Goal: Task Accomplishment & Management: Complete application form

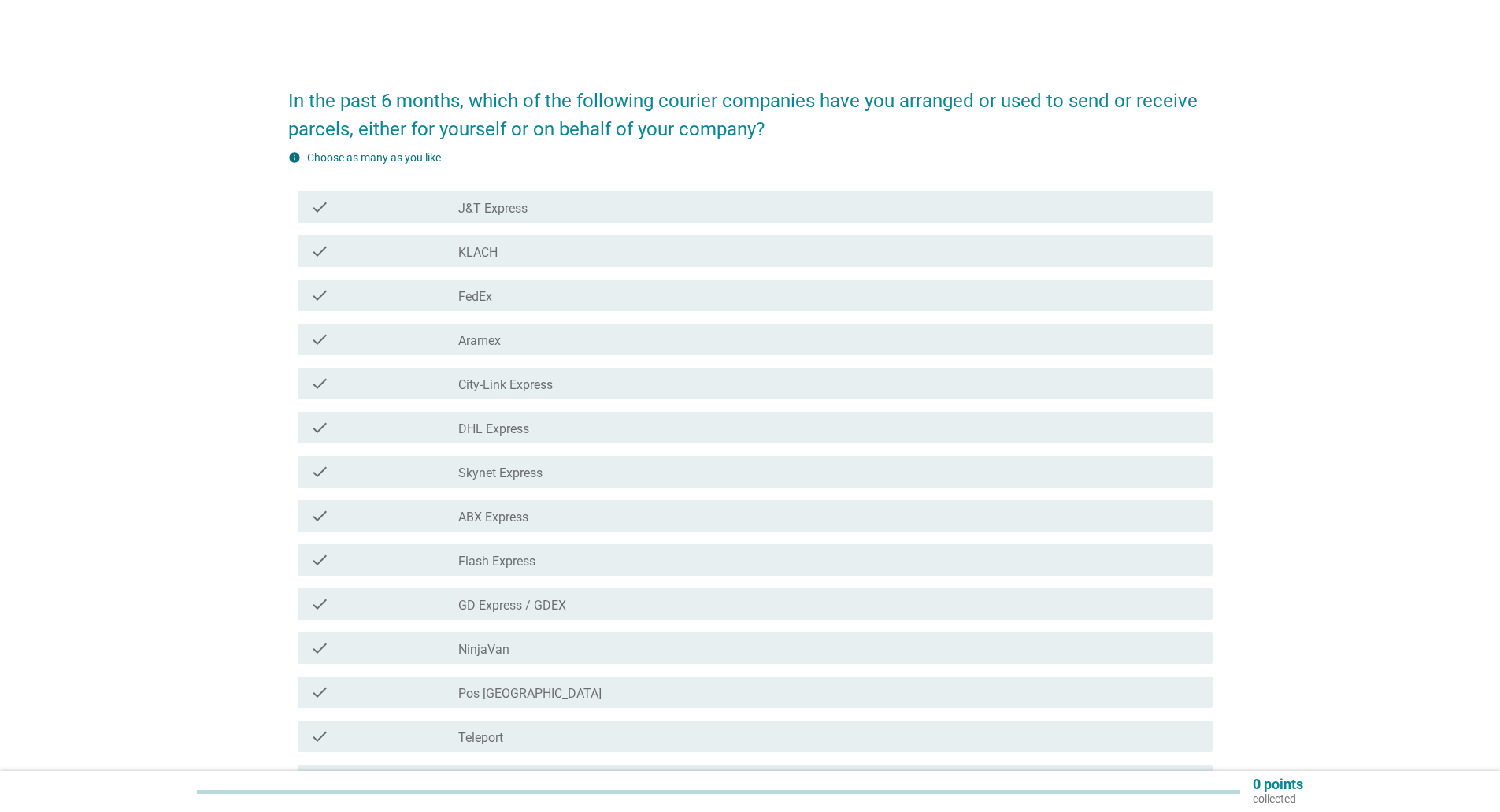
click at [597, 565] on div "check_box_outline_blank Flash Express" at bounding box center [829, 559] width 742 height 19
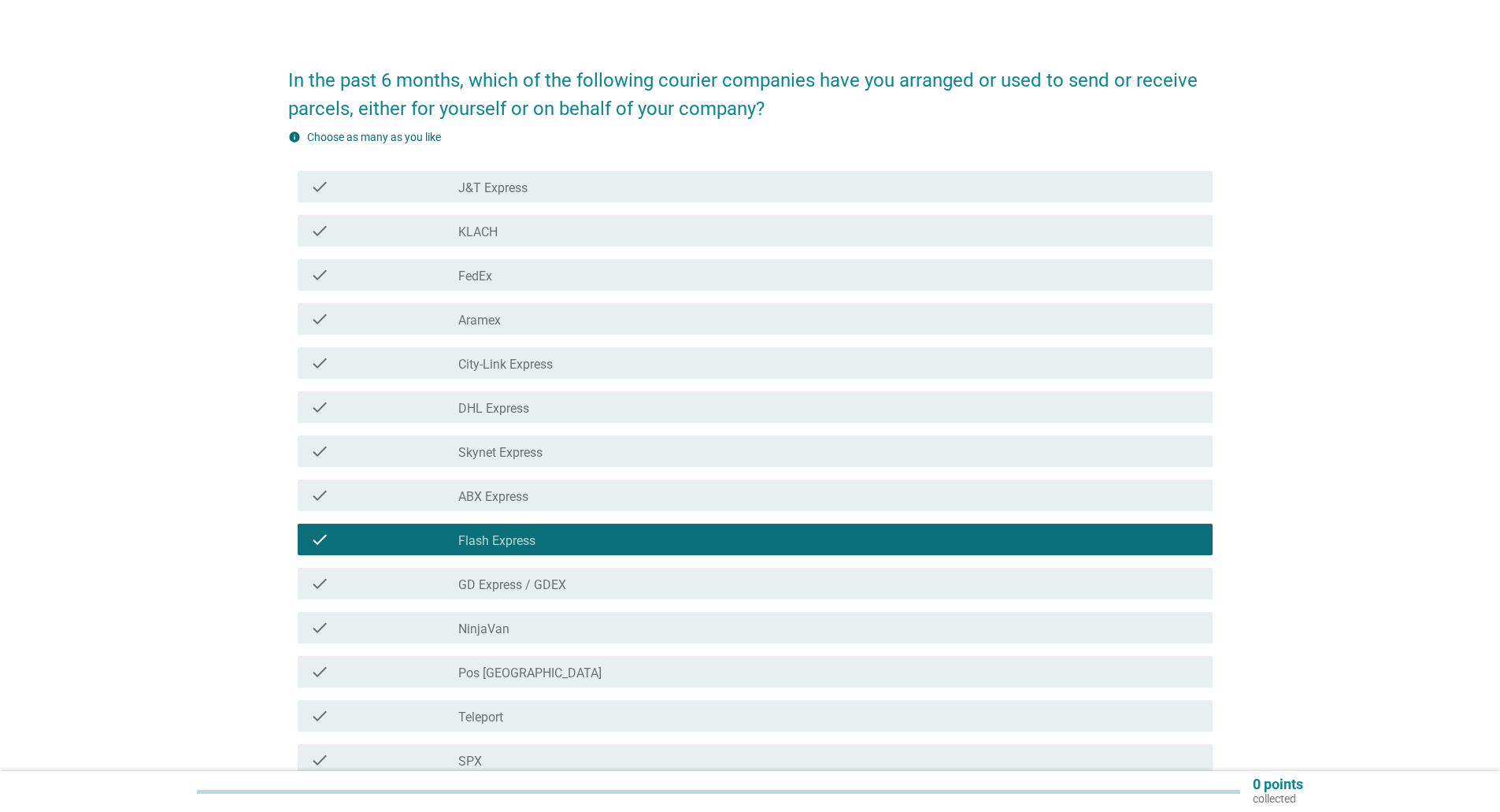
scroll to position [304, 0]
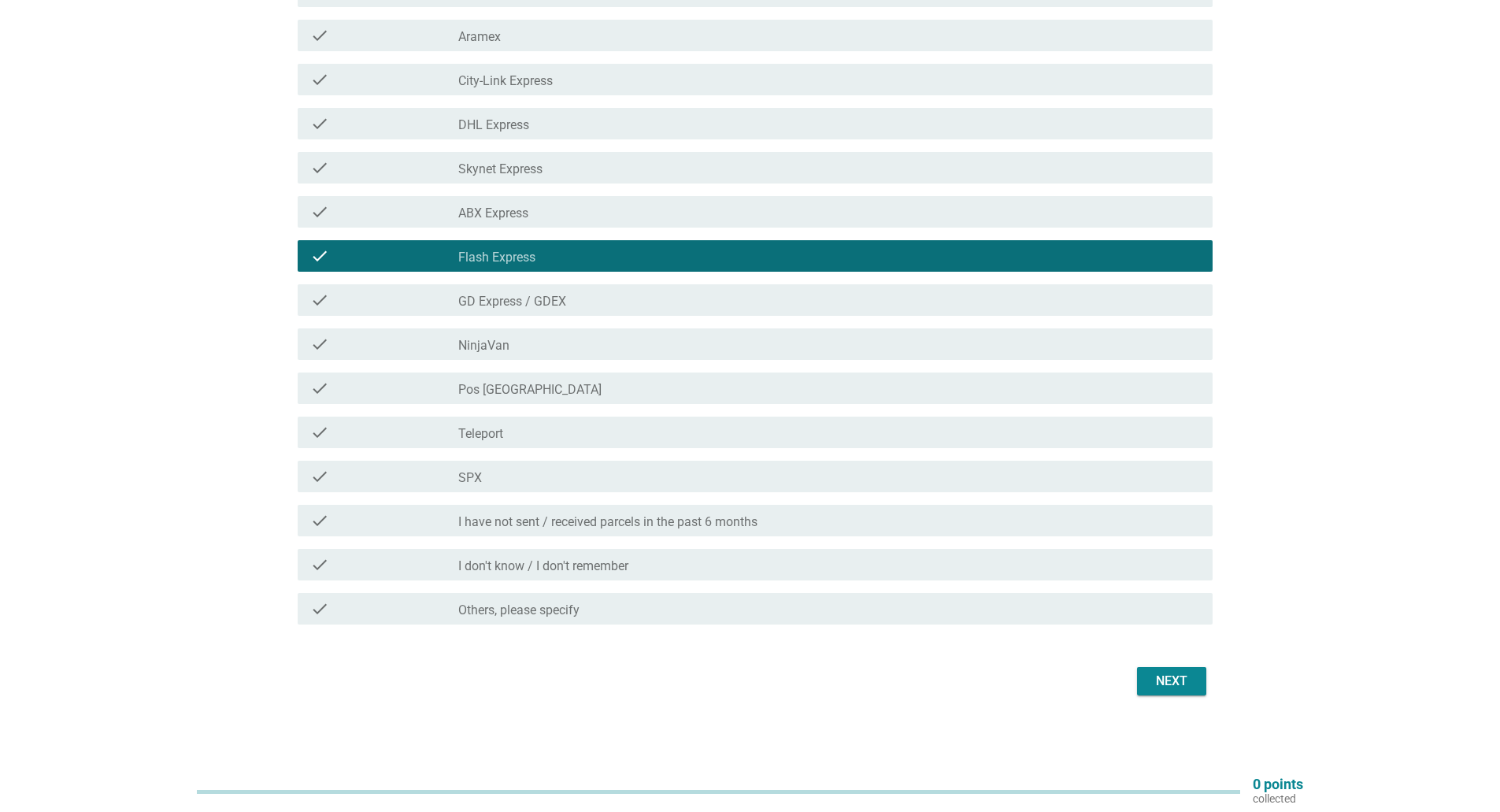
click at [545, 382] on div "check_box_outline_blank Pos [GEOGRAPHIC_DATA]" at bounding box center [829, 388] width 742 height 19
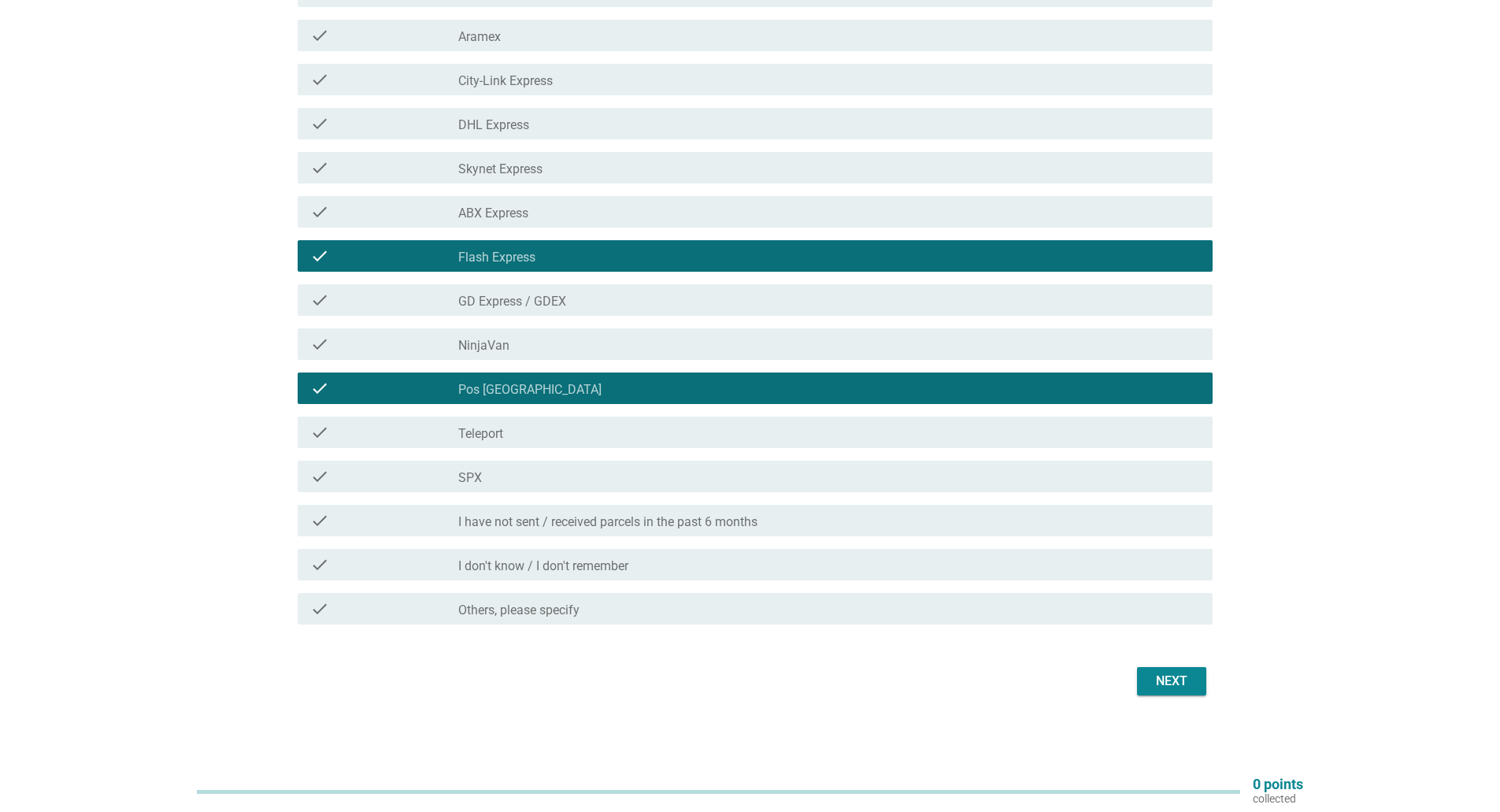
click at [545, 382] on div "check_box_outline_blank Pos [GEOGRAPHIC_DATA]" at bounding box center [829, 388] width 742 height 19
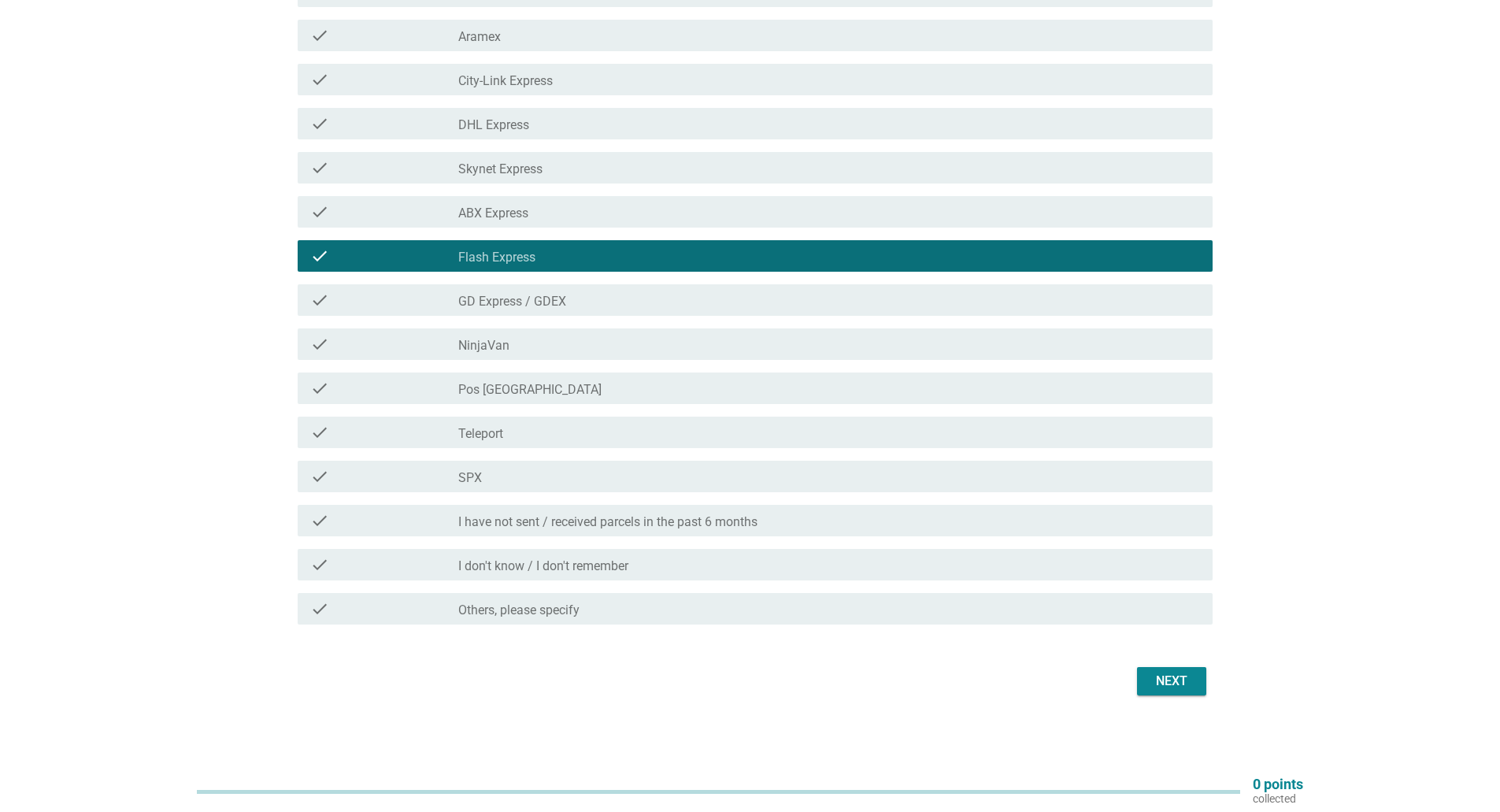
click at [561, 493] on div "check check_box_outline_blank SPX" at bounding box center [750, 476] width 924 height 44
click at [738, 484] on div "check_box_outline_blank SPX" at bounding box center [829, 475] width 742 height 19
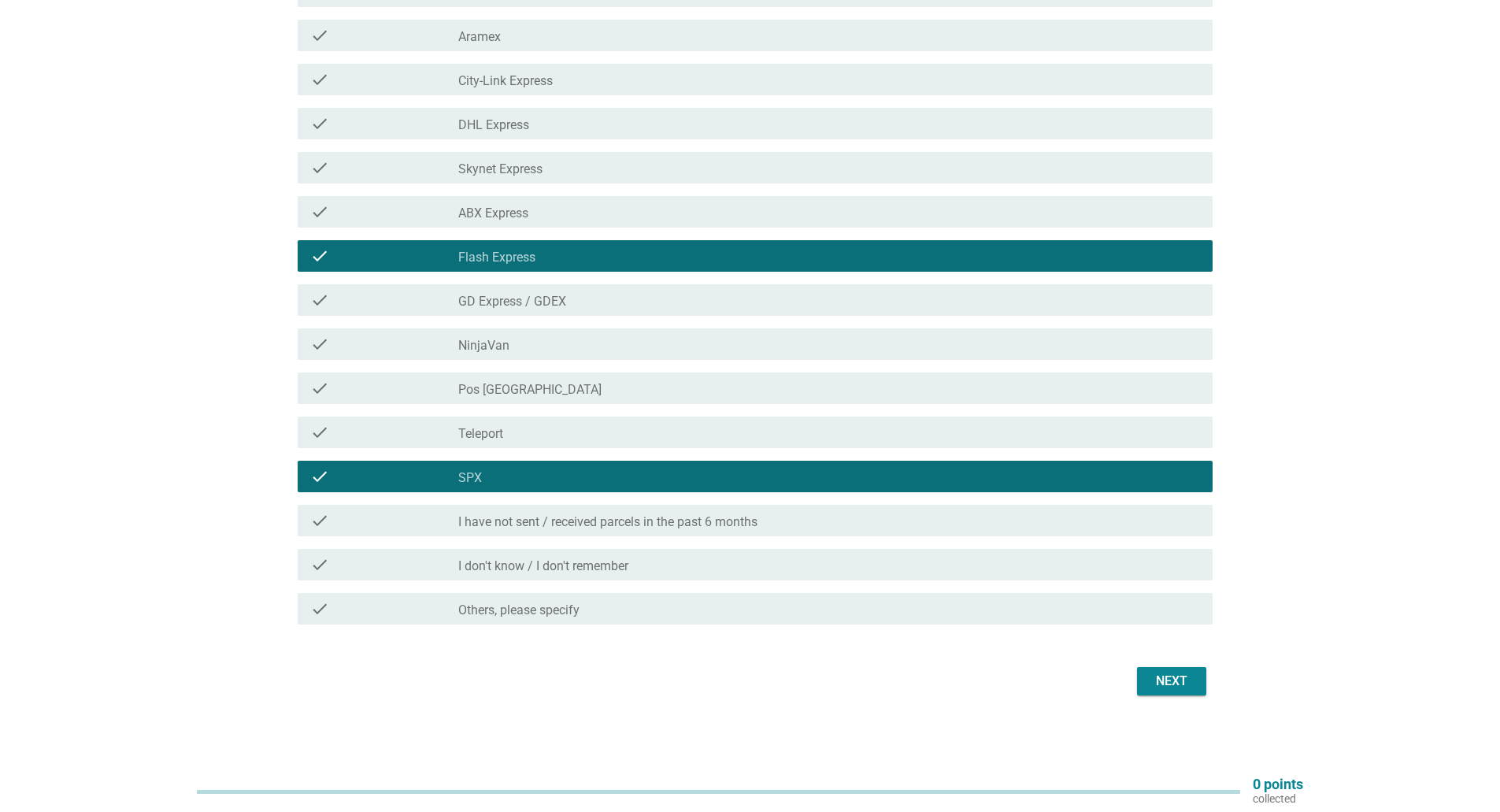
drag, startPoint x: 1207, startPoint y: 693, endPoint x: 1190, endPoint y: 689, distance: 17.5
click at [1200, 691] on div "Next" at bounding box center [750, 681] width 924 height 38
click at [1171, 680] on div "Next" at bounding box center [1171, 681] width 44 height 19
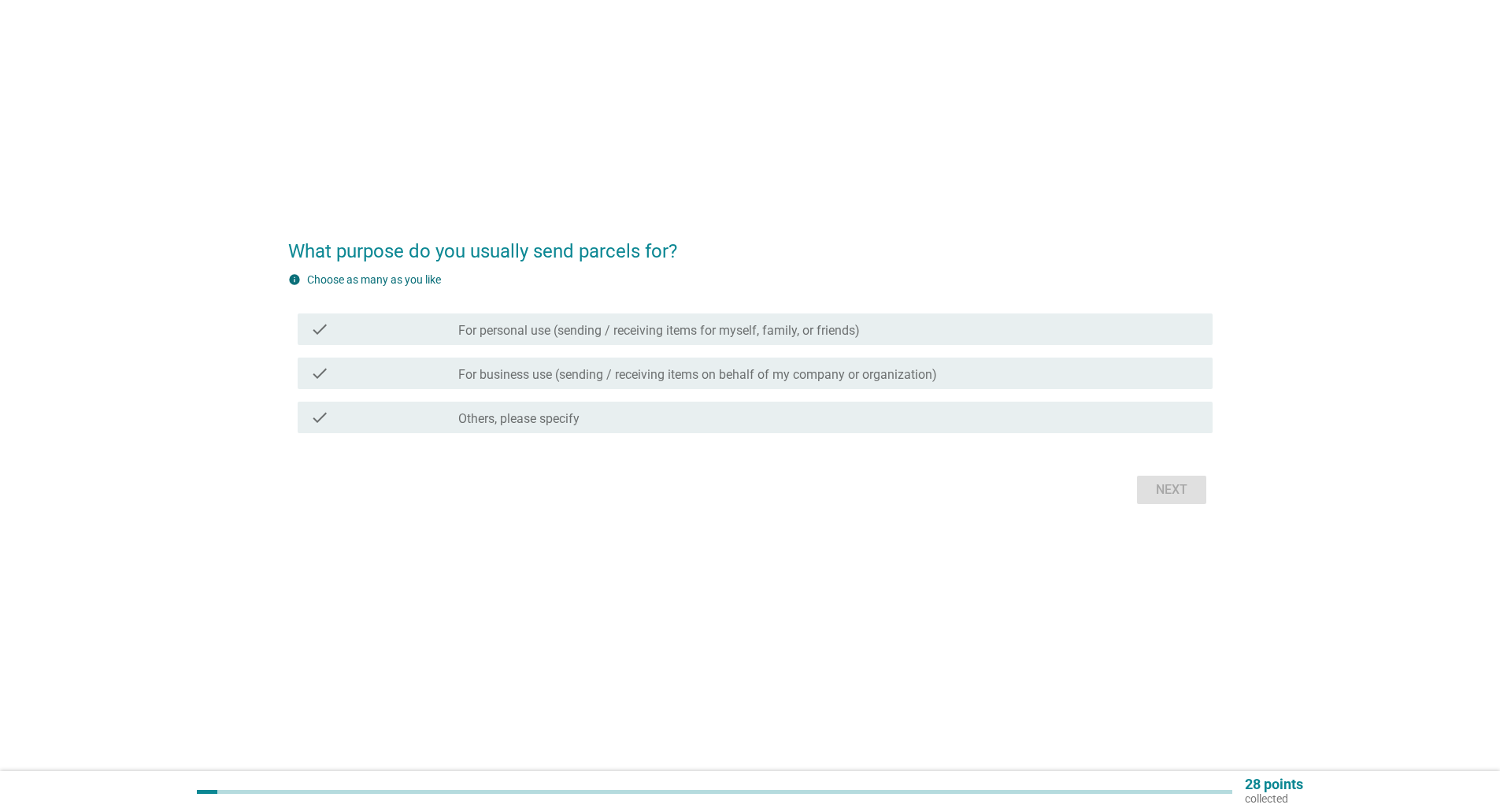
scroll to position [0, 0]
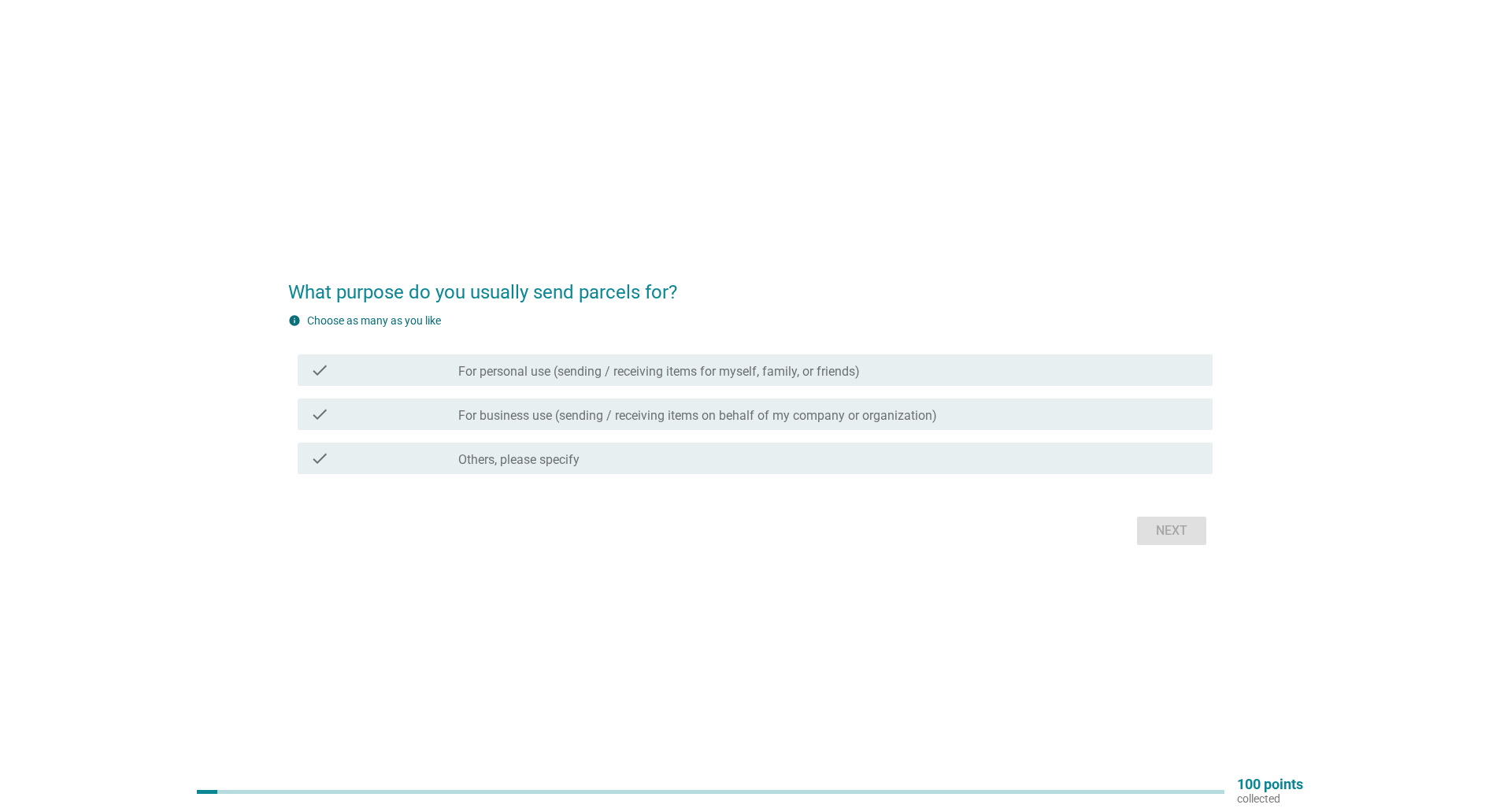
click at [551, 421] on label "For business use (sending / receiving items on behalf of my company or organiza…" at bounding box center [698, 416] width 478 height 16
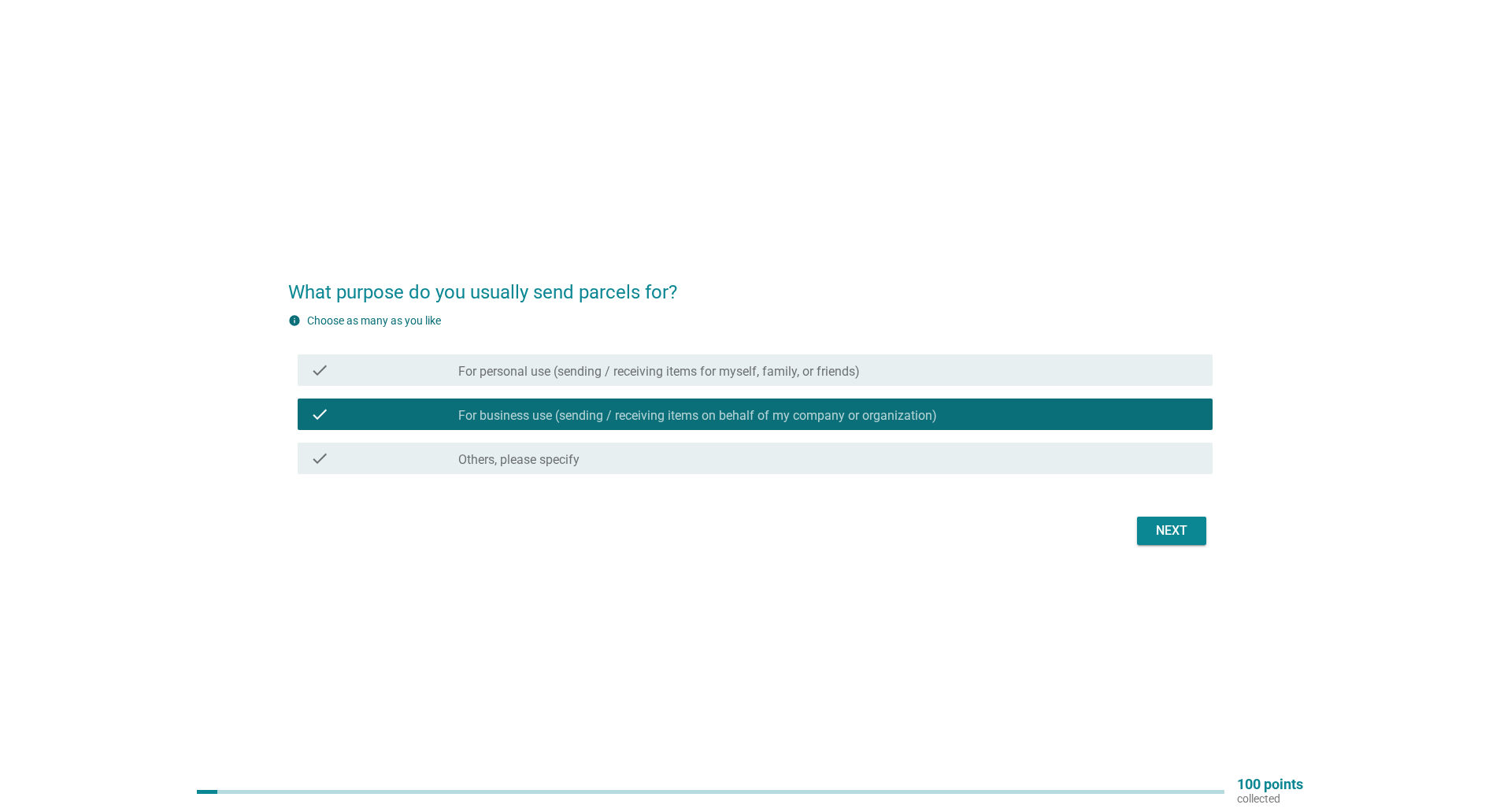
click at [1183, 532] on div "Next" at bounding box center [1171, 530] width 44 height 19
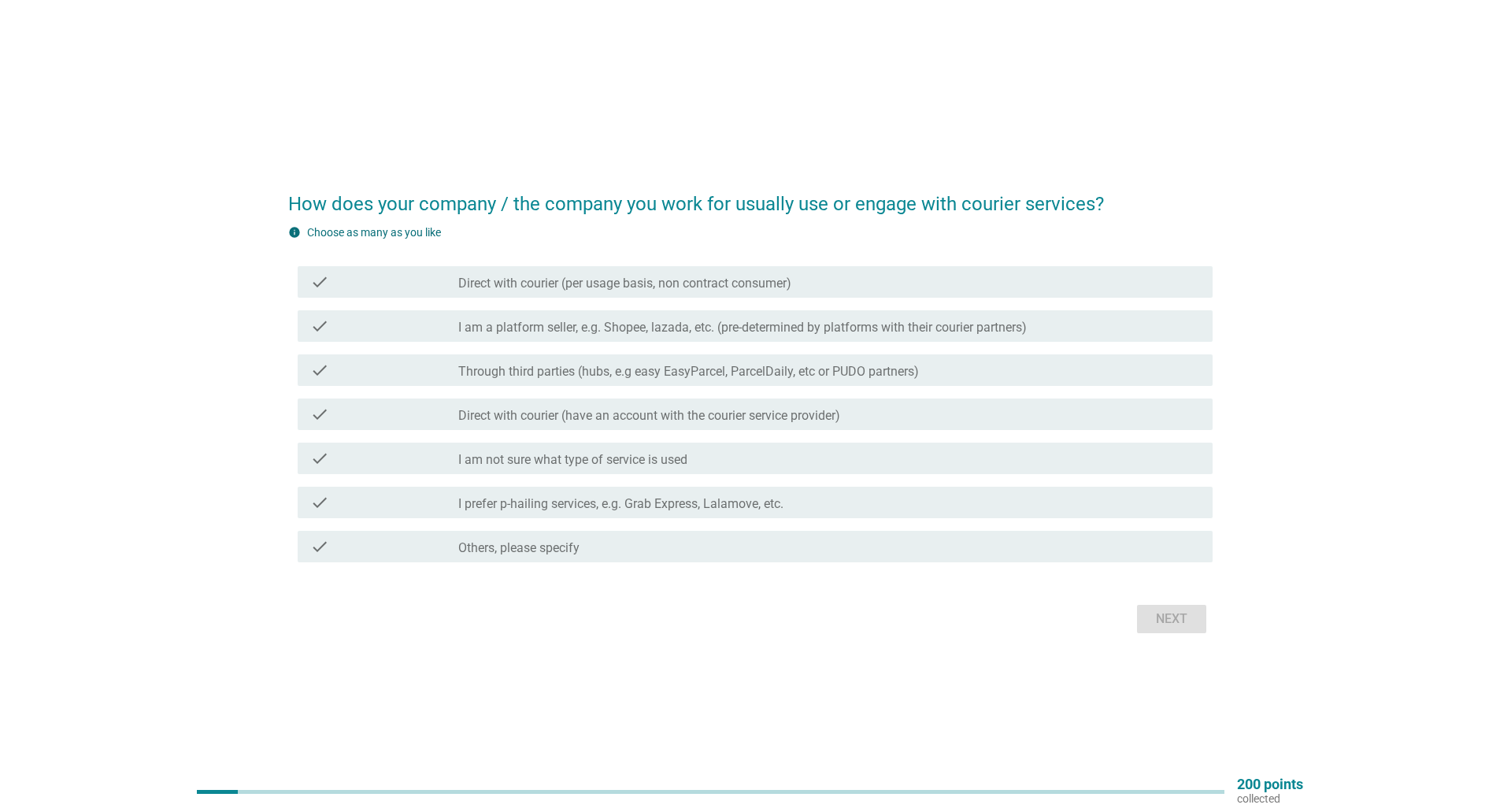
click at [646, 371] on label "Through third parties (hubs, e.g easy EasyParcel, ParcelDaily, etc or PUDO part…" at bounding box center [689, 371] width 461 height 16
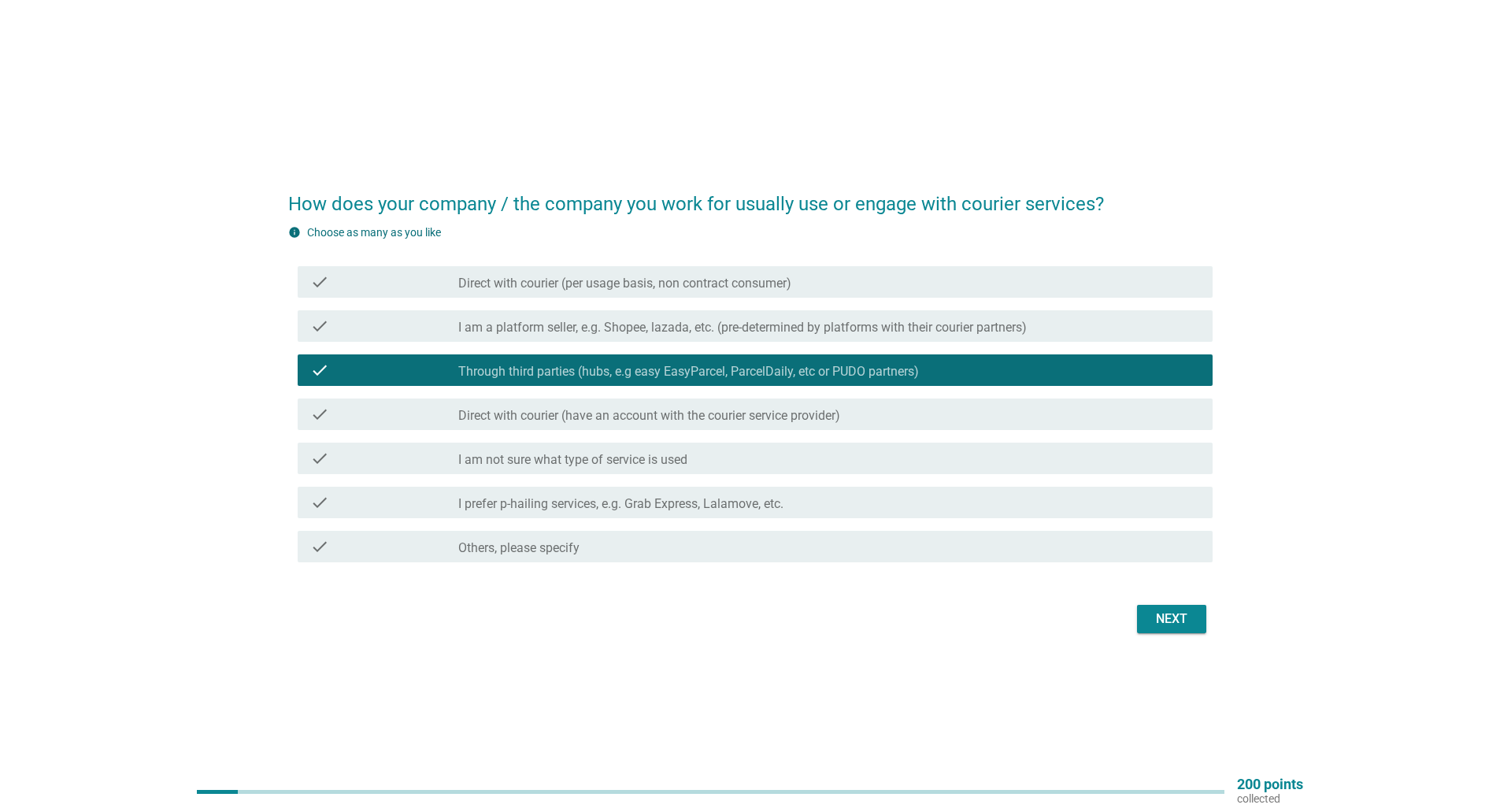
click at [1188, 612] on div "Next" at bounding box center [1171, 618] width 44 height 19
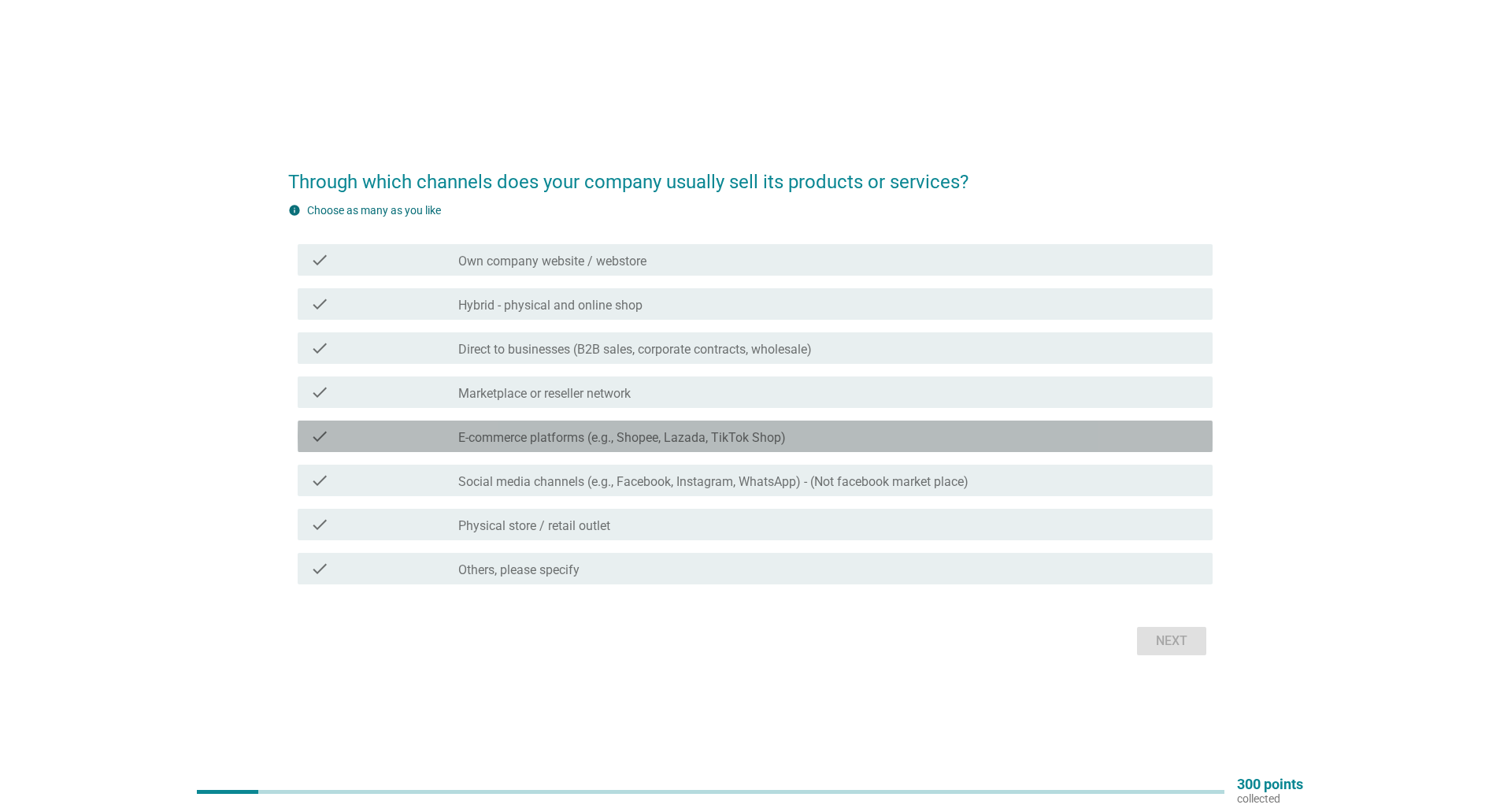
click at [585, 444] on label "E-commerce platforms (e.g., Shopee, Lazada, TikTok Shop)" at bounding box center [622, 438] width 328 height 16
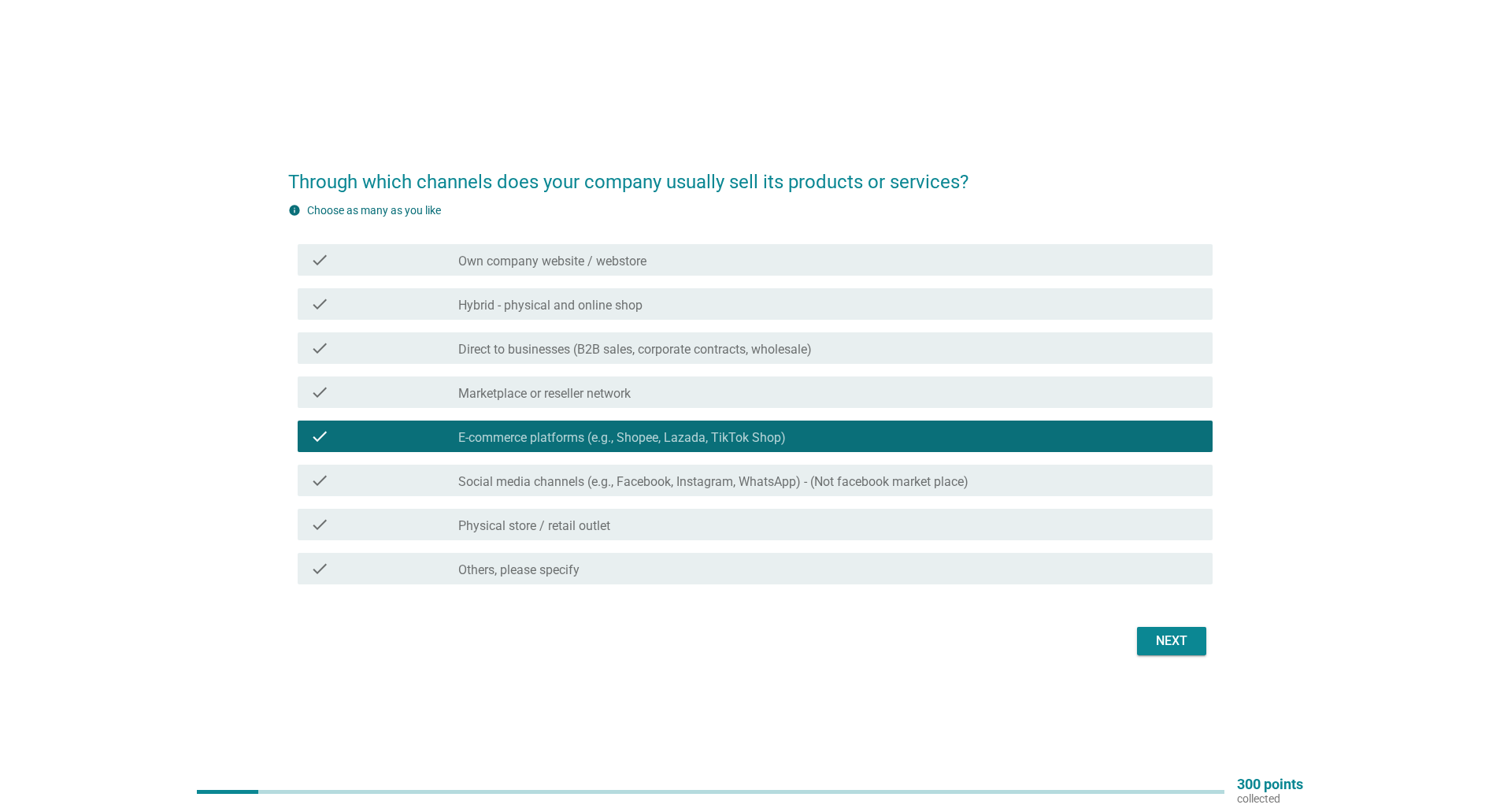
click at [573, 349] on label "Direct to businesses (B2B sales, corporate contracts, wholesale)" at bounding box center [635, 349] width 353 height 16
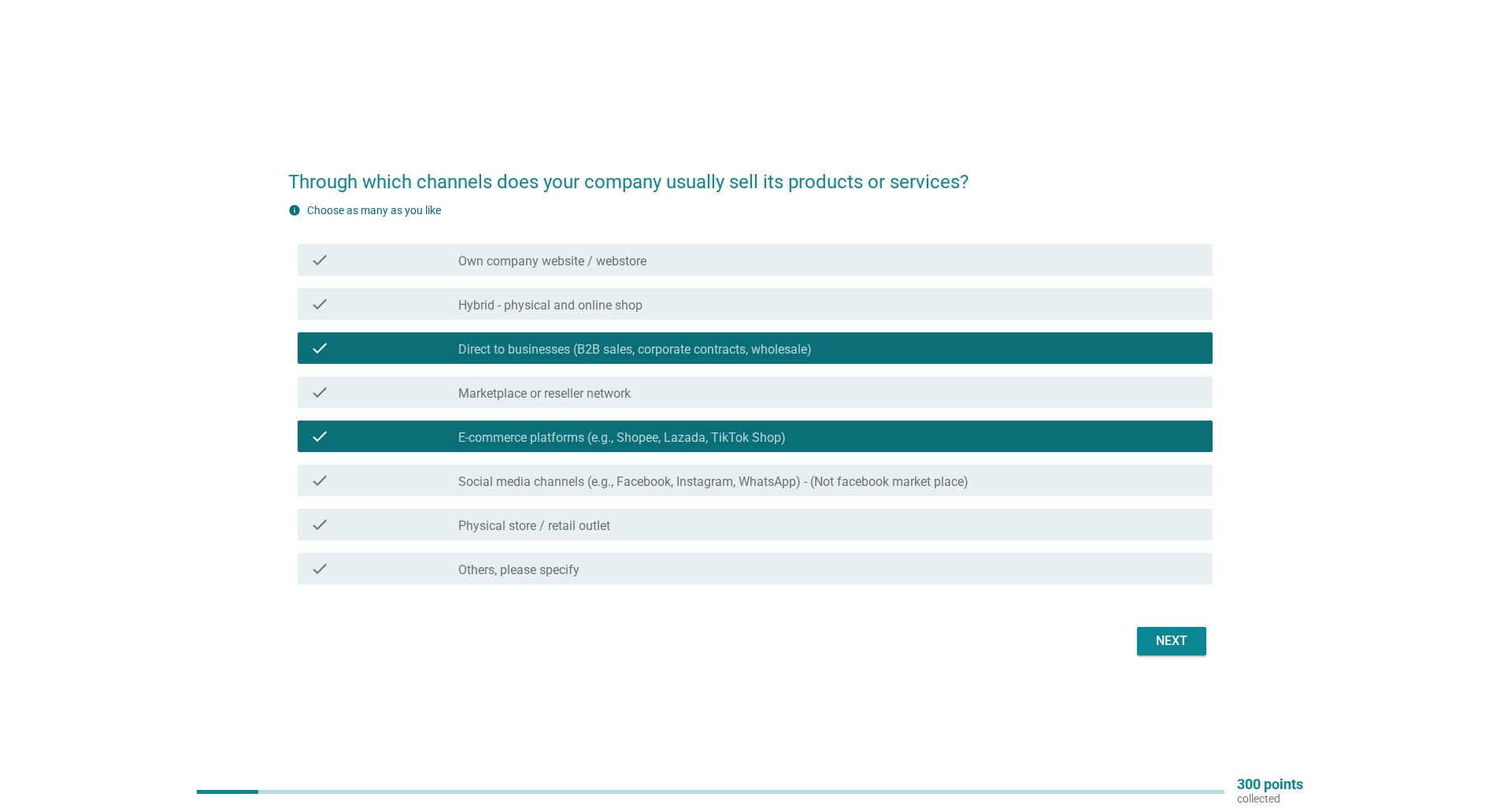
click at [638, 257] on label "Own company website / webstore" at bounding box center [553, 261] width 189 height 16
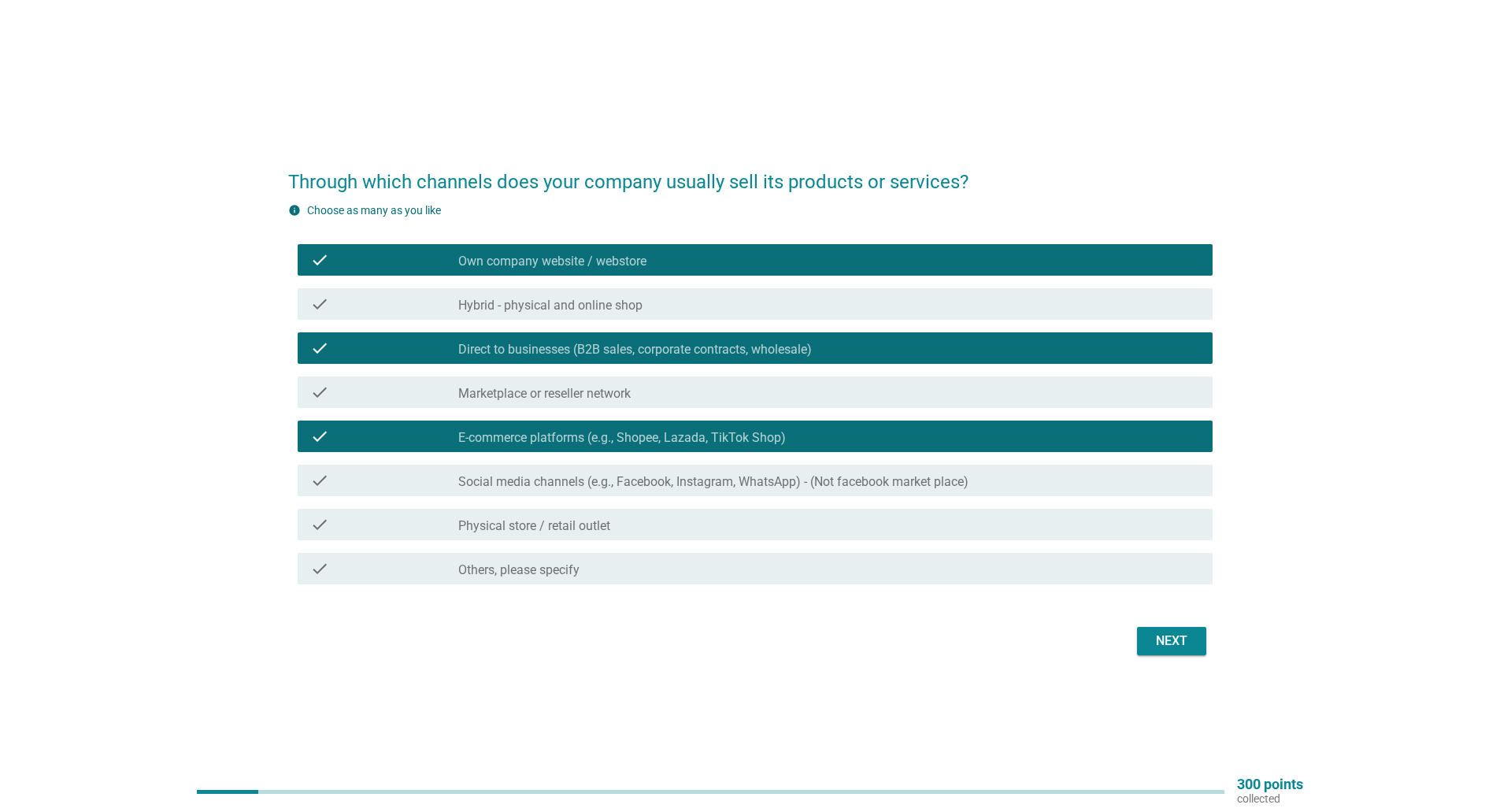
click at [628, 300] on label "Hybrid - physical and online shop" at bounding box center [551, 306] width 185 height 16
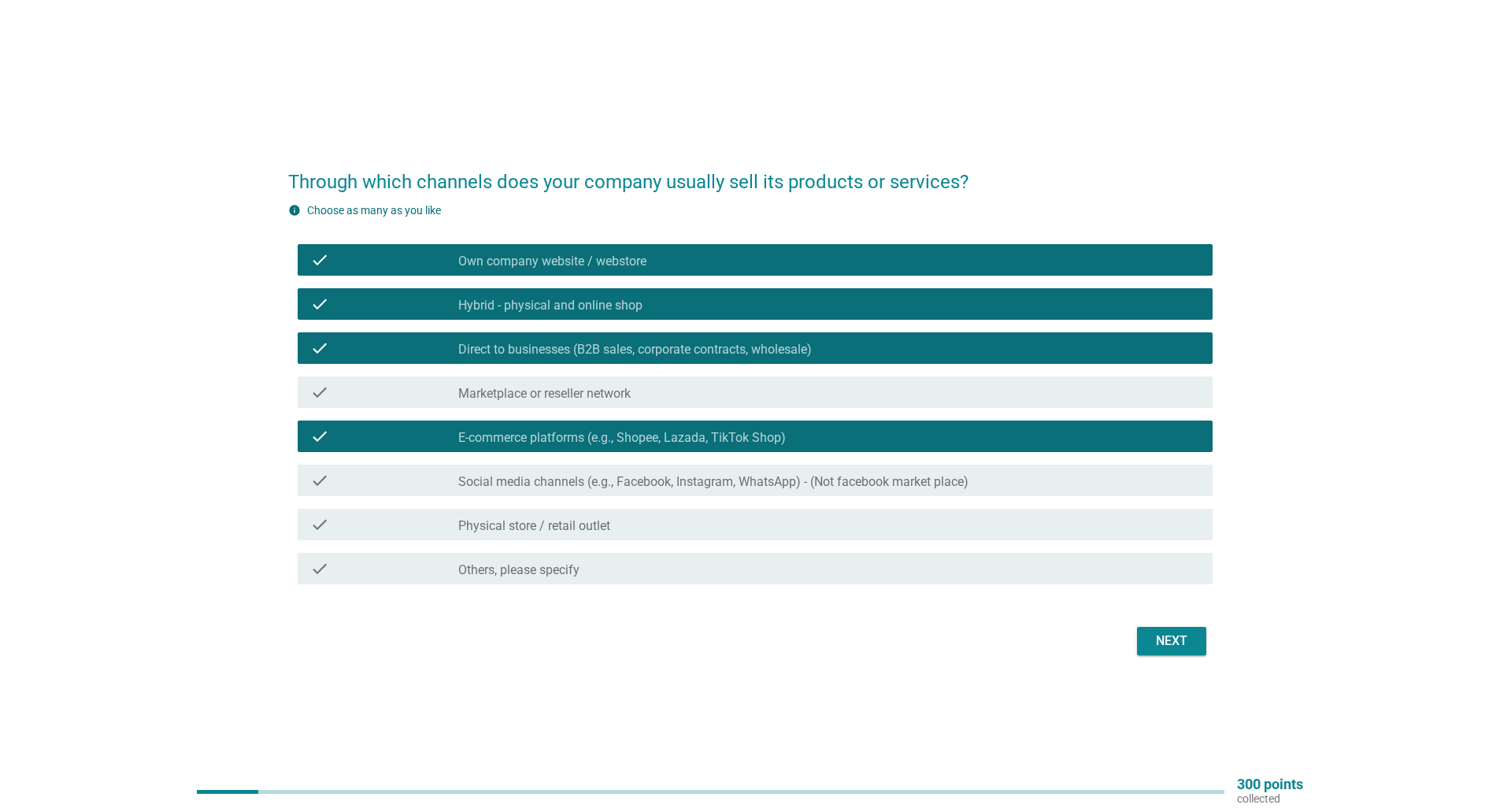
click at [1167, 634] on div "Next" at bounding box center [1171, 640] width 44 height 19
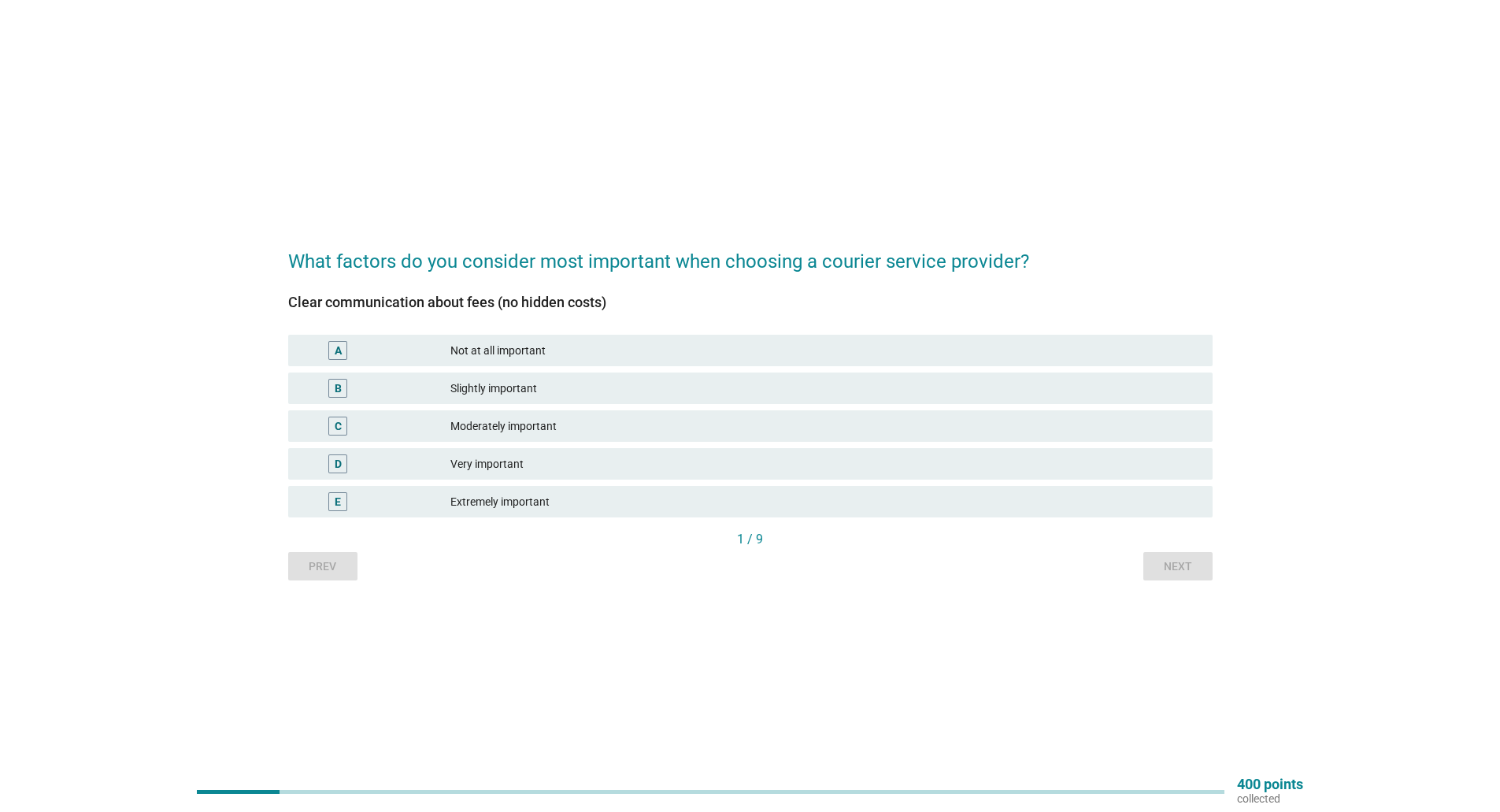
click at [641, 465] on div "Very important" at bounding box center [825, 464] width 750 height 19
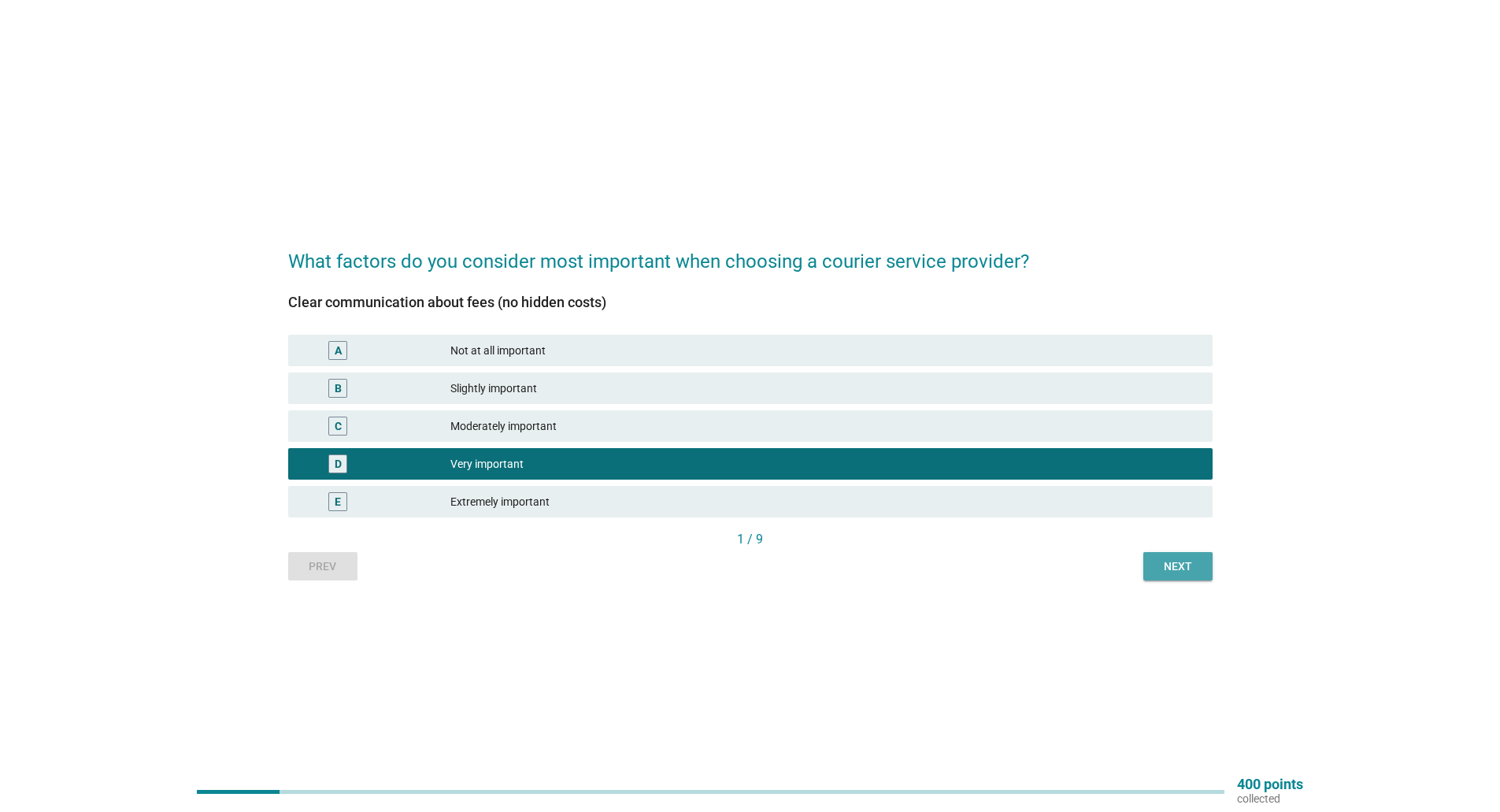
click at [1192, 562] on div "Next" at bounding box center [1177, 566] width 44 height 17
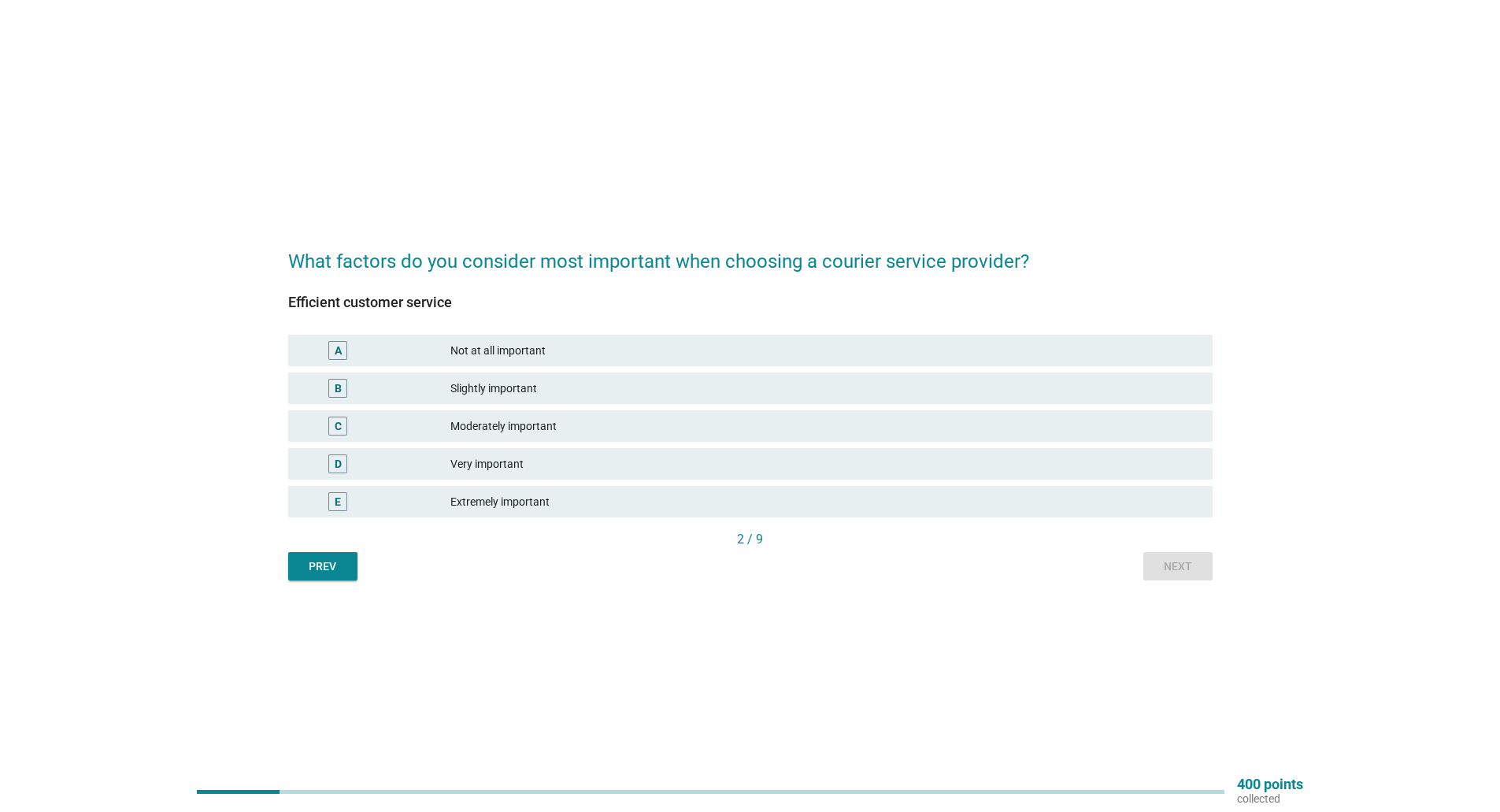
click at [512, 461] on div "Very important" at bounding box center [825, 464] width 750 height 19
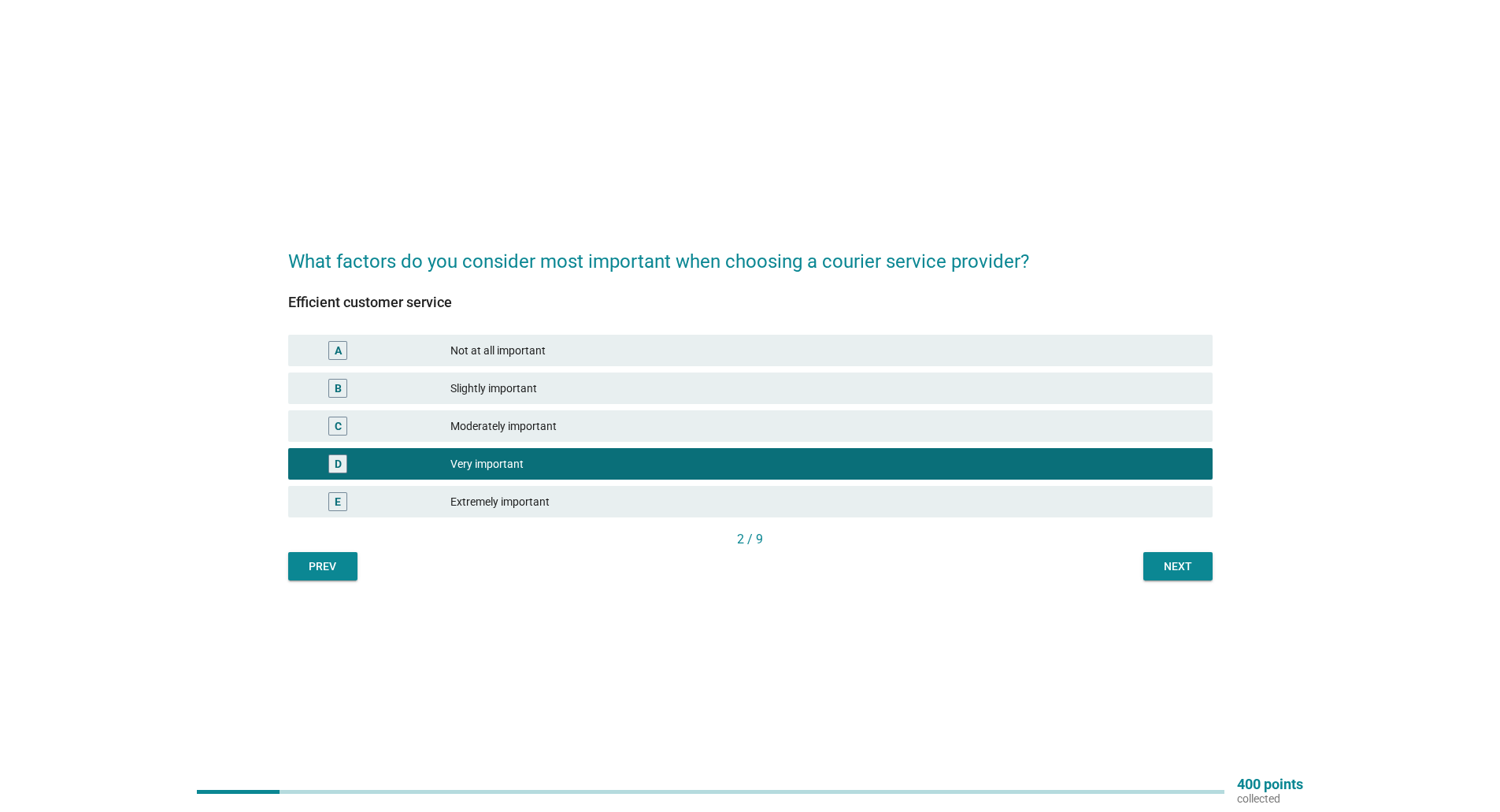
click at [1166, 566] on div "Next" at bounding box center [1177, 566] width 44 height 17
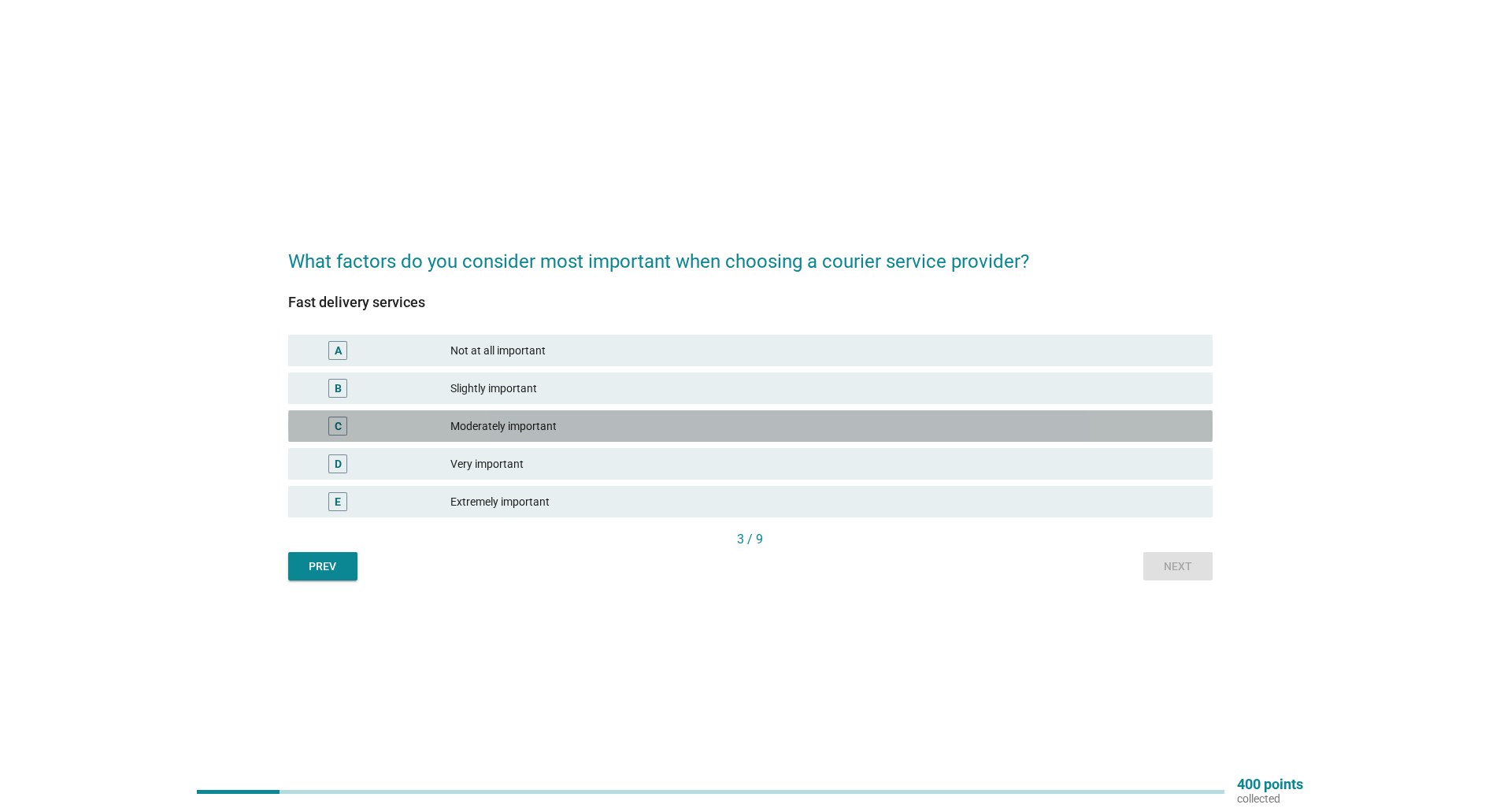
click at [597, 436] on div "C Moderately important" at bounding box center [750, 426] width 924 height 32
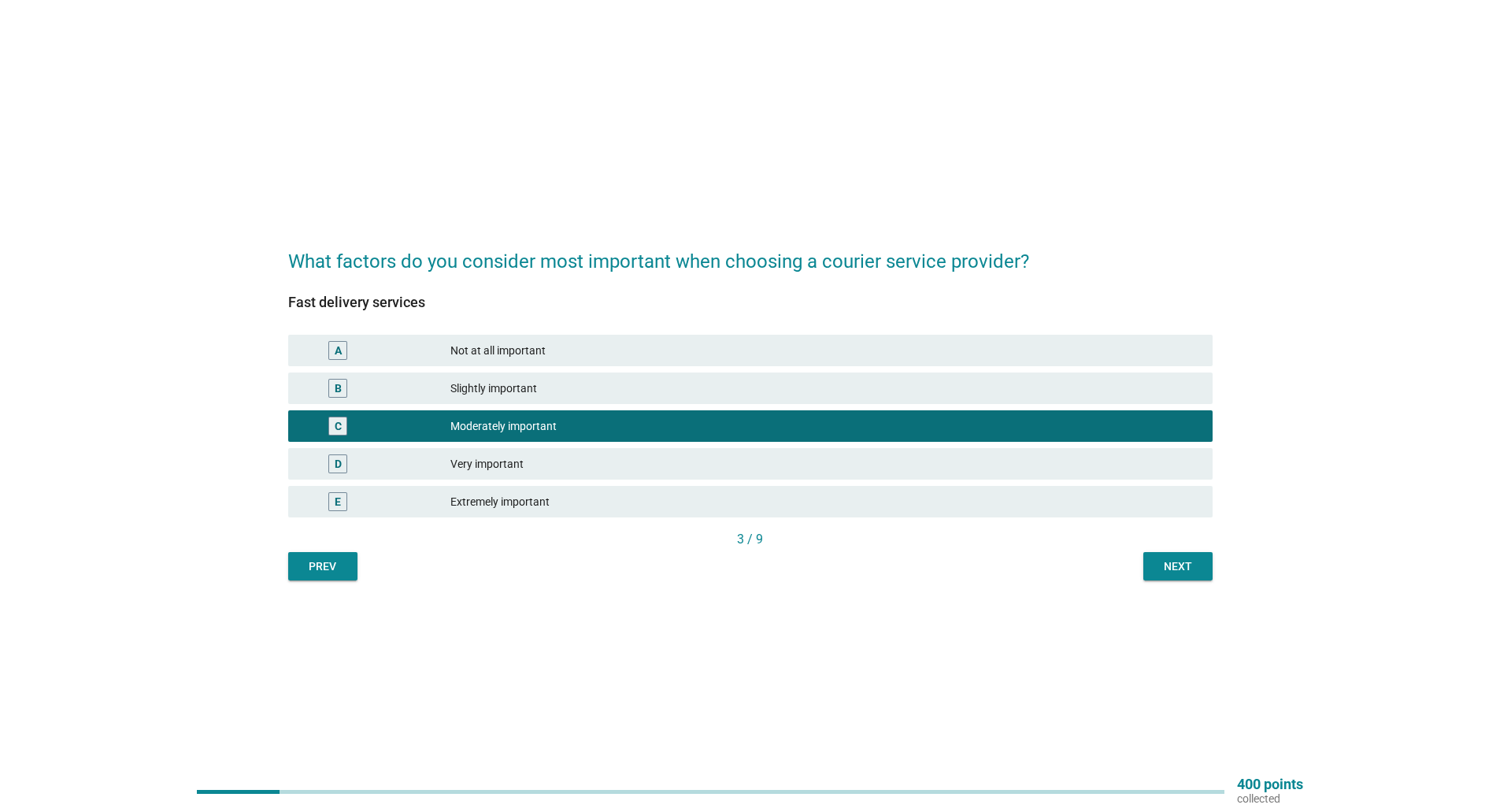
click at [592, 481] on div "D Very important" at bounding box center [750, 464] width 931 height 38
click at [588, 479] on div "D Very important" at bounding box center [750, 464] width 931 height 38
click at [1175, 563] on div "Next" at bounding box center [1177, 566] width 44 height 17
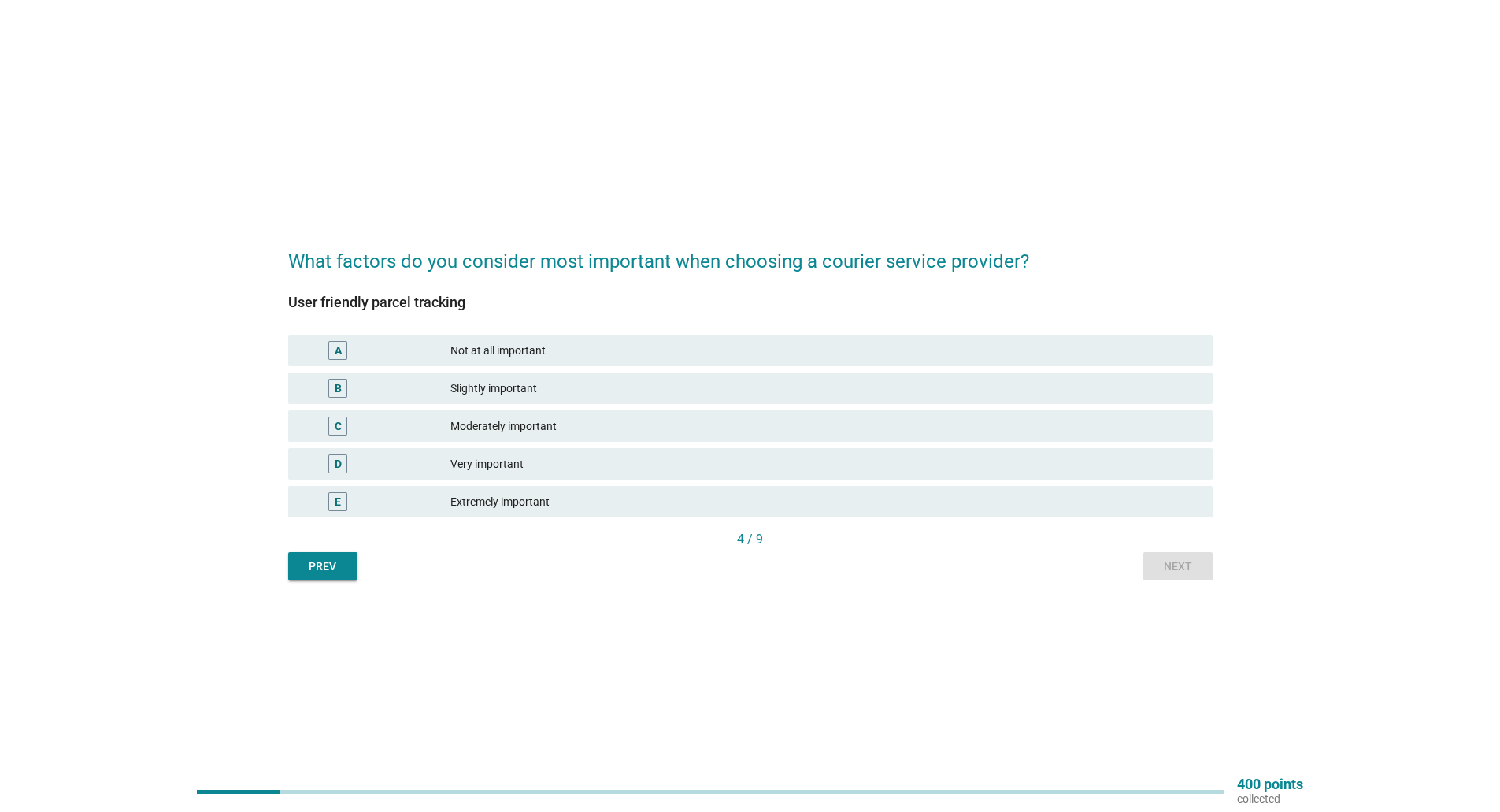
click at [500, 385] on div "Slightly important" at bounding box center [825, 388] width 750 height 19
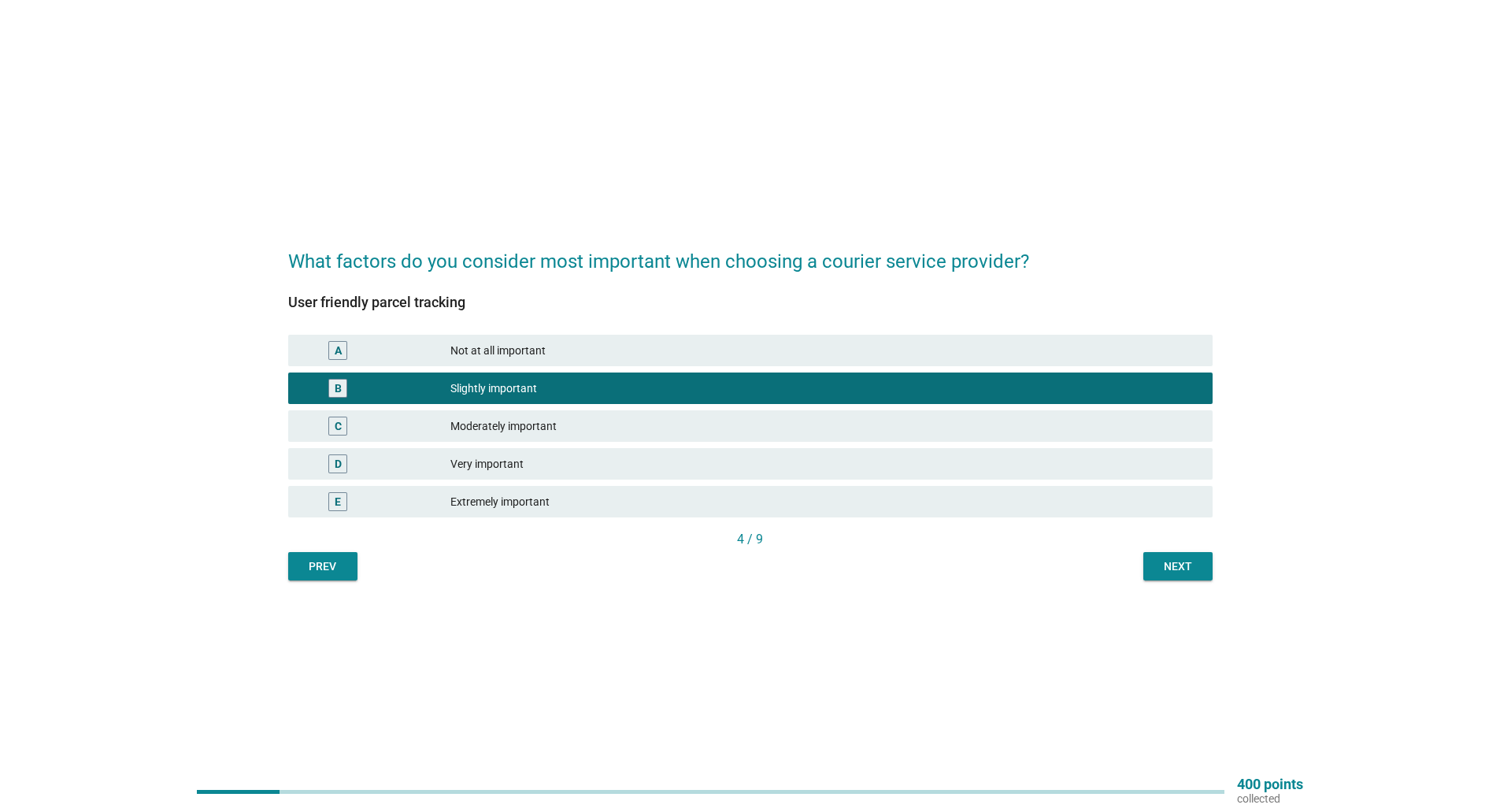
click at [506, 409] on div "C Moderately important" at bounding box center [750, 426] width 931 height 38
click at [512, 421] on div "Moderately important" at bounding box center [825, 426] width 750 height 19
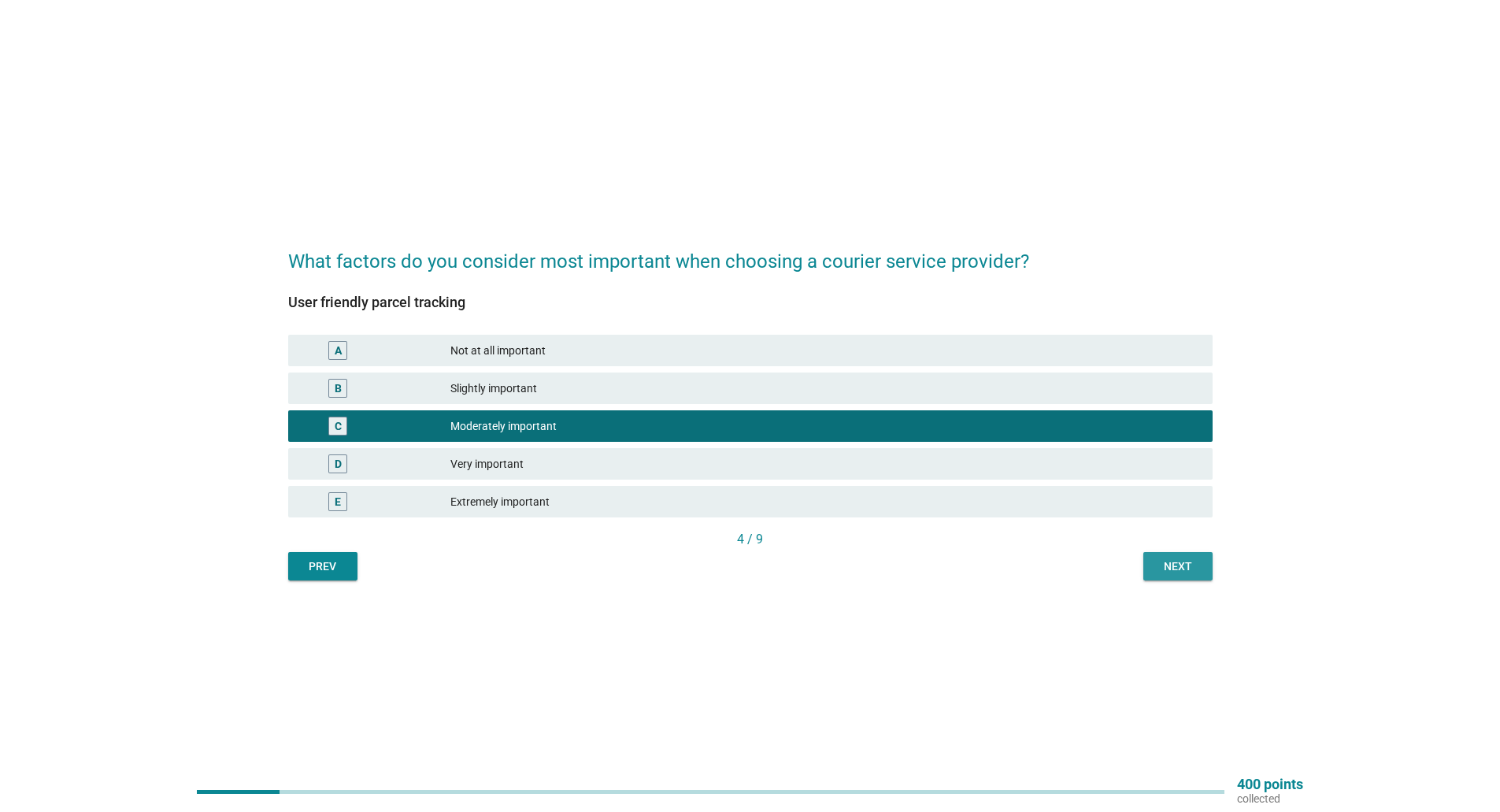
click at [1195, 566] on div "Next" at bounding box center [1177, 566] width 44 height 17
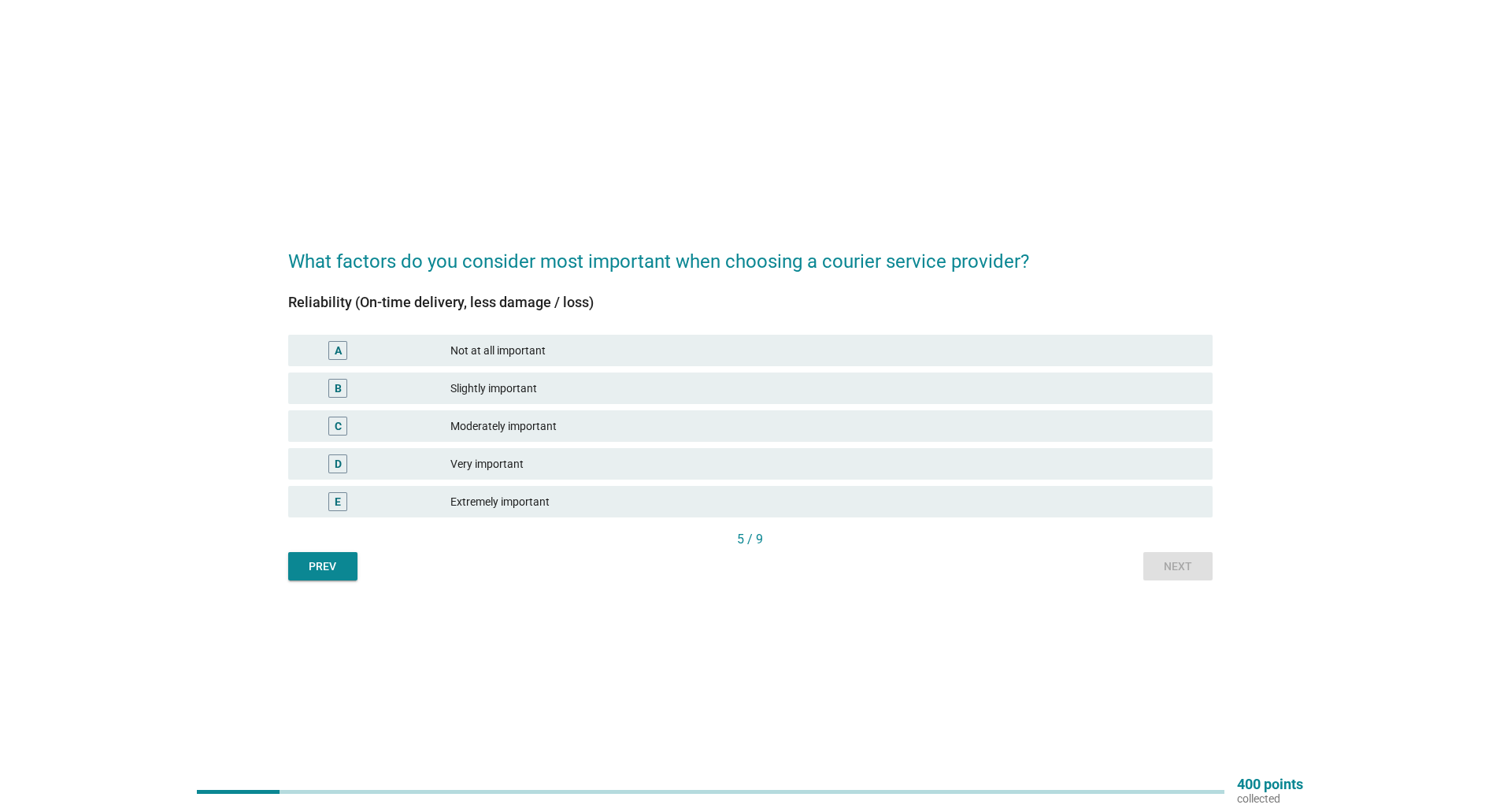
click at [520, 416] on div "C Moderately important" at bounding box center [750, 426] width 924 height 32
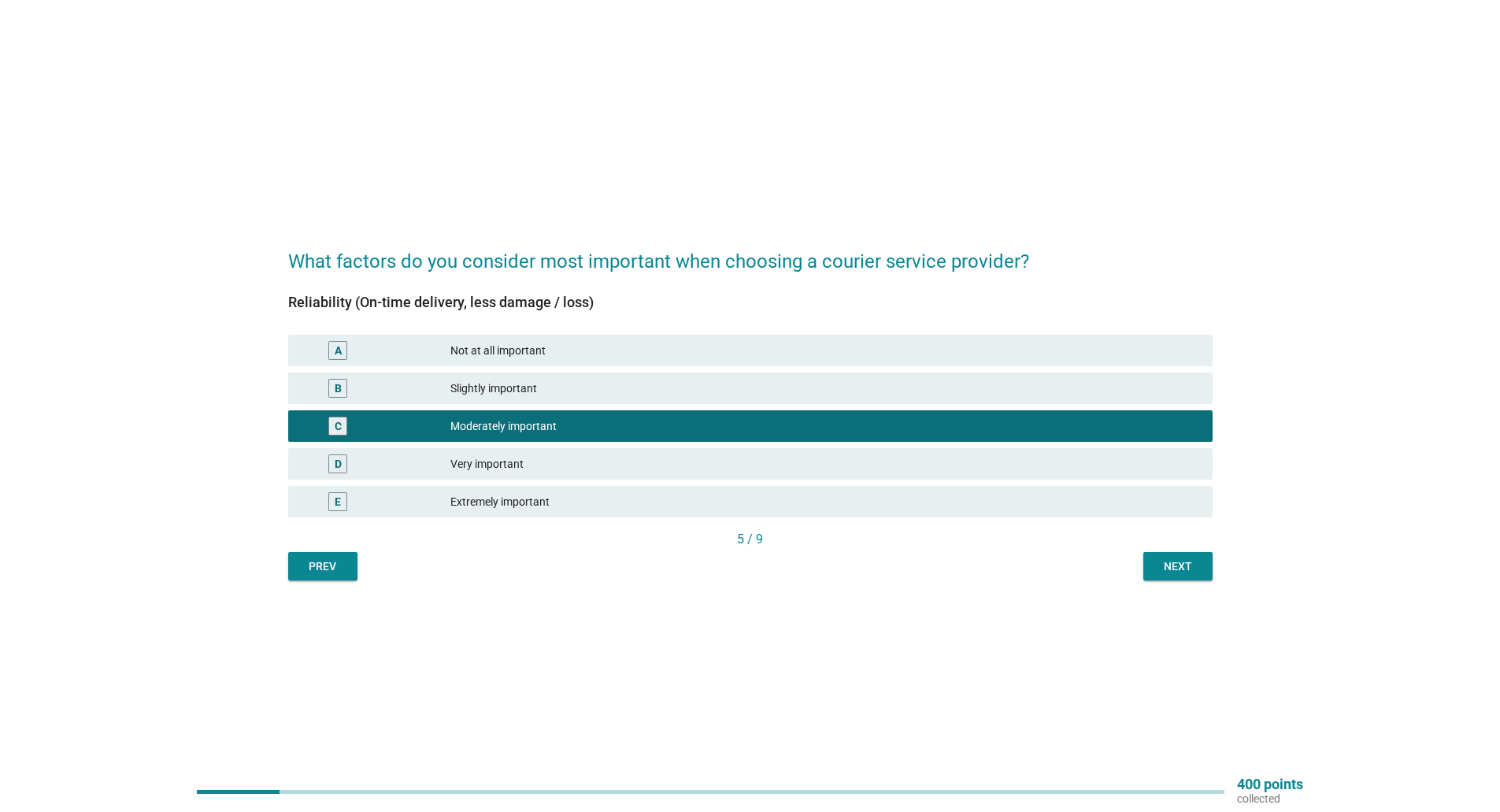
click at [787, 496] on div "Extremely important" at bounding box center [825, 501] width 750 height 19
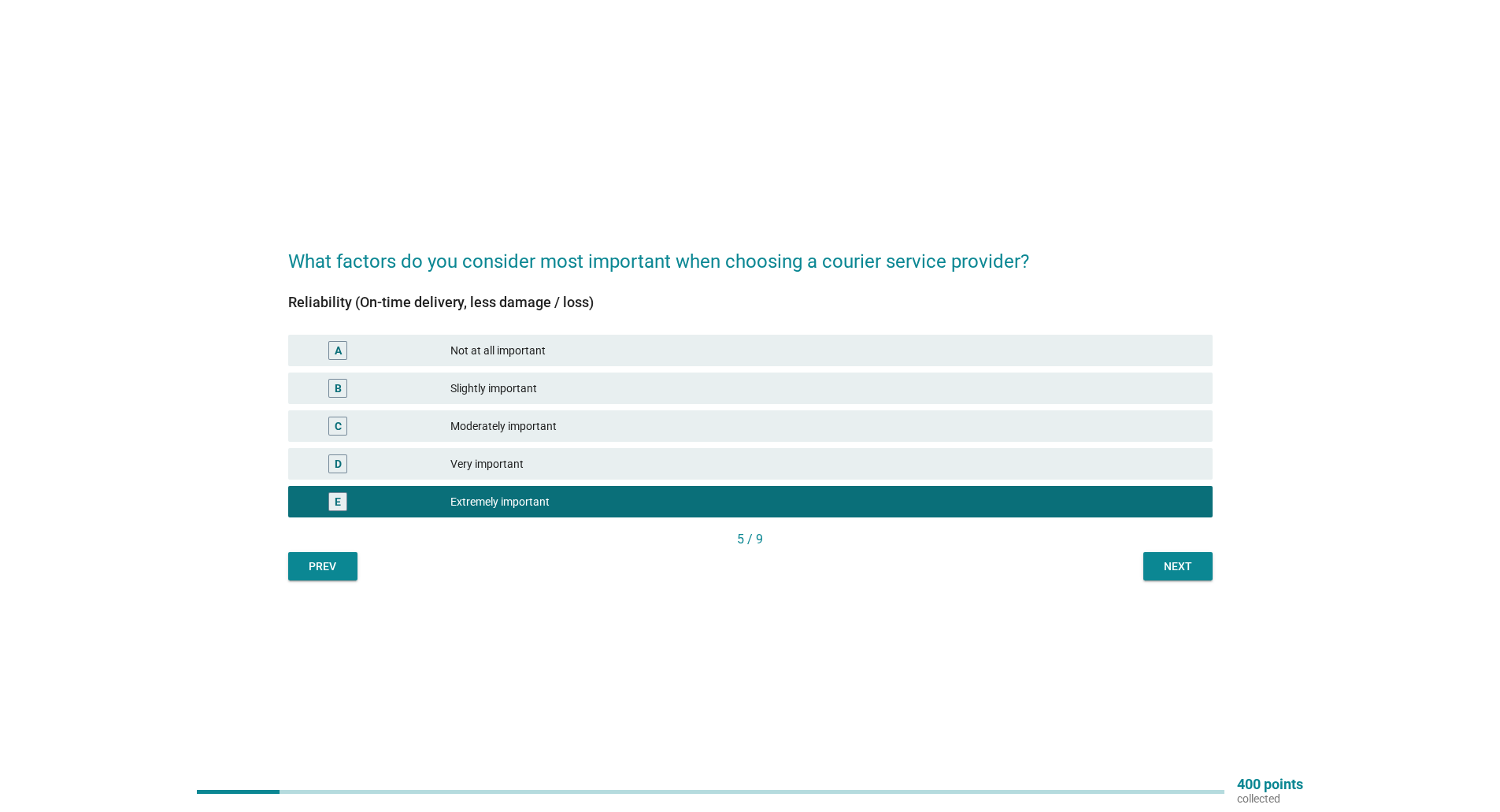
click at [1167, 570] on div "Next" at bounding box center [1177, 566] width 44 height 17
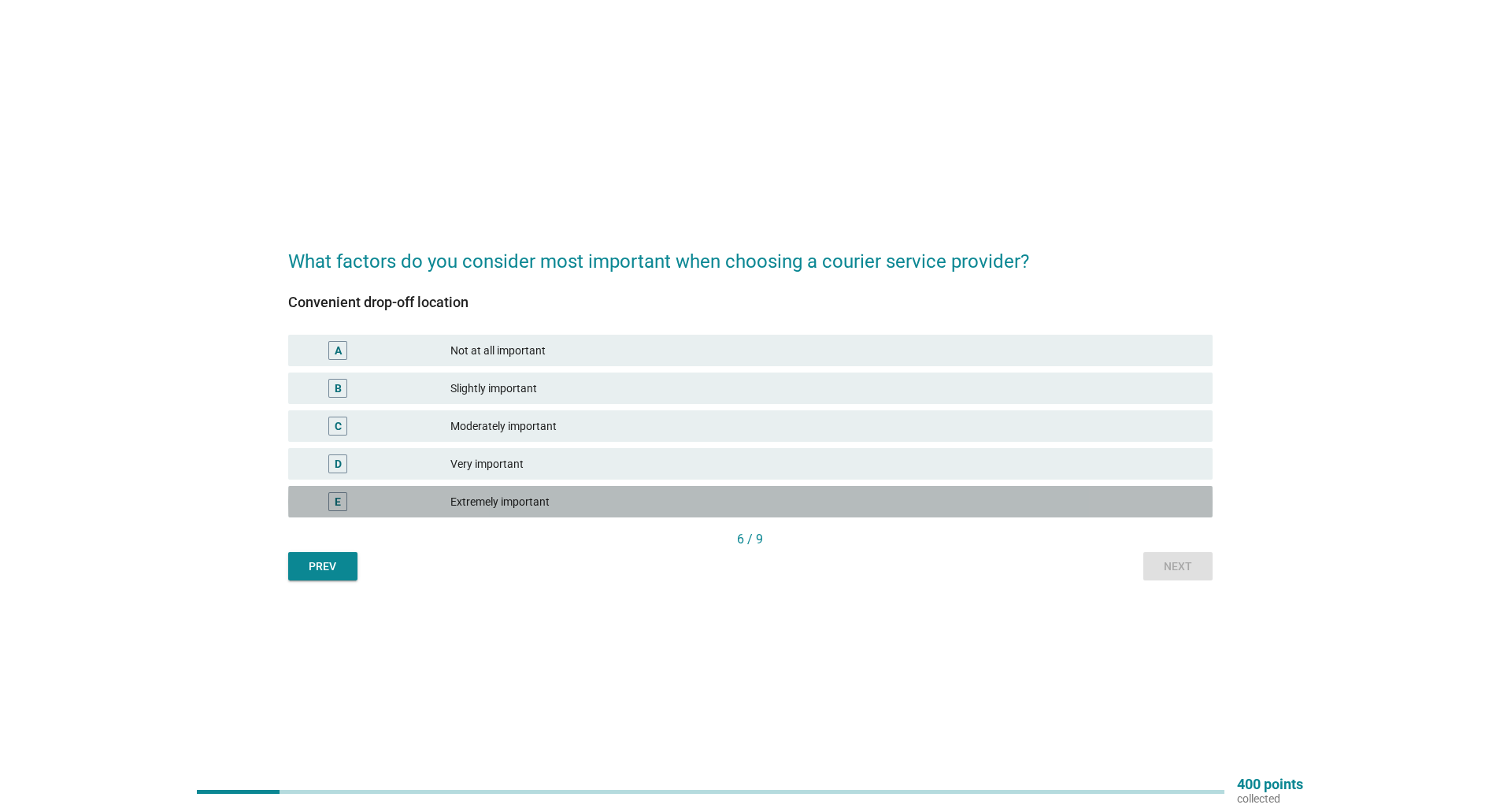
click at [526, 505] on div "Extremely important" at bounding box center [825, 501] width 750 height 19
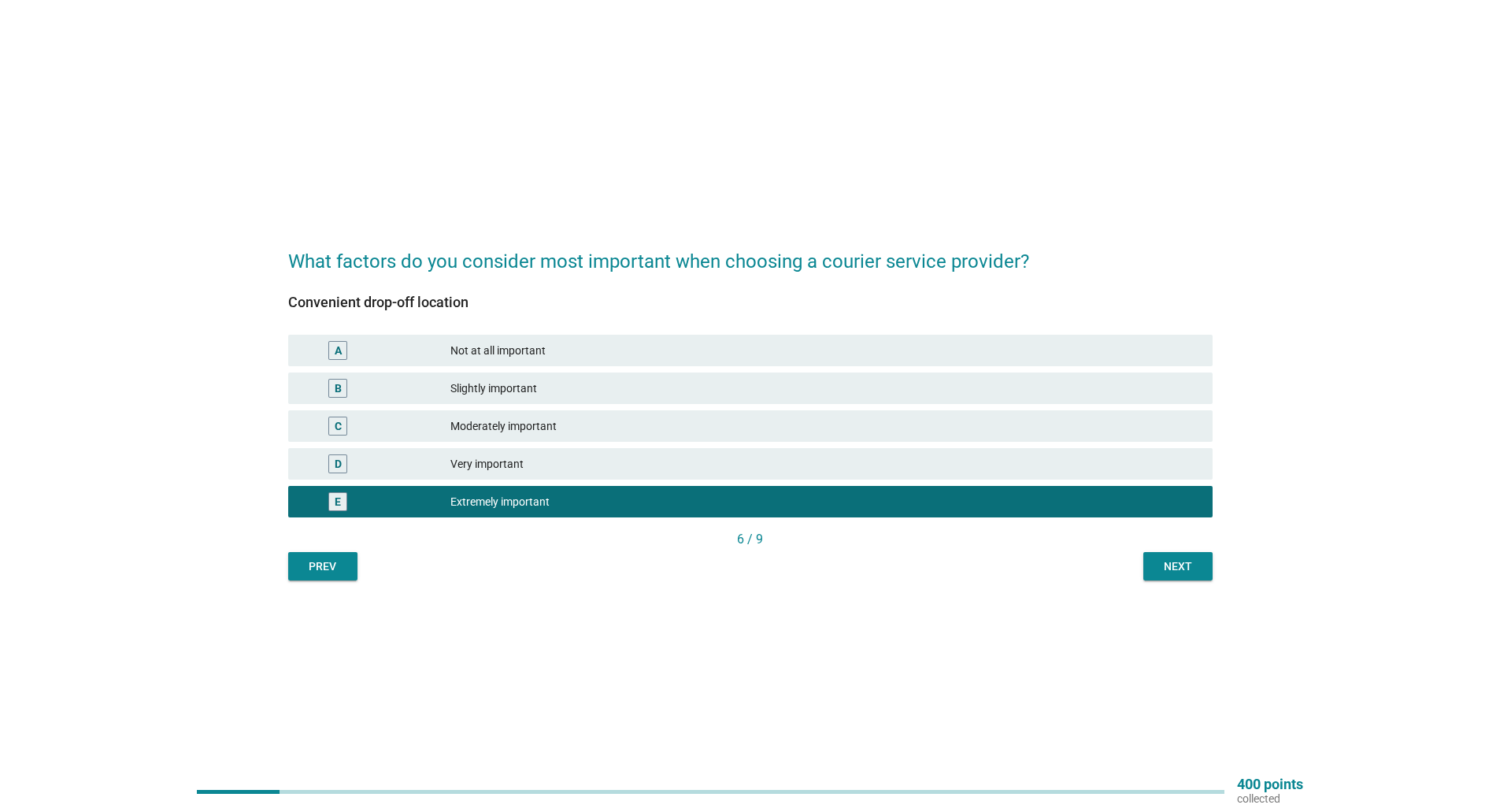
click at [1177, 564] on div "Next" at bounding box center [1177, 566] width 44 height 17
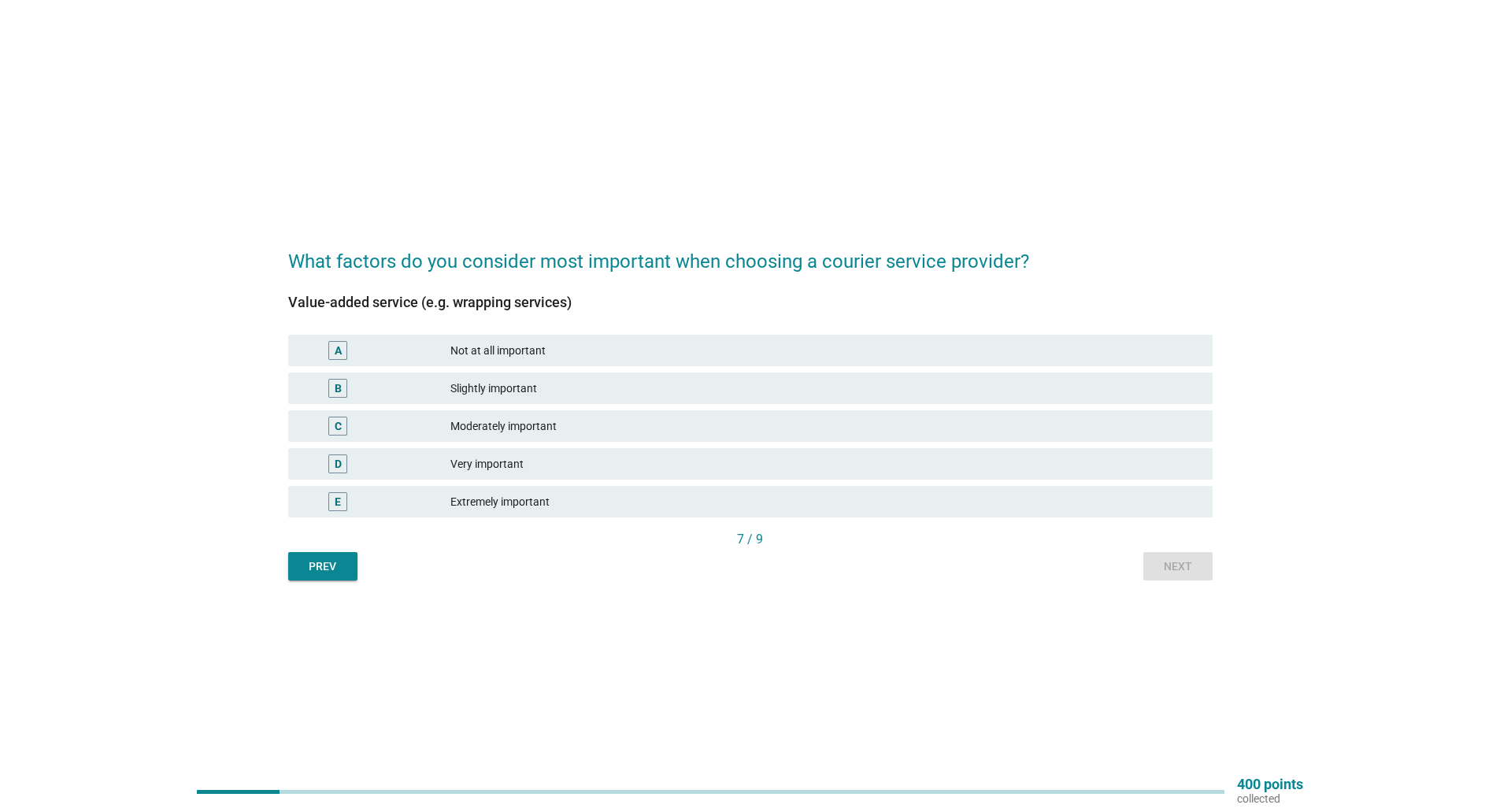
click at [530, 385] on div "Slightly important" at bounding box center [825, 388] width 750 height 19
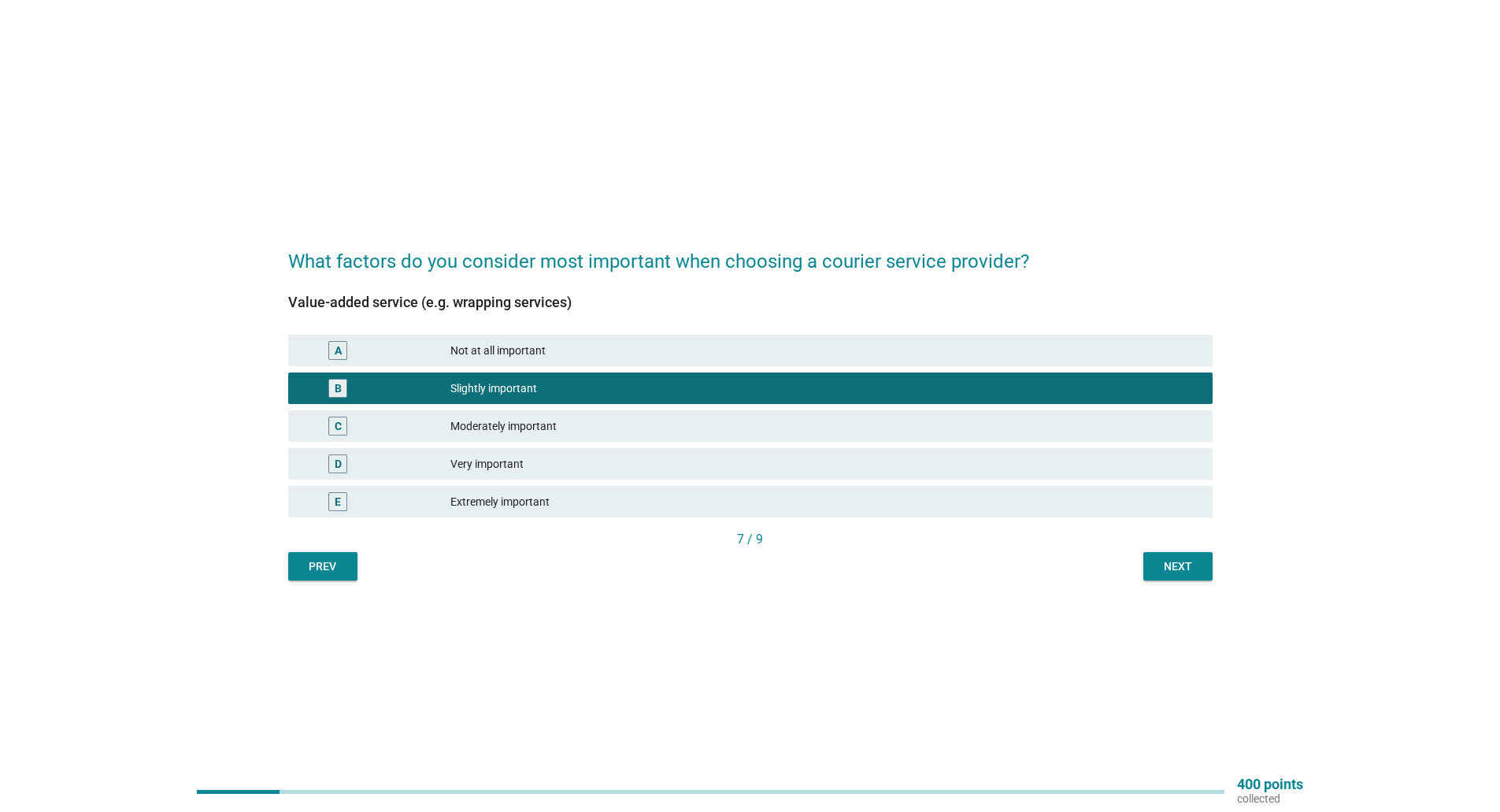
click at [1164, 567] on div "Next" at bounding box center [1177, 566] width 44 height 17
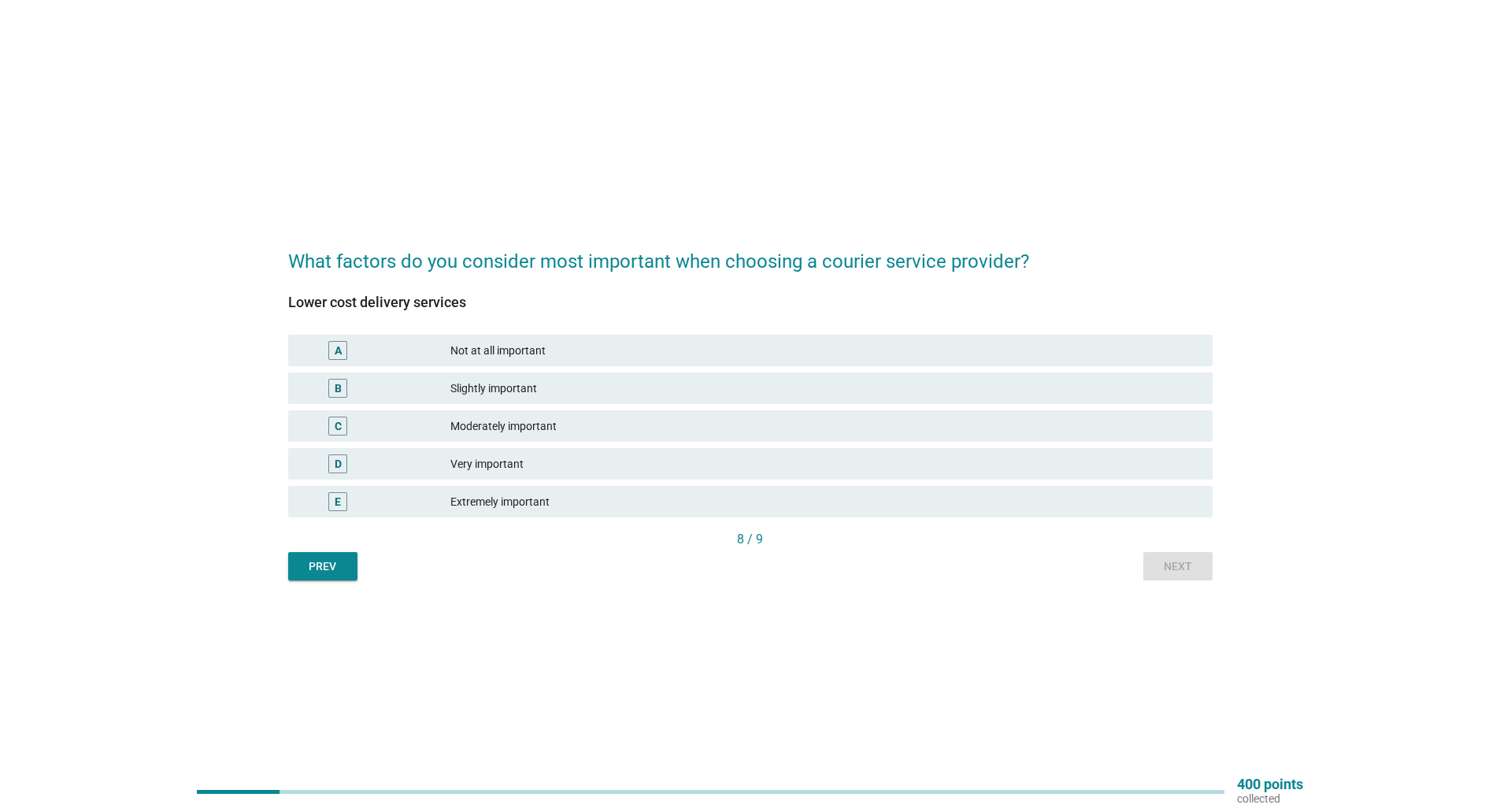
click at [636, 380] on div "Slightly important" at bounding box center [825, 388] width 750 height 19
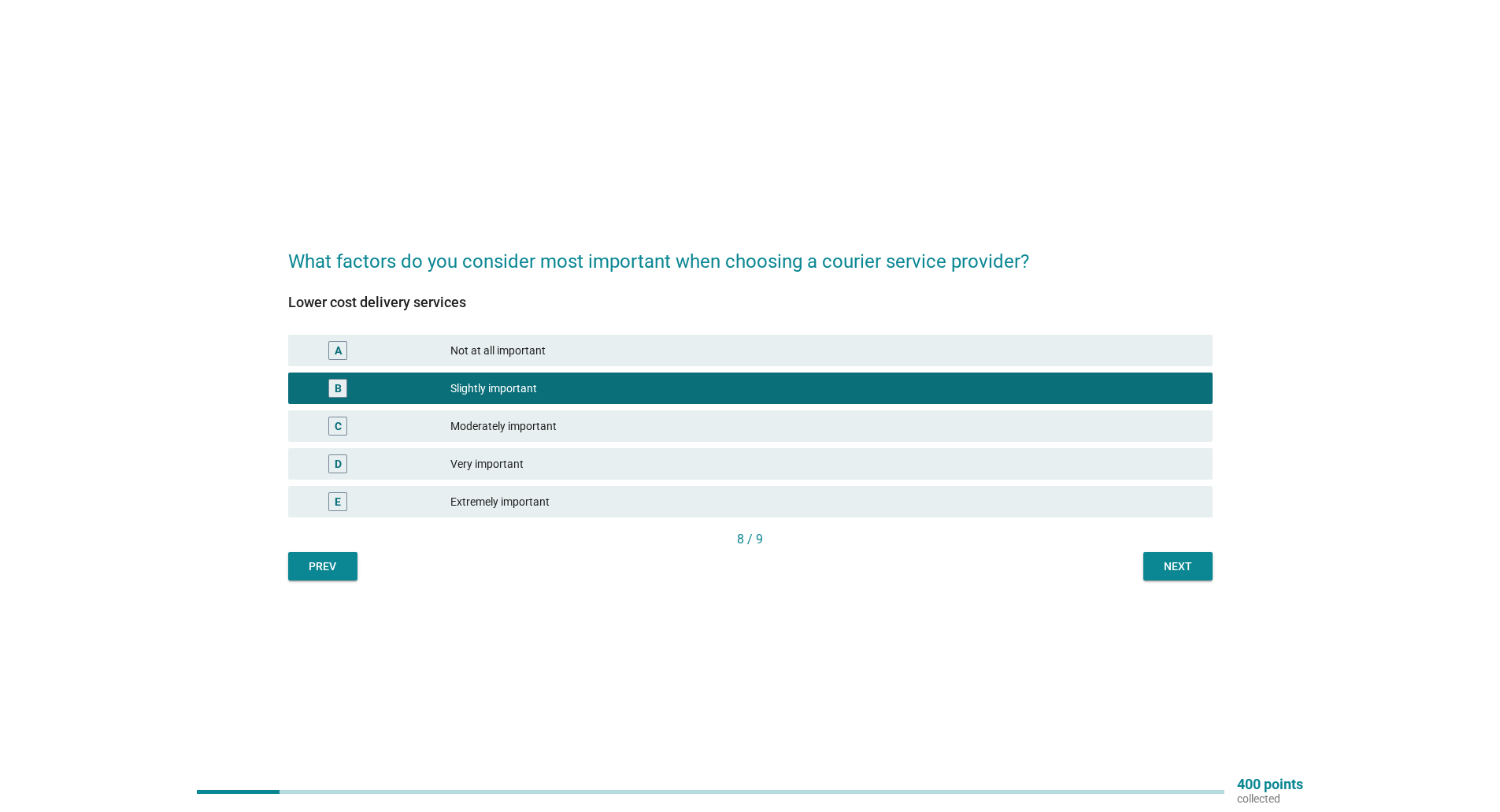
click at [1176, 562] on div "Next" at bounding box center [1177, 566] width 44 height 17
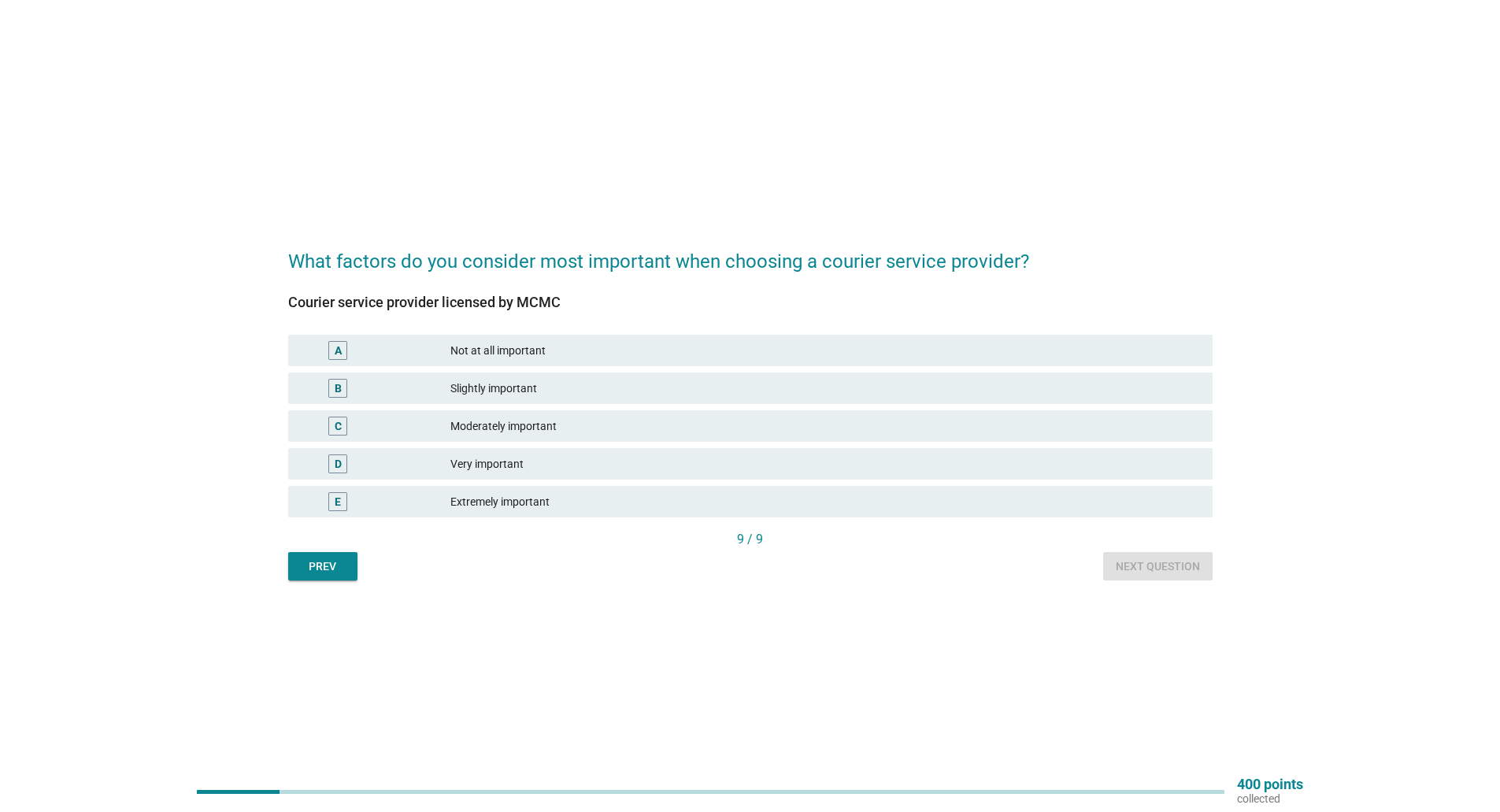
click at [777, 381] on div "Slightly important" at bounding box center [825, 388] width 750 height 19
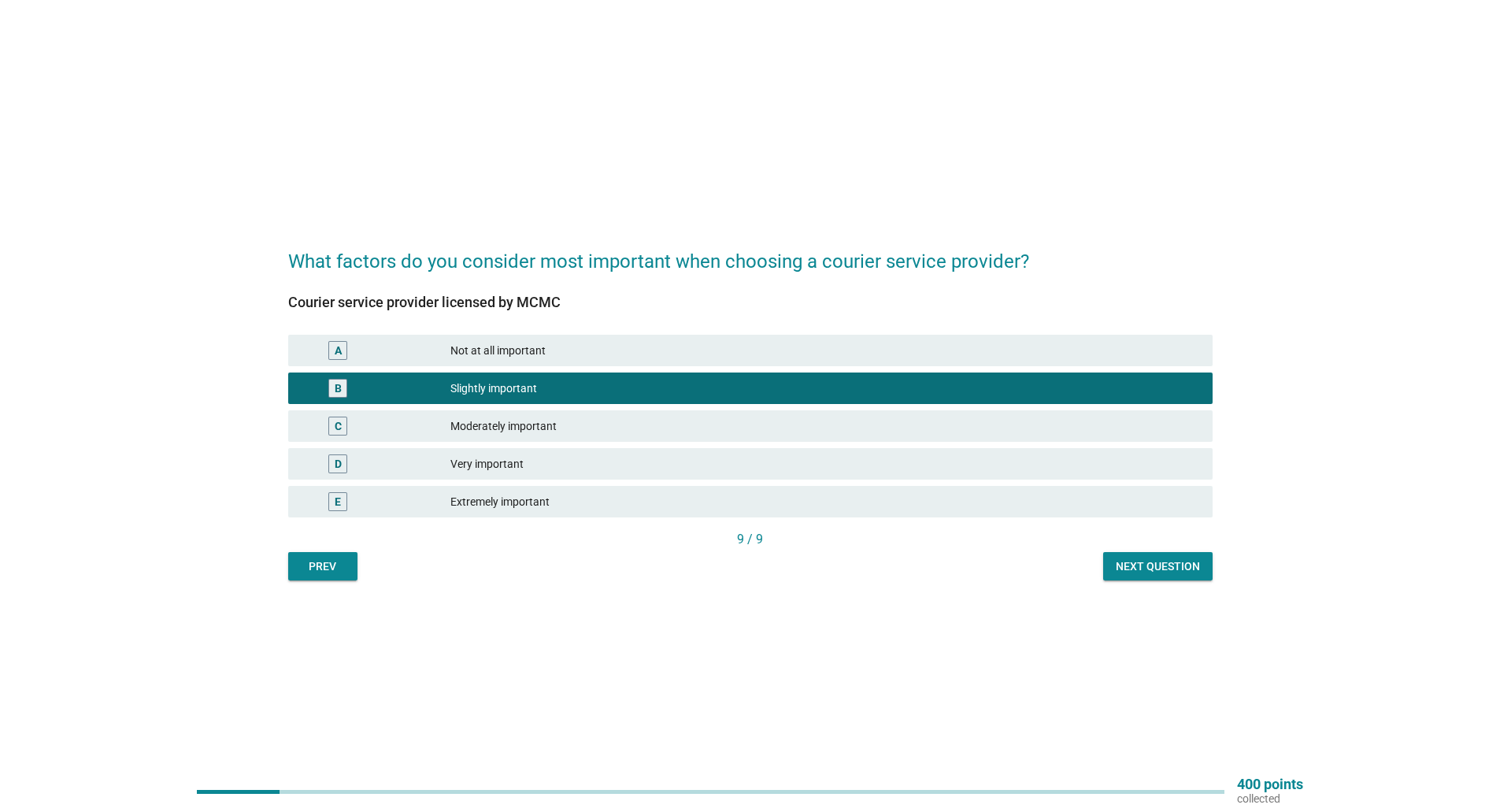
click at [928, 356] on div "Not at all important" at bounding box center [825, 349] width 750 height 19
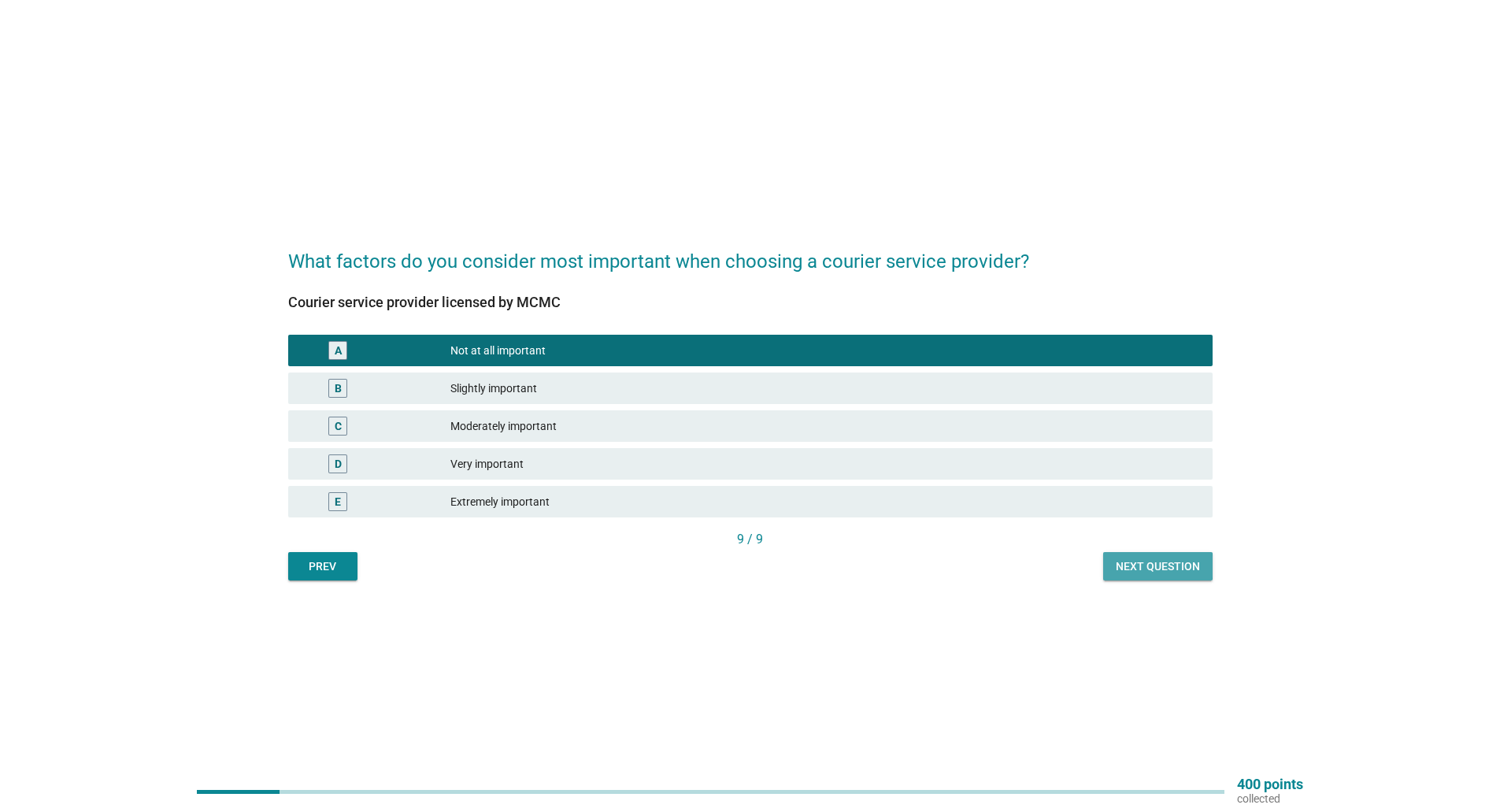
click at [1165, 558] on div "Next question" at bounding box center [1158, 566] width 84 height 17
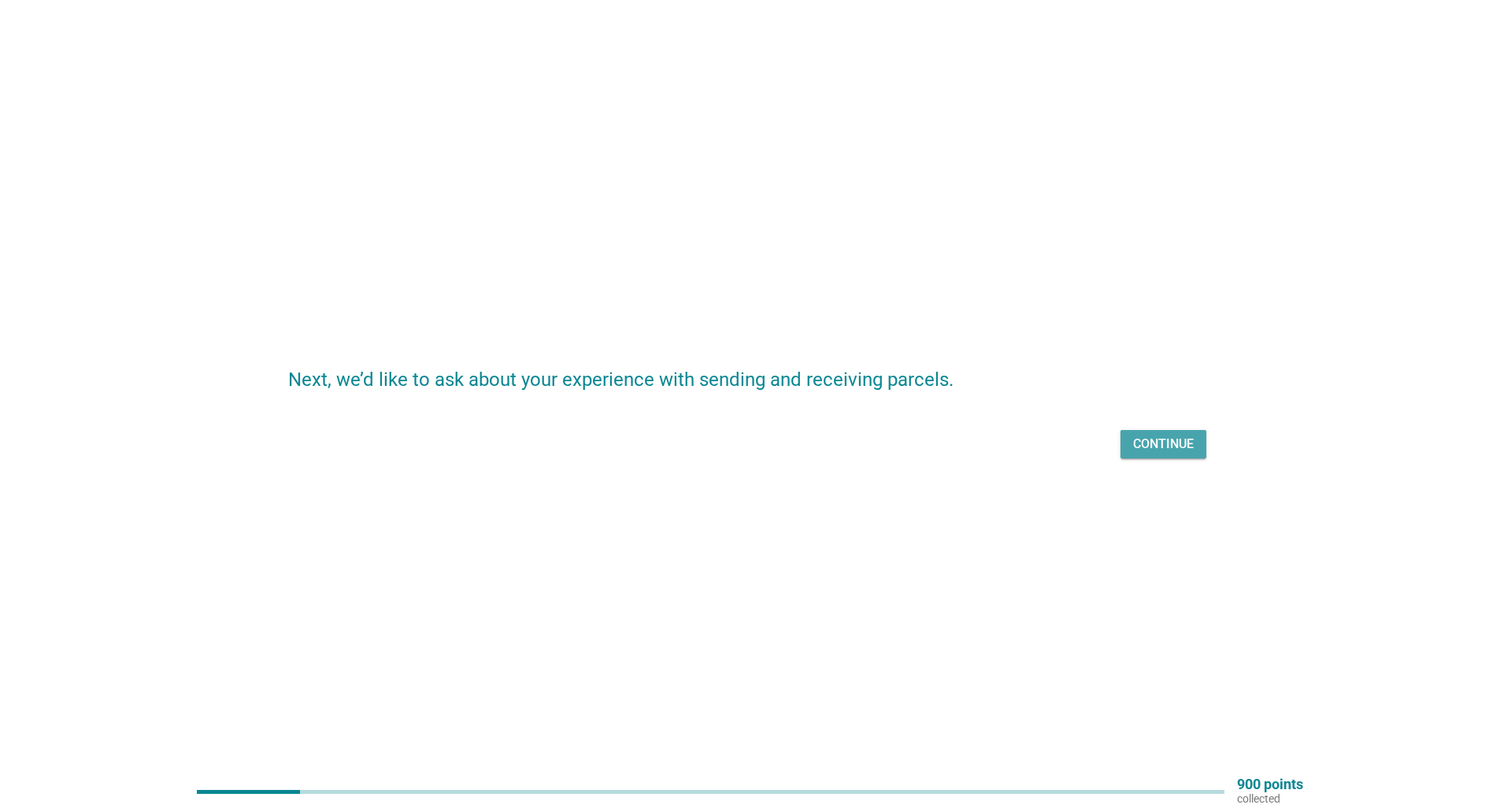
click at [1147, 441] on div "Continue" at bounding box center [1162, 444] width 61 height 19
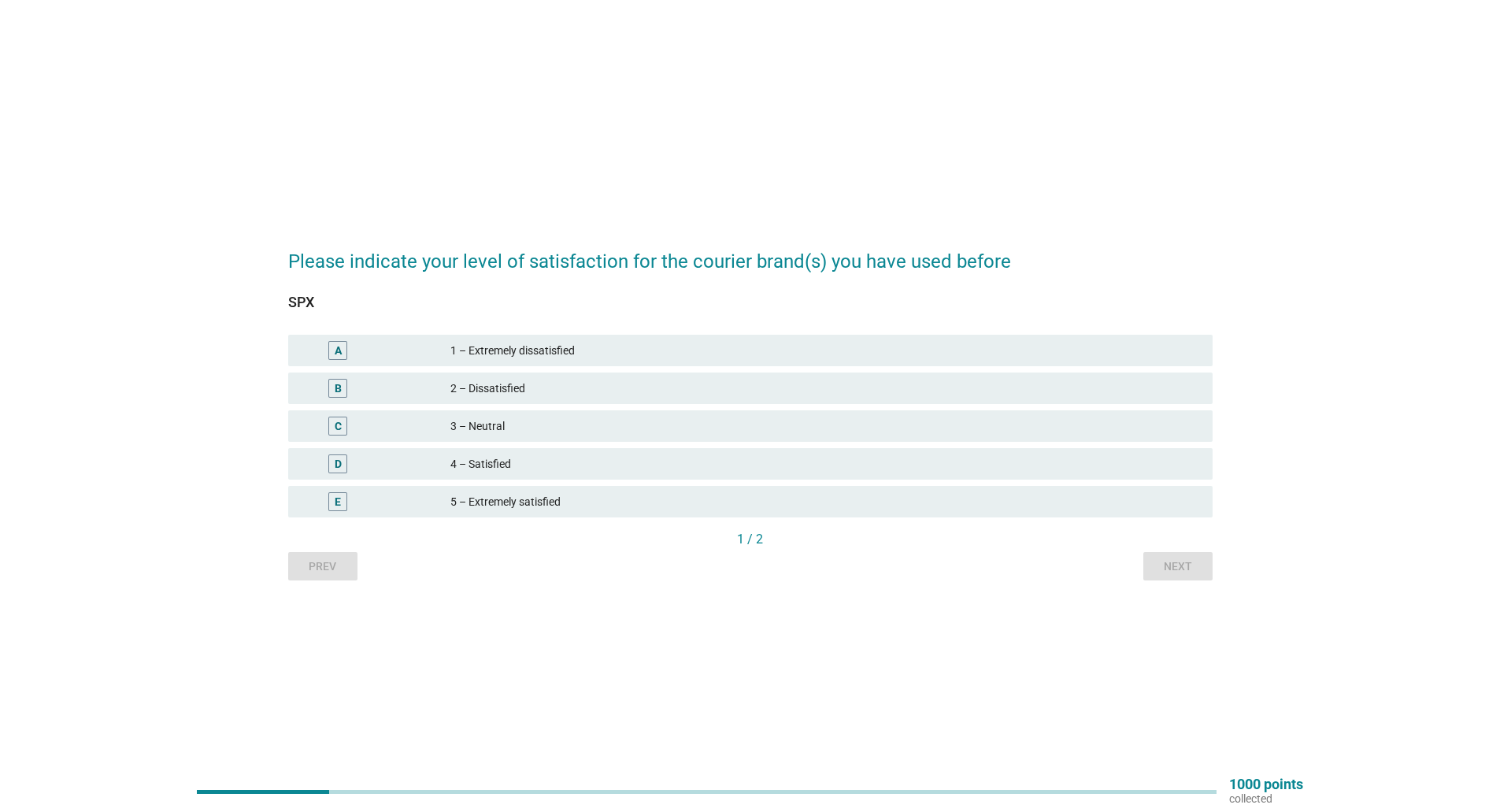
click at [537, 425] on div "3 – Neutral" at bounding box center [825, 426] width 750 height 19
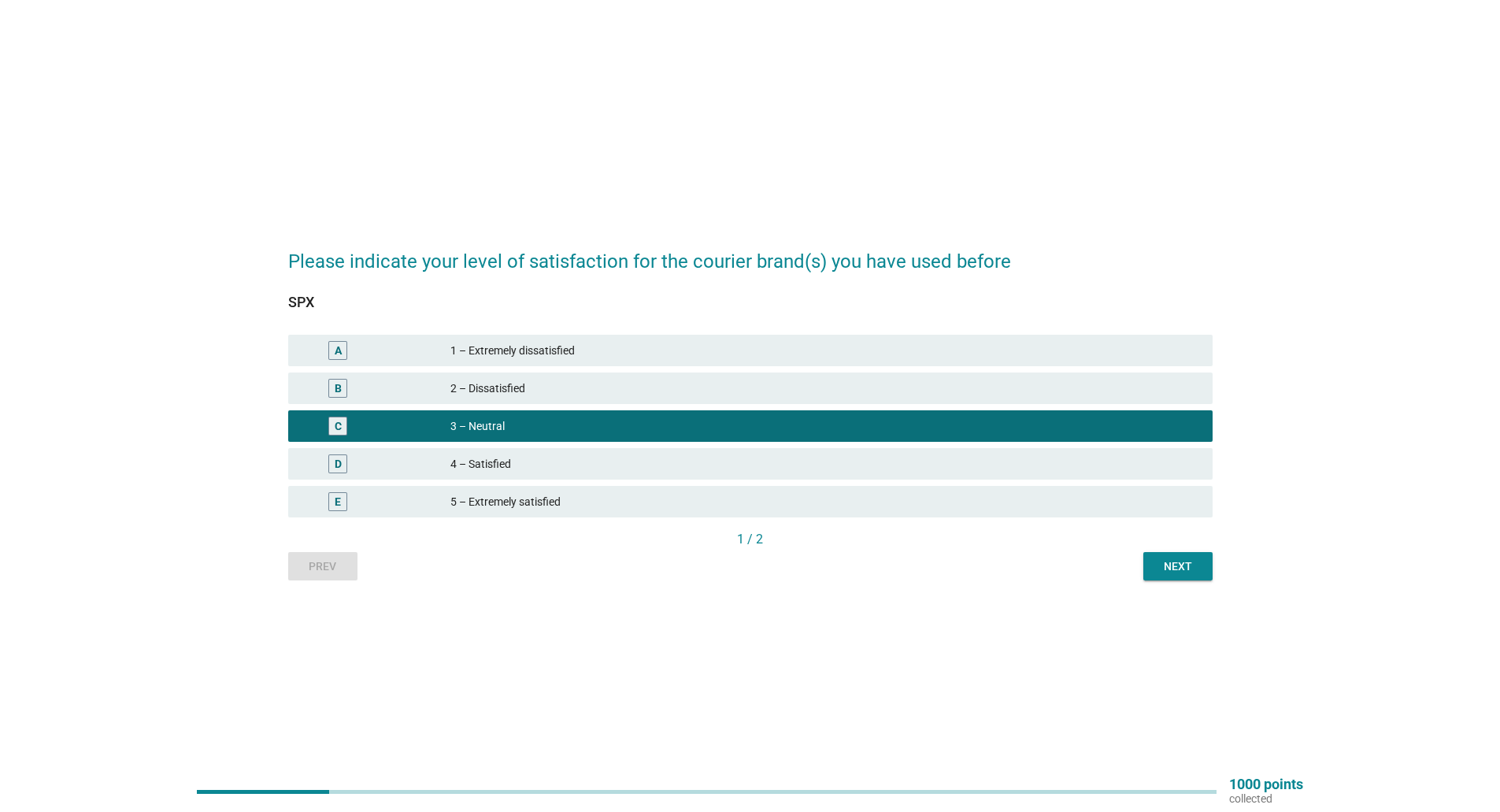
click at [1189, 583] on div "Please indicate your level of satisfaction for the courier brand(s) you have us…" at bounding box center [750, 406] width 950 height 374
click at [1171, 569] on div "Next" at bounding box center [1177, 566] width 44 height 17
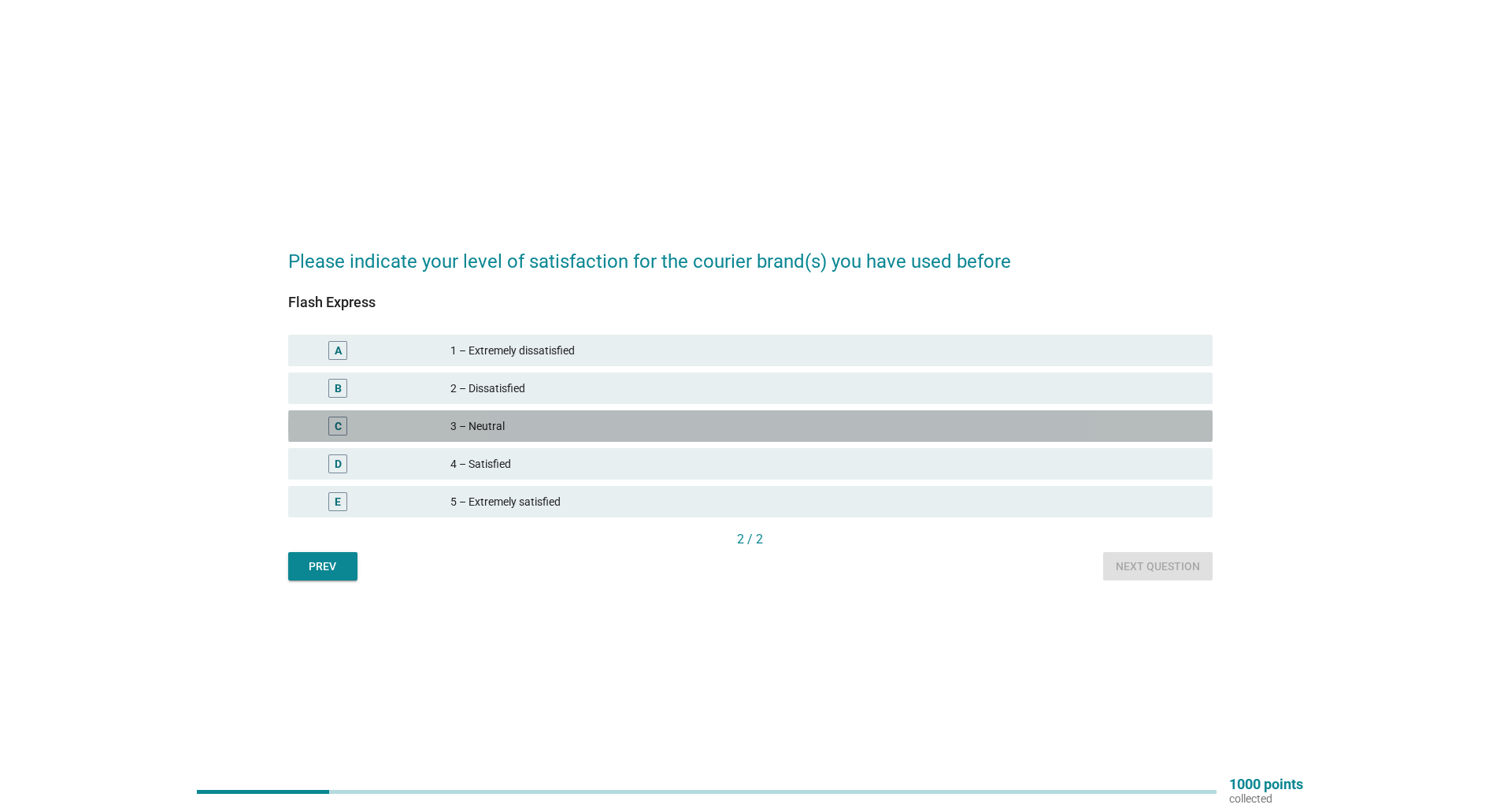
click at [593, 428] on div "3 – Neutral" at bounding box center [825, 426] width 750 height 19
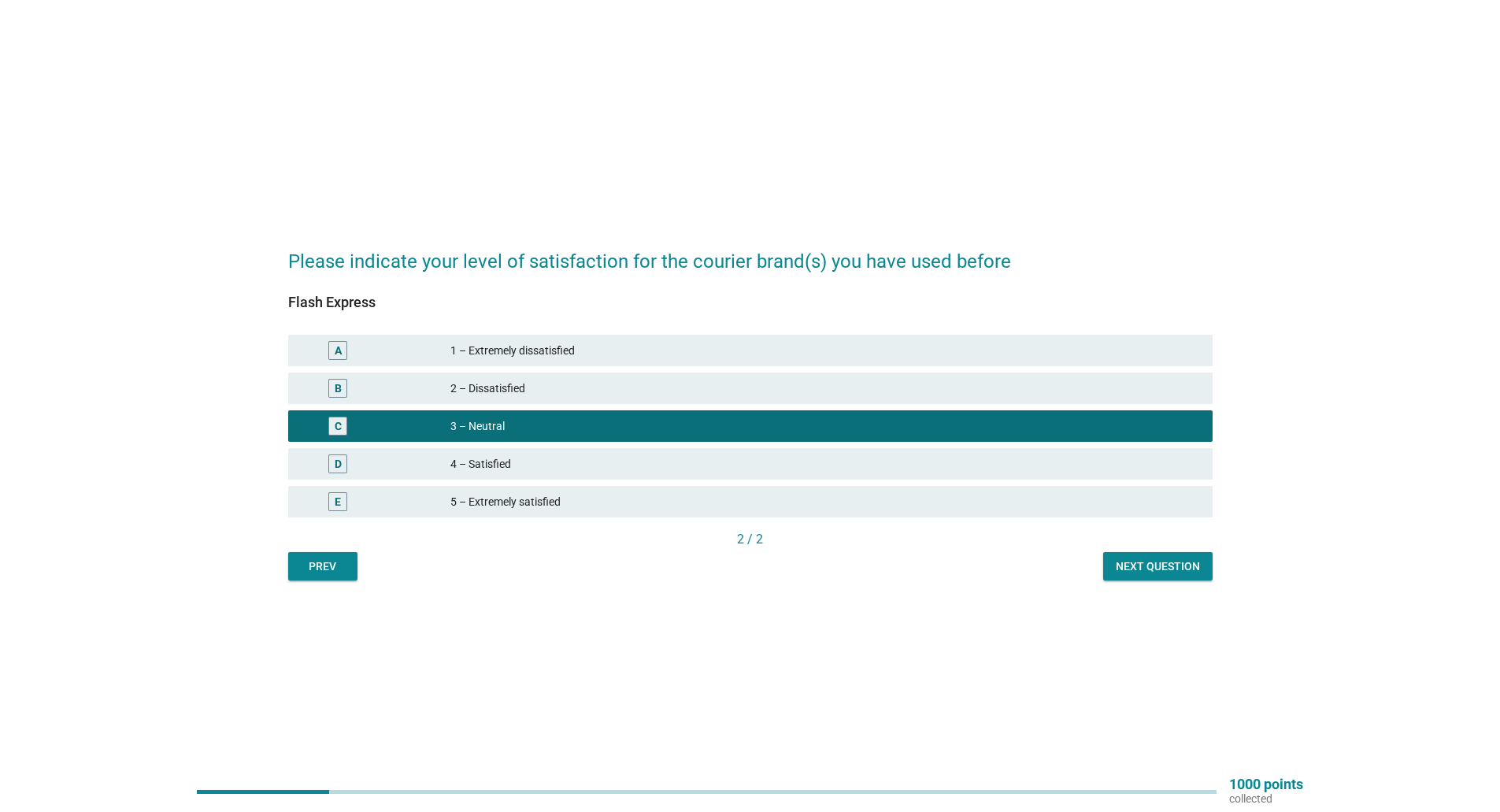
click at [522, 339] on div "A 1 – Extremely dissatisfied" at bounding box center [750, 350] width 924 height 32
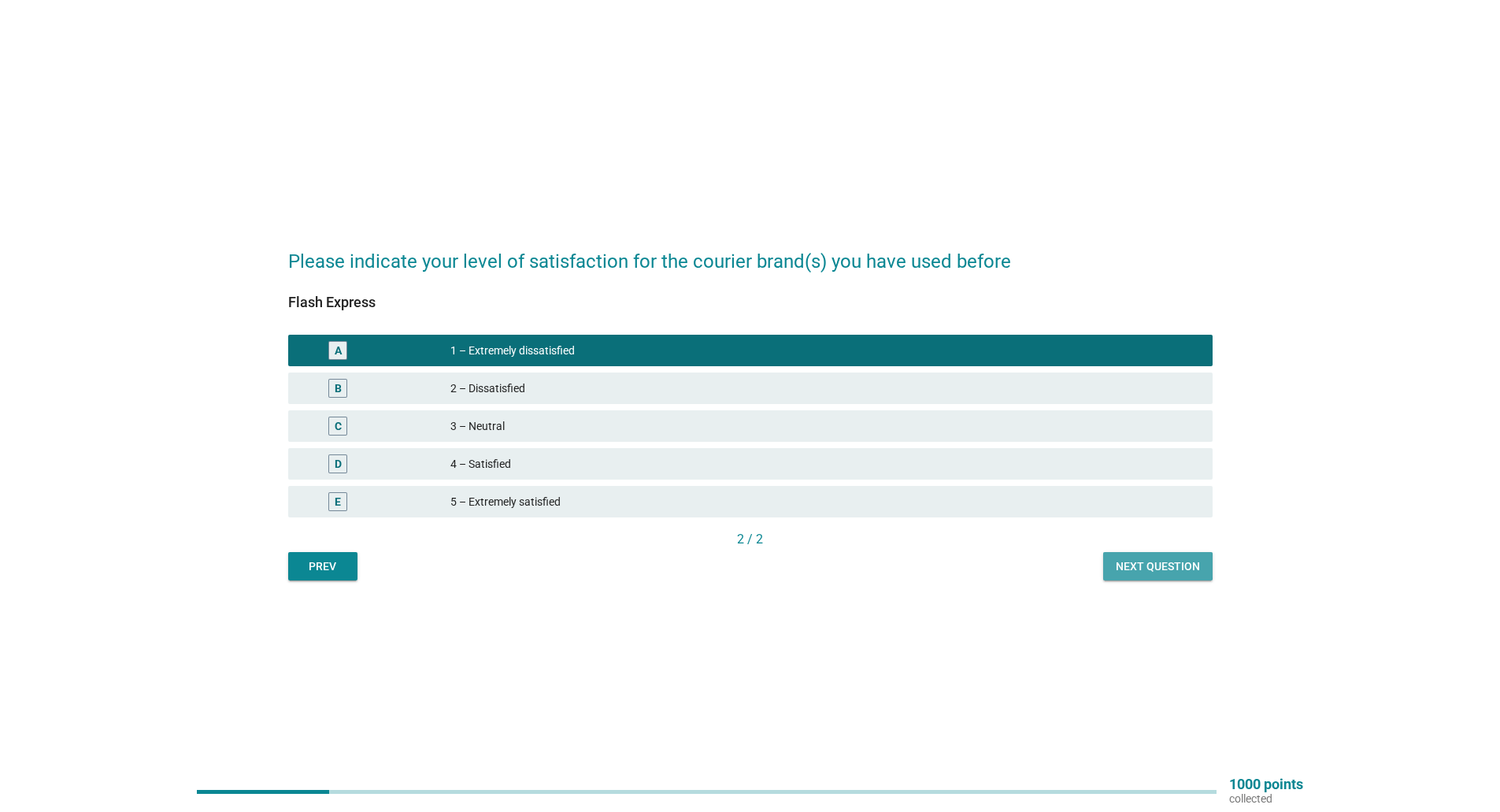
click at [1185, 570] on div "Next question" at bounding box center [1158, 566] width 84 height 17
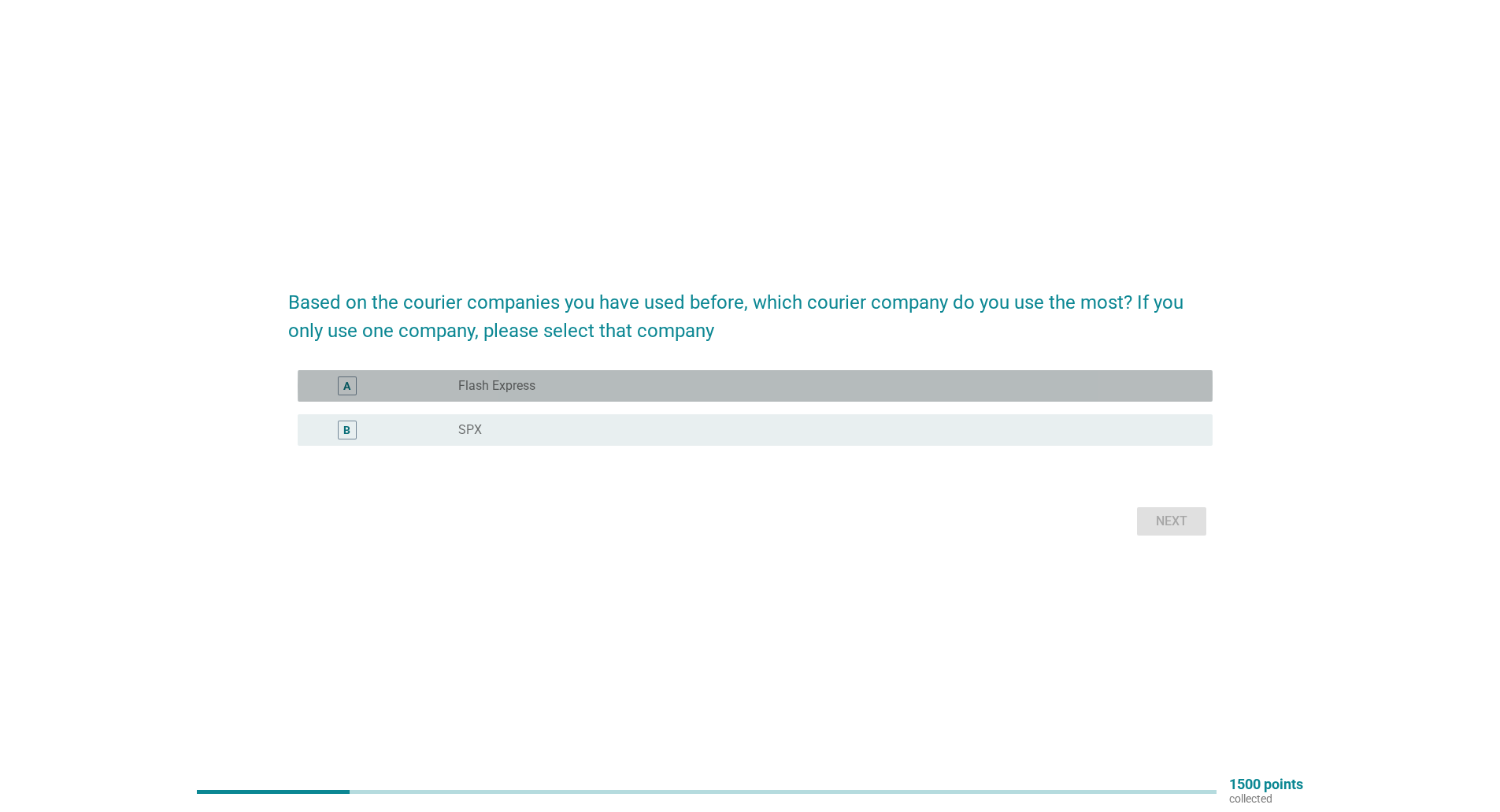
click at [626, 388] on div "radio_button_unchecked Flash Express" at bounding box center [823, 386] width 730 height 16
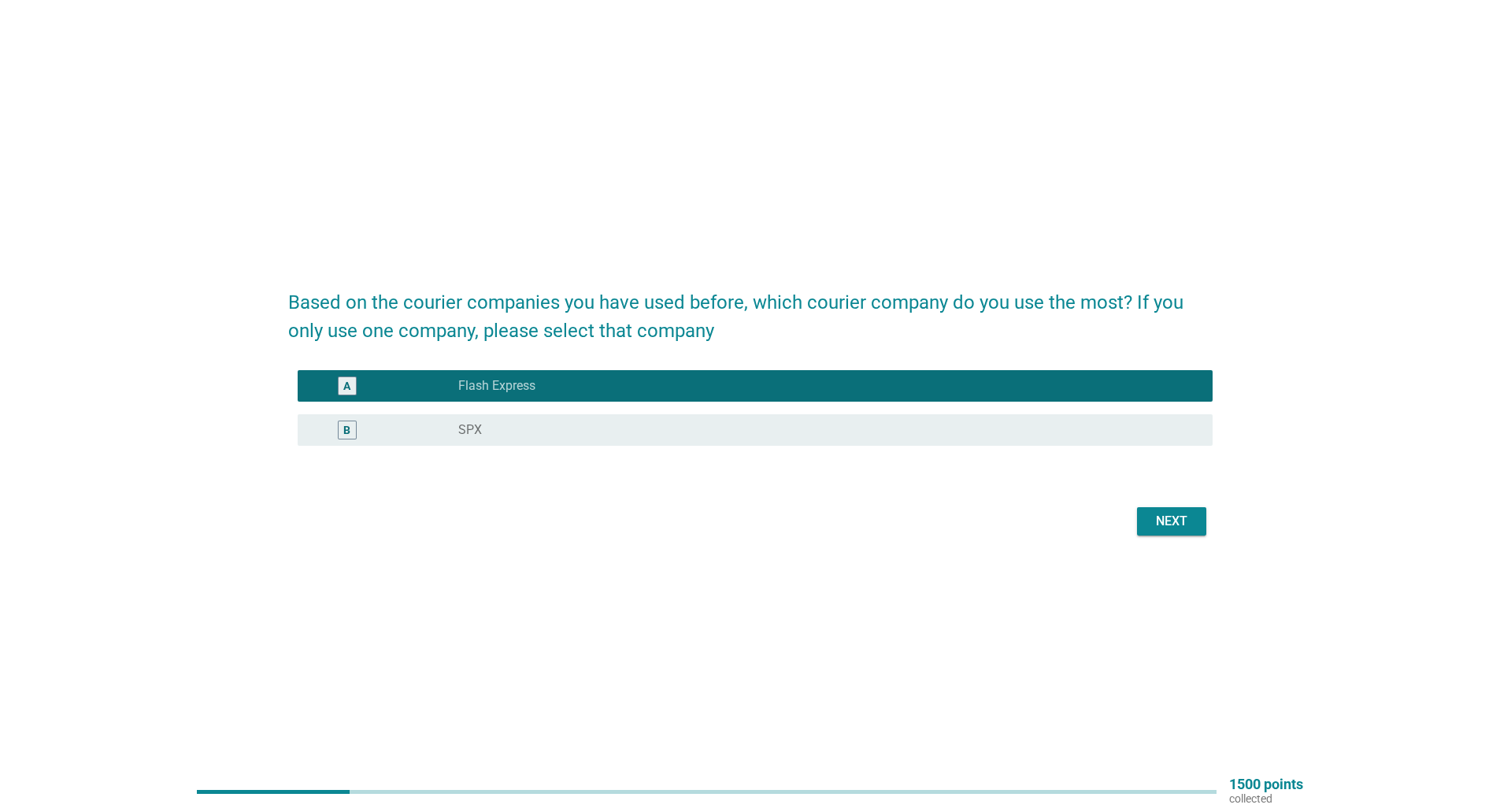
click at [815, 394] on div "radio_button_checked Flash Express" at bounding box center [829, 385] width 742 height 19
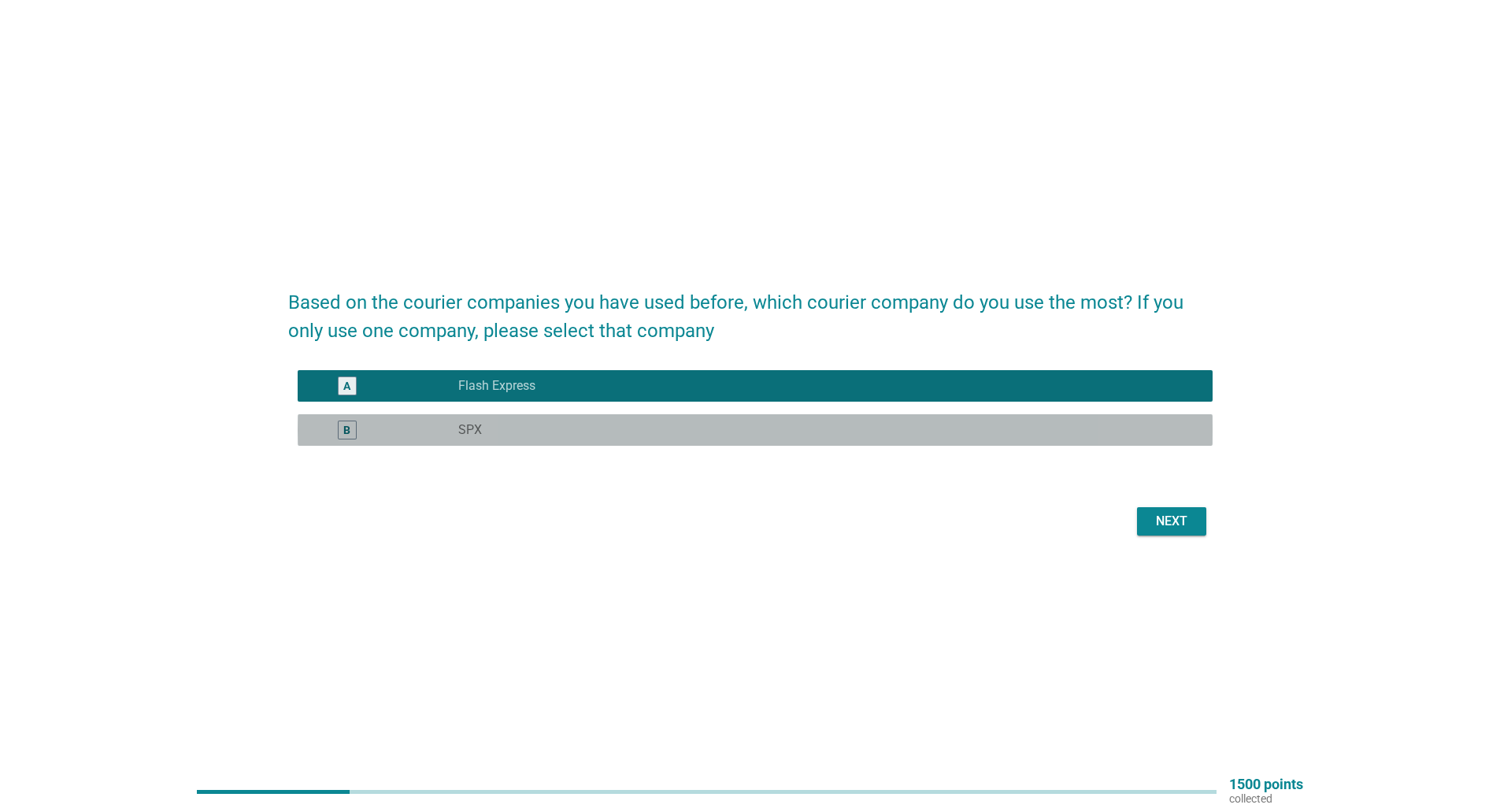
click at [817, 425] on div "radio_button_unchecked SPX" at bounding box center [823, 430] width 730 height 16
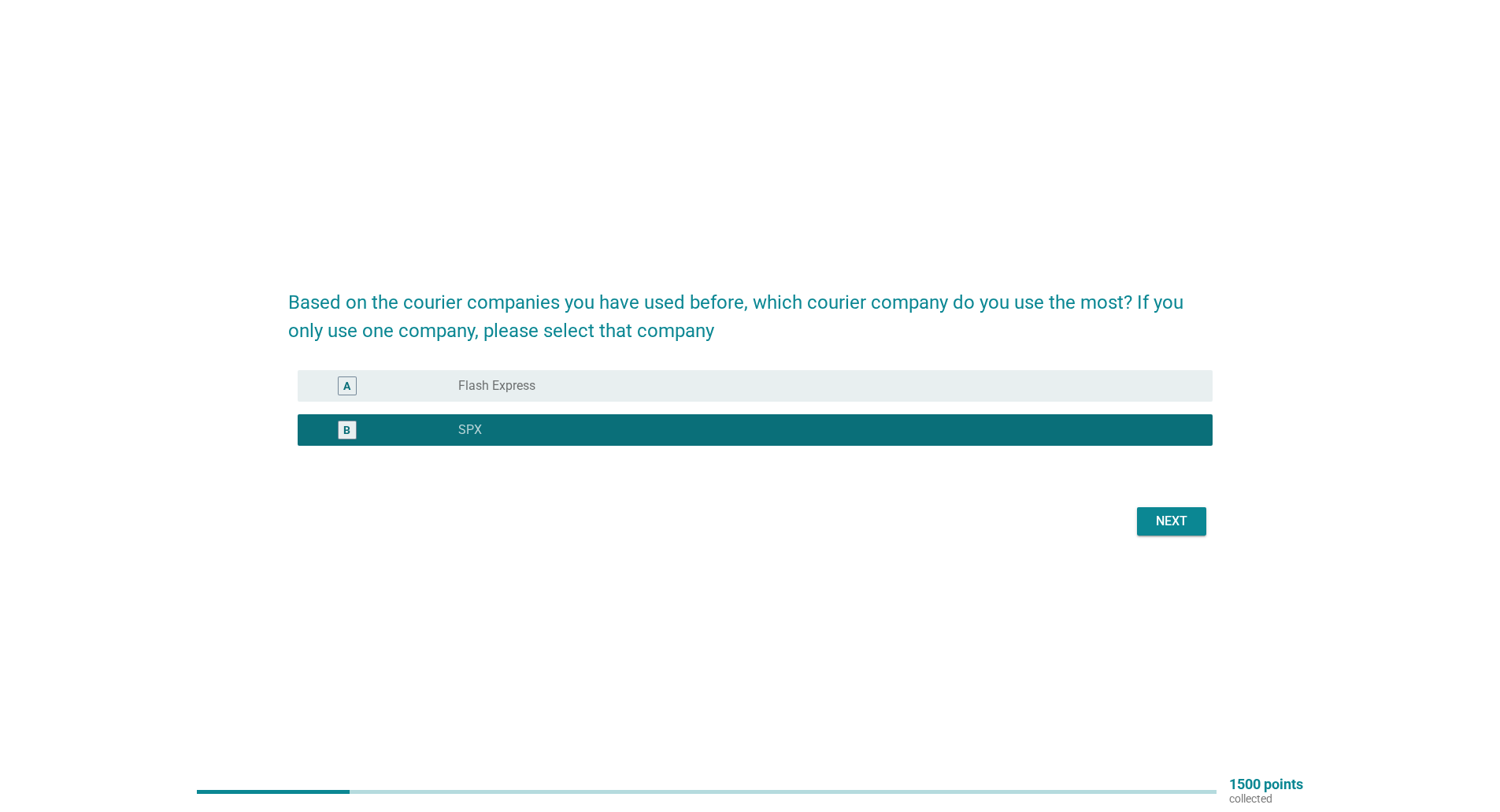
click at [1058, 380] on div "radio_button_unchecked Flash Express" at bounding box center [823, 386] width 730 height 16
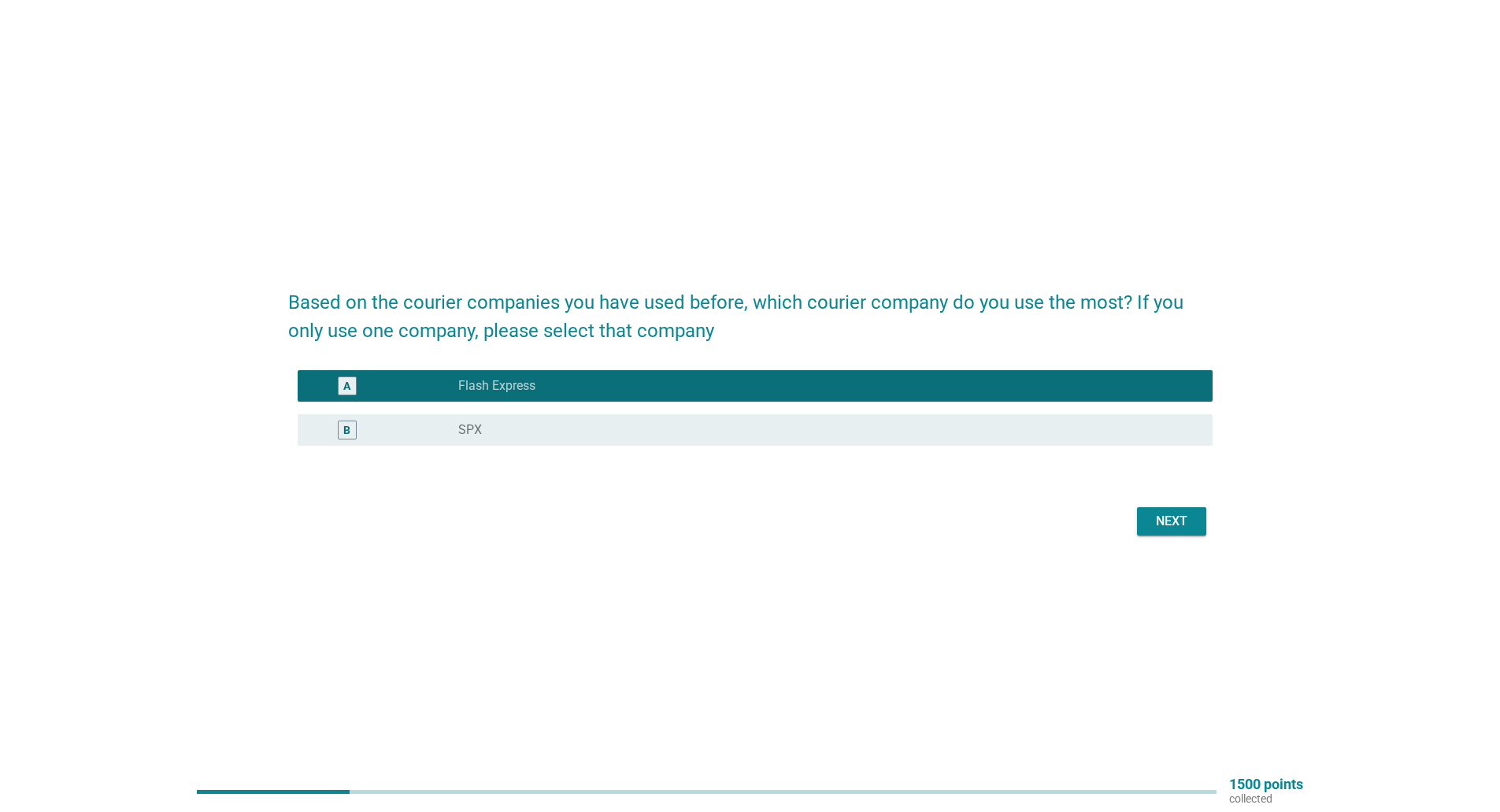
click at [1147, 522] on button "Next" at bounding box center [1171, 521] width 69 height 29
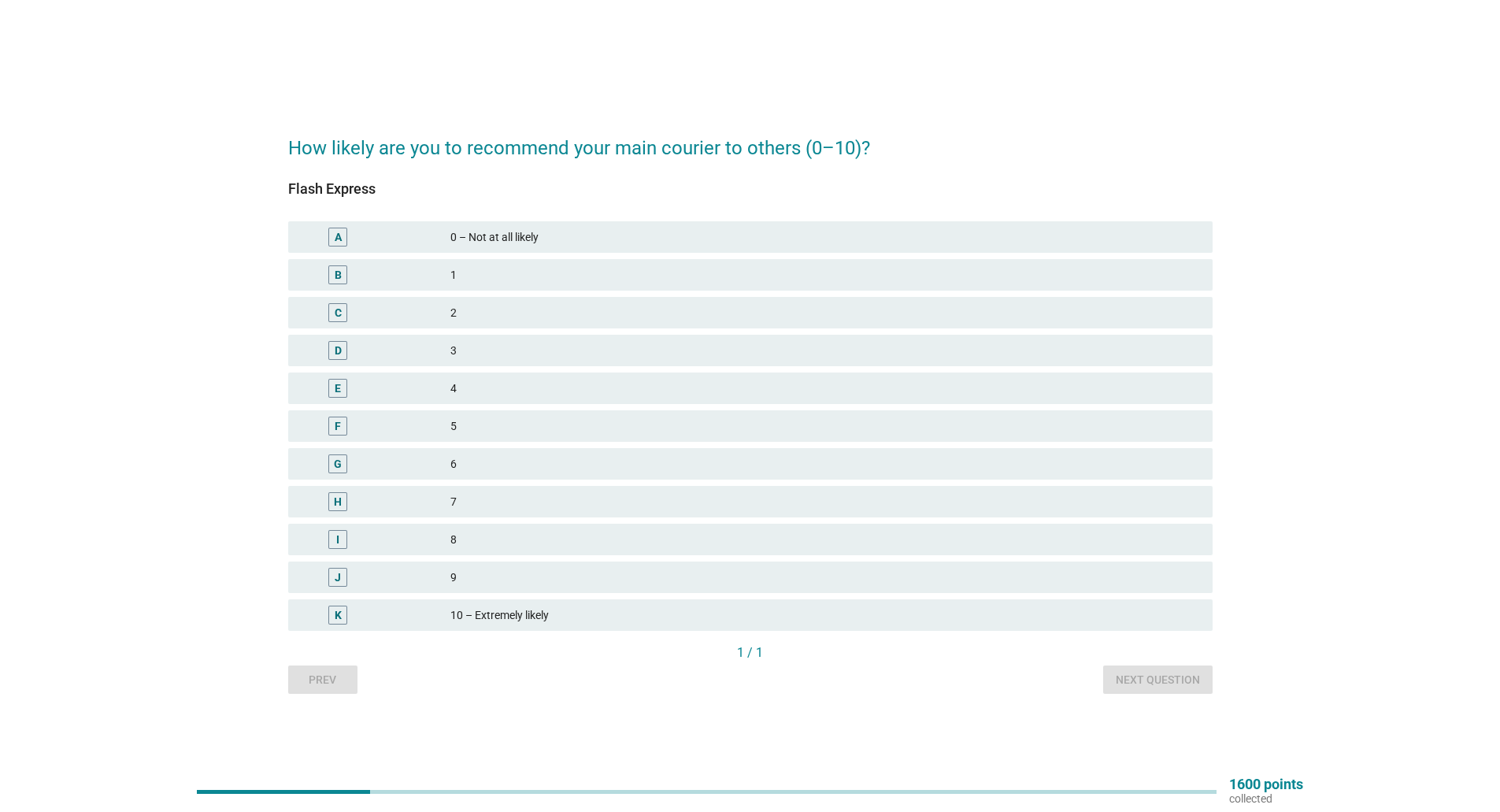
click at [546, 230] on div "0 – Not at all likely" at bounding box center [825, 236] width 750 height 19
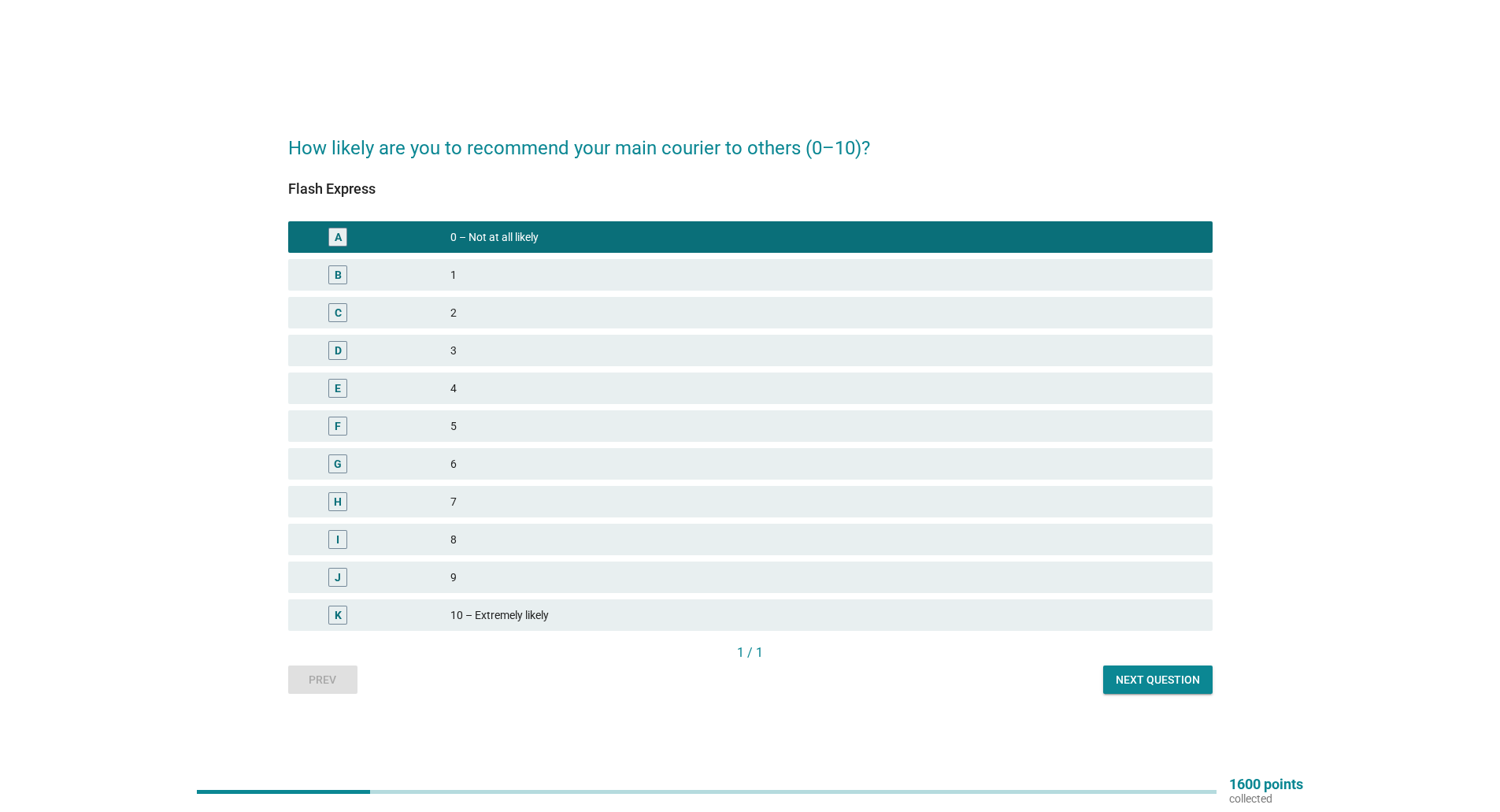
click at [1154, 687] on div "Next question" at bounding box center [1158, 680] width 84 height 17
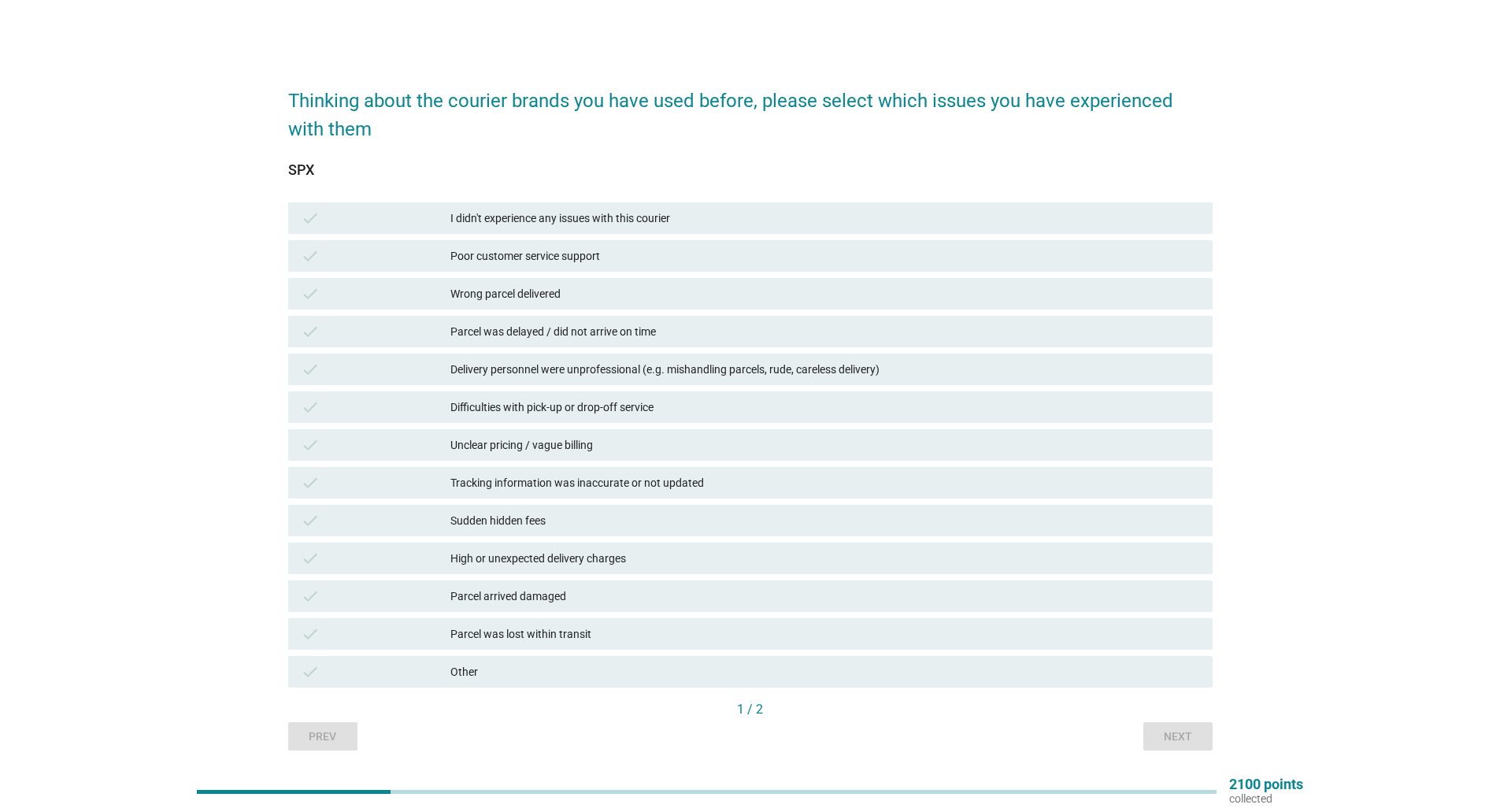
click at [676, 407] on div "Difficulties with pick-up or drop-off service" at bounding box center [825, 407] width 750 height 19
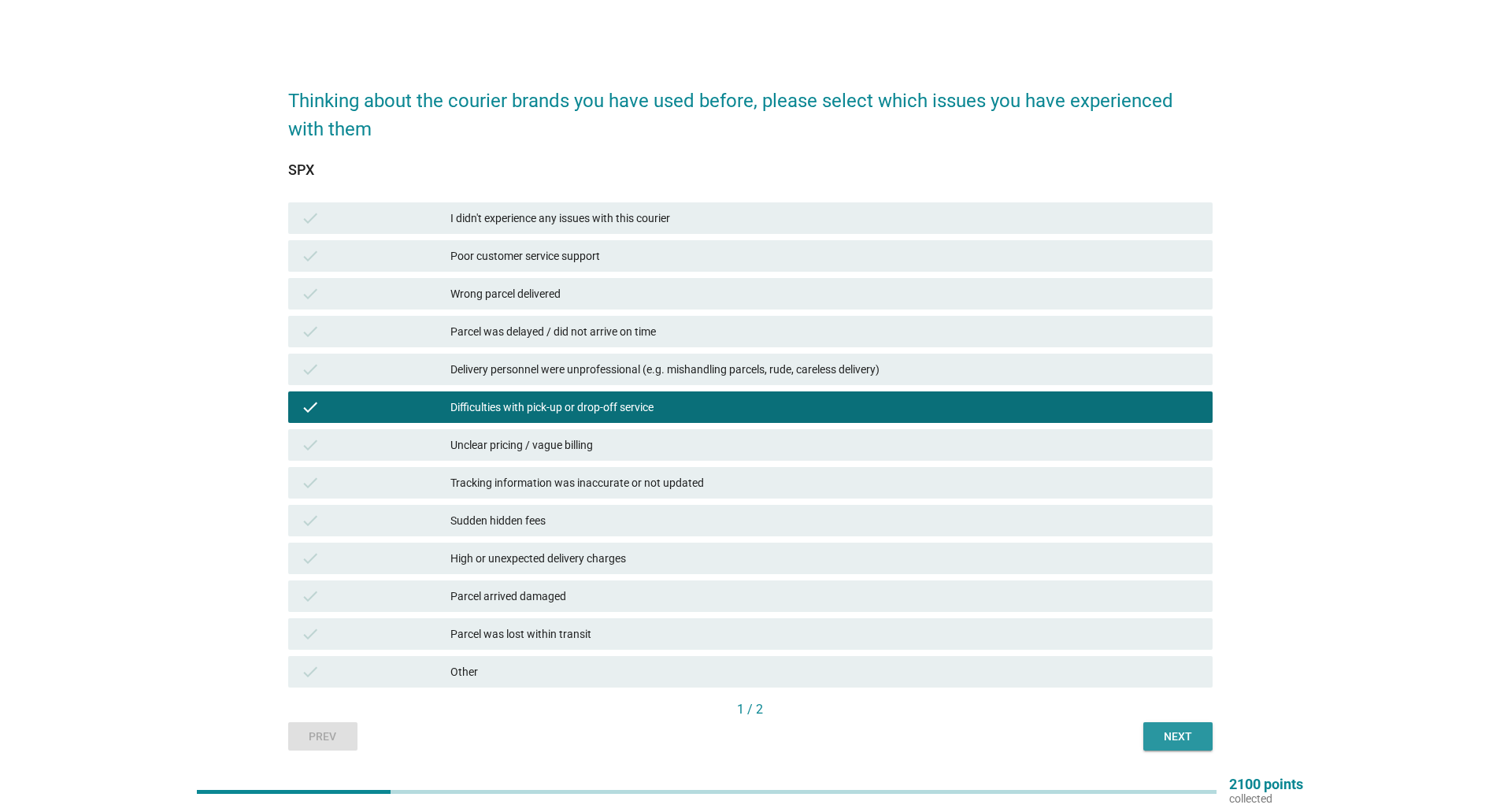
drag, startPoint x: 1141, startPoint y: 720, endPoint x: 1152, endPoint y: 736, distance: 19.4
click at [1152, 736] on button "Next" at bounding box center [1178, 736] width 69 height 29
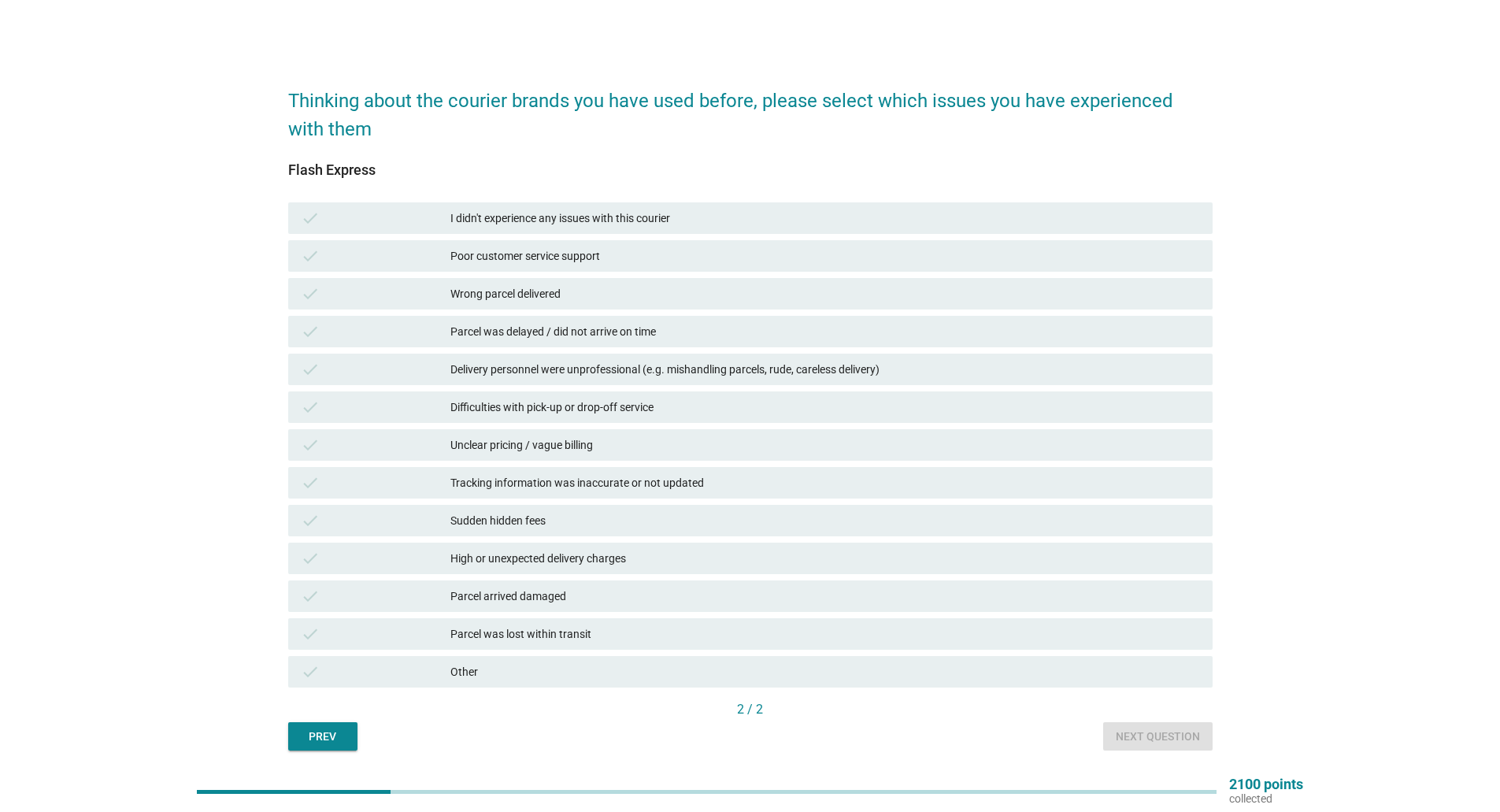
click at [552, 404] on div "Difficulties with pick-up or drop-off service" at bounding box center [825, 407] width 750 height 19
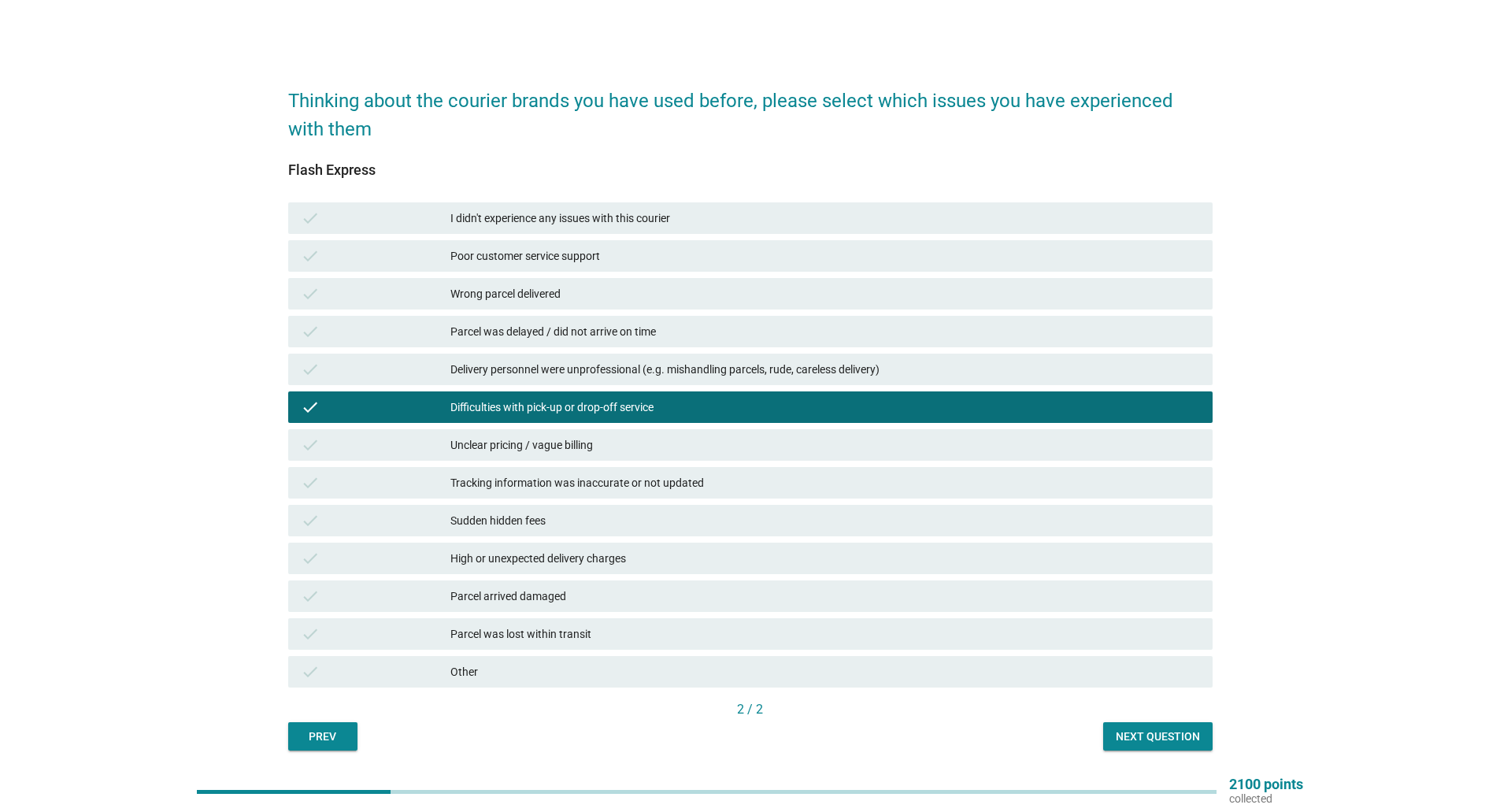
click at [1153, 722] on div "2 / 2" at bounding box center [750, 711] width 924 height 22
click at [1151, 733] on div "Next question" at bounding box center [1158, 737] width 84 height 17
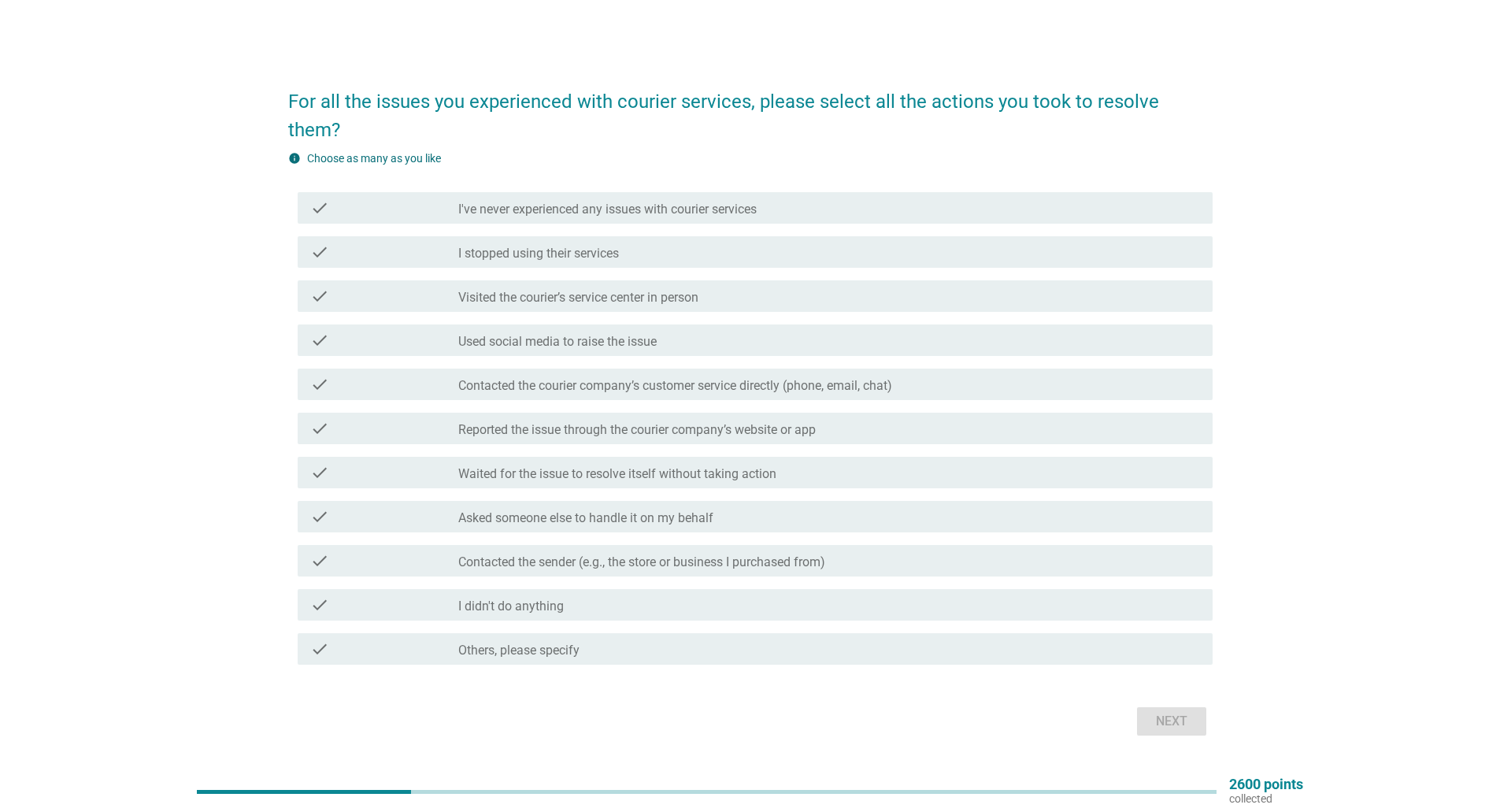
click at [652, 467] on label "Waited for the issue to resolve itself without taking action" at bounding box center [617, 474] width 318 height 16
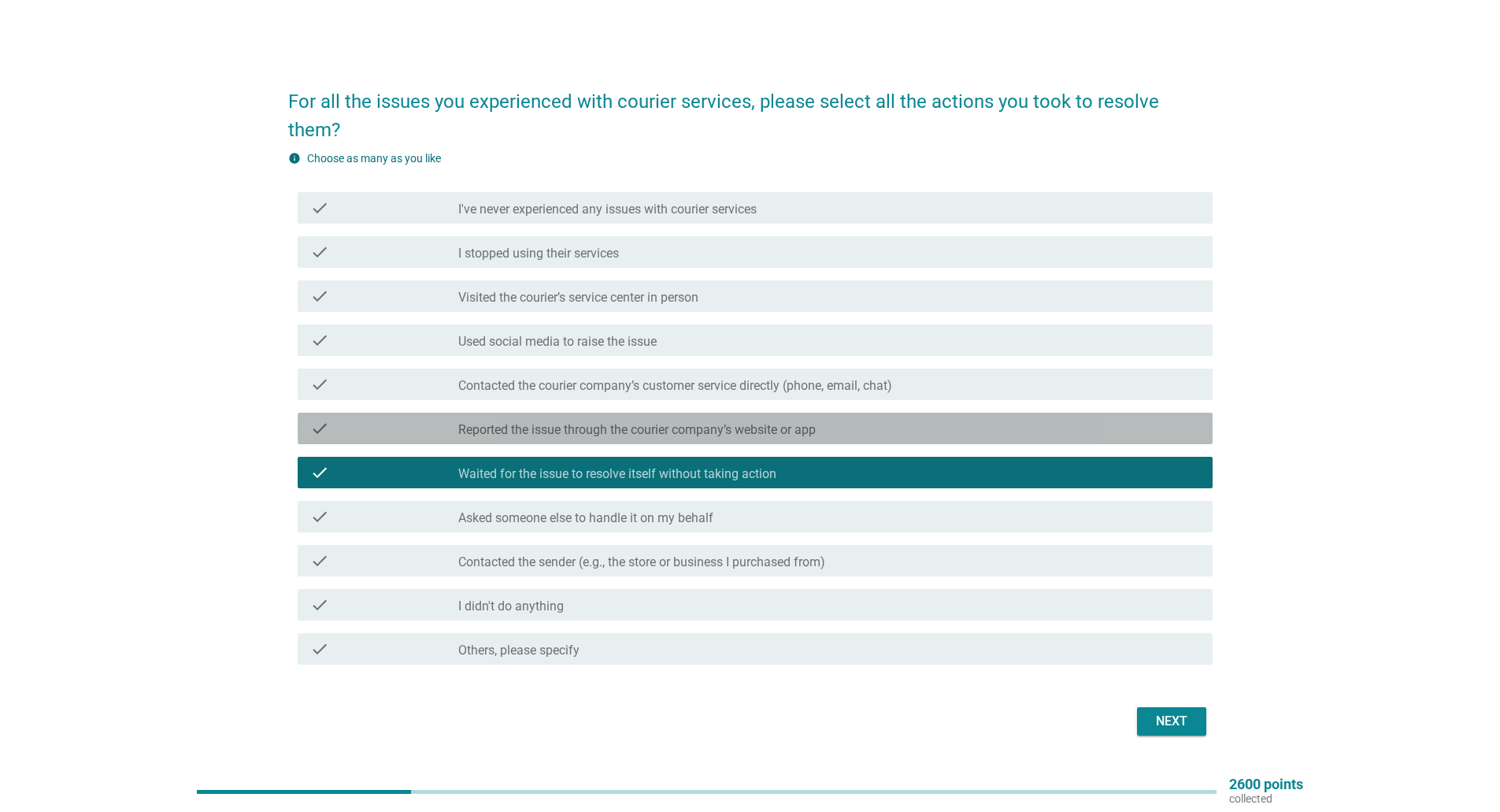
click at [615, 422] on label "Reported the issue through the courier company’s website or app" at bounding box center [637, 430] width 357 height 16
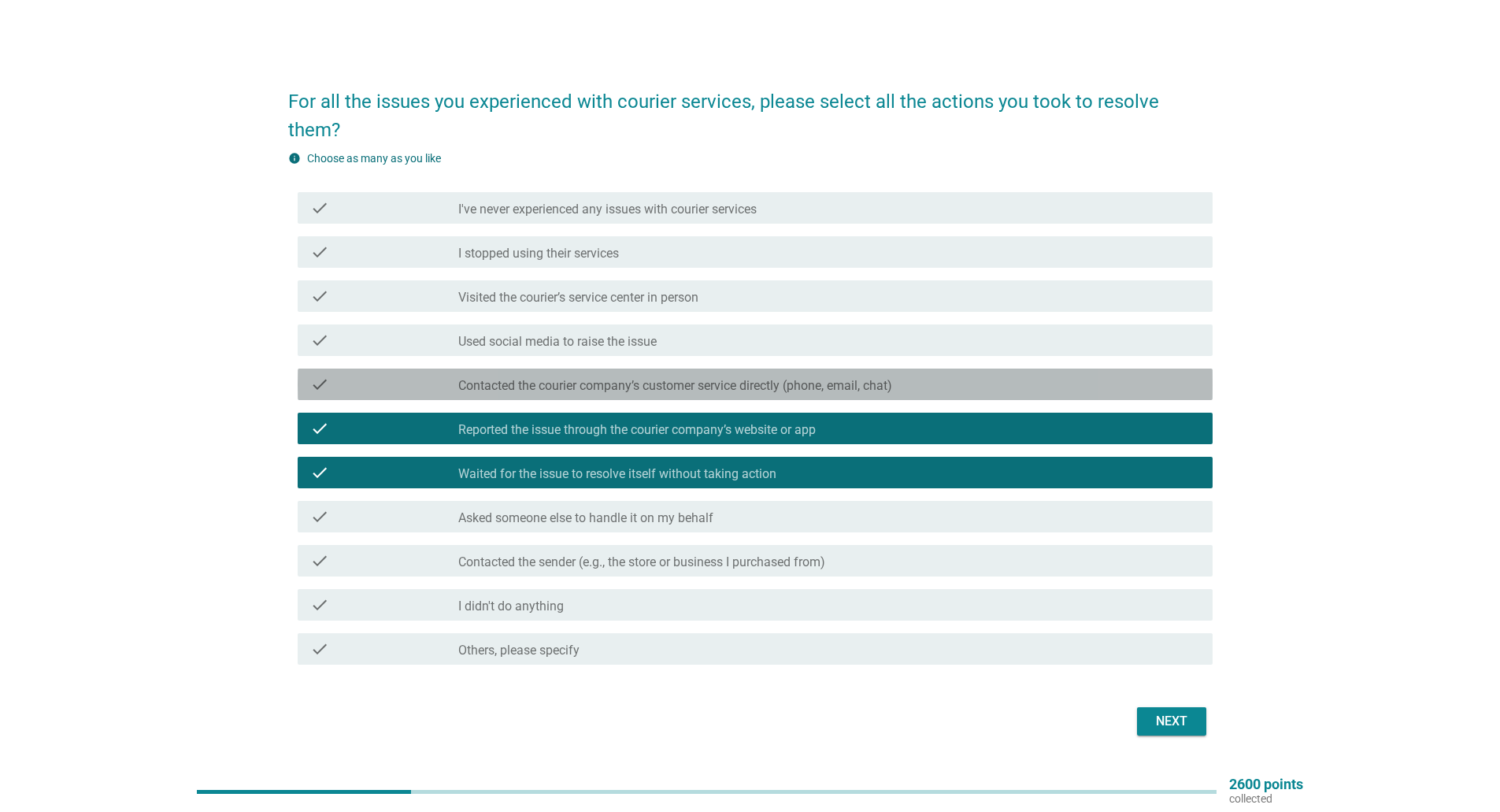
click at [608, 381] on div "check check_box_outline_blank Contacted the courier company’s customer service …" at bounding box center [755, 384] width 915 height 32
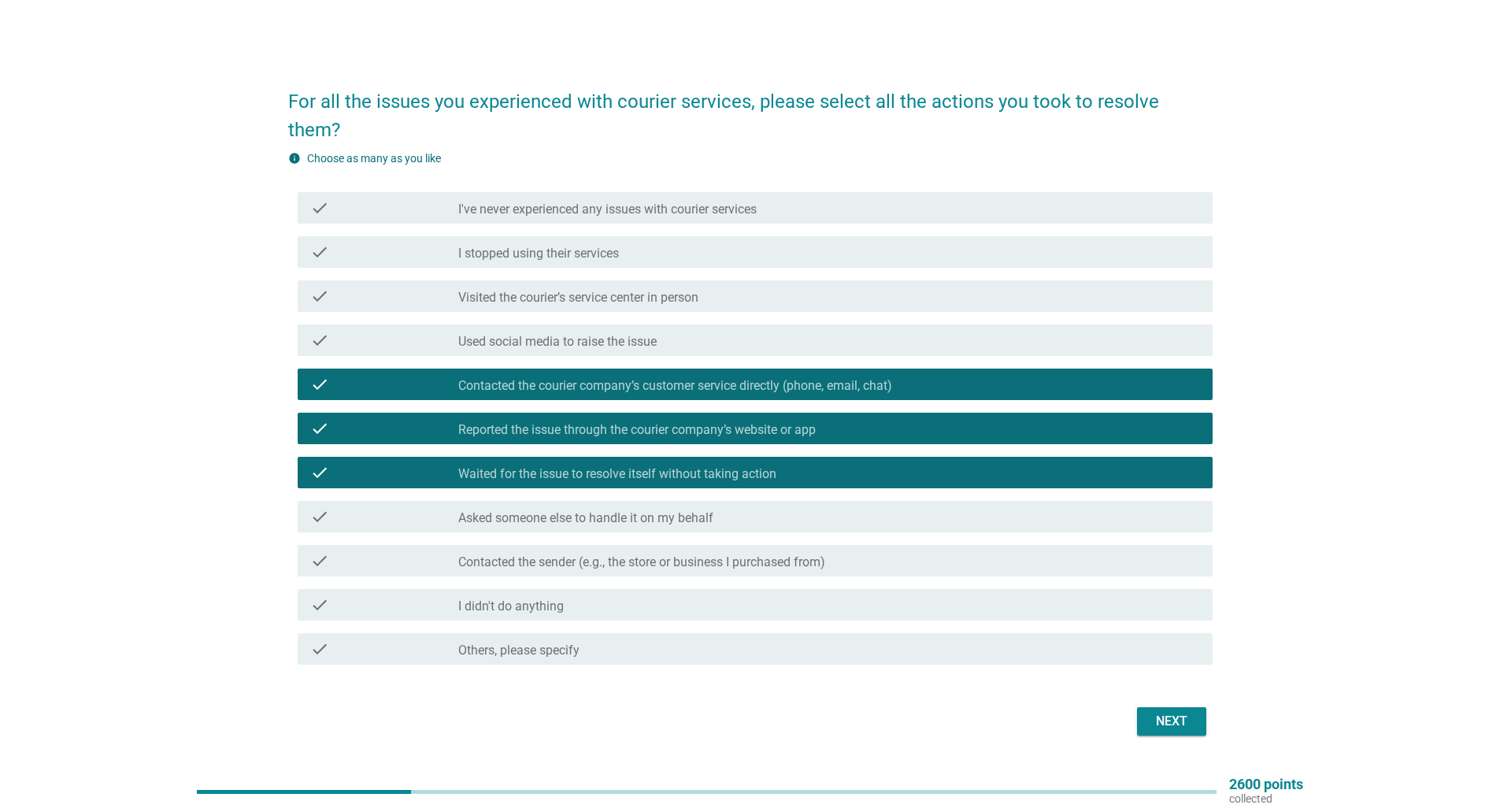
click at [608, 381] on div "check check_box_outline_blank Contacted the courier company’s customer service …" at bounding box center [755, 384] width 915 height 32
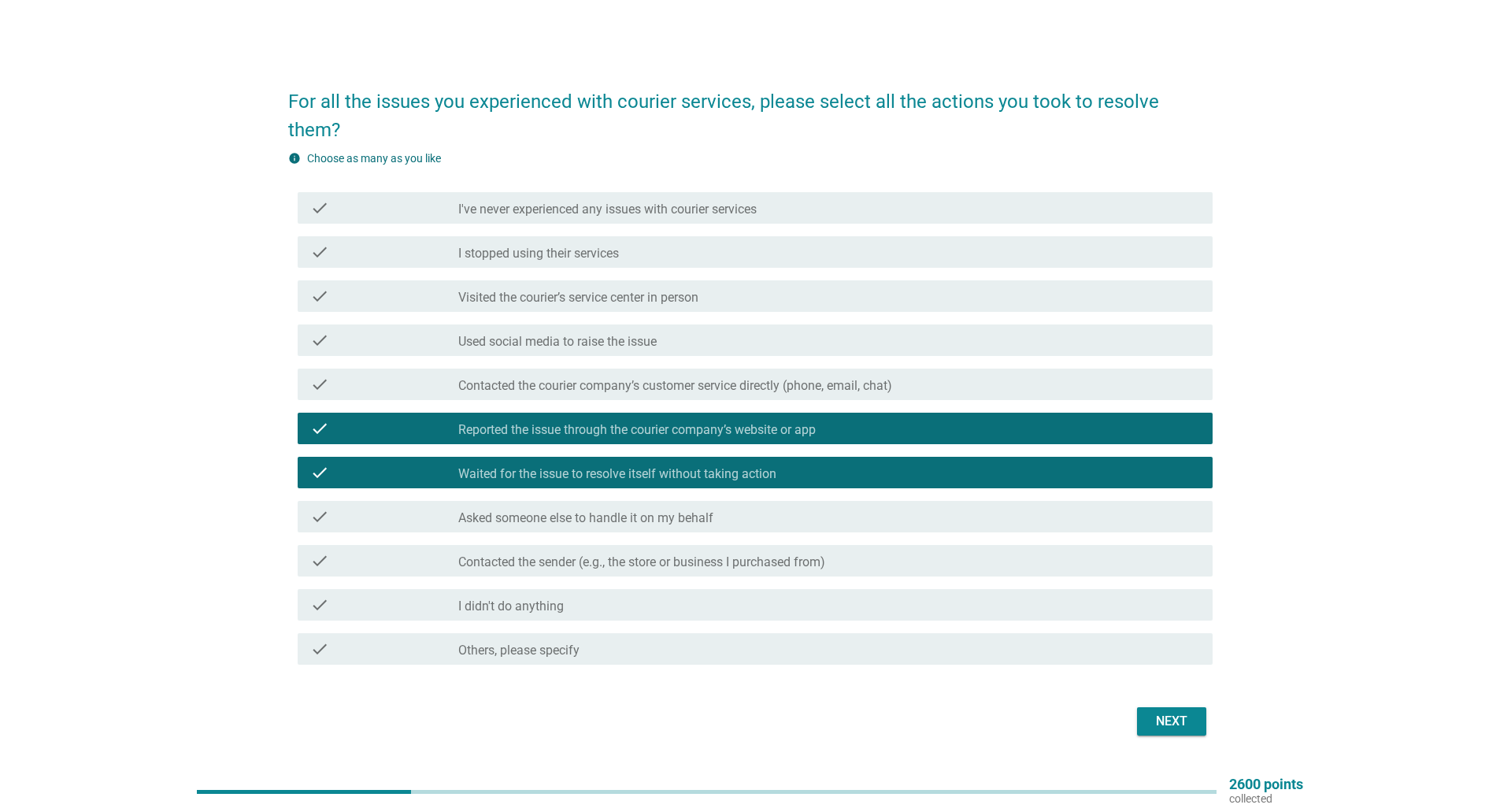
click at [595, 422] on label "Reported the issue through the courier company’s website or app" at bounding box center [637, 430] width 357 height 16
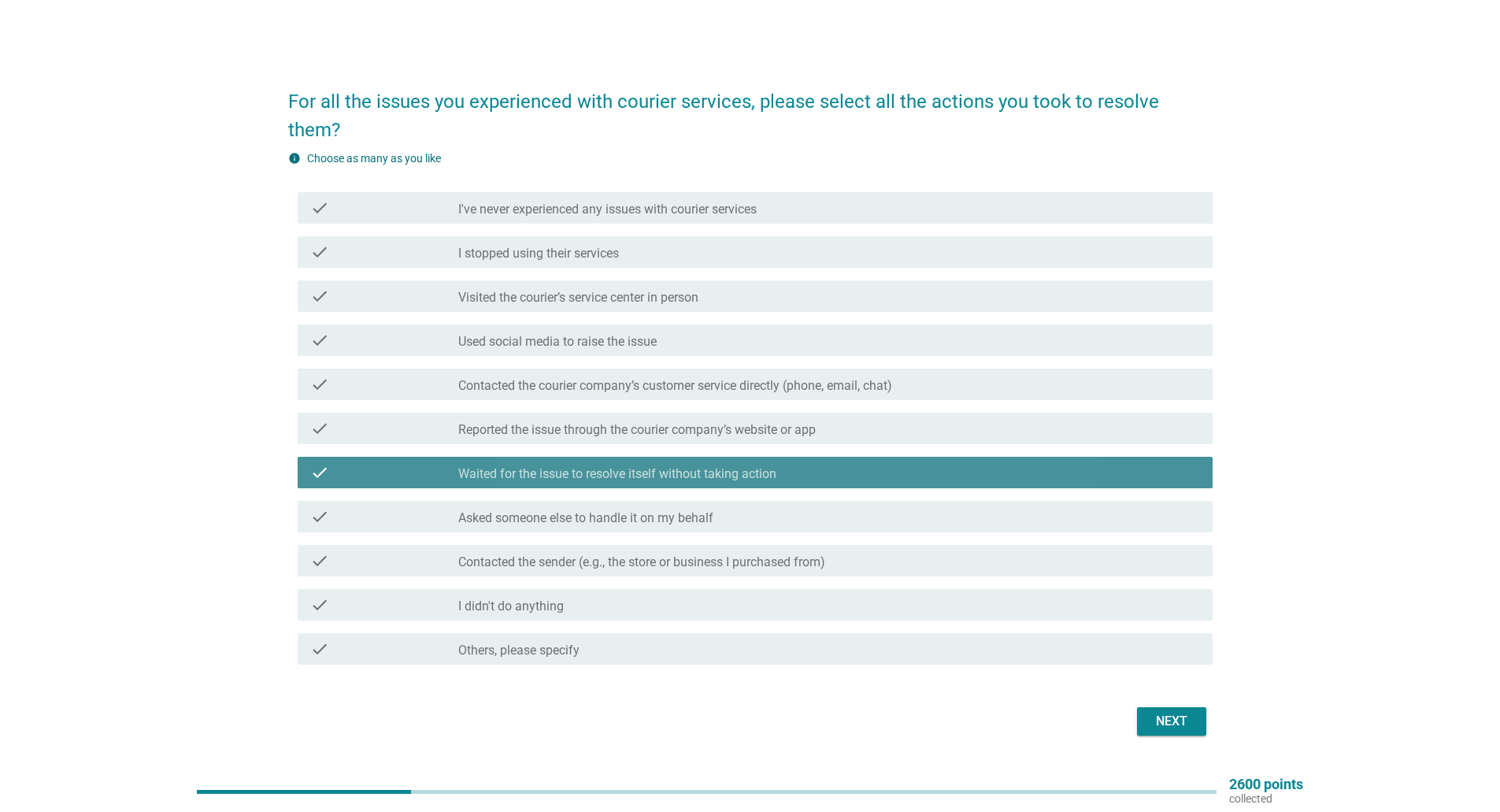
click at [592, 467] on label "Waited for the issue to resolve itself without taking action" at bounding box center [617, 474] width 318 height 16
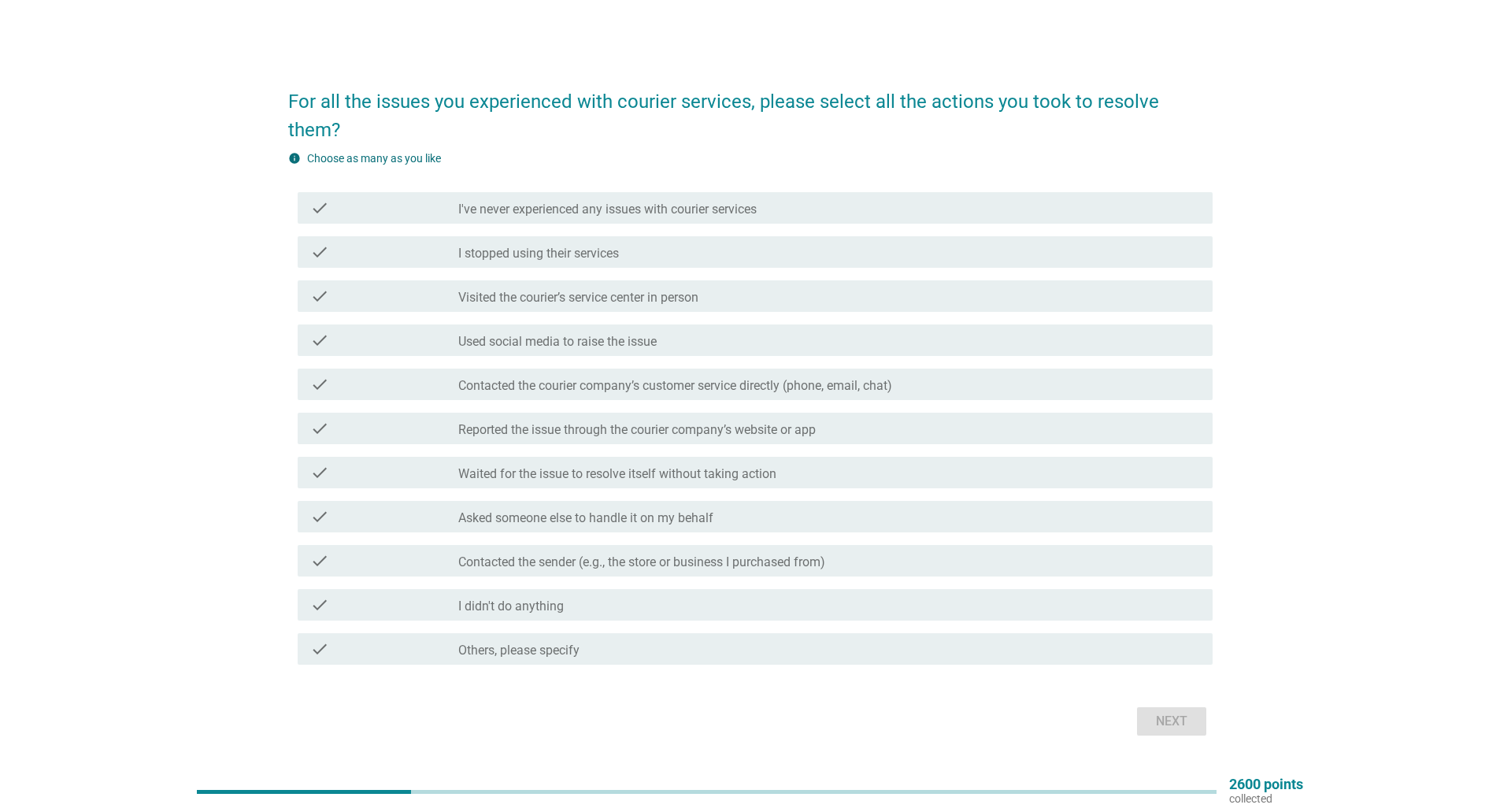
click at [578, 596] on div "check_box_outline_blank I didn't do anything" at bounding box center [829, 605] width 742 height 19
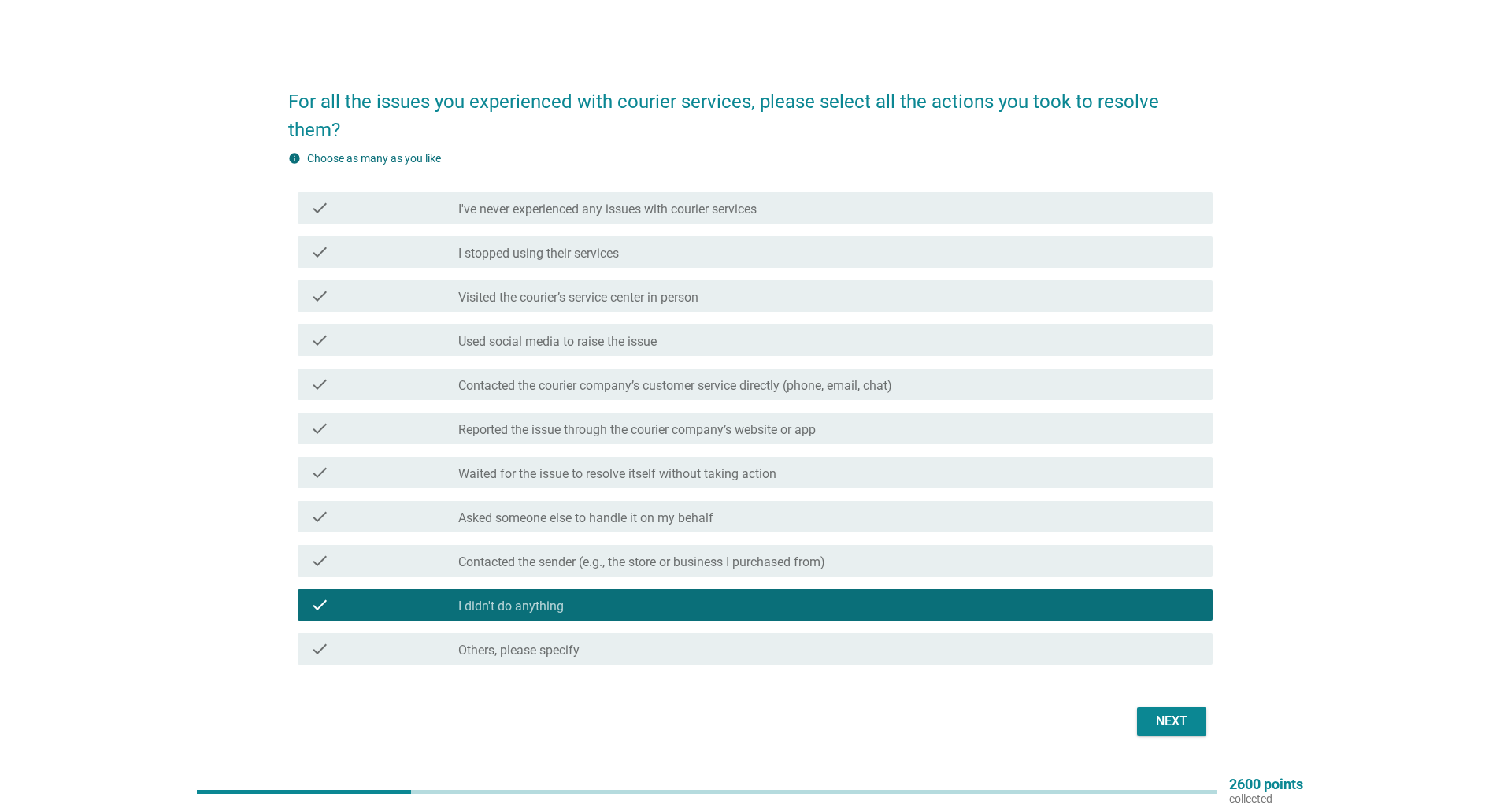
click at [1151, 716] on div "Next" at bounding box center [1171, 721] width 44 height 19
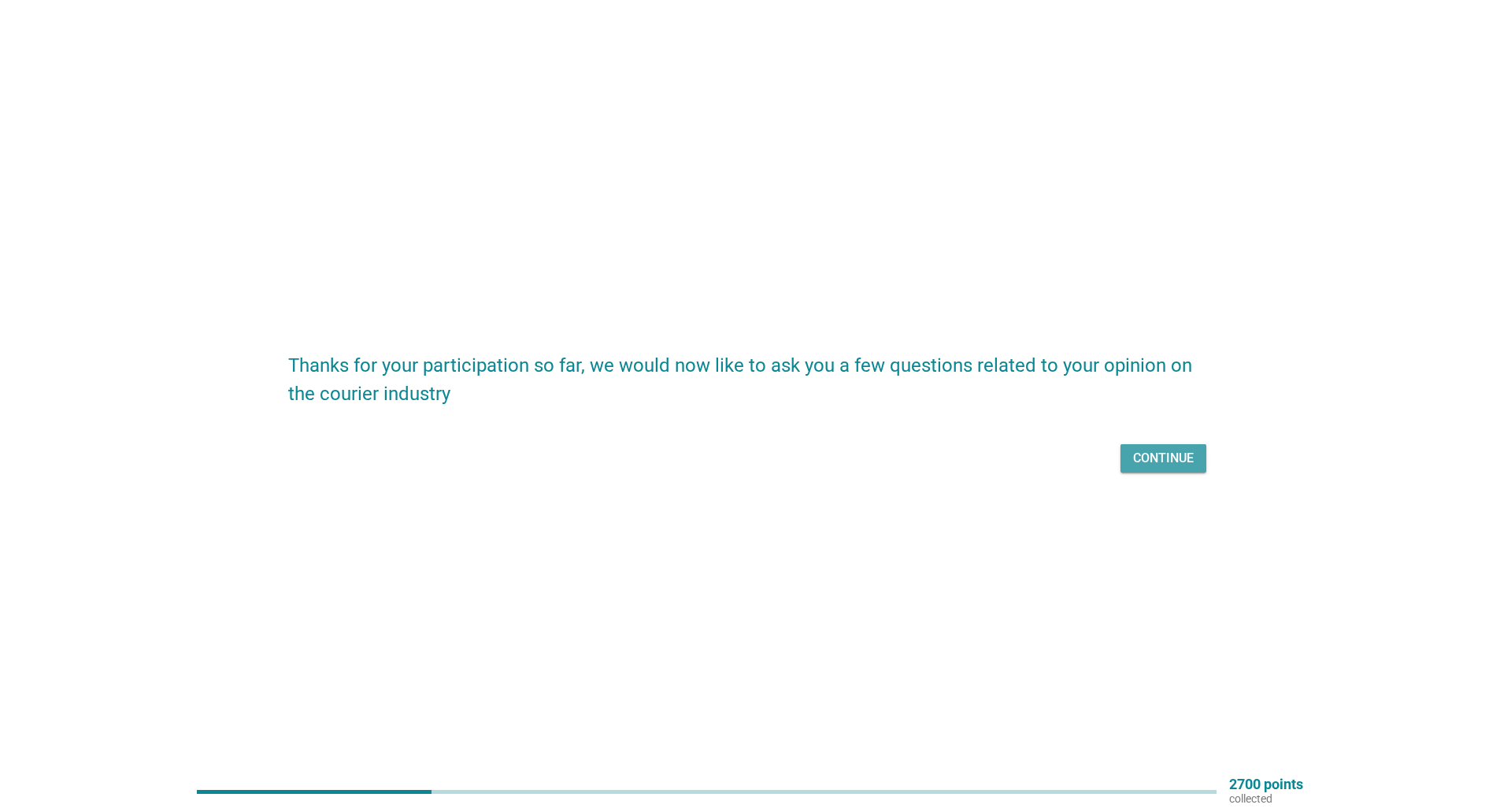
click at [1166, 452] on div "Continue" at bounding box center [1162, 458] width 61 height 19
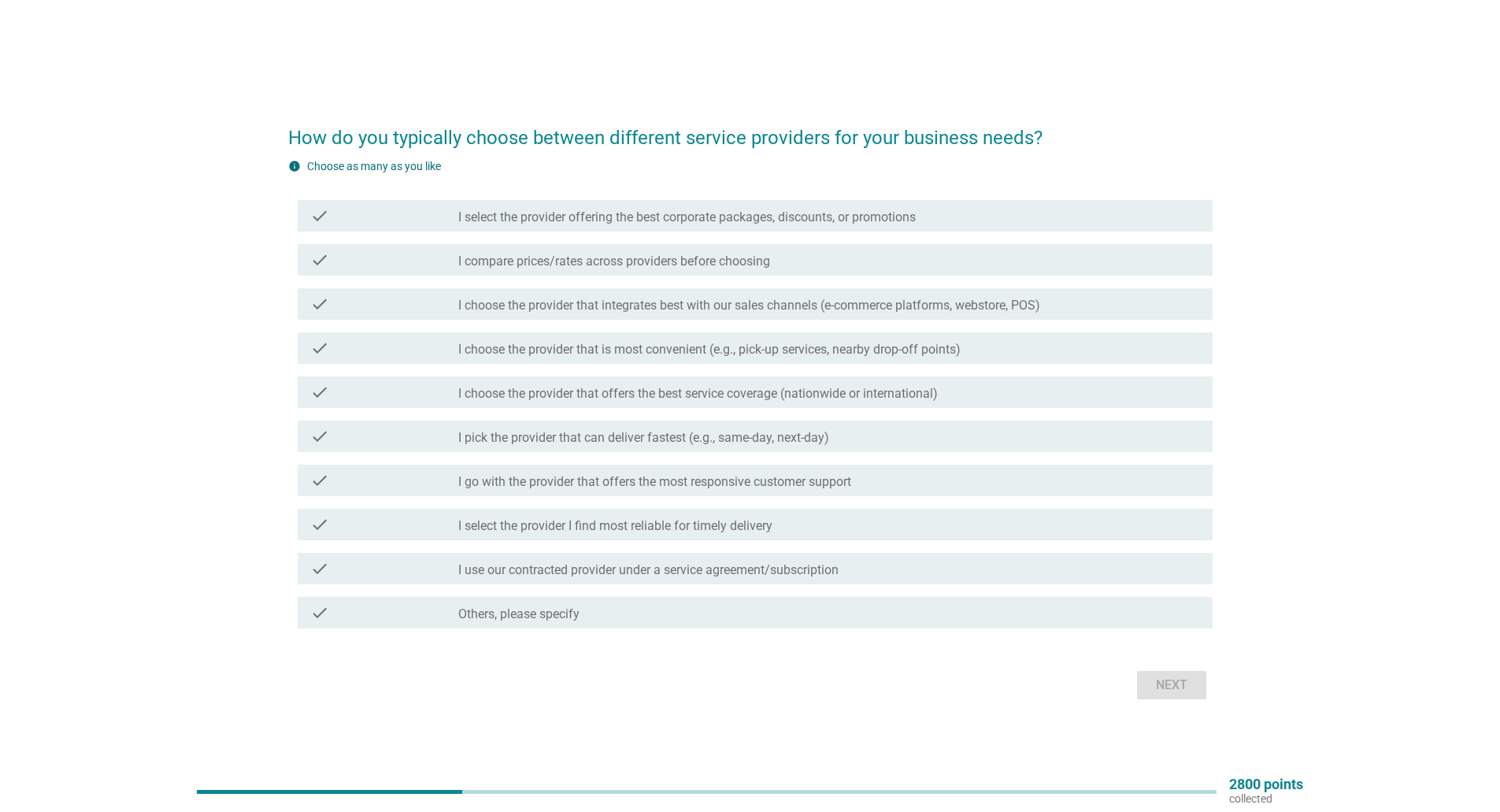
click at [672, 461] on div "check check_box_outline_blank I go with the provider that offers the most respo…" at bounding box center [750, 480] width 924 height 44
click at [666, 441] on label "I pick the provider that can deliver fastest (e.g., same-day, next-day)" at bounding box center [644, 438] width 371 height 16
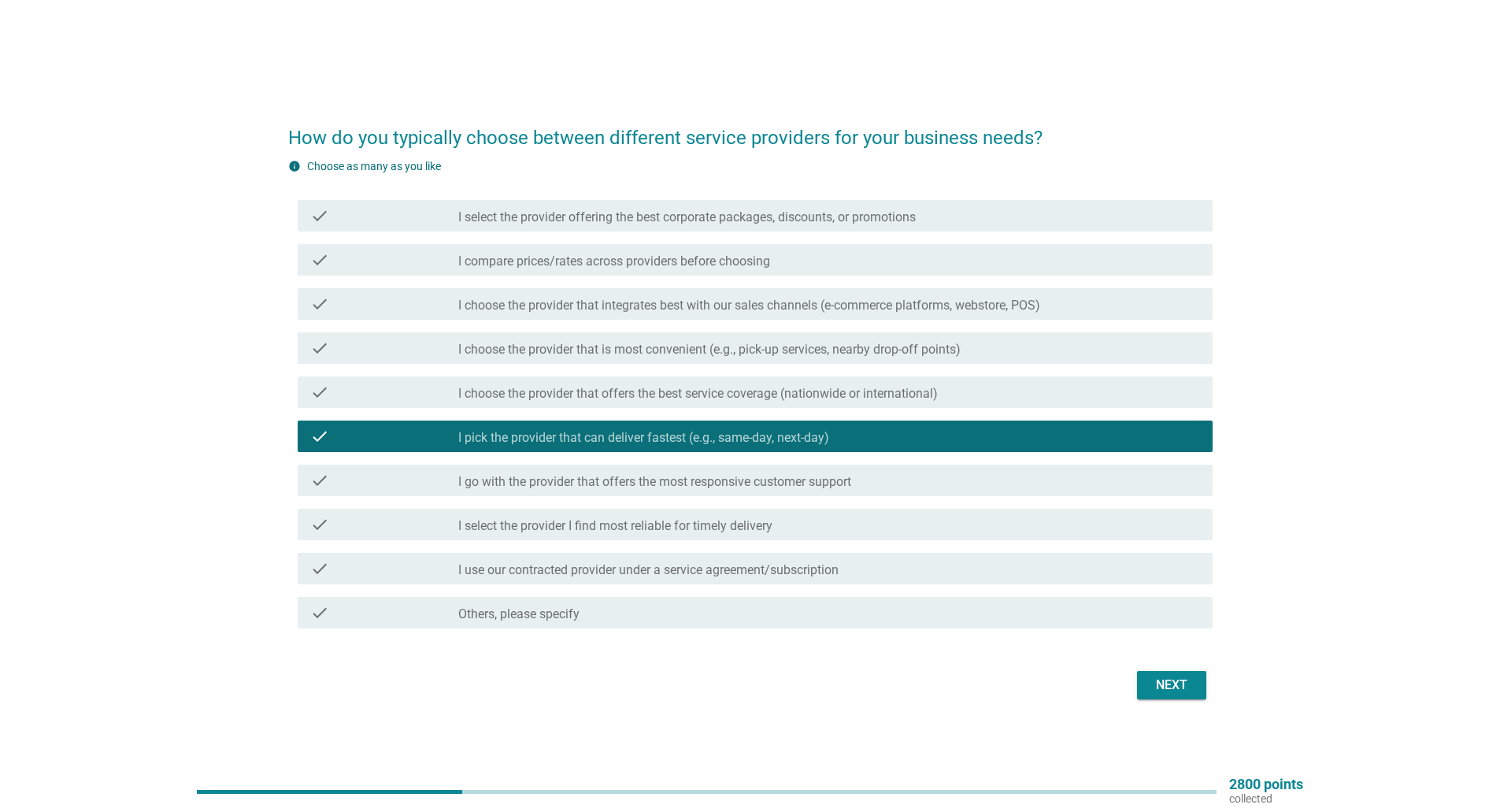
click at [592, 432] on label "I pick the provider that can deliver fastest (e.g., same-day, next-day)" at bounding box center [644, 438] width 371 height 16
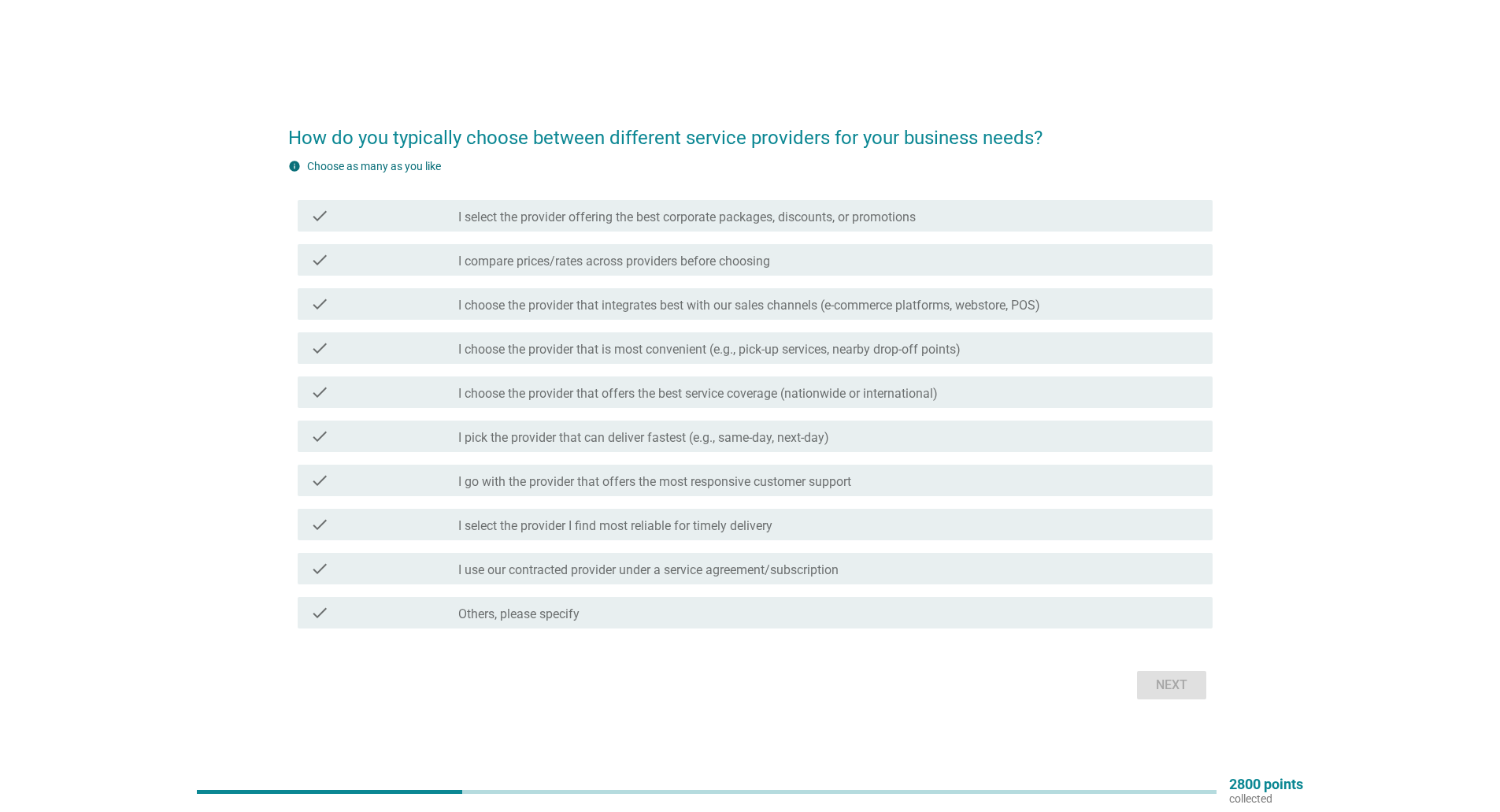
click at [676, 352] on label "I choose the provider that is most convenient (e.g., pick-up services, nearby d…" at bounding box center [710, 349] width 502 height 16
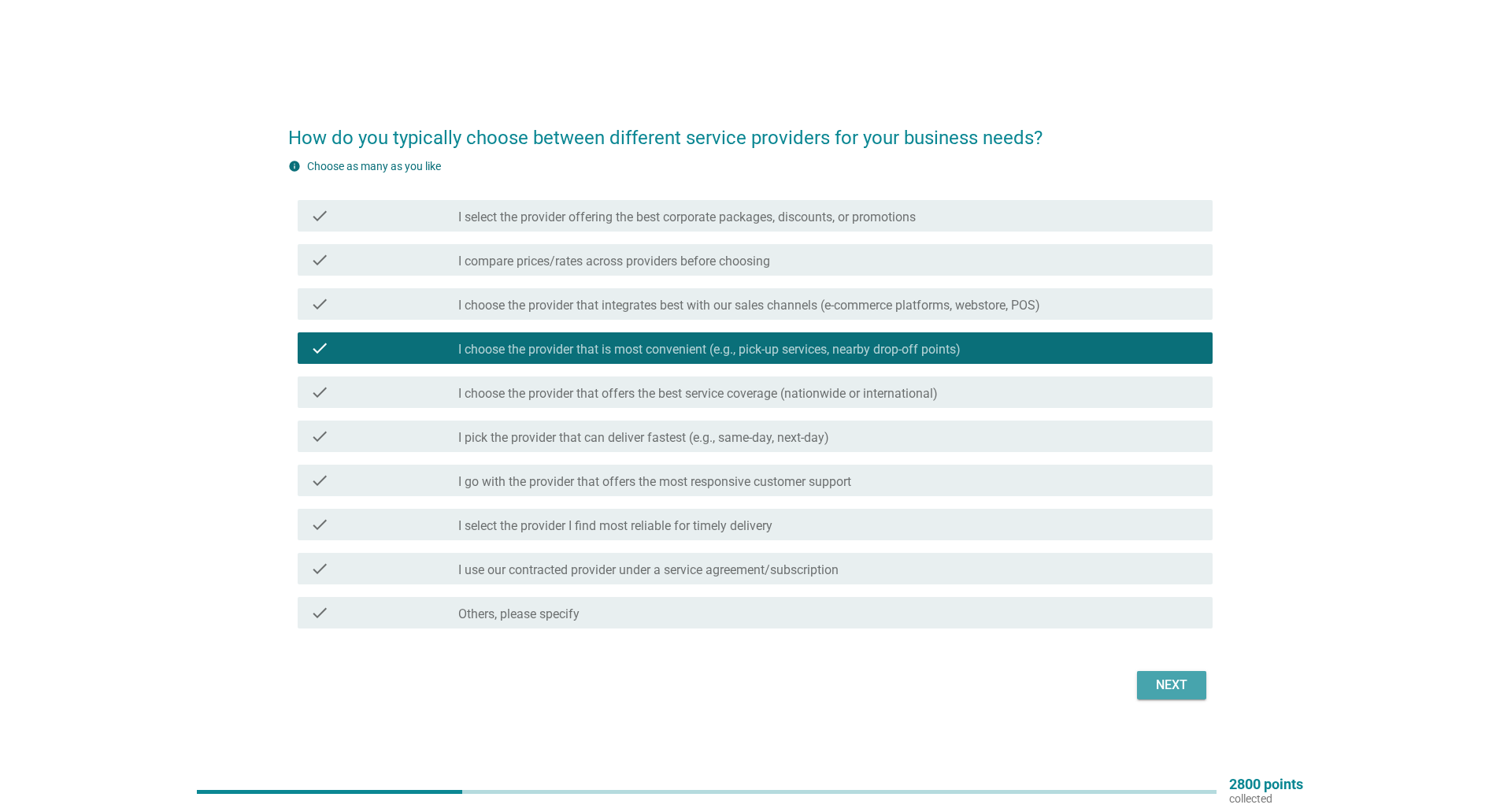
click at [1155, 679] on div "Next" at bounding box center [1171, 685] width 44 height 19
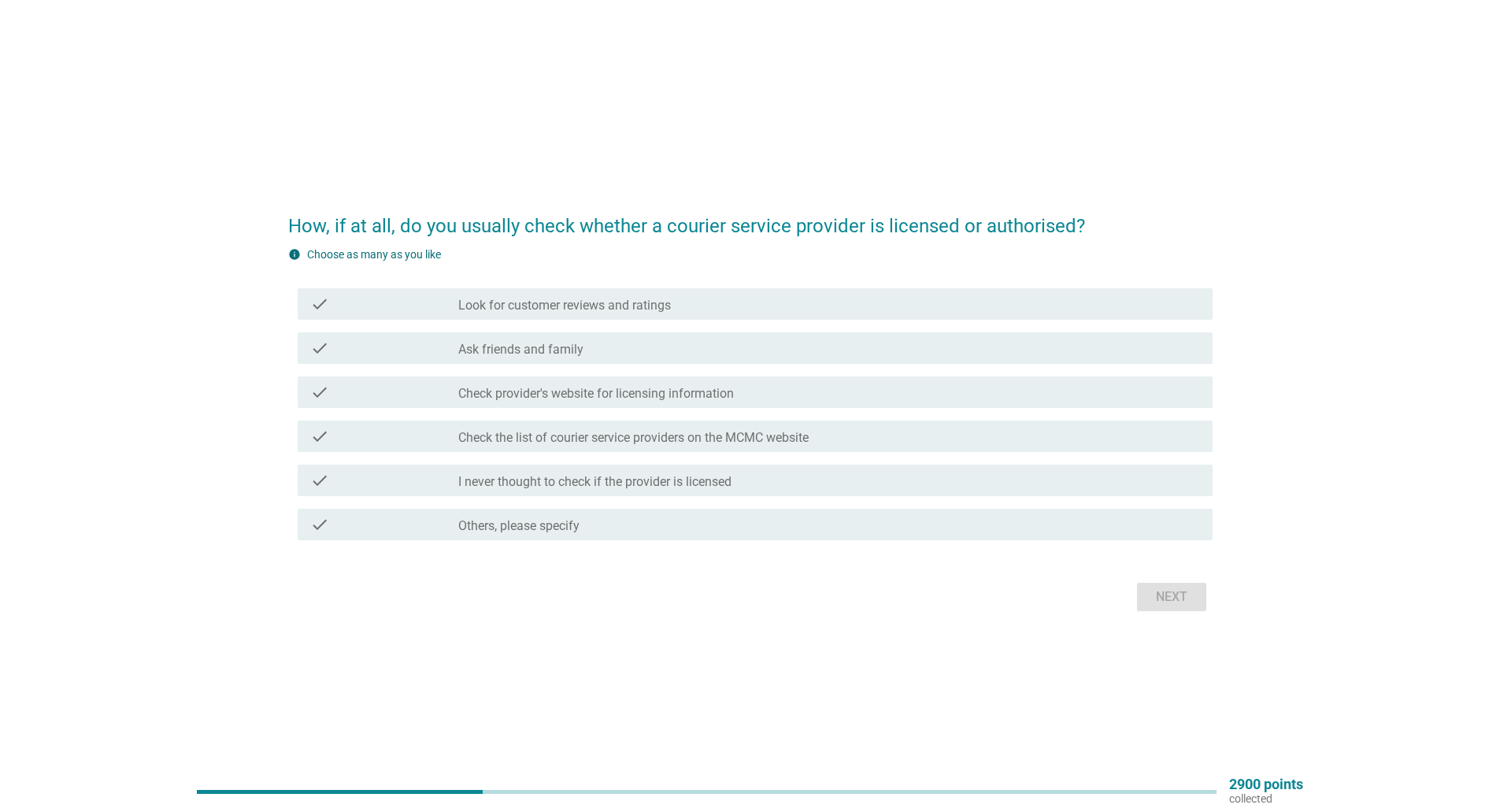
click at [712, 393] on label "Check provider's website for licensing information" at bounding box center [597, 394] width 276 height 16
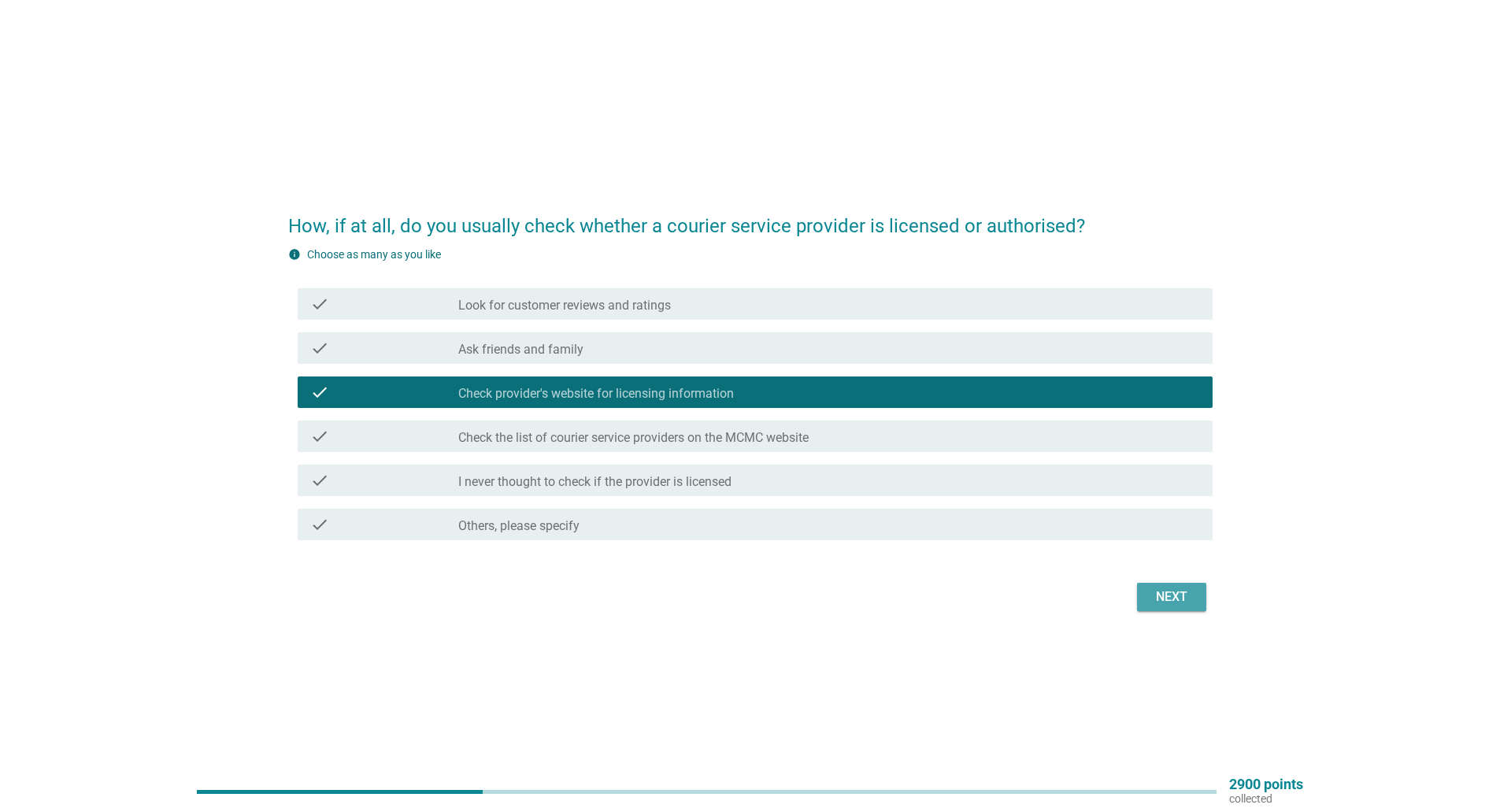
click at [1159, 592] on div "Next" at bounding box center [1171, 597] width 44 height 19
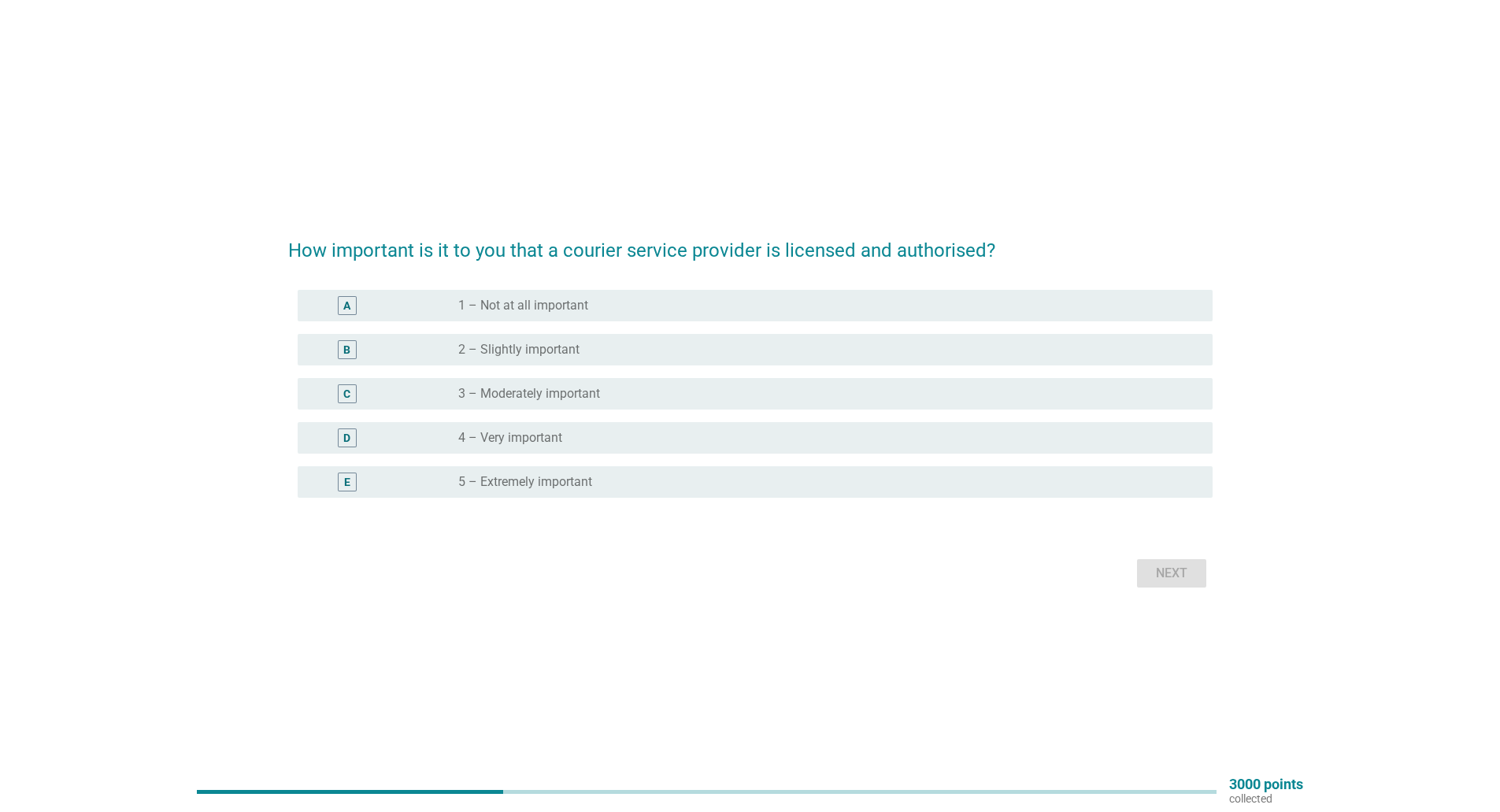
click at [630, 365] on div "B radio_button_unchecked 2 – Slightly important" at bounding box center [750, 349] width 924 height 44
click at [632, 359] on div "B radio_button_unchecked 2 – Slightly important" at bounding box center [755, 349] width 915 height 32
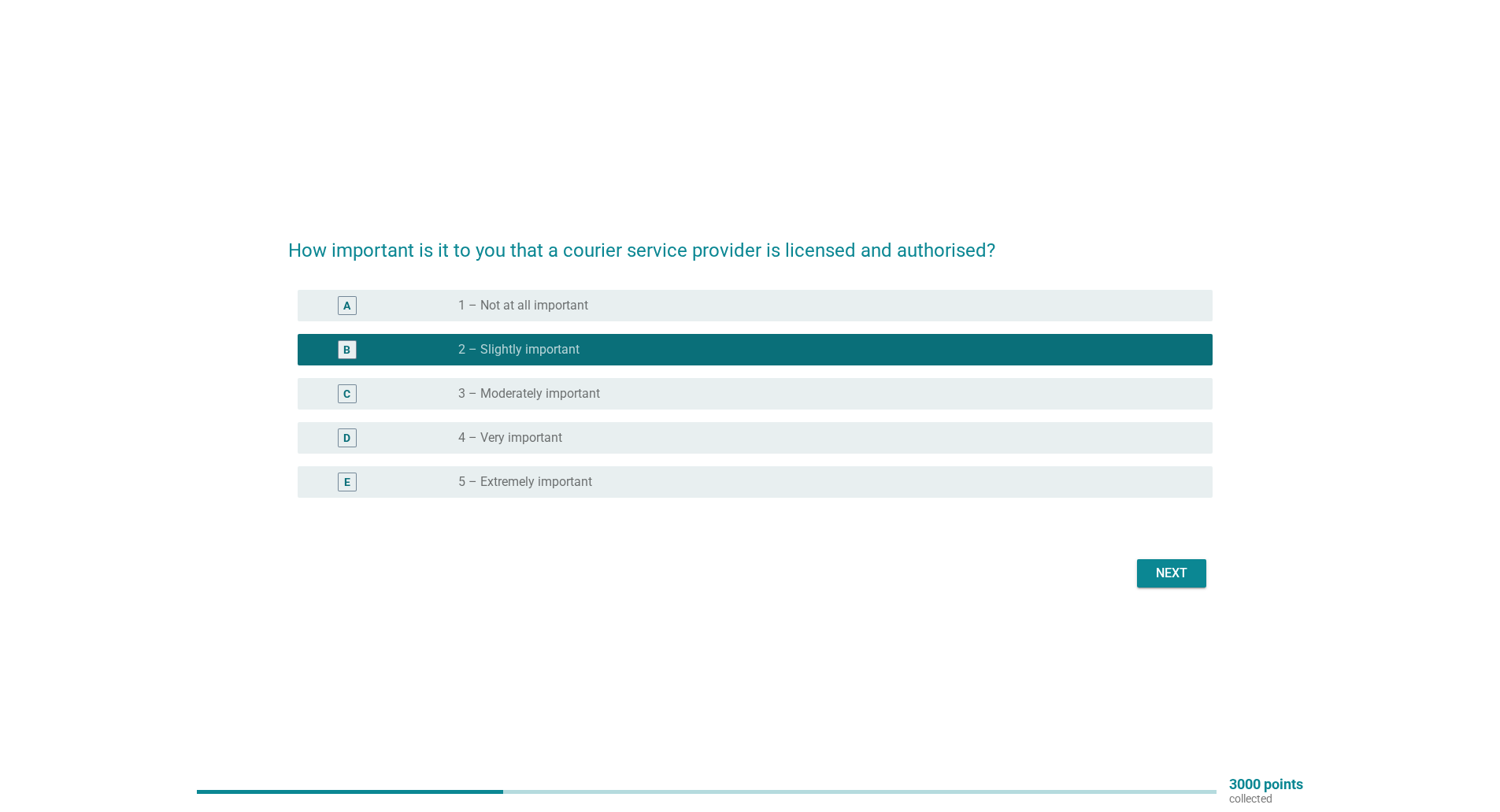
click at [1158, 570] on div "Next" at bounding box center [1171, 573] width 44 height 19
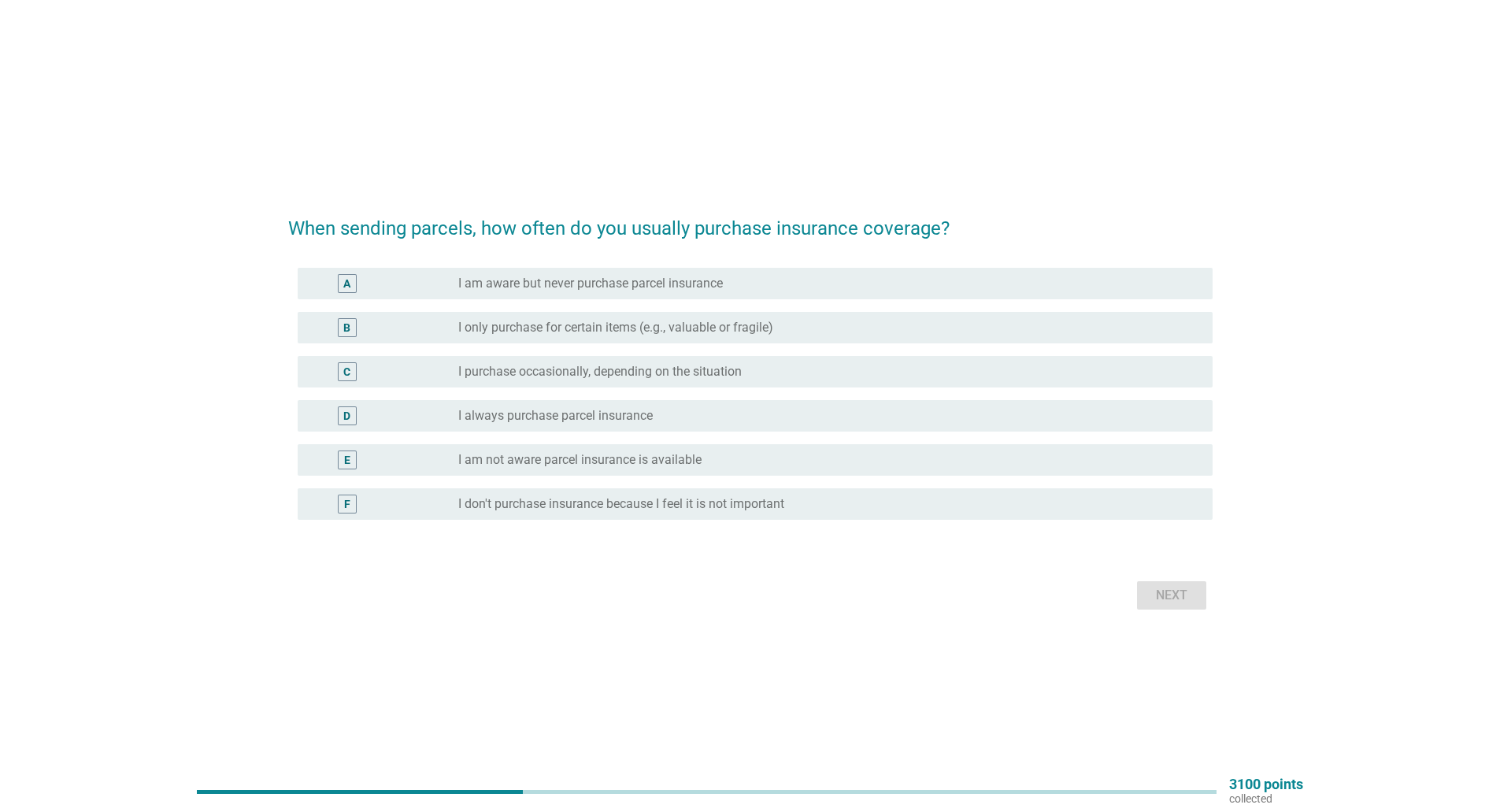
click at [584, 367] on label "I purchase occasionally, depending on the situation" at bounding box center [601, 371] width 284 height 16
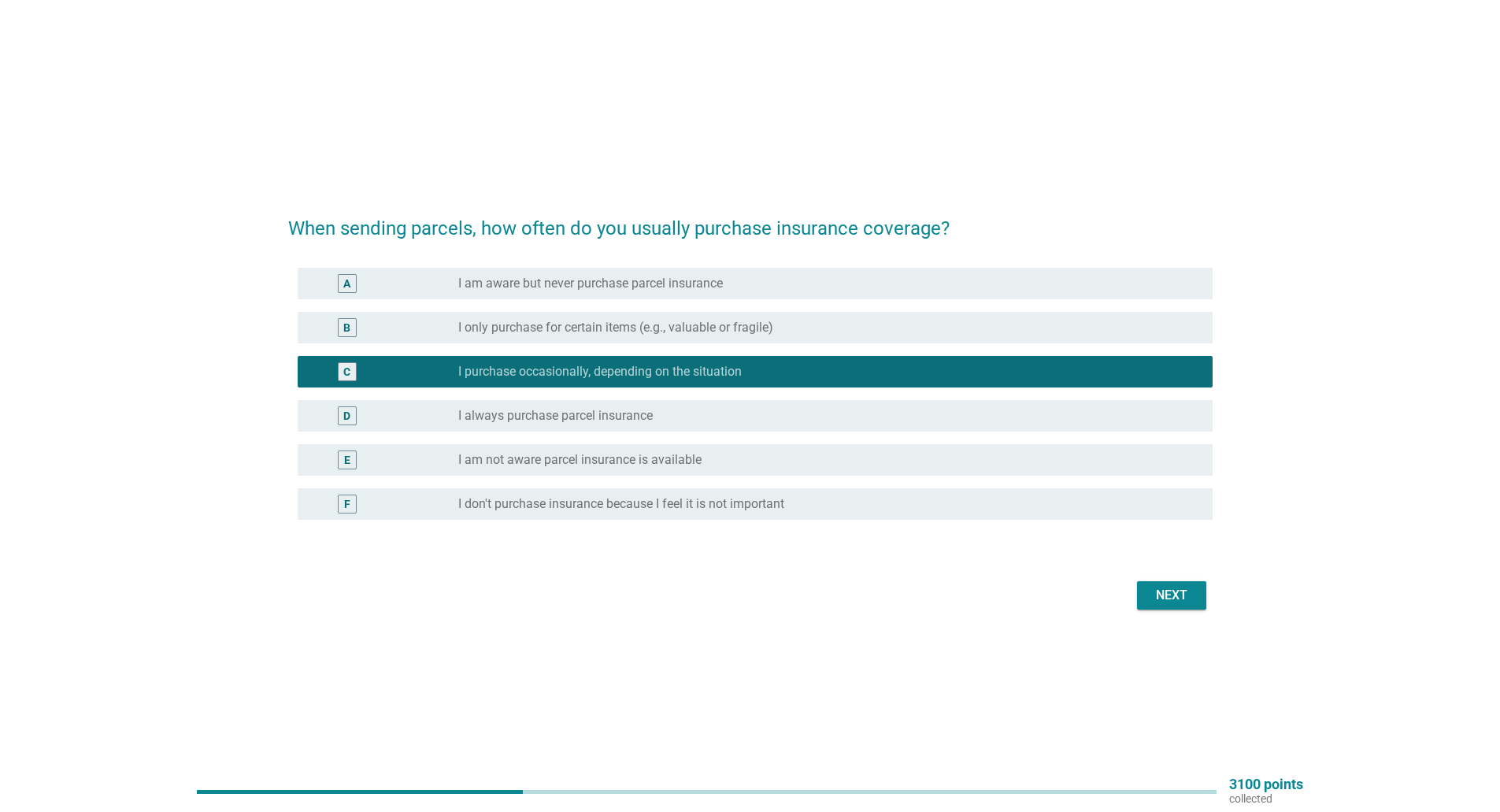
click at [648, 371] on label "I purchase occasionally, depending on the situation" at bounding box center [601, 371] width 284 height 16
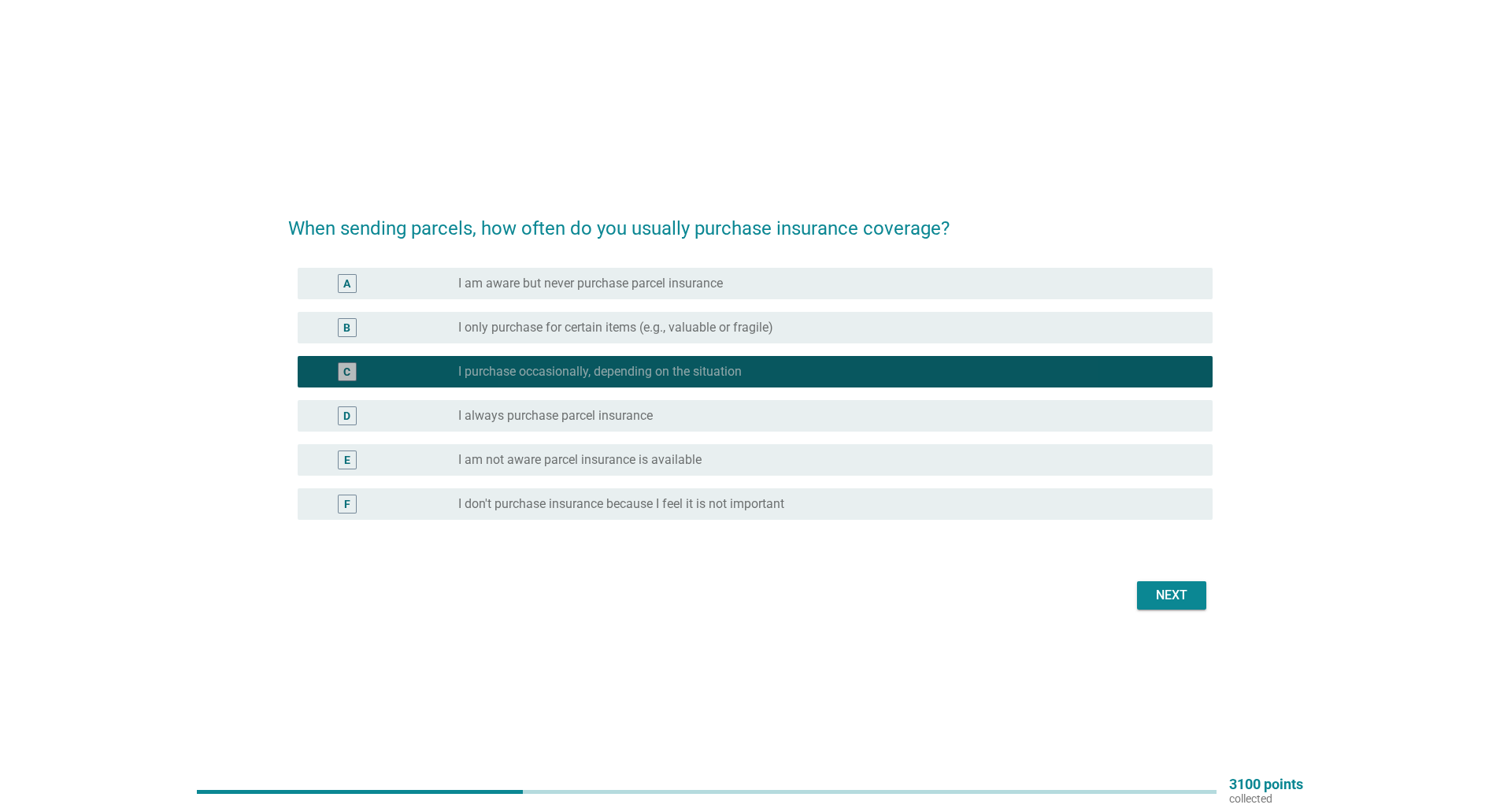
click at [641, 371] on label "I purchase occasionally, depending on the situation" at bounding box center [601, 371] width 284 height 16
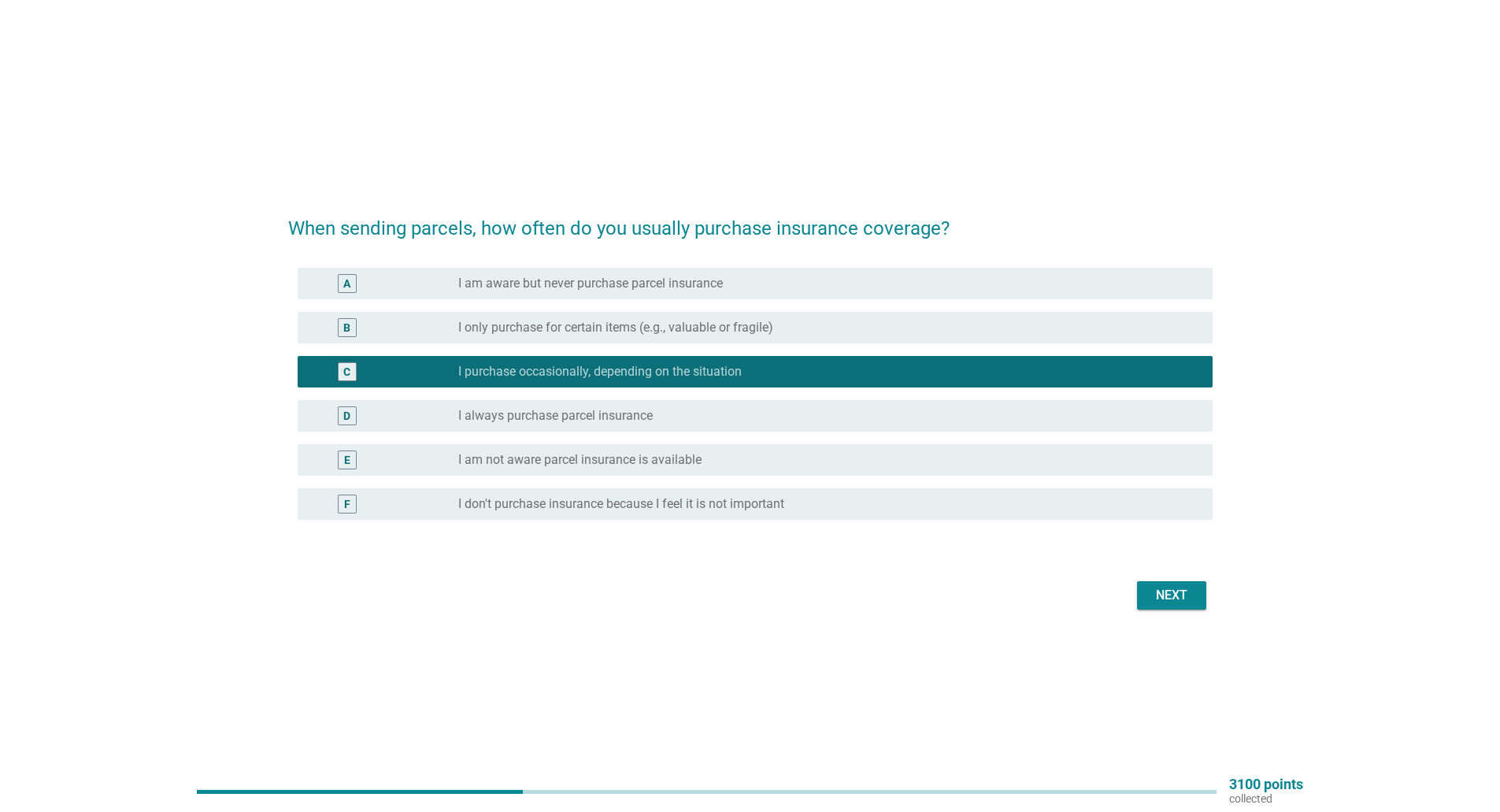
click at [634, 334] on label "I only purchase for certain items (e.g., valuable or fragile)" at bounding box center [615, 328] width 315 height 16
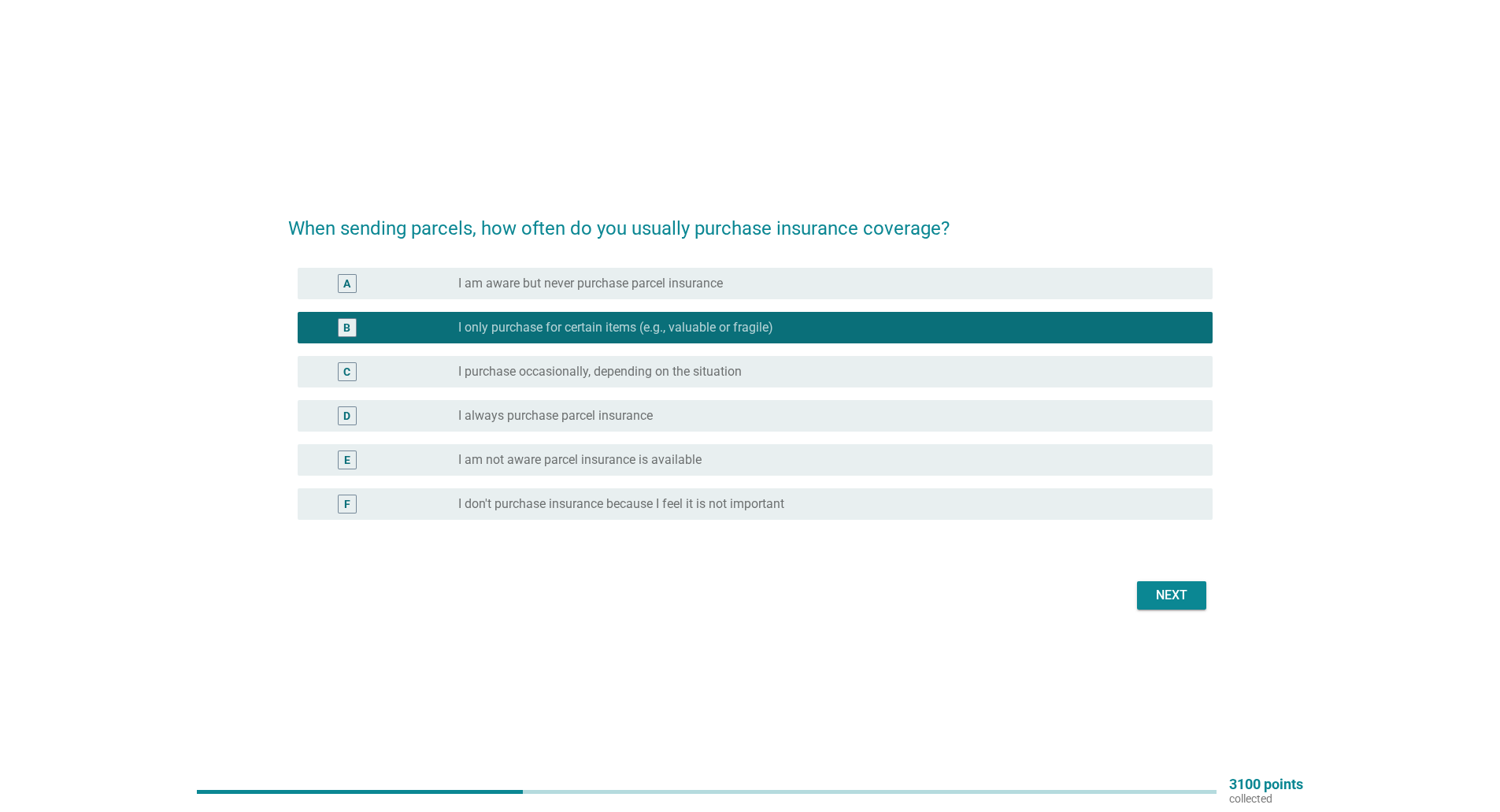
click at [627, 291] on label "I am aware but never purchase parcel insurance" at bounding box center [591, 284] width 265 height 16
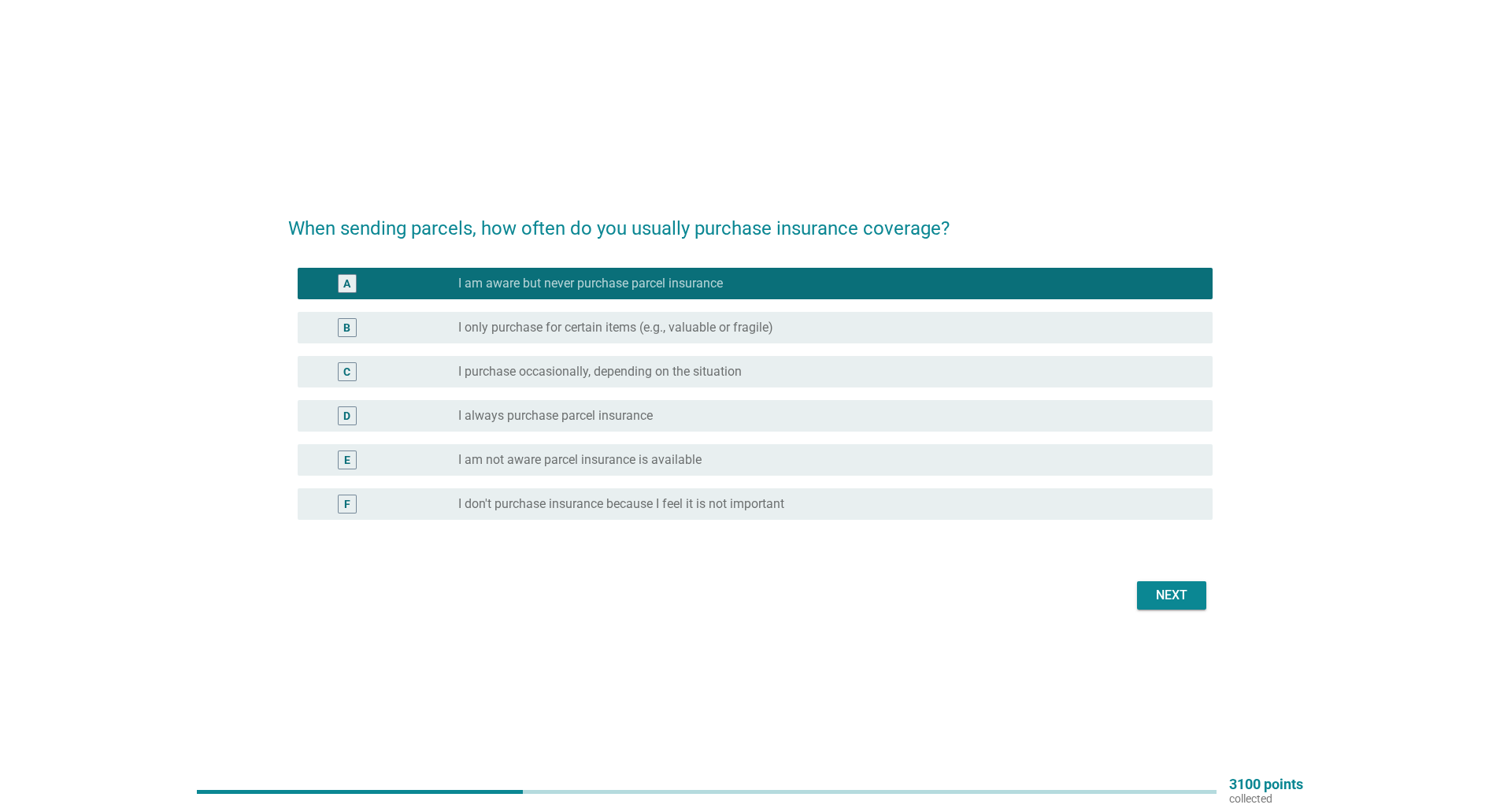
click at [1159, 591] on div "Next" at bounding box center [1171, 595] width 44 height 19
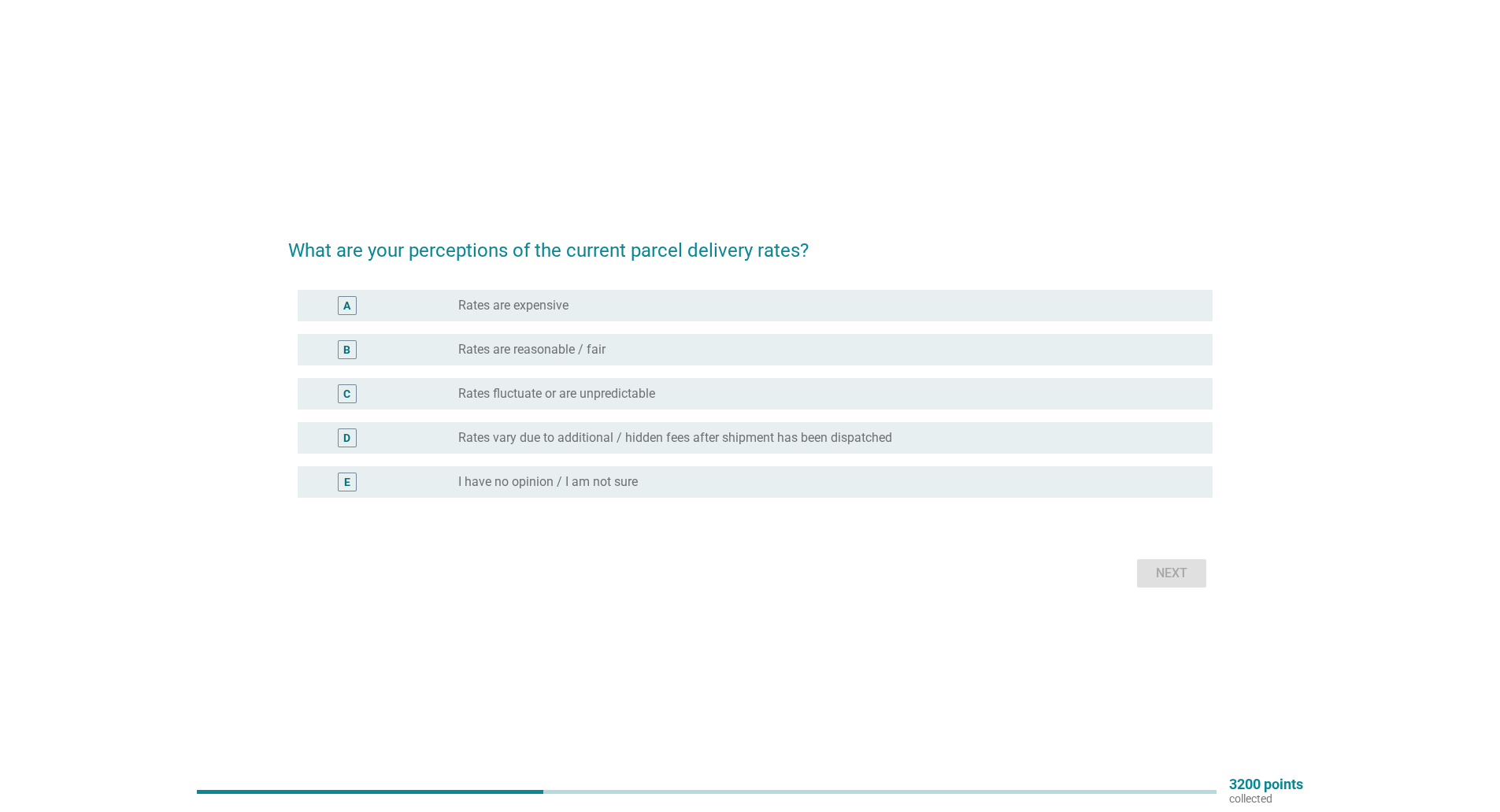
click at [550, 352] on label "Rates are reasonable / fair" at bounding box center [532, 349] width 147 height 16
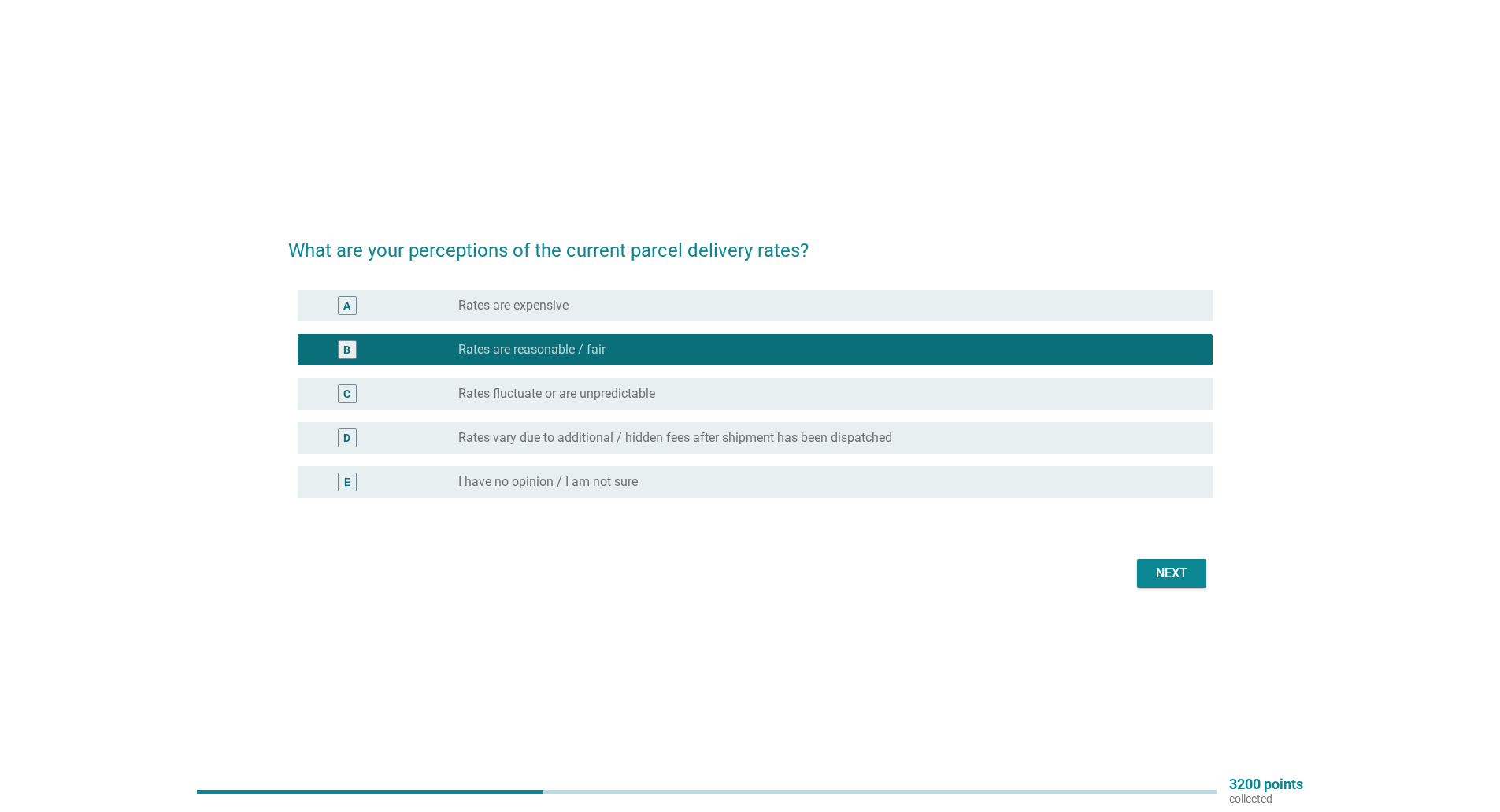
click at [1185, 587] on button "Next" at bounding box center [1171, 573] width 69 height 29
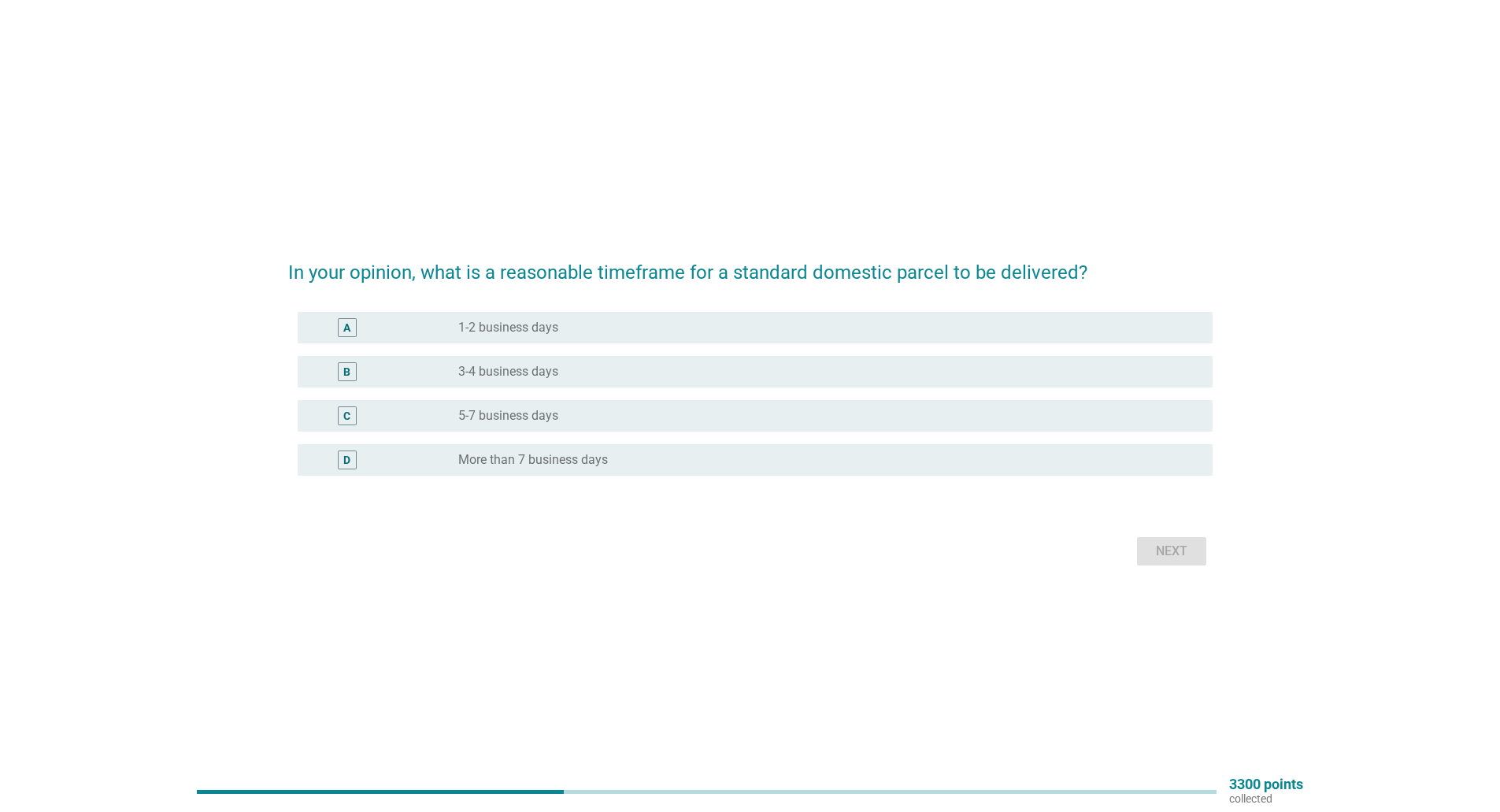
click at [573, 381] on div "B radio_button_unchecked 3-4 business days" at bounding box center [755, 372] width 915 height 32
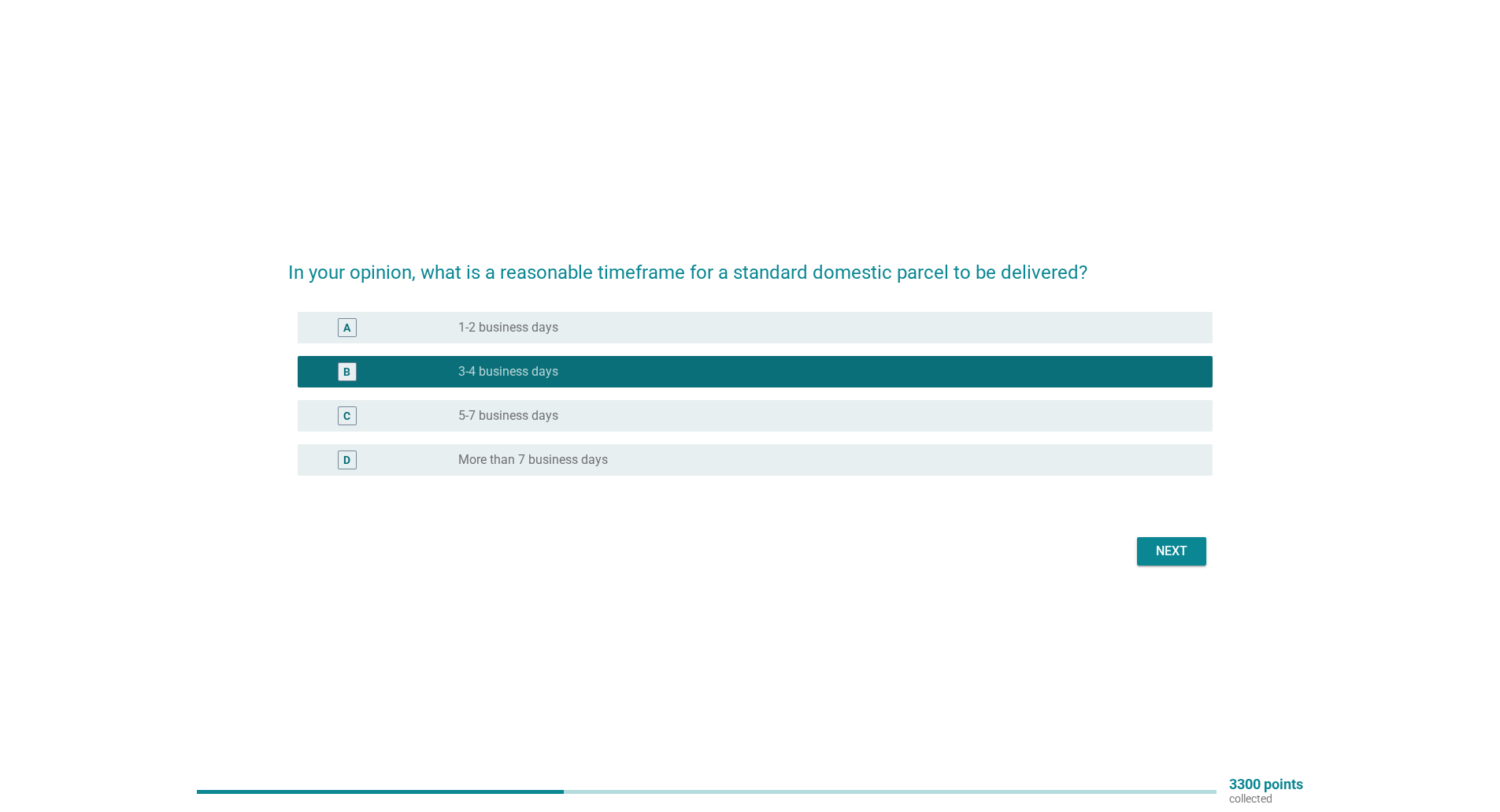
click at [1161, 552] on div "Next" at bounding box center [1171, 551] width 44 height 19
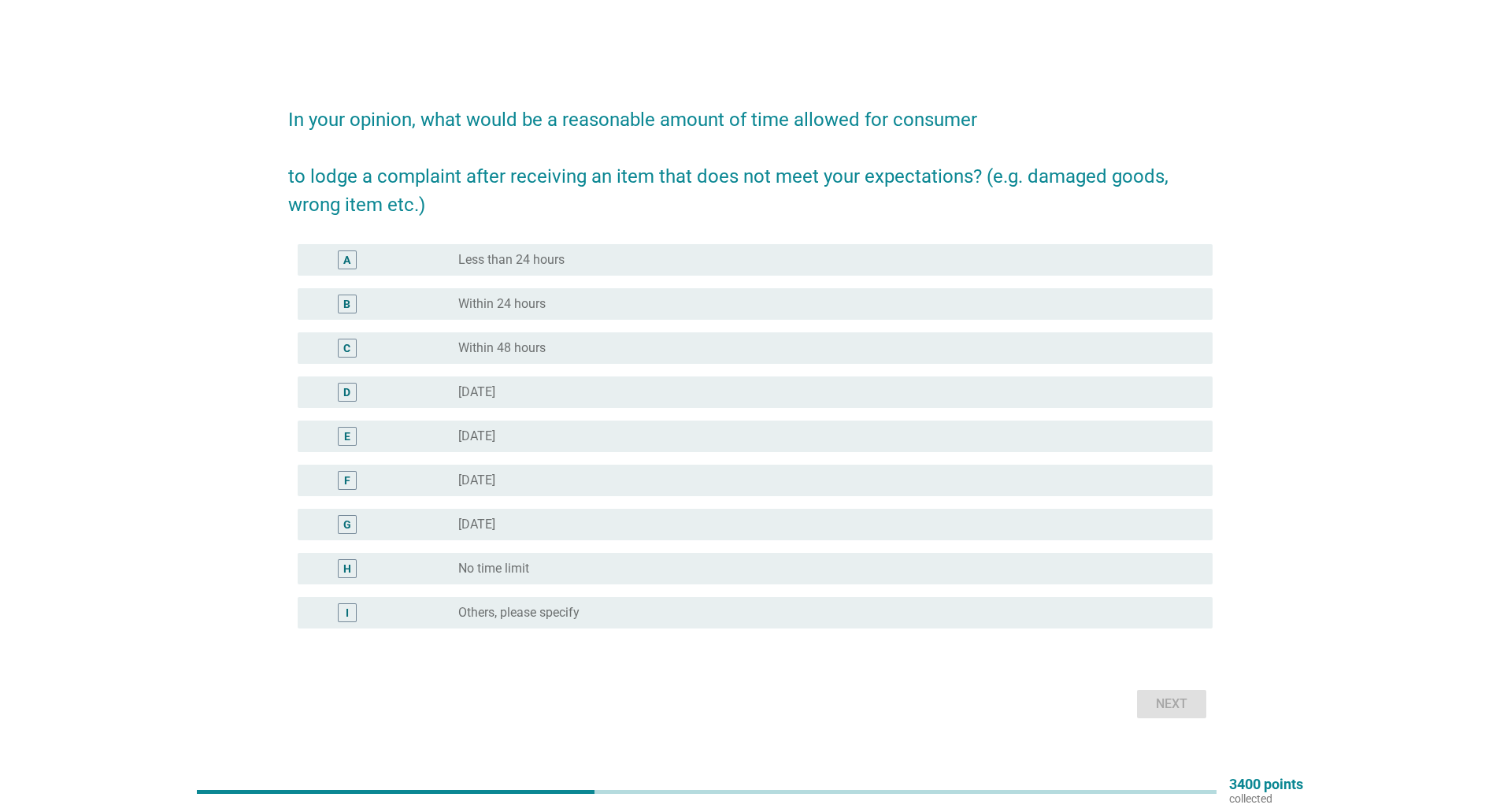
click at [632, 292] on div "B radio_button_unchecked Within 24 hours" at bounding box center [755, 304] width 915 height 32
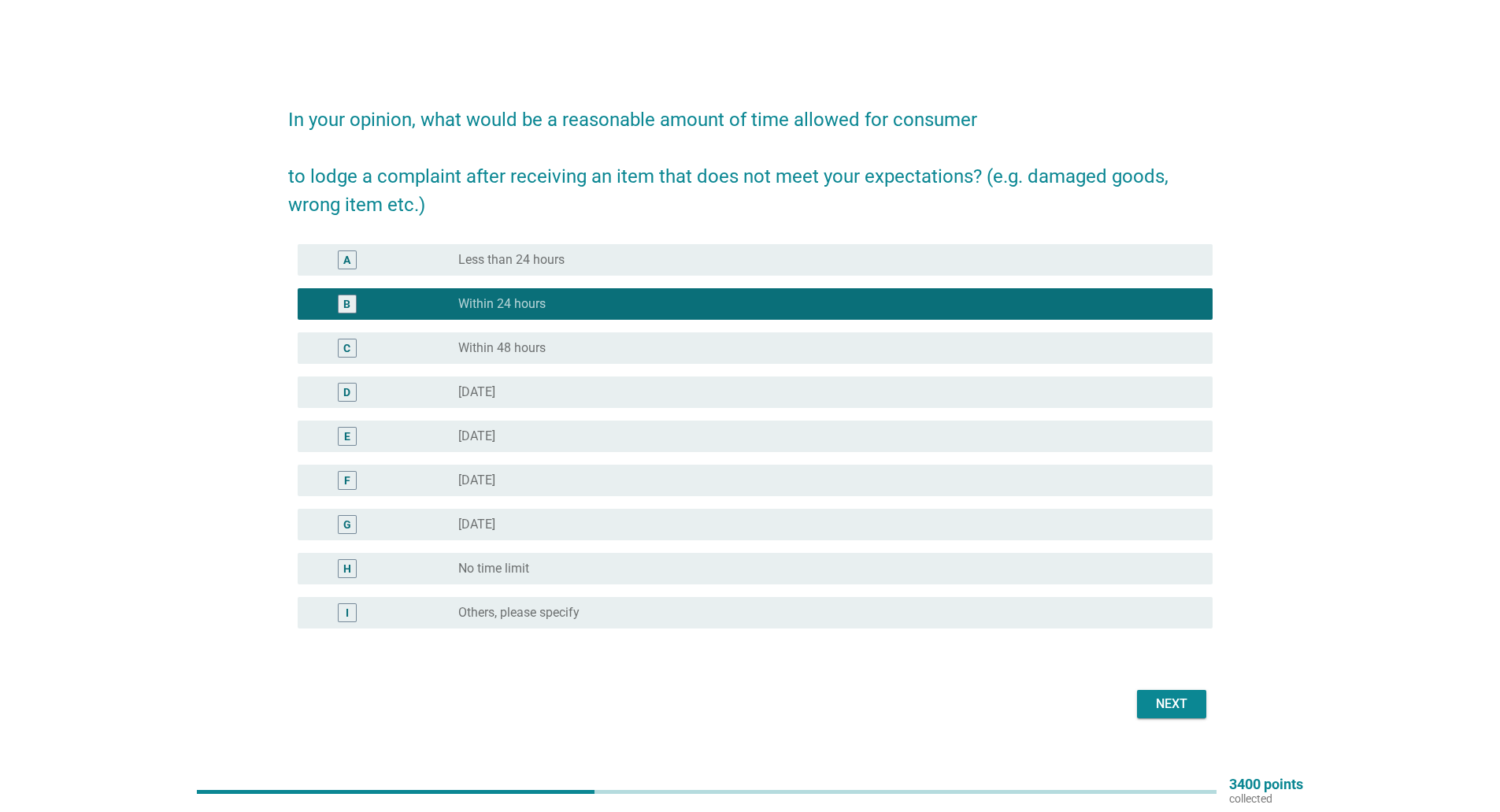
click at [1183, 703] on div "Next" at bounding box center [1171, 704] width 44 height 19
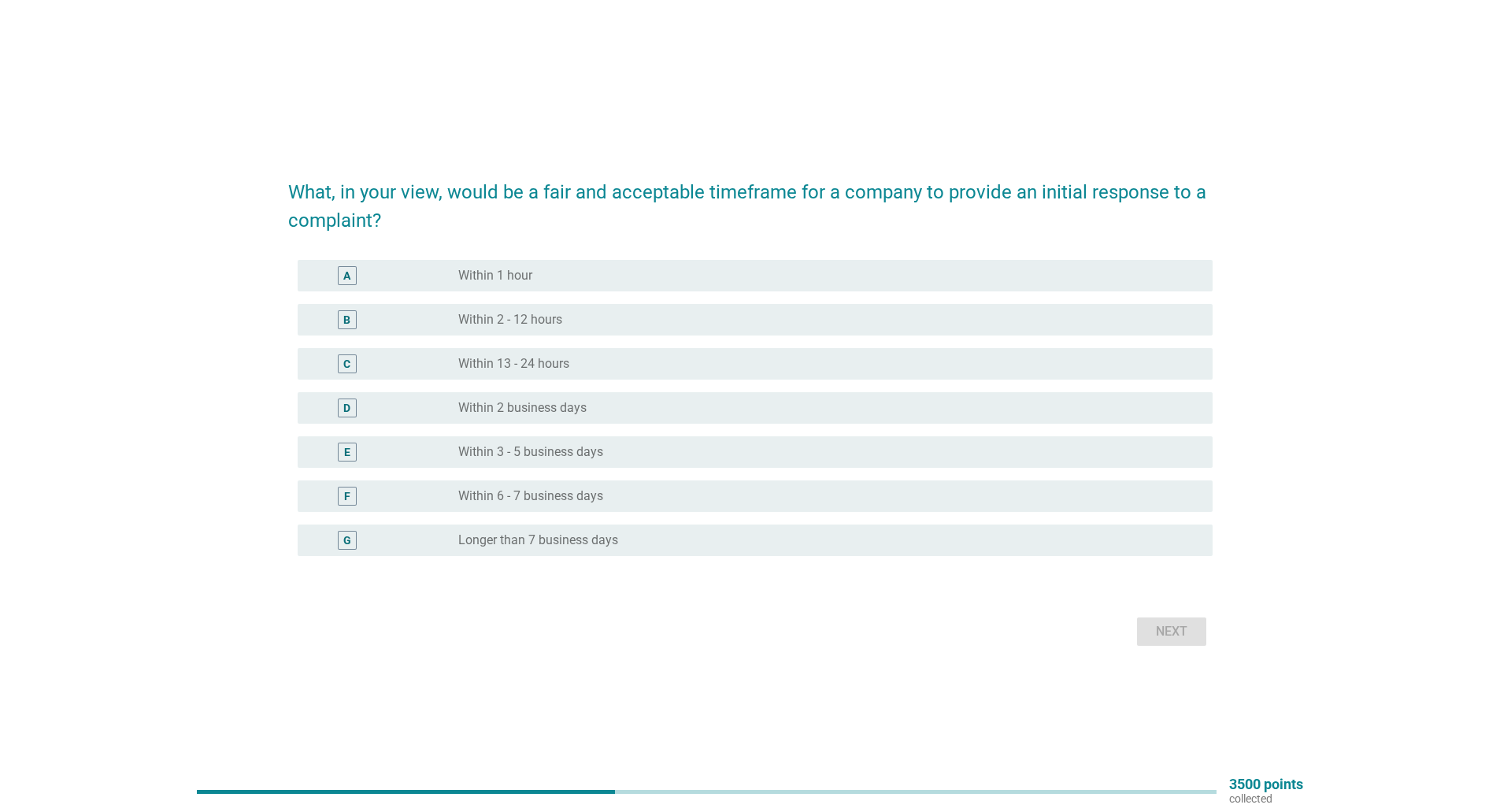
click at [635, 341] on div "C radio_button_unchecked Within 13 - 24 hours" at bounding box center [750, 363] width 924 height 44
click at [639, 366] on div "radio_button_unchecked Within 13 - 24 hours" at bounding box center [823, 364] width 730 height 16
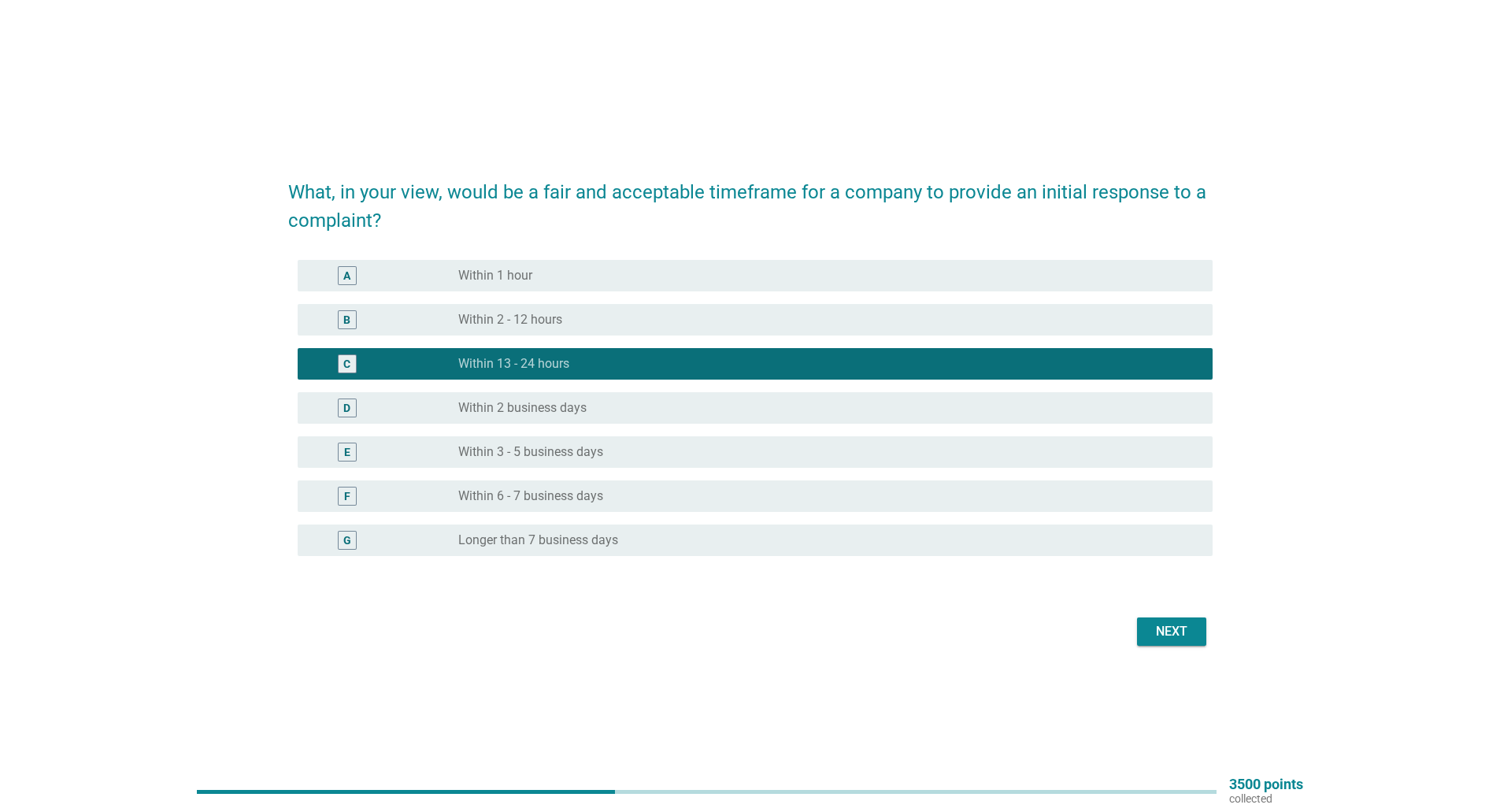
click at [1148, 636] on button "Next" at bounding box center [1171, 631] width 69 height 29
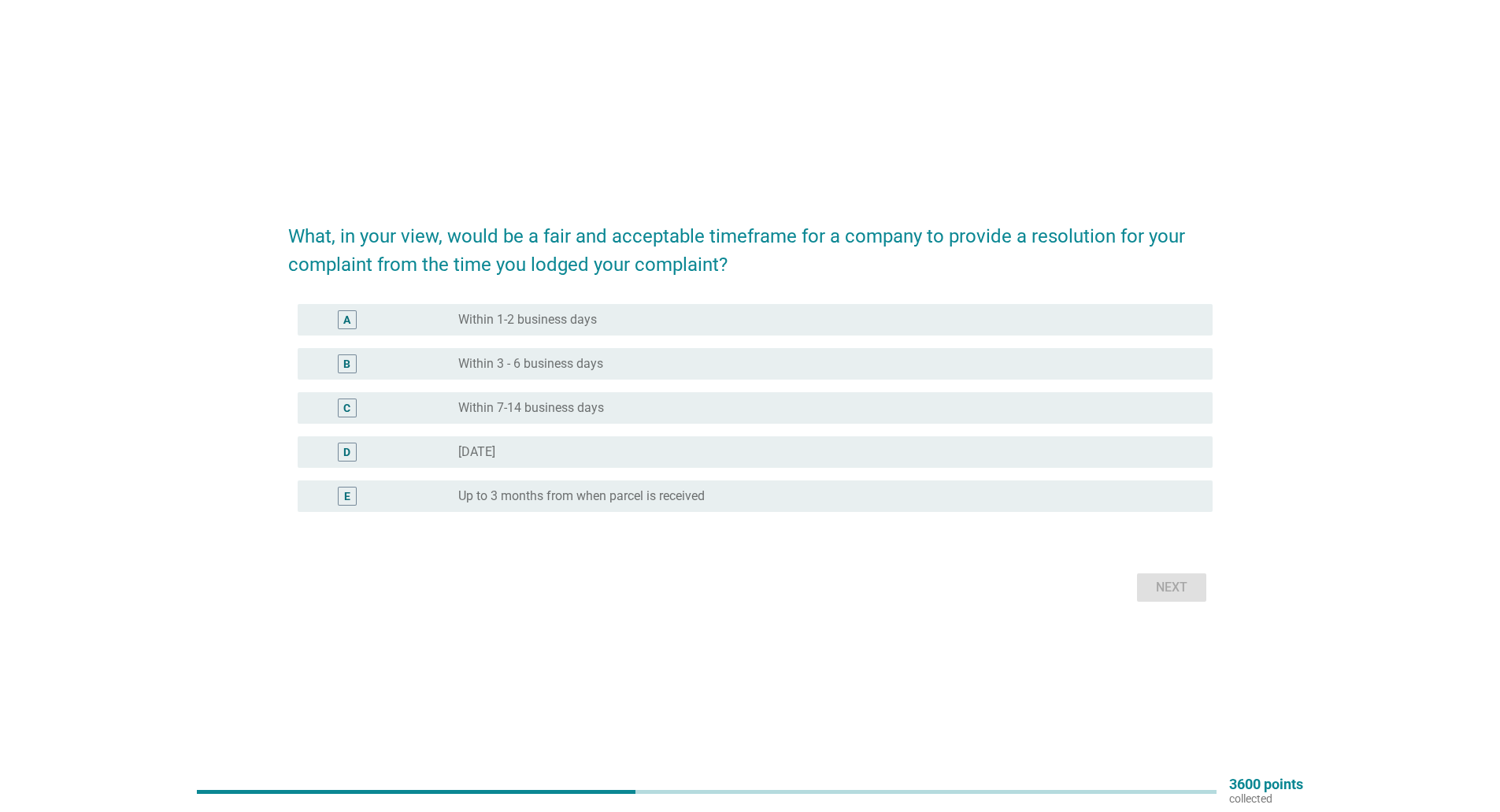
click at [630, 413] on div "radio_button_unchecked Within 7-14 business days" at bounding box center [823, 408] width 730 height 16
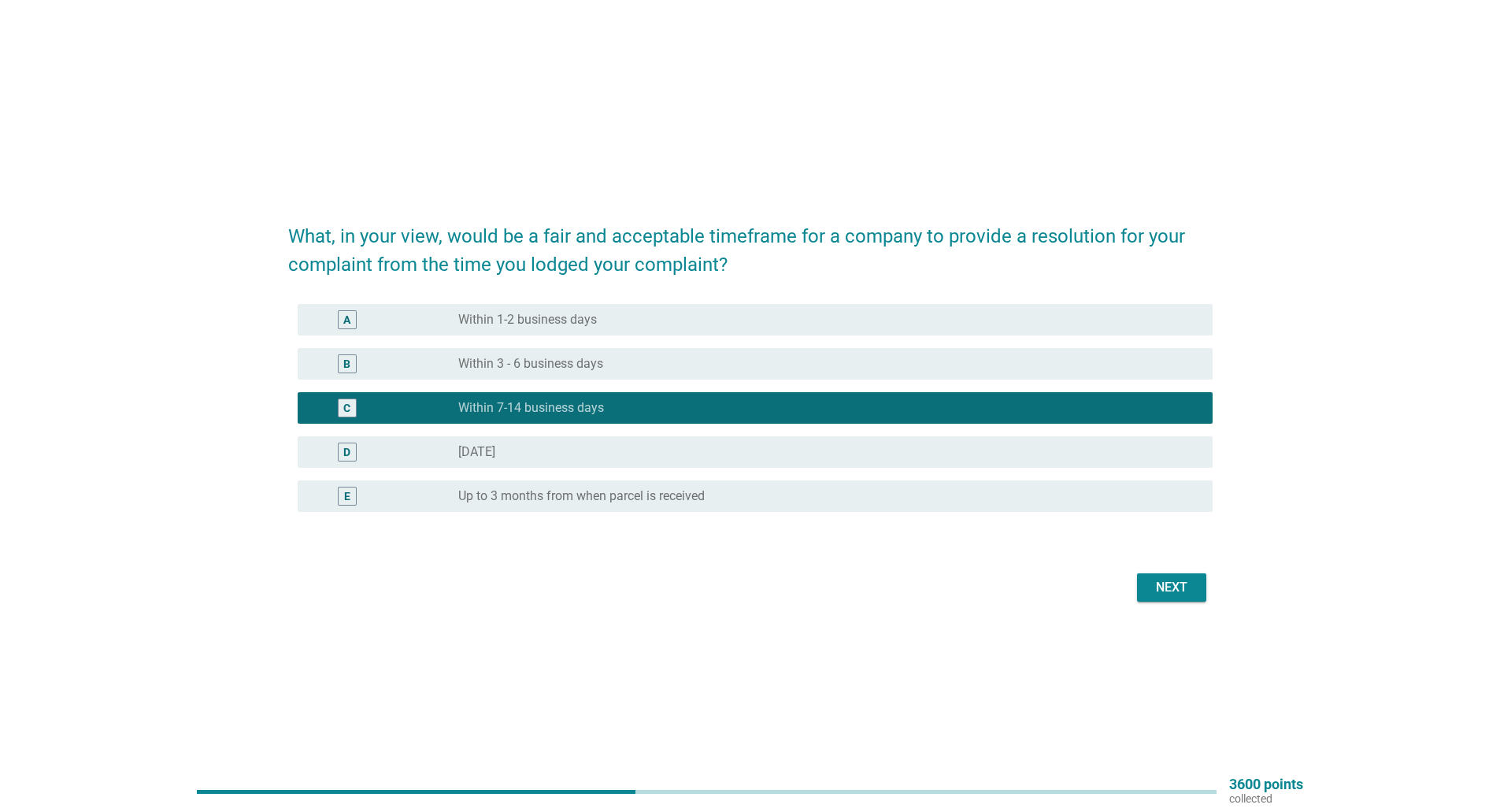
click at [1169, 580] on div "Next" at bounding box center [1171, 587] width 44 height 19
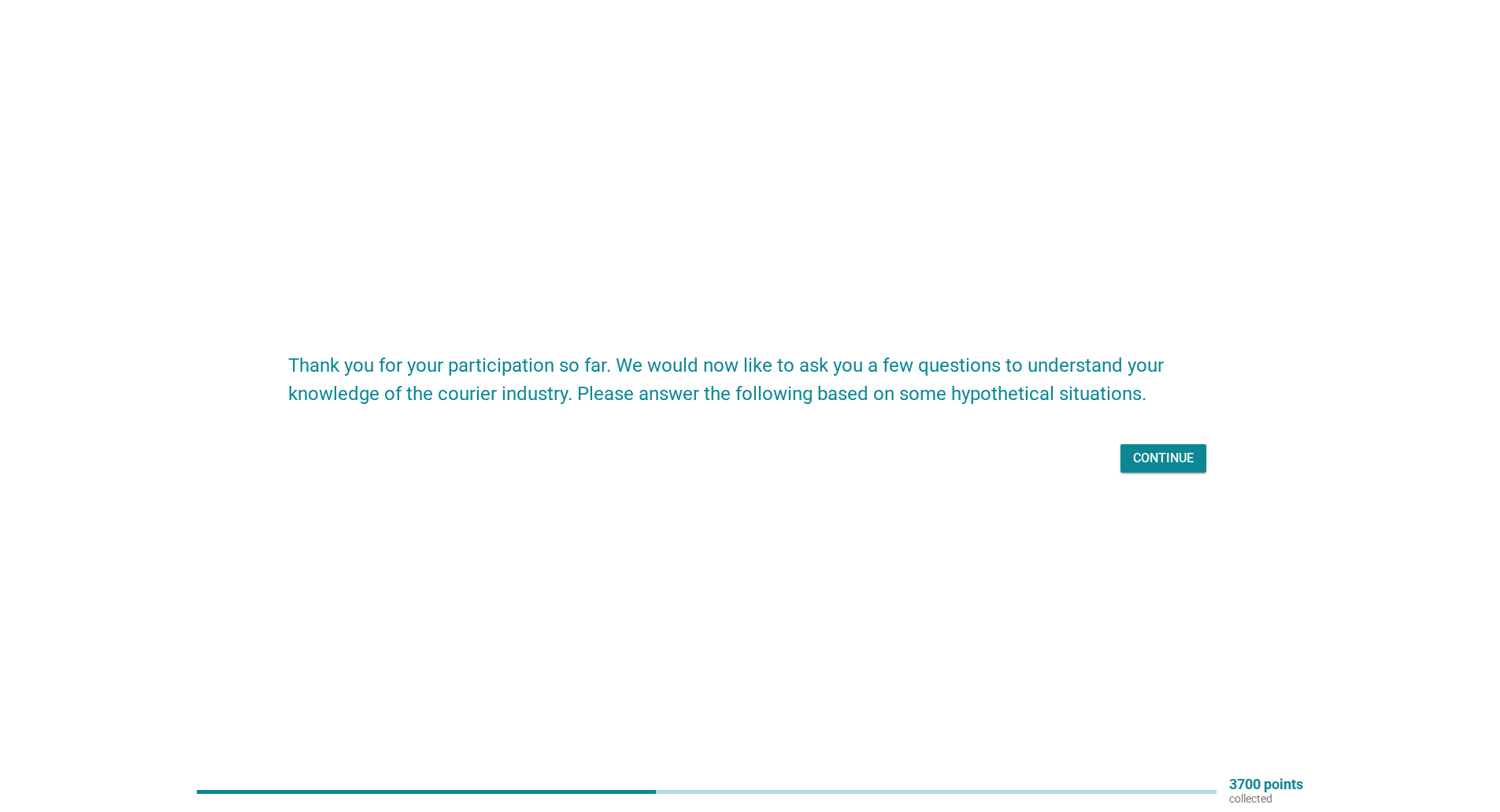
click at [1156, 455] on div "Continue" at bounding box center [1162, 458] width 61 height 19
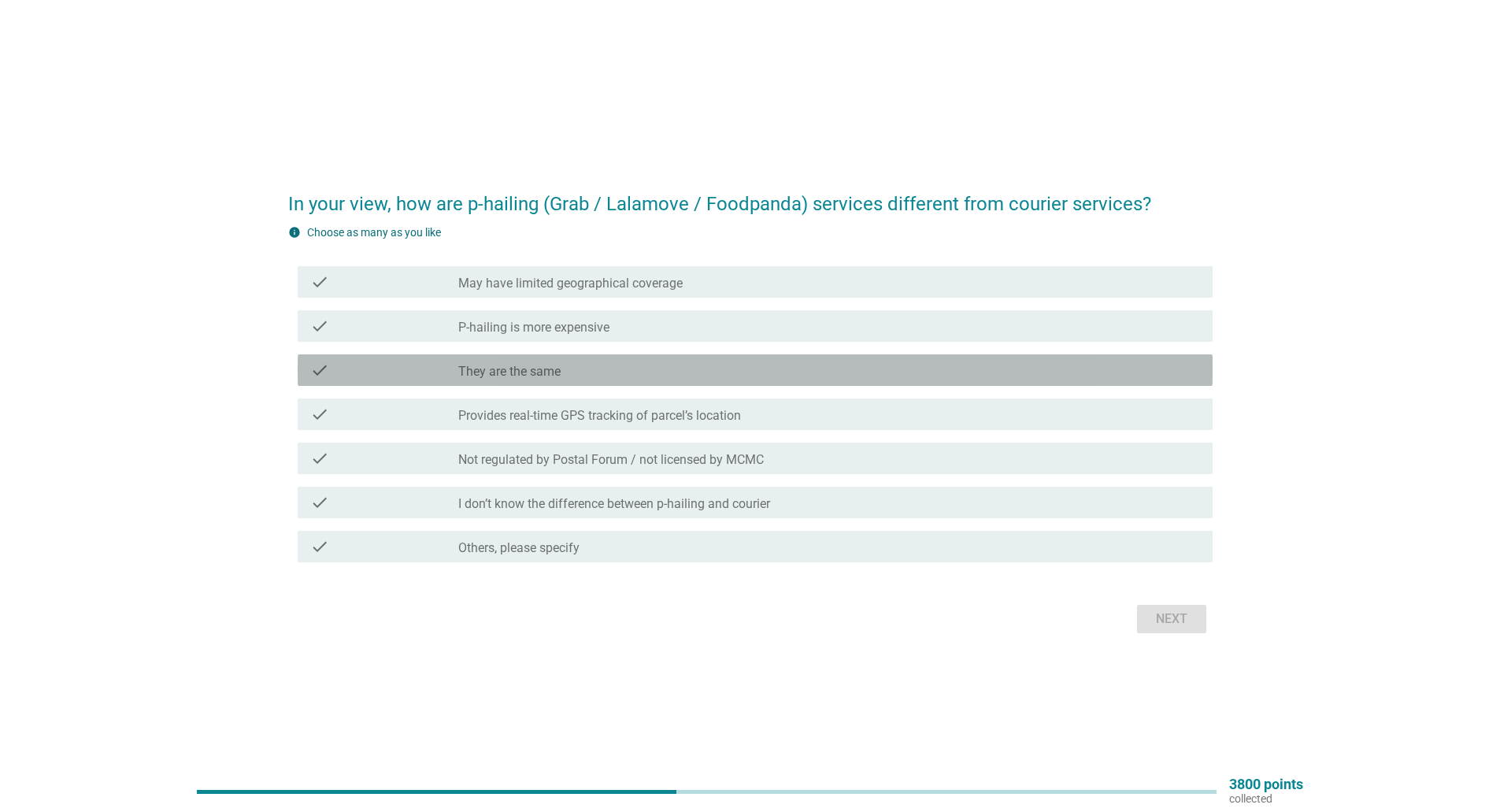
click at [564, 363] on div "check_box_outline_blank They are the same" at bounding box center [829, 369] width 742 height 19
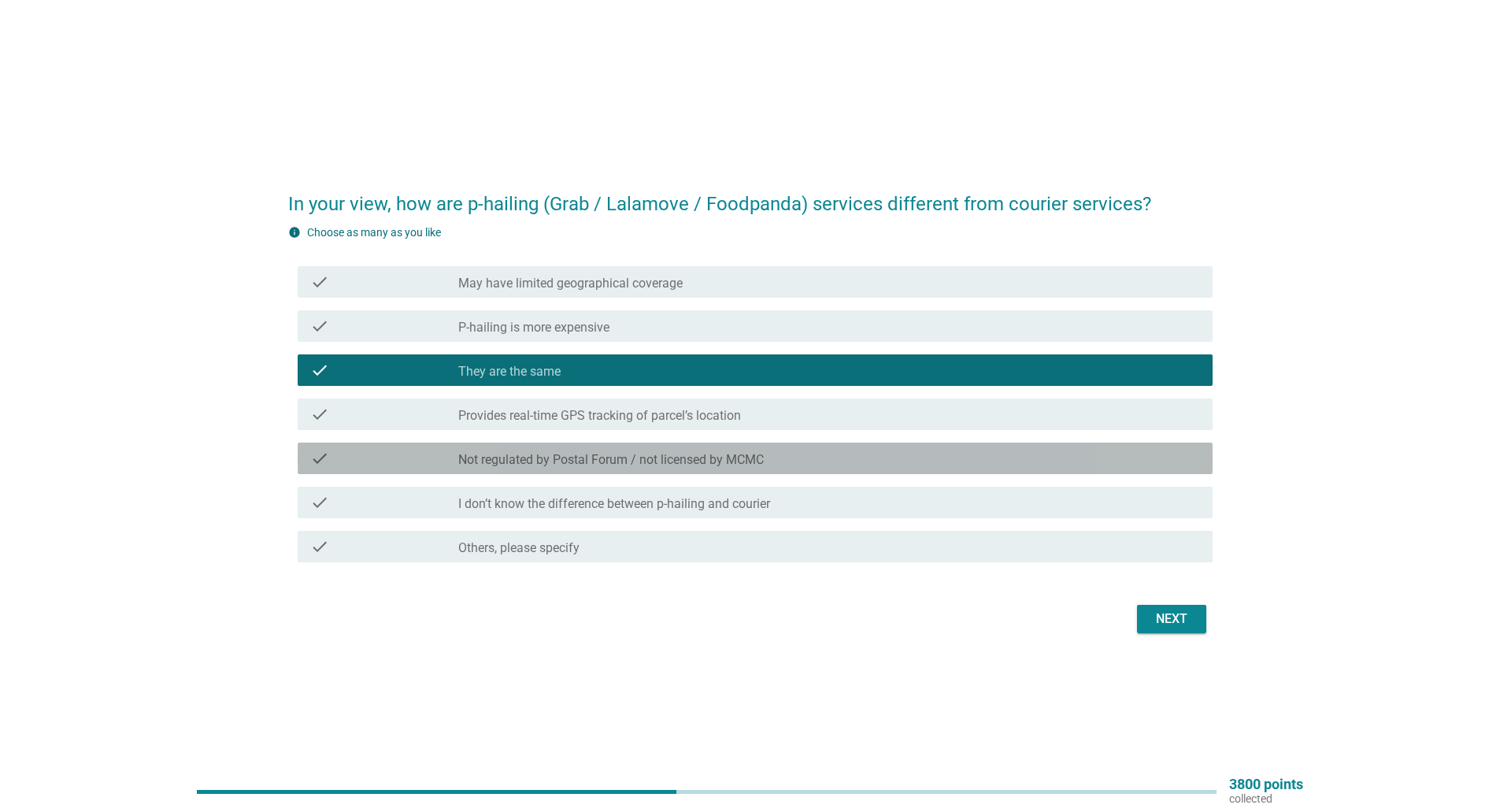
click at [610, 443] on div "check check_box_outline_blank Not regulated by Postal Forum / not licensed by M…" at bounding box center [755, 459] width 915 height 32
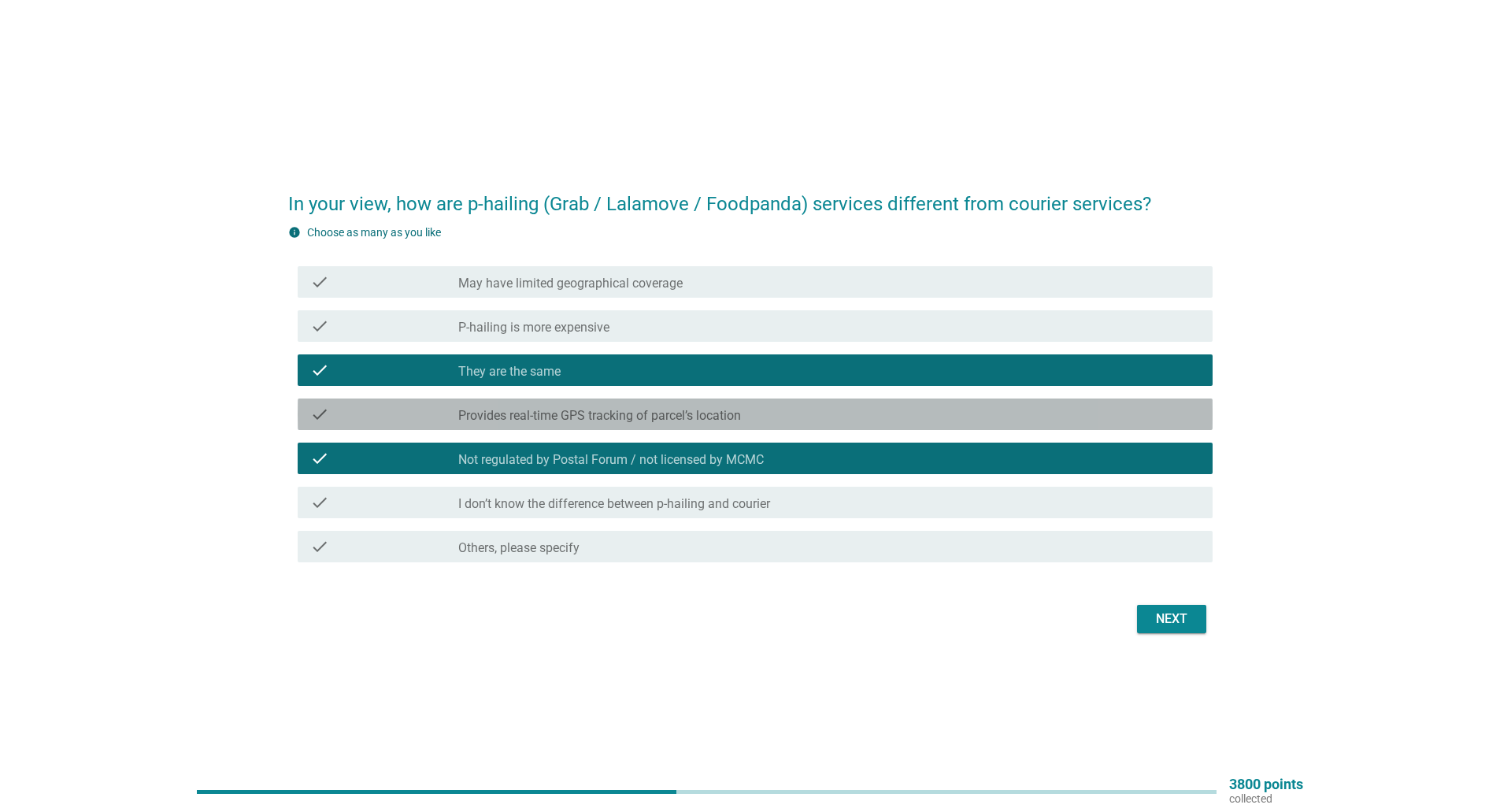
click at [649, 404] on div "check check_box_outline_blank Provides real-time GPS tracking of parcel’s locat…" at bounding box center [755, 414] width 915 height 32
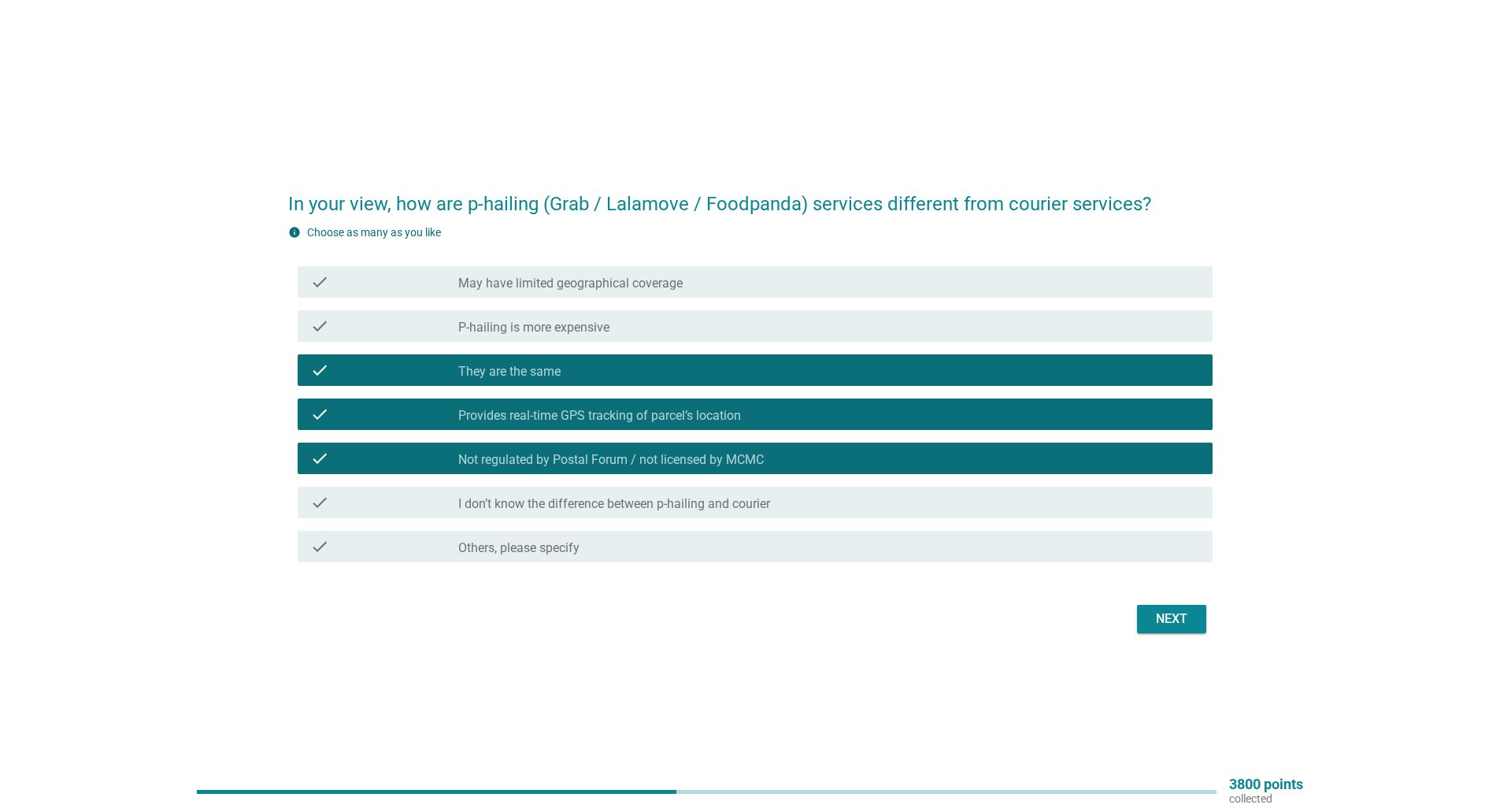
click at [1187, 611] on div "Next" at bounding box center [1171, 618] width 44 height 19
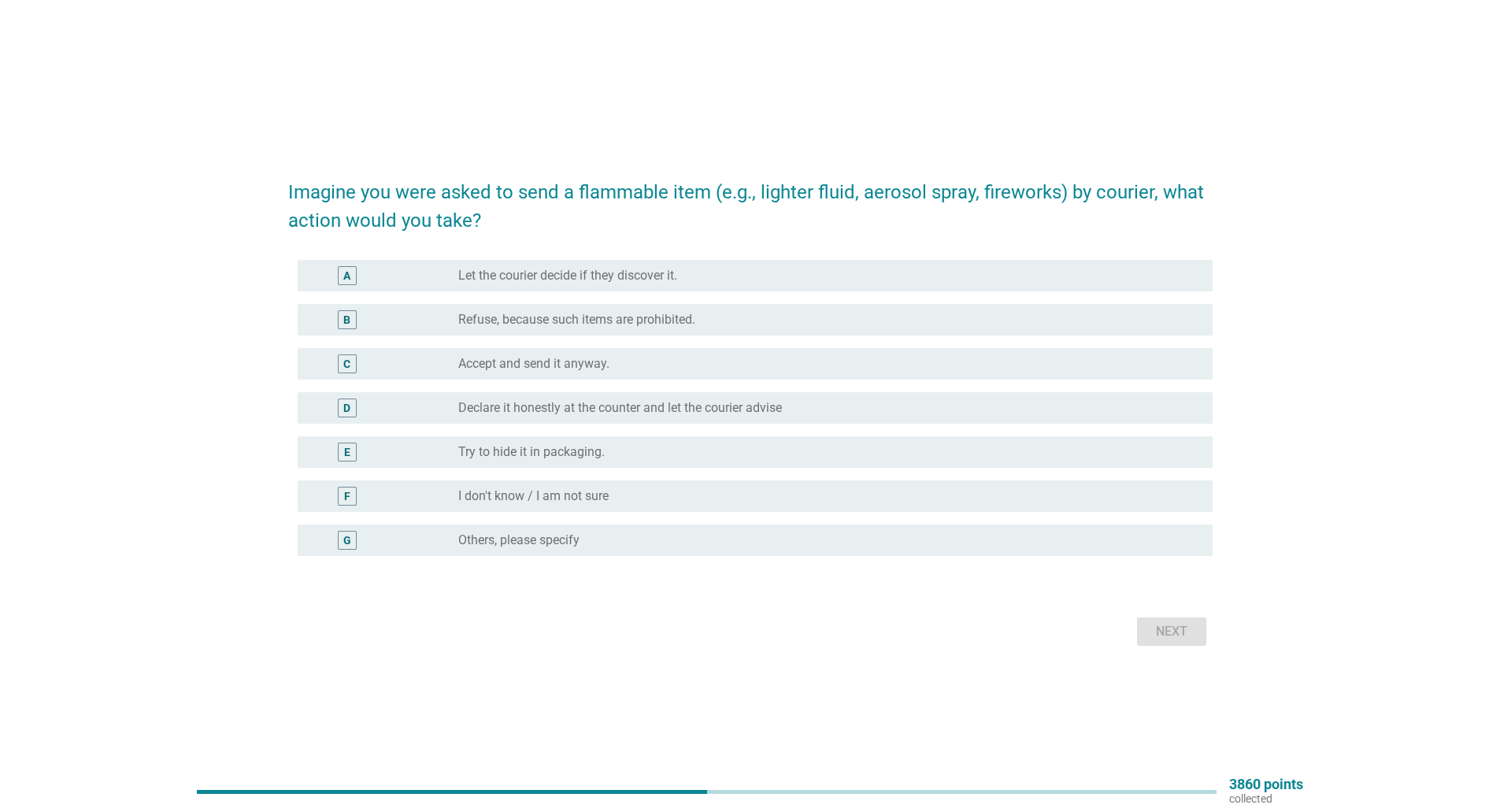
click at [577, 367] on label "Accept and send it anyway." at bounding box center [534, 364] width 151 height 16
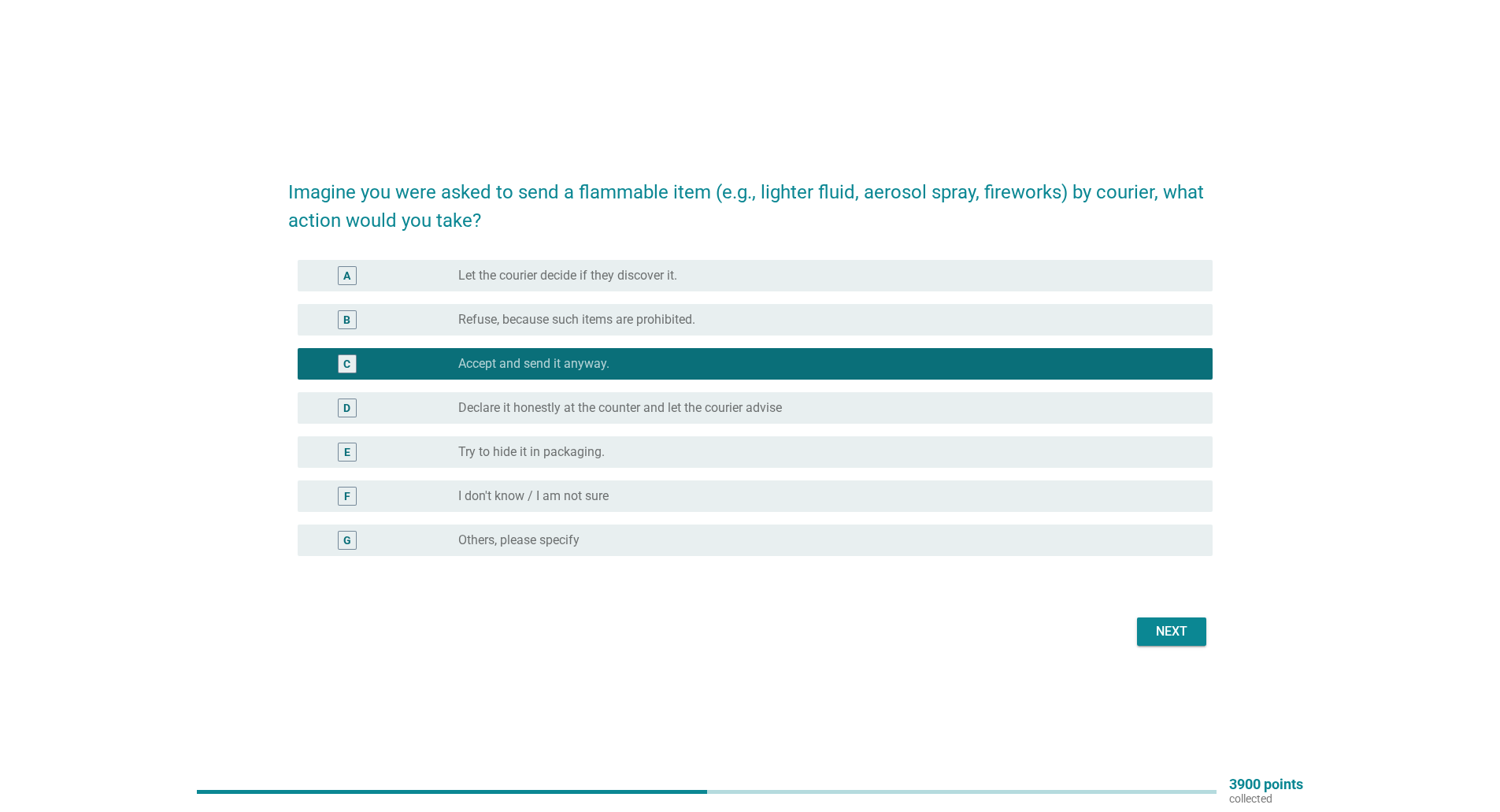
click at [597, 417] on div "D radio_button_unchecked Declare it honestly at the counter and let the courier…" at bounding box center [755, 408] width 915 height 32
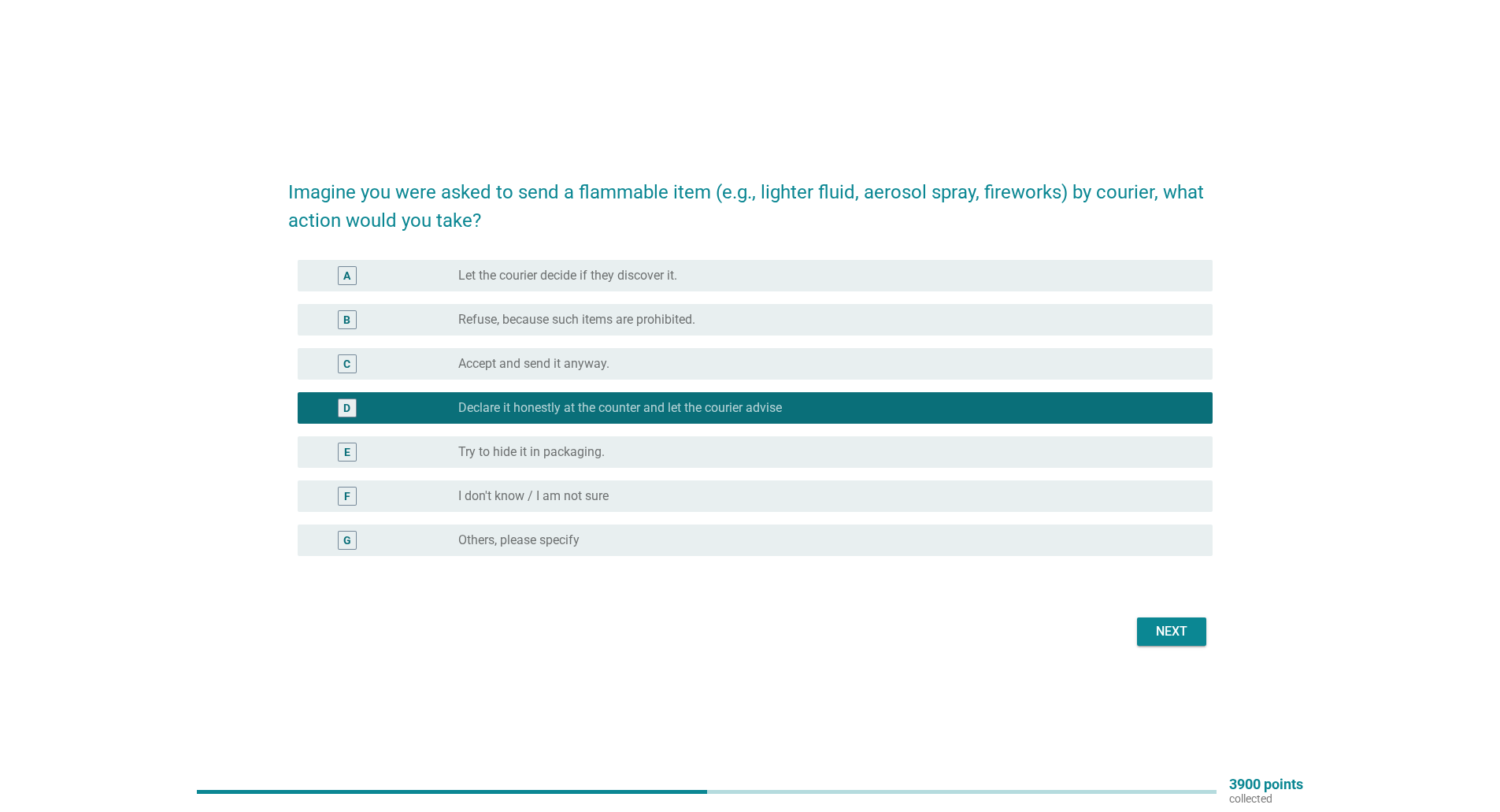
click at [1187, 637] on div "Next" at bounding box center [1171, 631] width 44 height 19
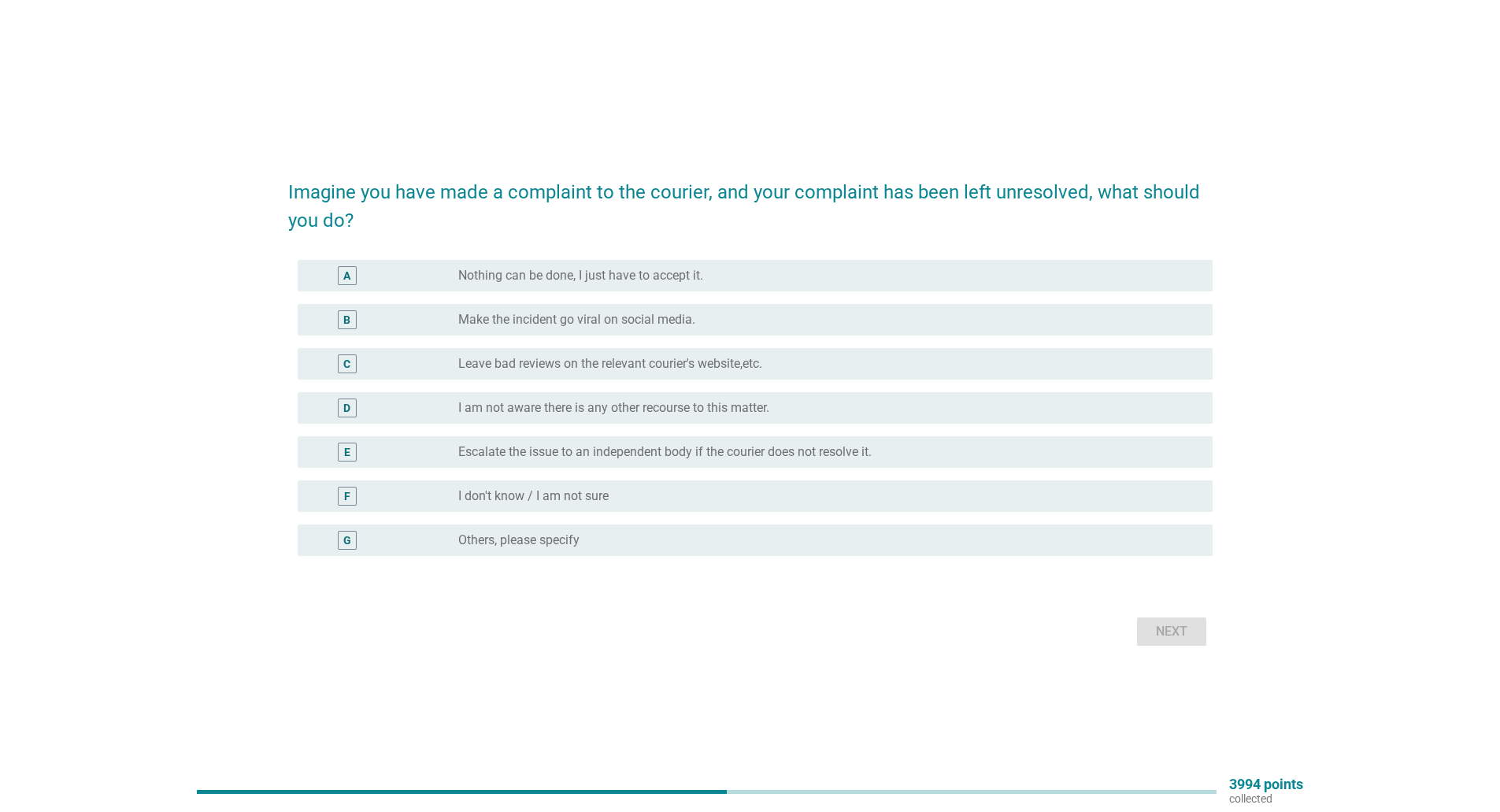
click at [591, 352] on div "C radio_button_unchecked Leave bad reviews on the relevant courier's website,et…" at bounding box center [755, 364] width 915 height 32
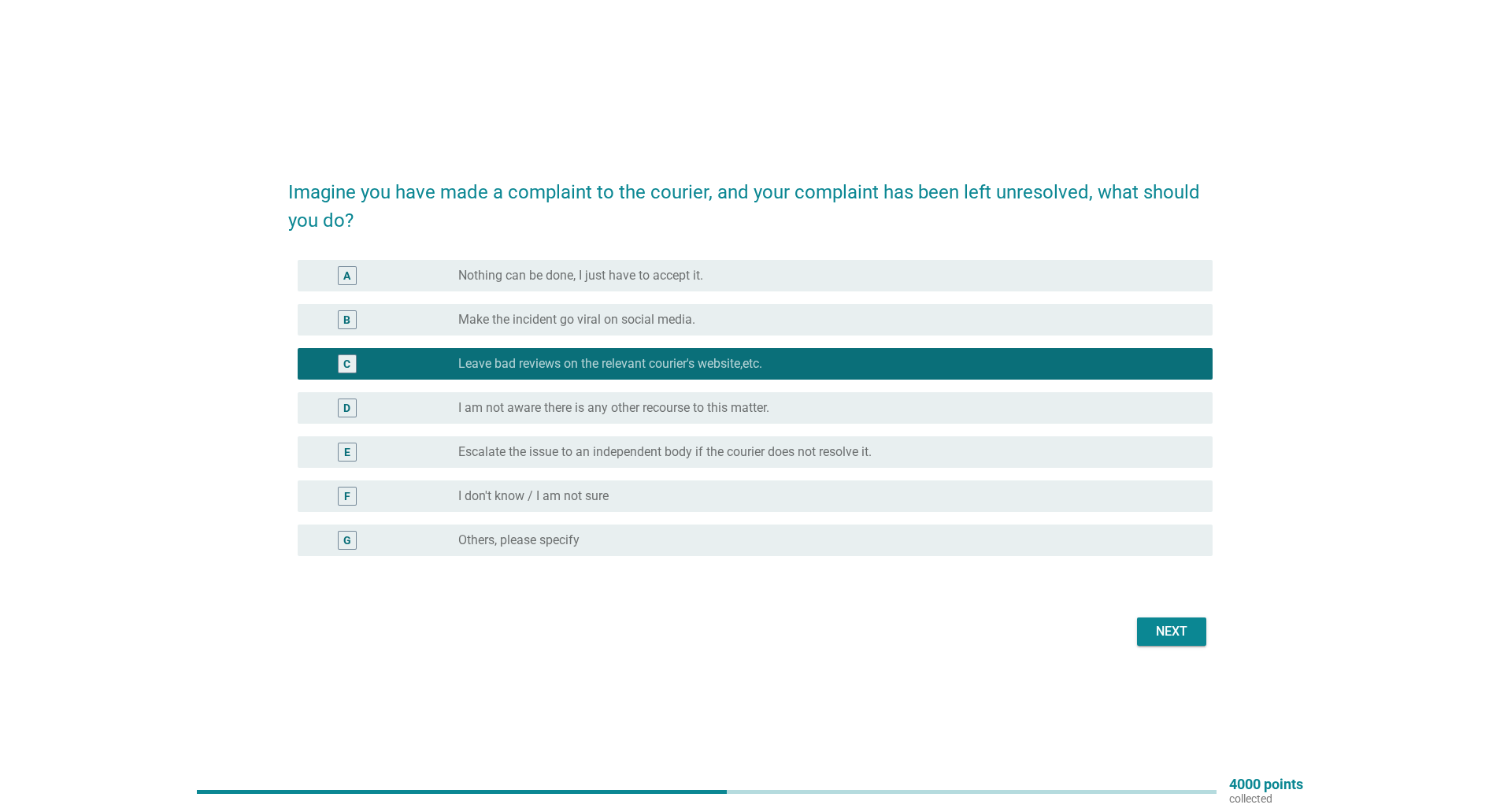
click at [1175, 618] on button "Next" at bounding box center [1171, 631] width 69 height 29
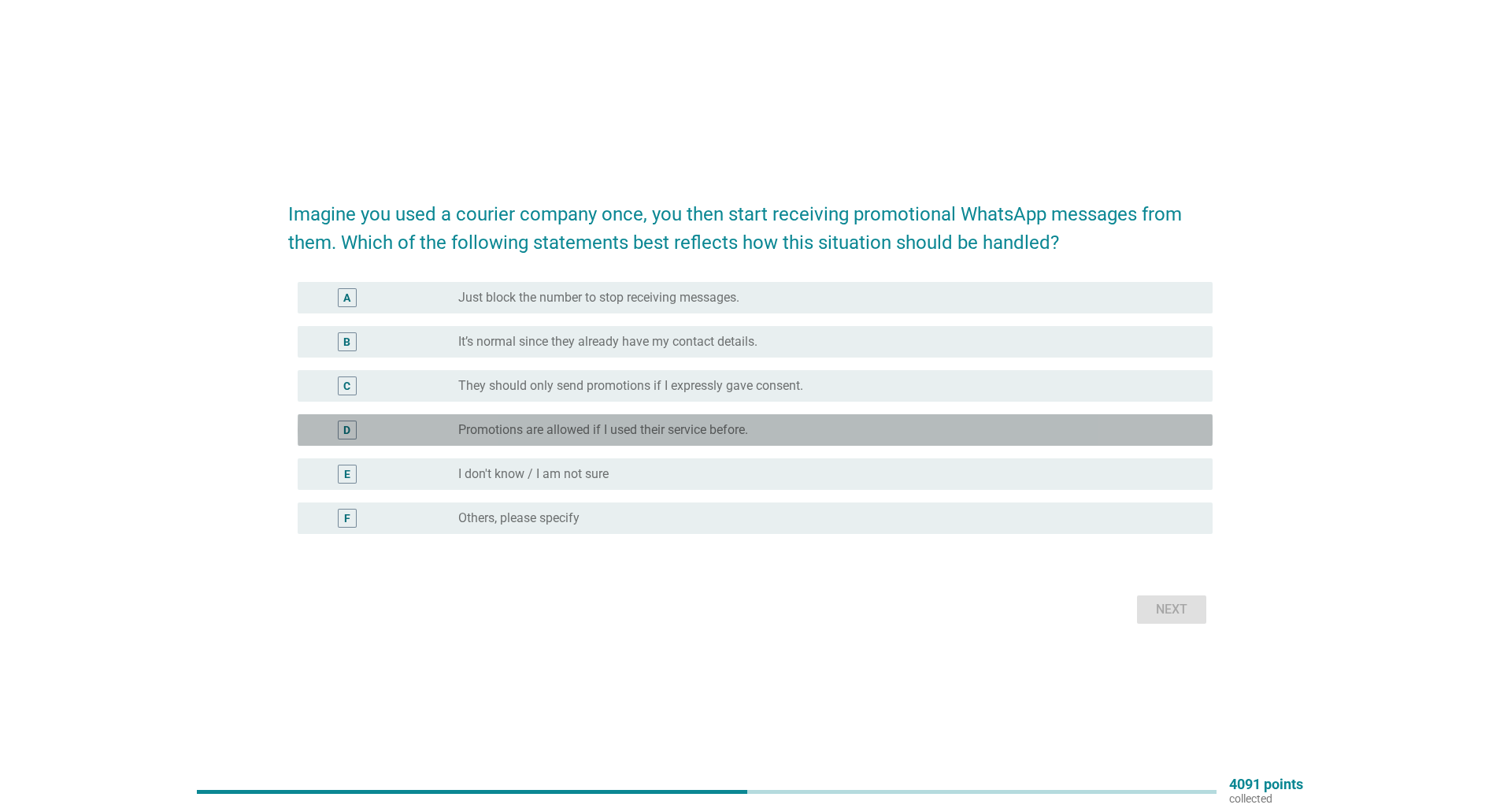
click at [621, 425] on label "Promotions are allowed if I used their service before." at bounding box center [604, 430] width 290 height 16
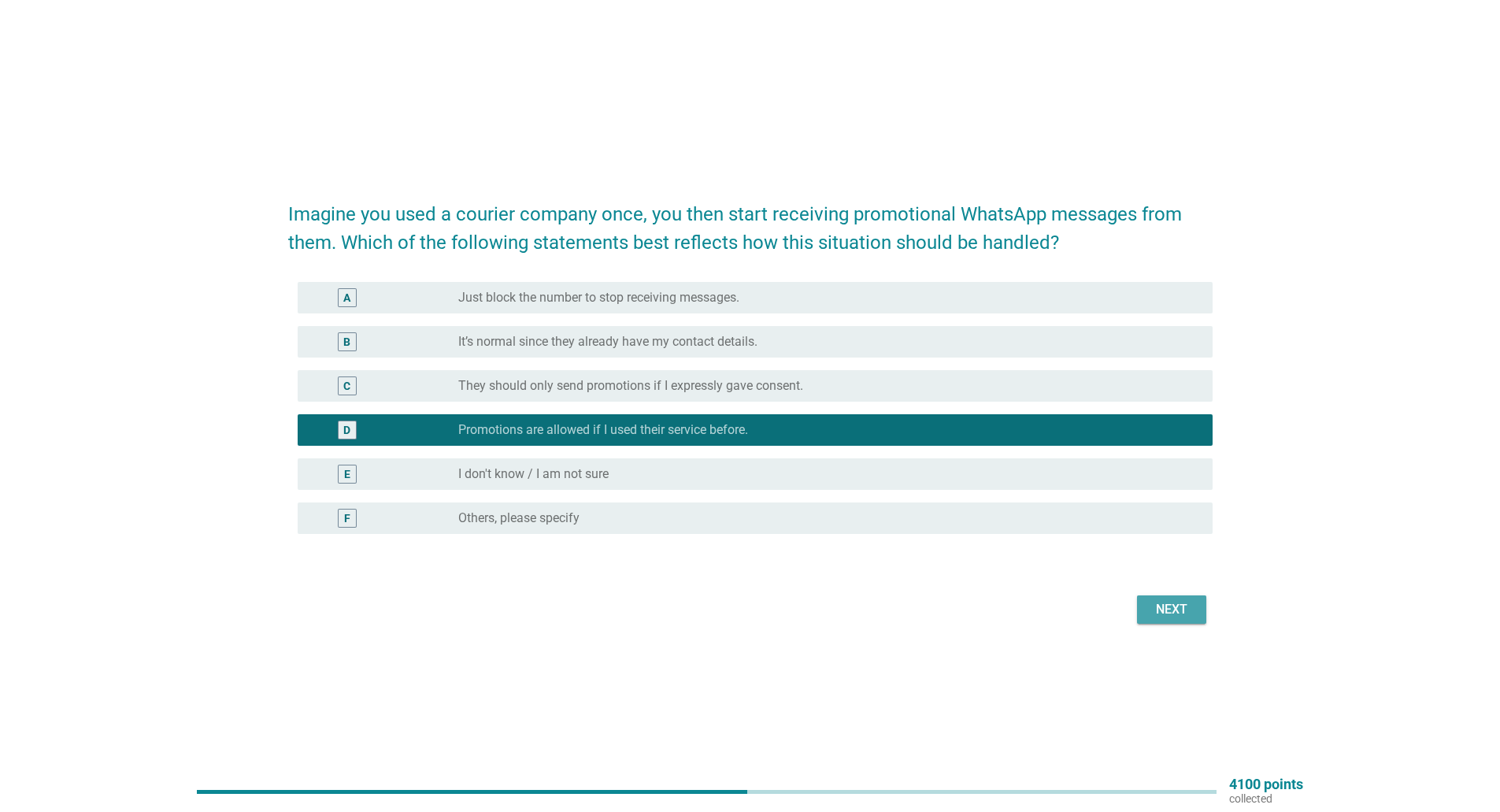
click at [1160, 610] on div "Next" at bounding box center [1171, 609] width 44 height 19
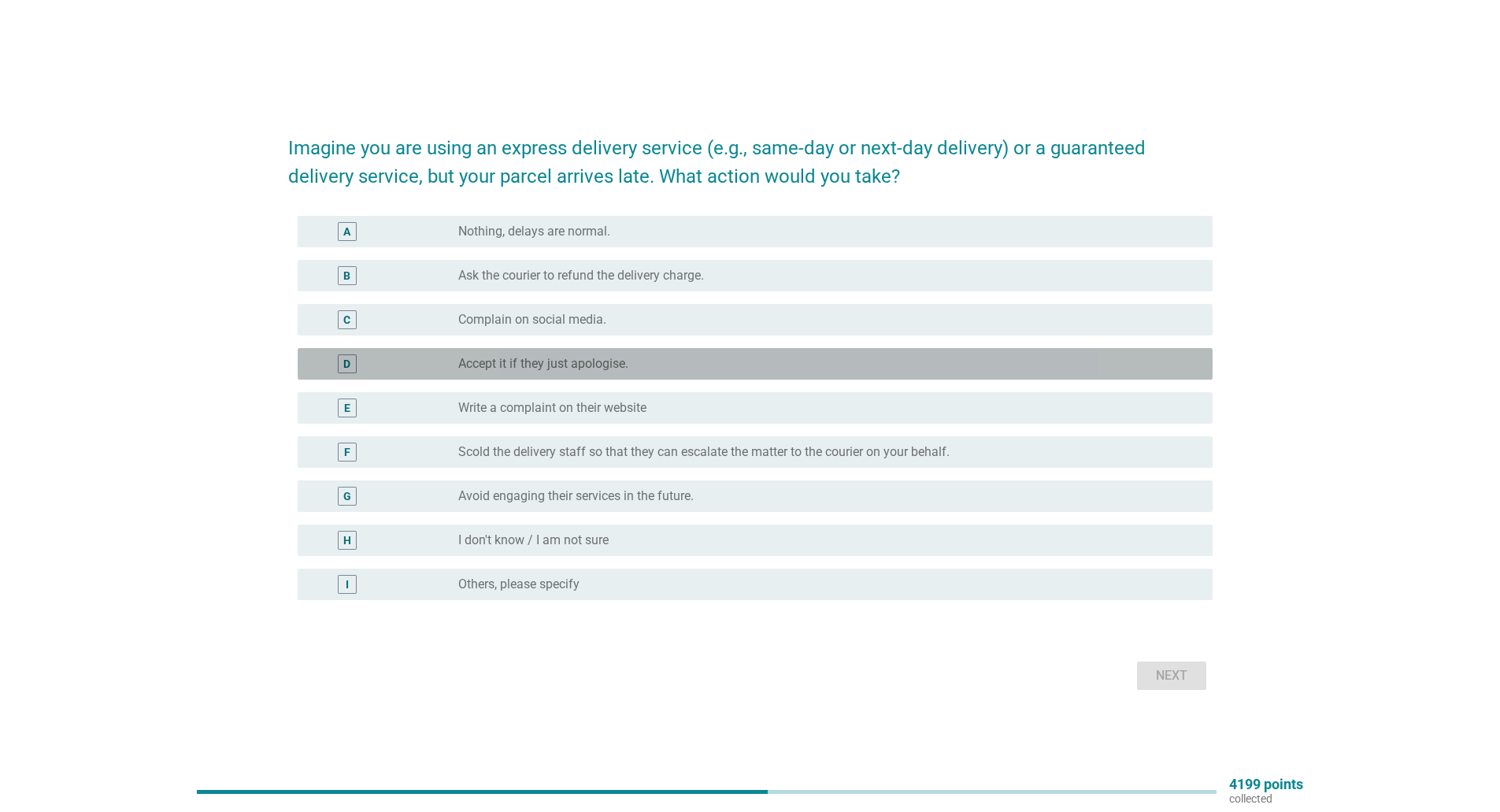
click at [464, 356] on label "Accept it if they just apologise." at bounding box center [543, 364] width 170 height 16
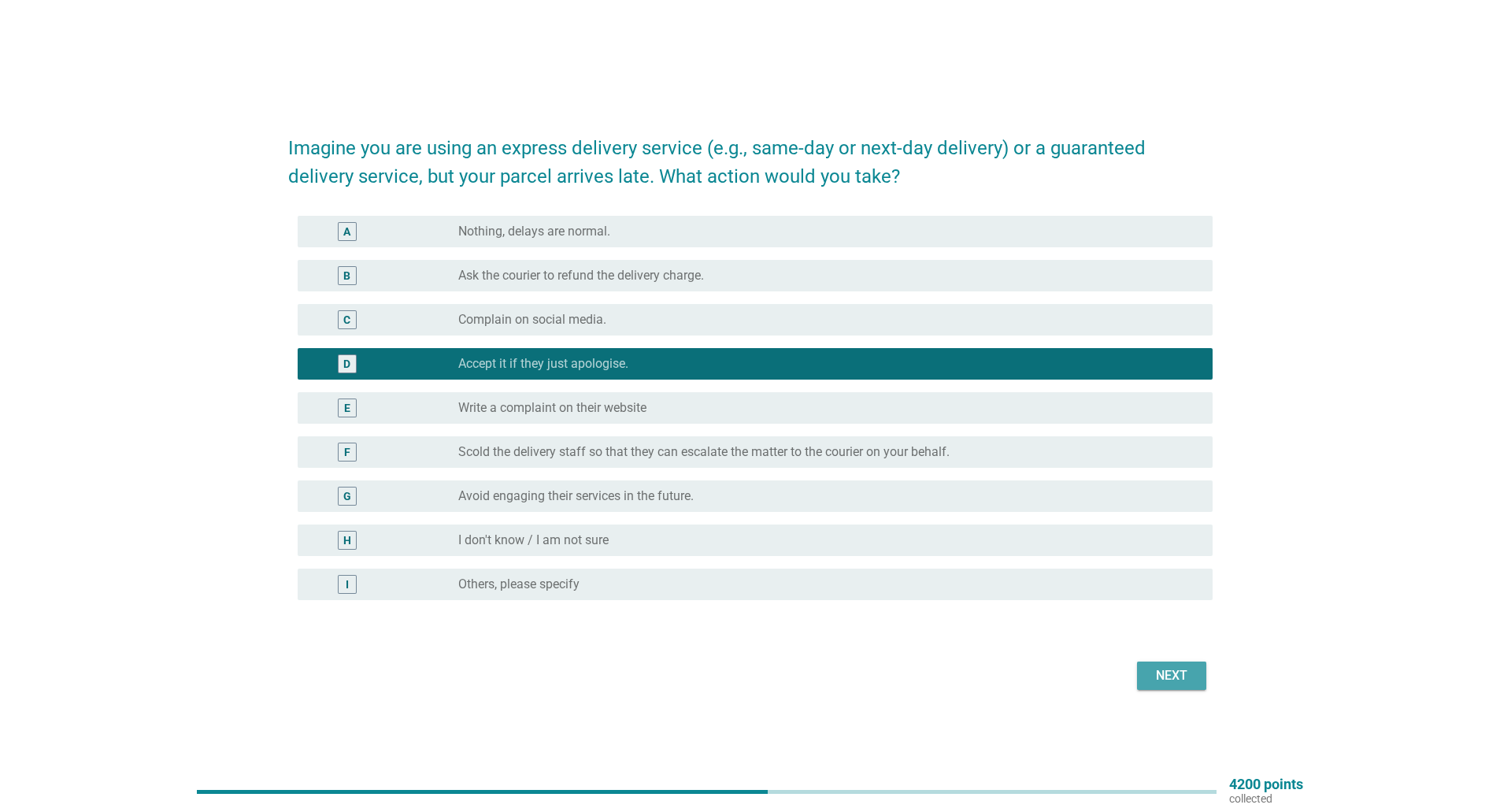
click at [1156, 668] on div "Next" at bounding box center [1171, 675] width 44 height 19
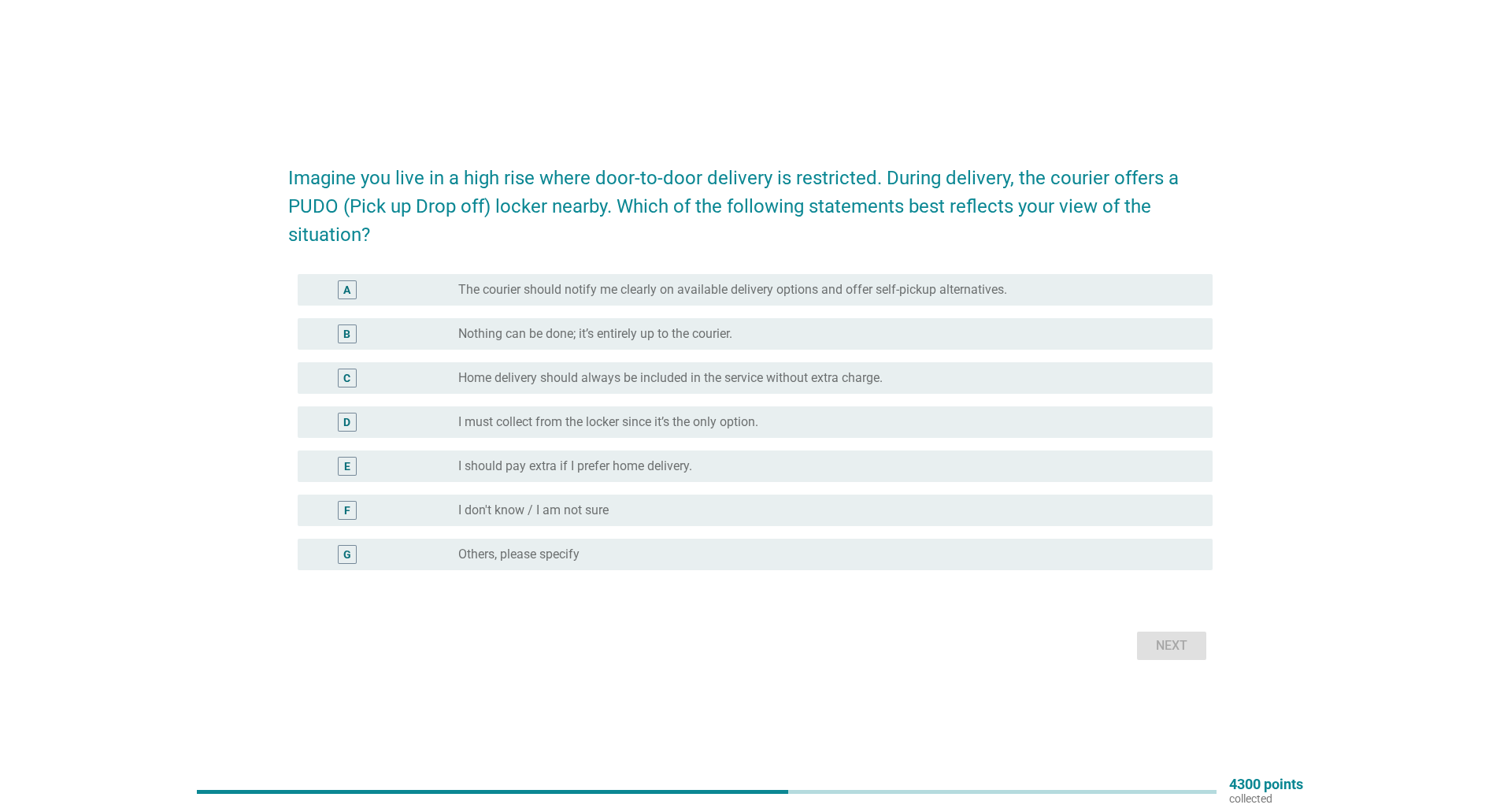
click at [658, 291] on label "The courier should notify me clearly on available delivery options and offer se…" at bounding box center [733, 290] width 549 height 16
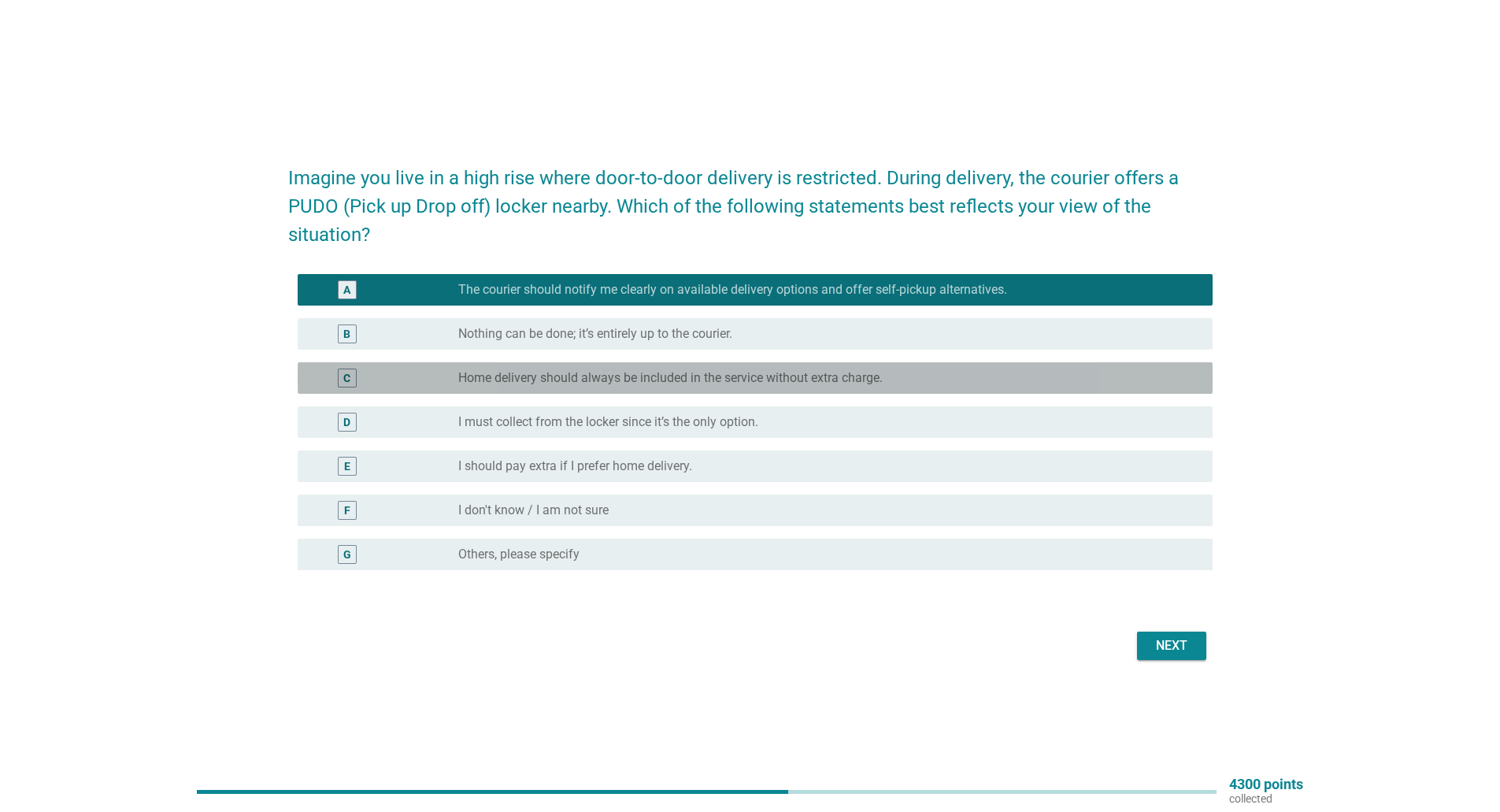
click at [644, 382] on label "Home delivery should always be included in the service without extra charge." at bounding box center [671, 378] width 425 height 16
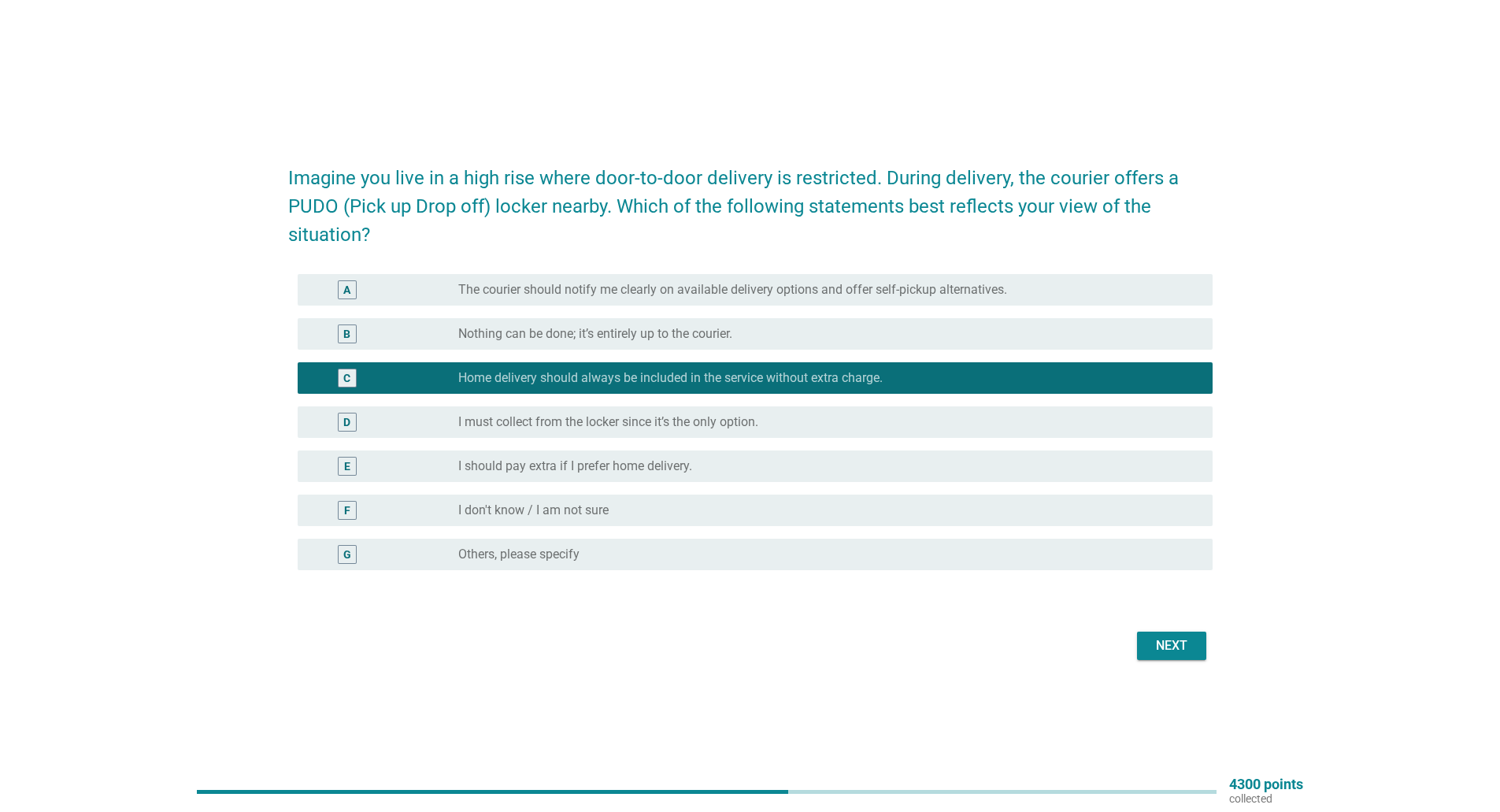
click at [915, 280] on div "radio_button_unchecked The courier should notify me clearly on available delive…" at bounding box center [829, 289] width 742 height 19
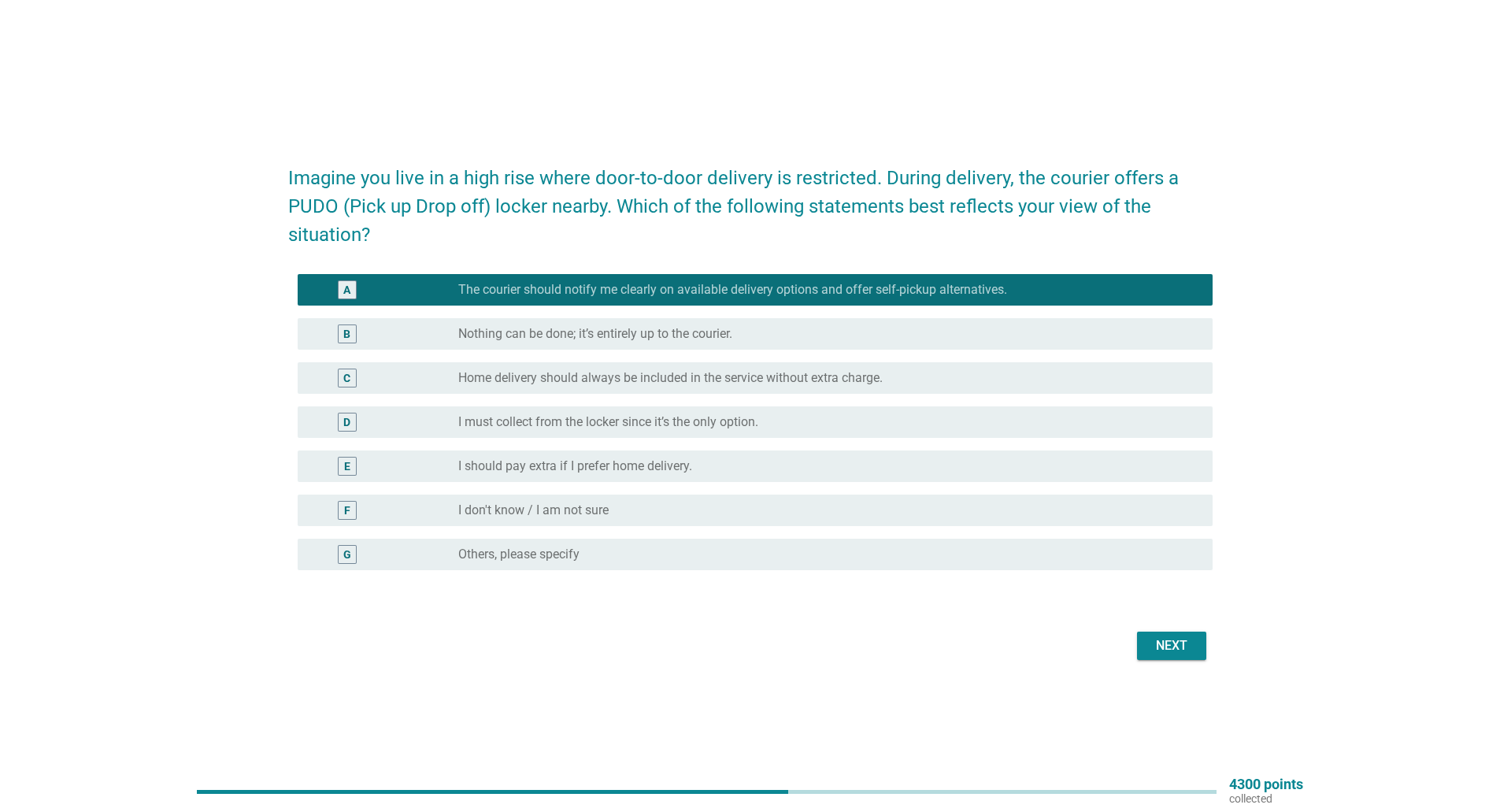
click at [1152, 627] on form "Imagine you live in a high rise where door-to-door delivery is restricted. Duri…" at bounding box center [750, 406] width 924 height 516
click at [1159, 641] on div "Next" at bounding box center [1171, 645] width 44 height 19
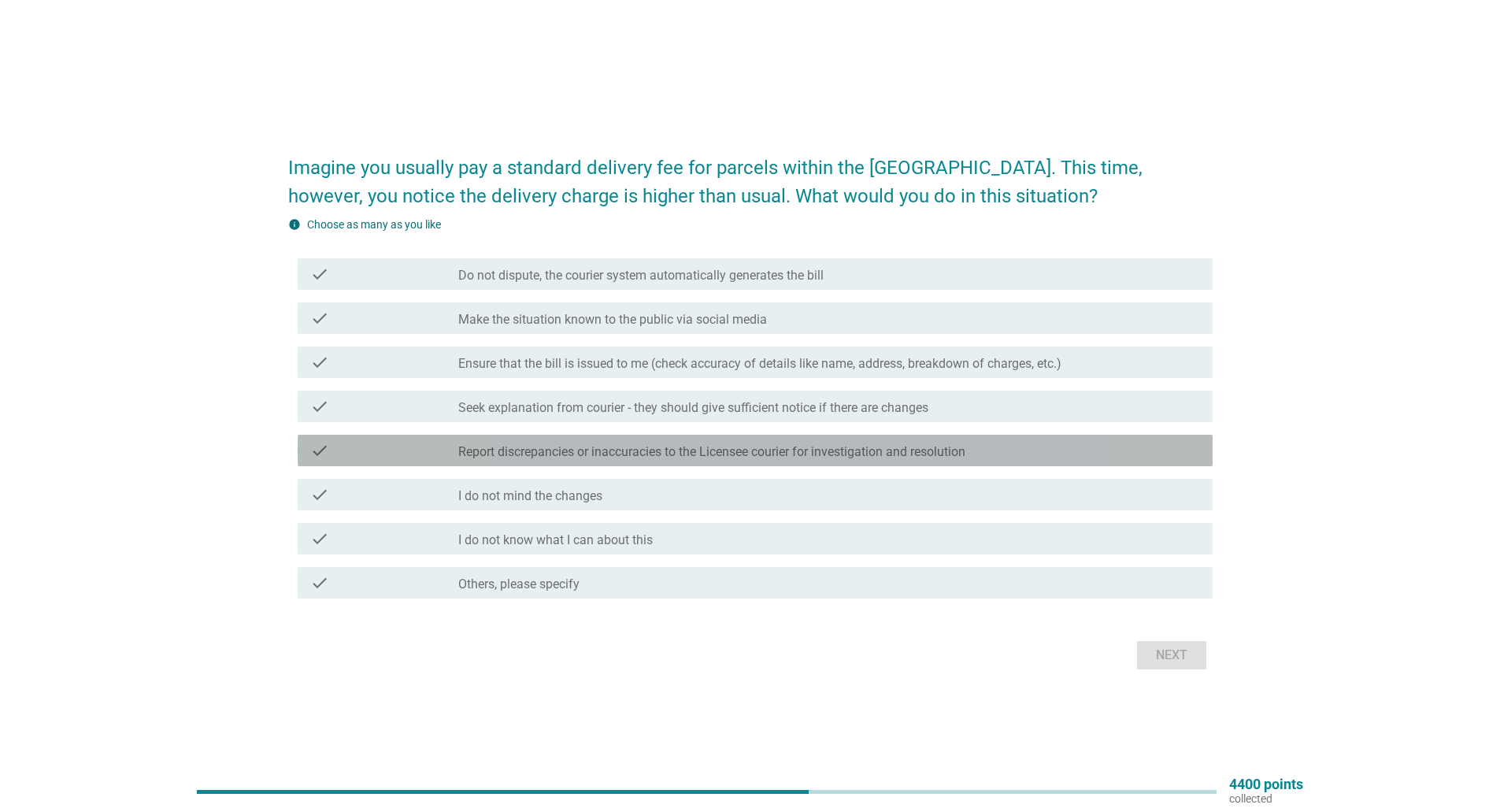
click at [645, 442] on div "check_box_outline_blank Report discrepancies or inaccuracies to the Licensee co…" at bounding box center [829, 450] width 742 height 19
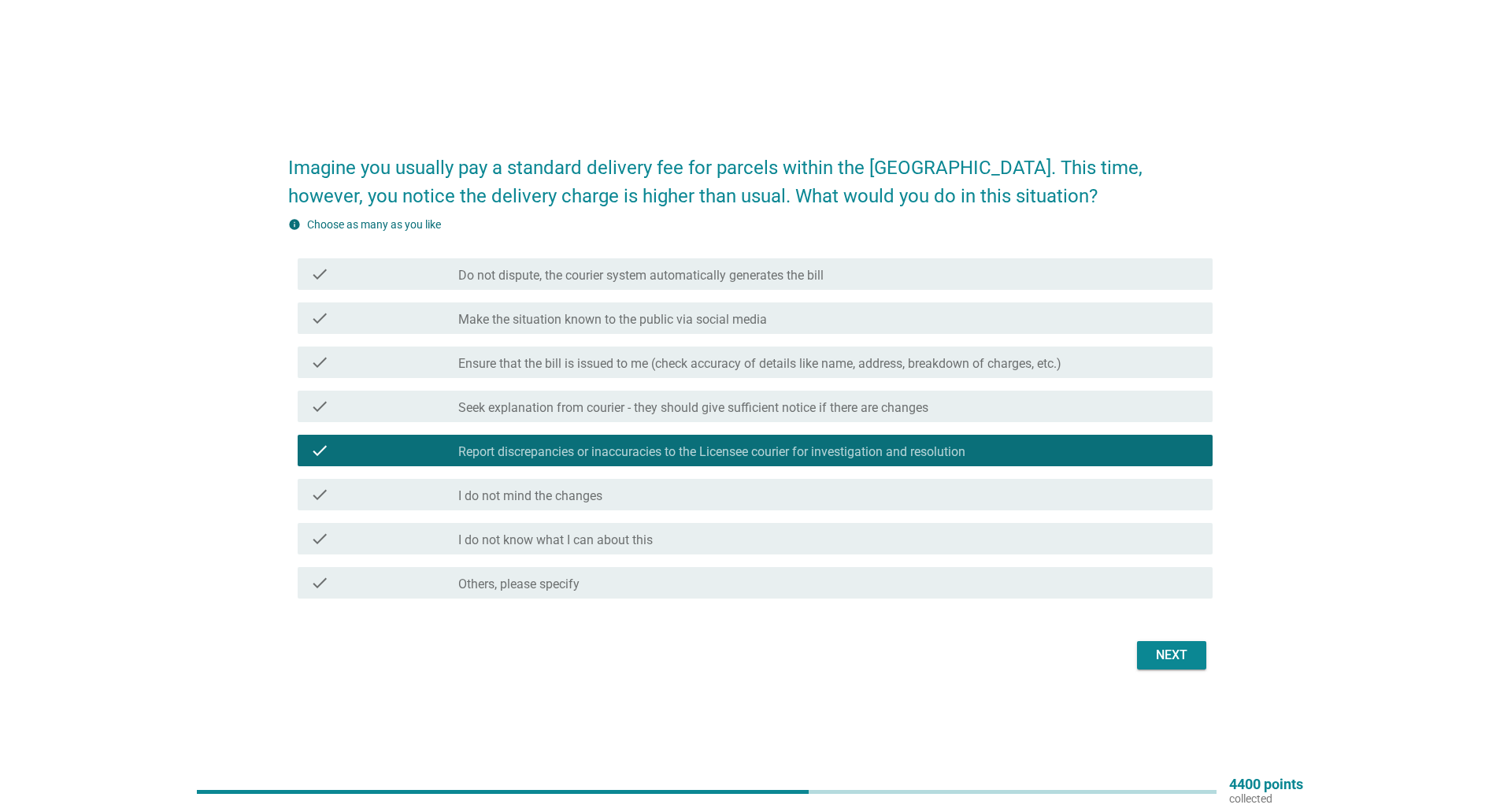
click at [726, 409] on label "Seek explanation from courier - they should give sufficient notice if there are…" at bounding box center [694, 408] width 471 height 16
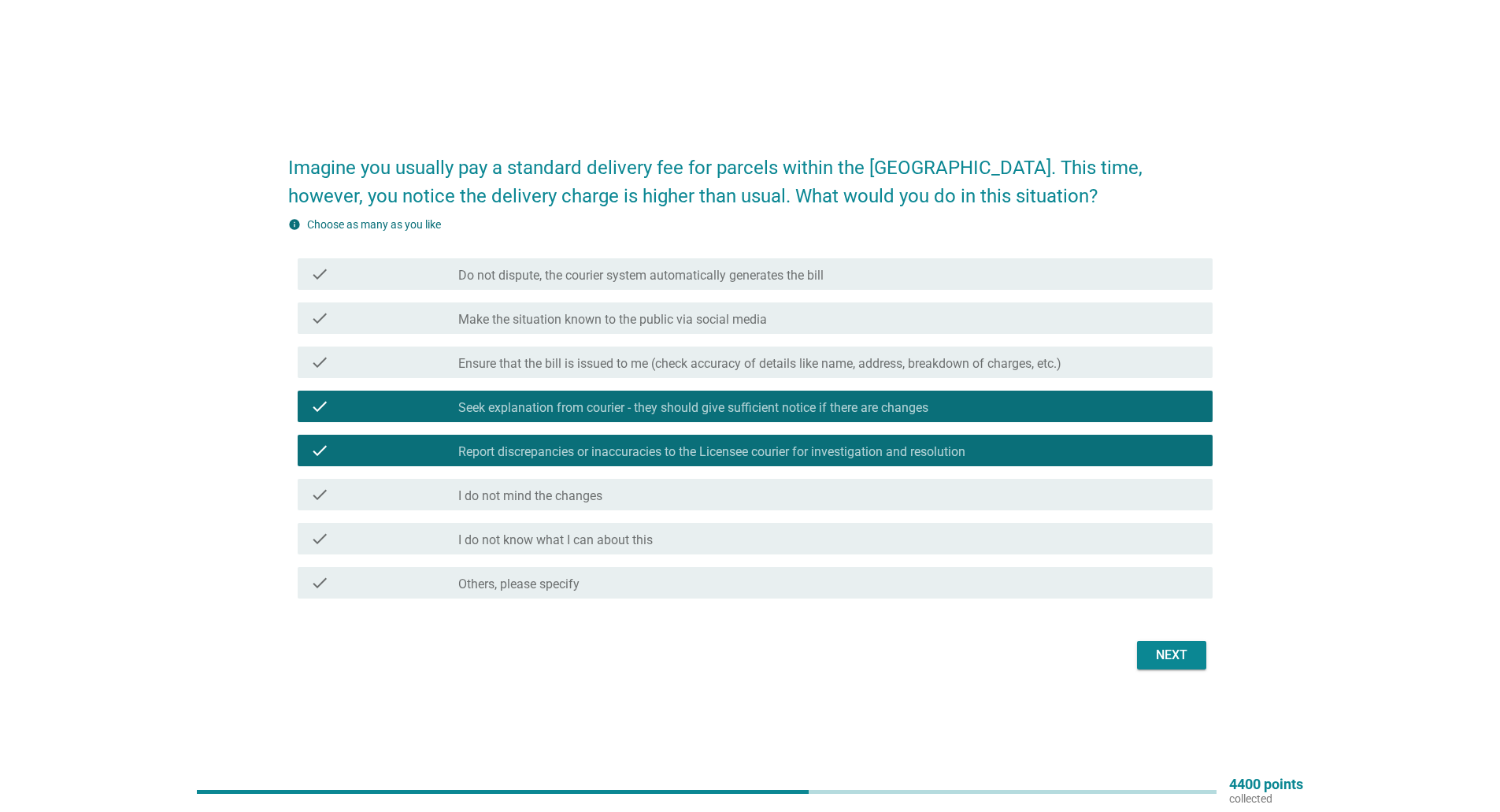
click at [681, 340] on div "check check_box_outline_blank Ensure that the bill is issued to me (check accur…" at bounding box center [750, 362] width 924 height 44
click at [673, 362] on label "Ensure that the bill is issued to me (check accuracy of details like name, addr…" at bounding box center [760, 364] width 604 height 16
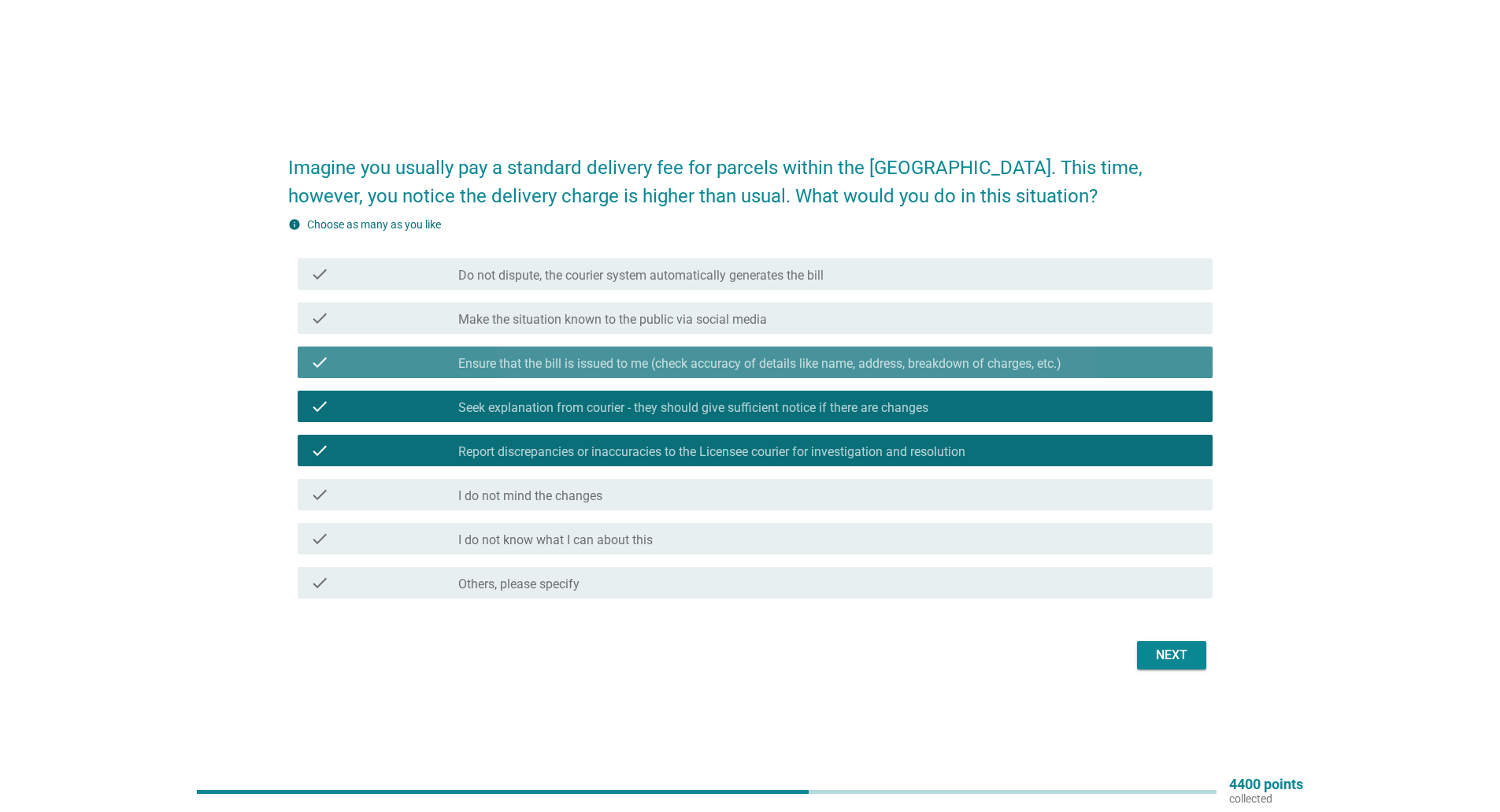
click at [651, 365] on label "Ensure that the bill is issued to me (check accuracy of details like name, addr…" at bounding box center [760, 364] width 604 height 16
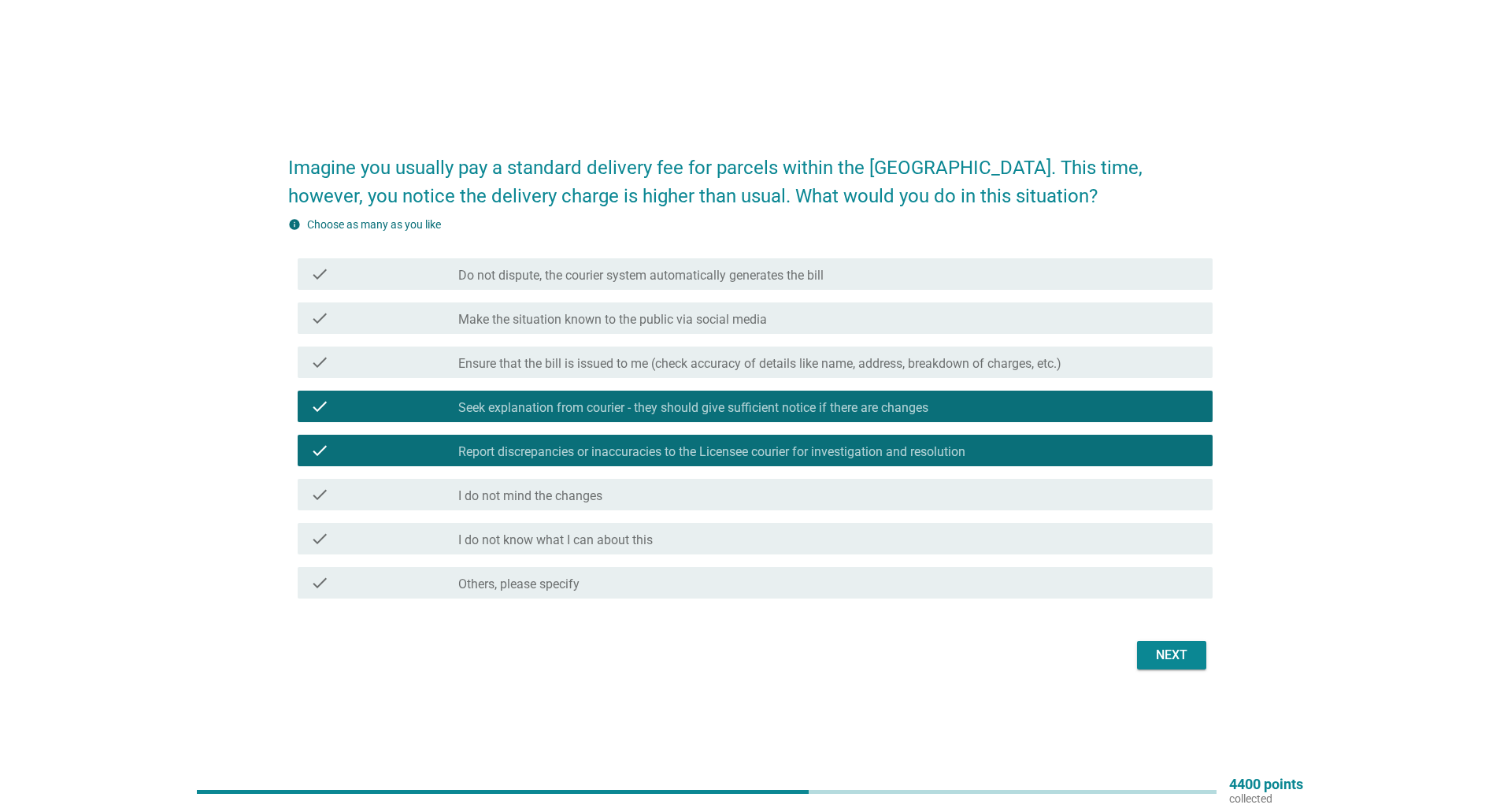
click at [649, 396] on div "check check_box Seek explanation from courier - they should give sufficient not…" at bounding box center [755, 406] width 915 height 32
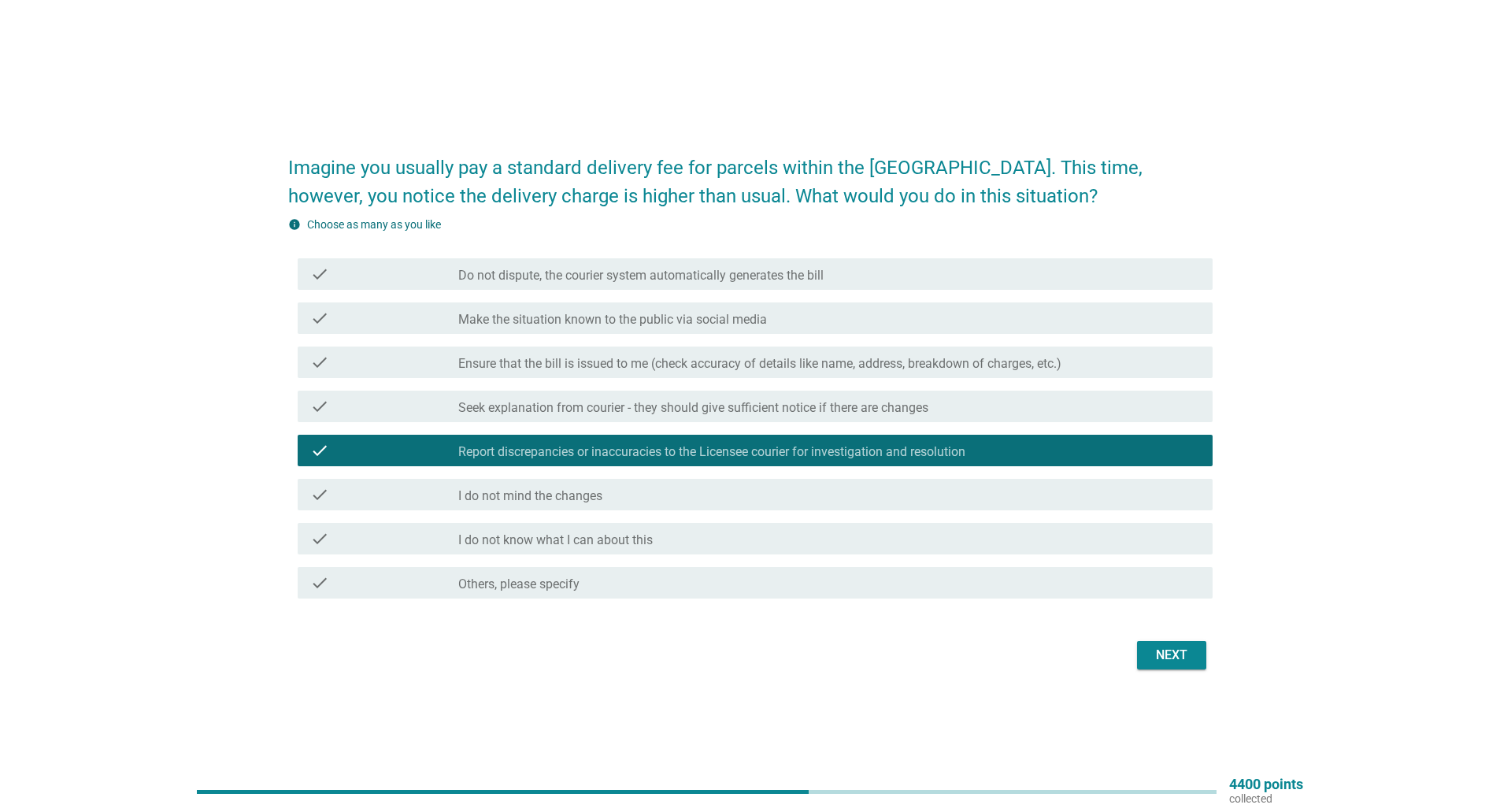
click at [924, 402] on label "Seek explanation from courier - they should give sufficient notice if there are…" at bounding box center [694, 408] width 471 height 16
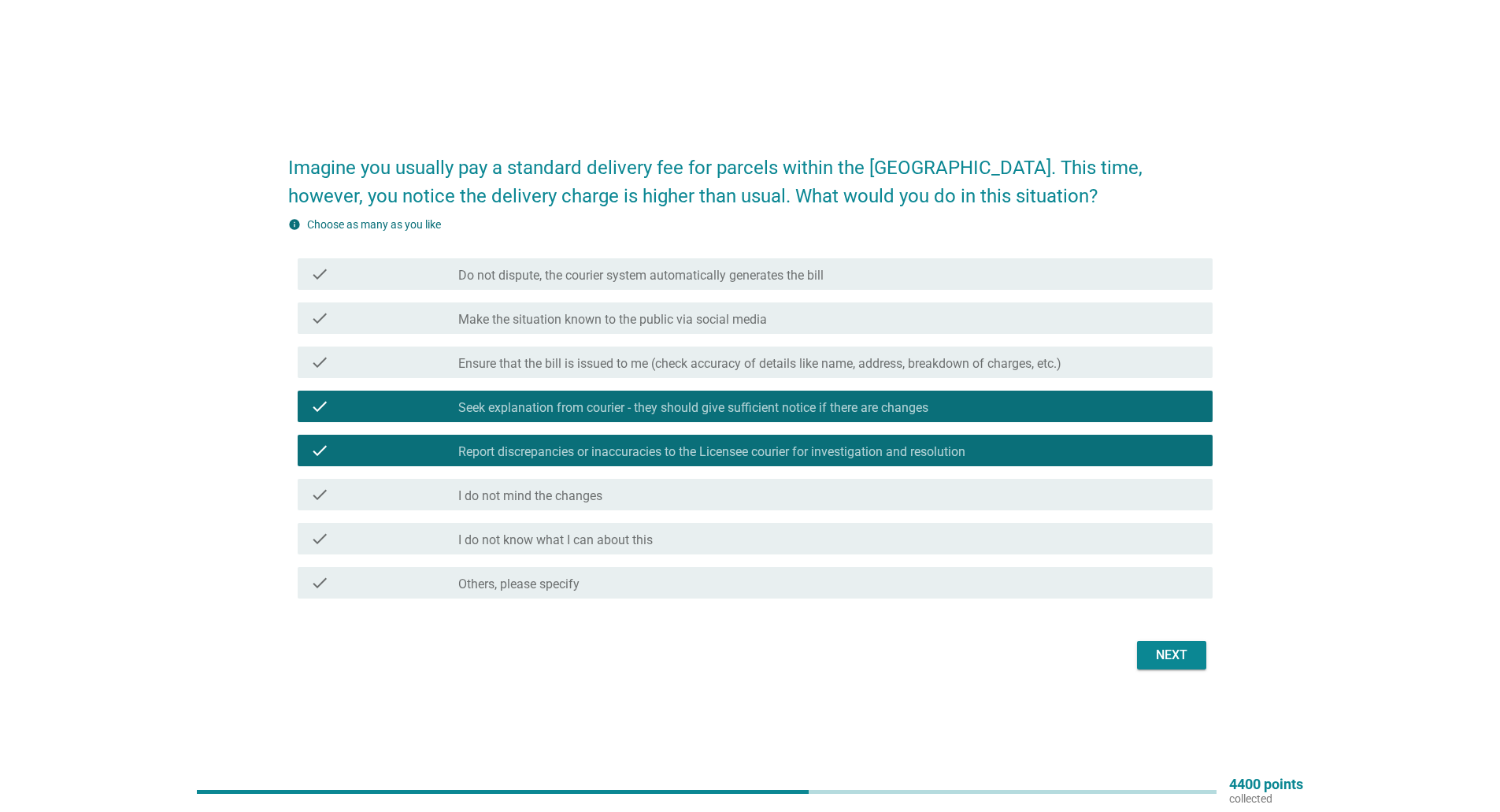
click at [1168, 663] on div "Next" at bounding box center [1171, 654] width 44 height 19
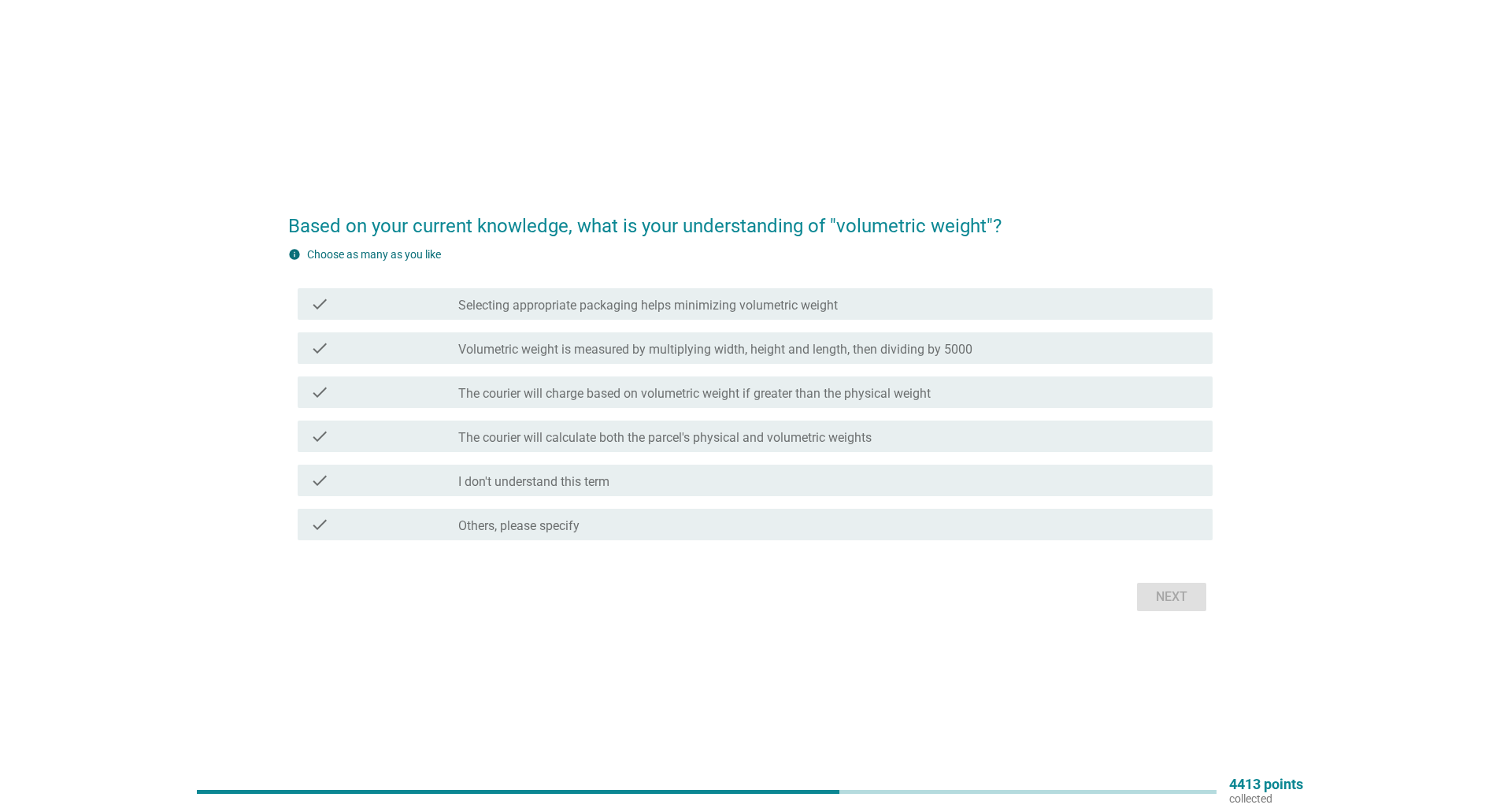
click at [1159, 653] on div "Based on your current knowledge, what is your understanding of "volumetric weig…" at bounding box center [750, 406] width 1500 height 812
click at [657, 425] on div "check check_box_outline_blank The courier will calculate both the parcel's phys…" at bounding box center [755, 437] width 915 height 32
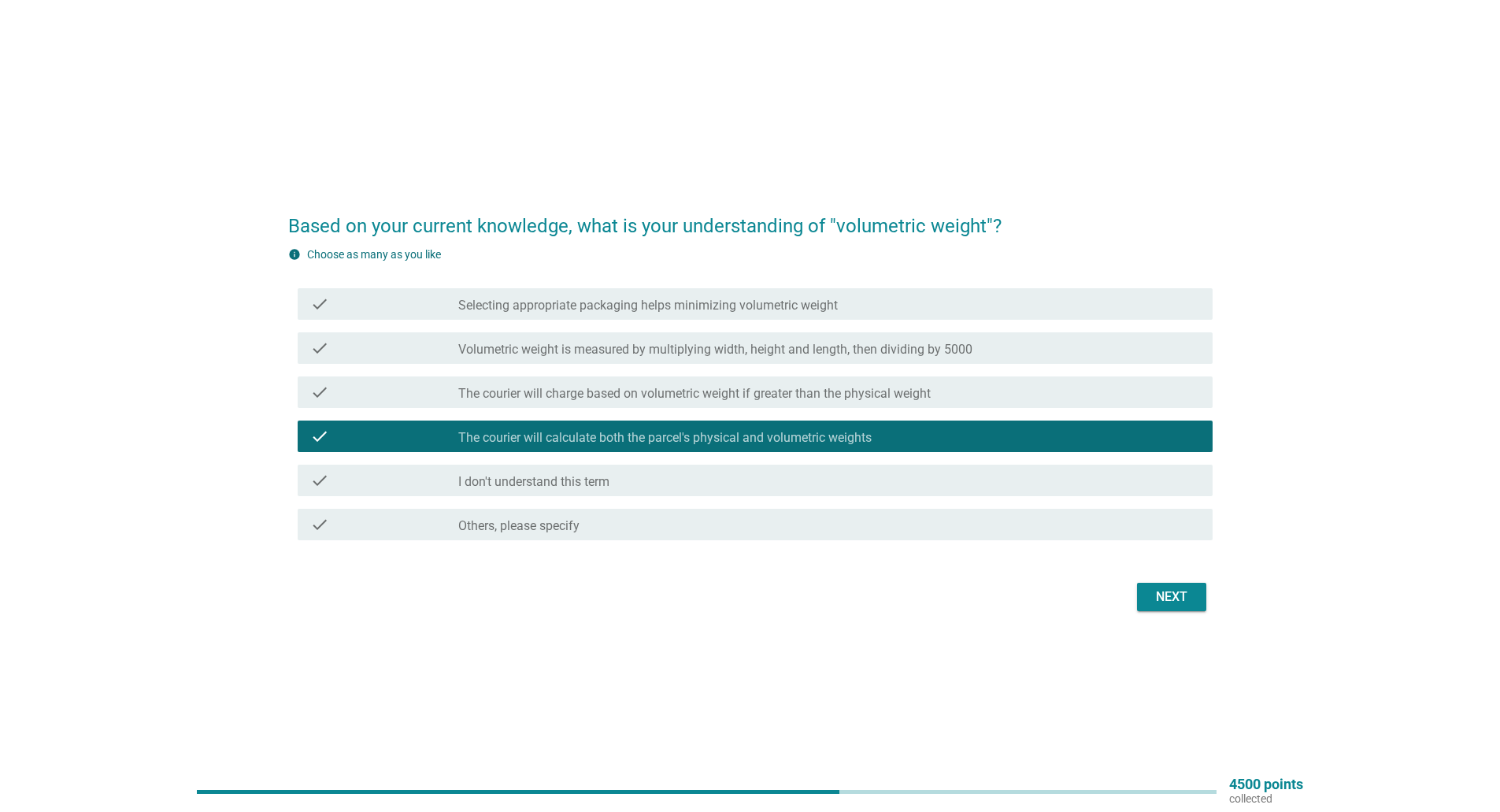
click at [725, 346] on label "Volumetric weight is measured by multiplying width, height and length, then div…" at bounding box center [716, 349] width 514 height 16
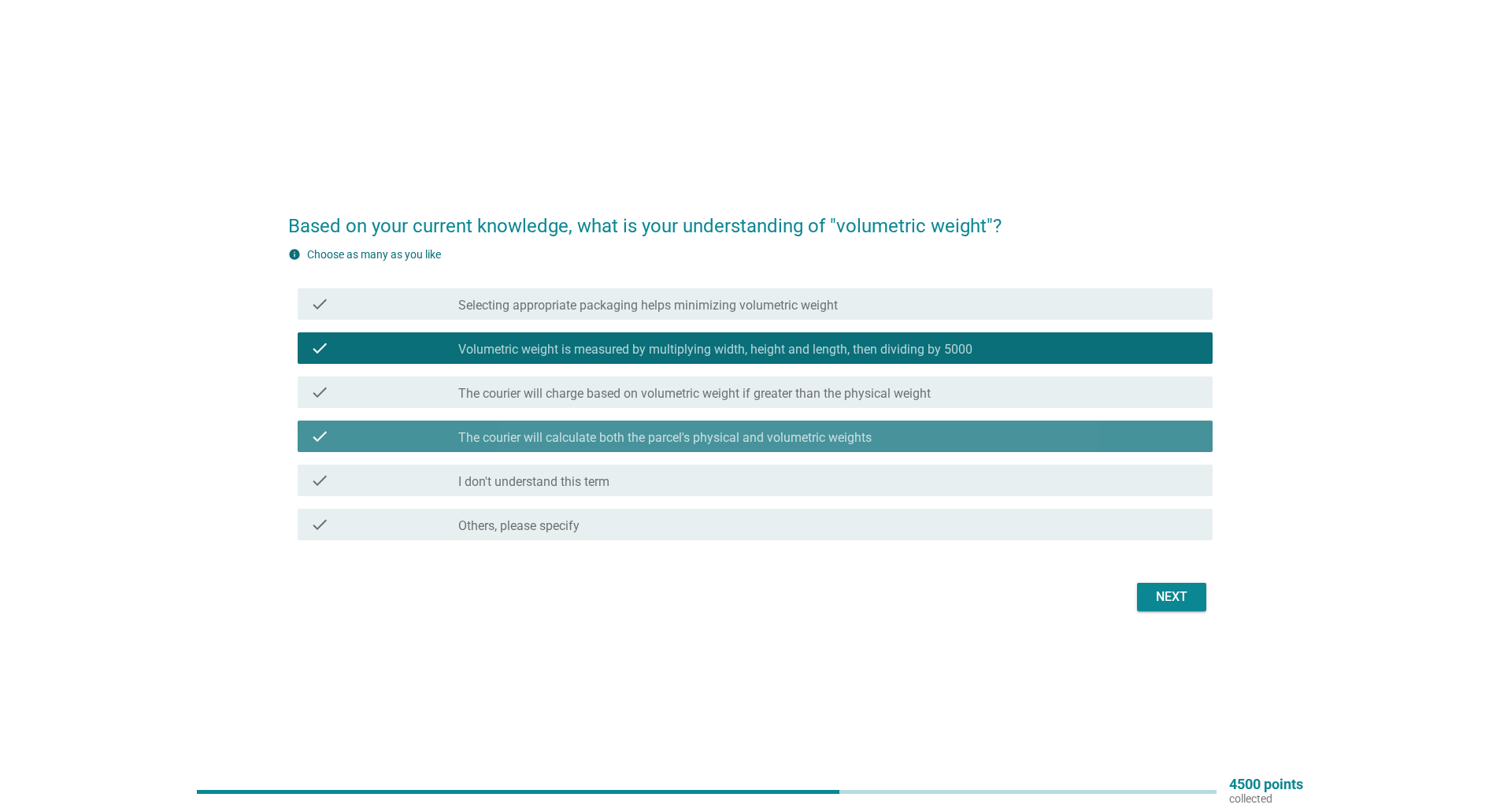
click at [746, 441] on label "The courier will calculate both the parcel's physical and volumetric weights" at bounding box center [665, 438] width 413 height 16
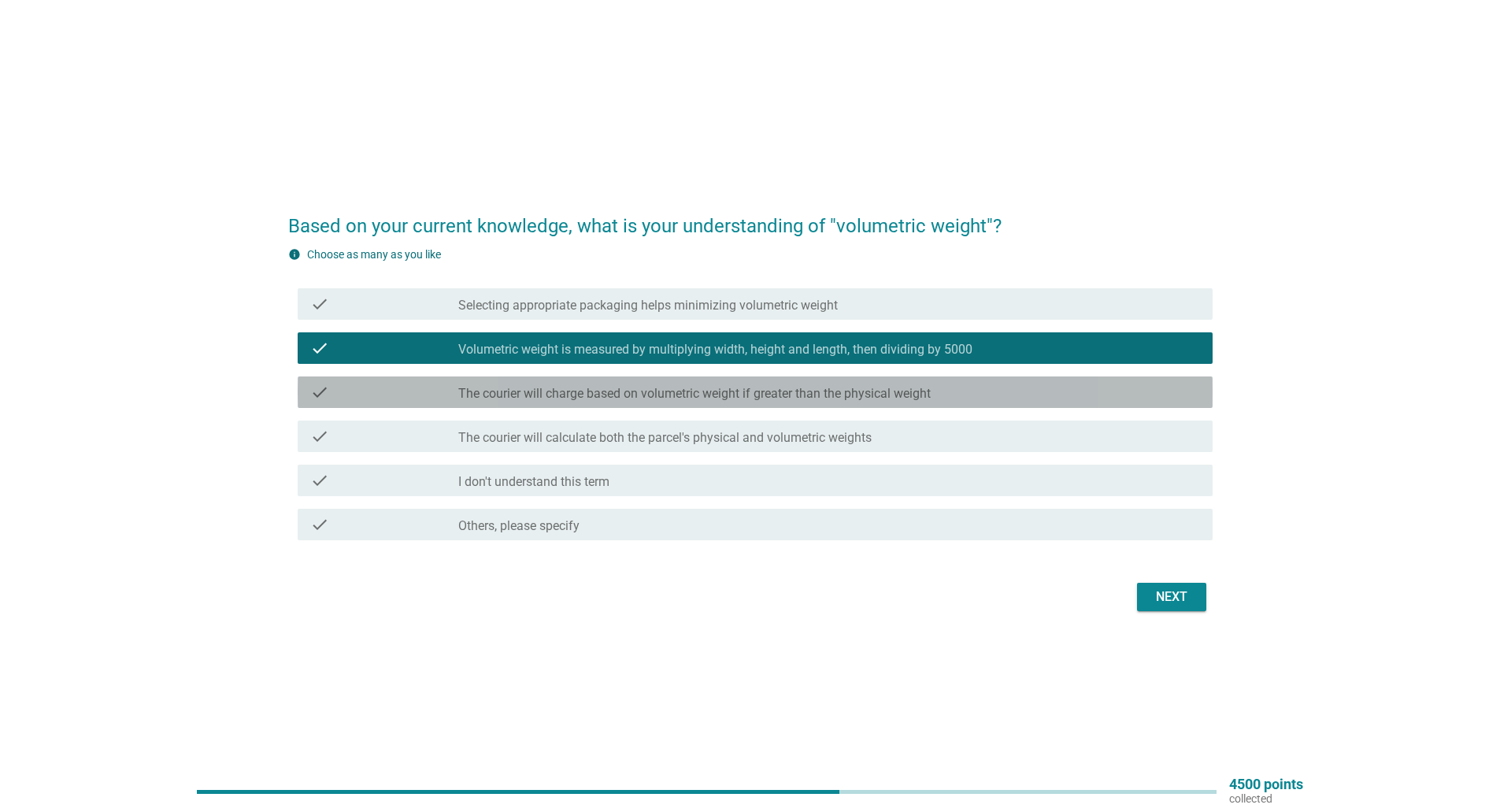
click at [750, 394] on label "The courier will charge based on volumetric weight if greater than the physical…" at bounding box center [695, 394] width 473 height 16
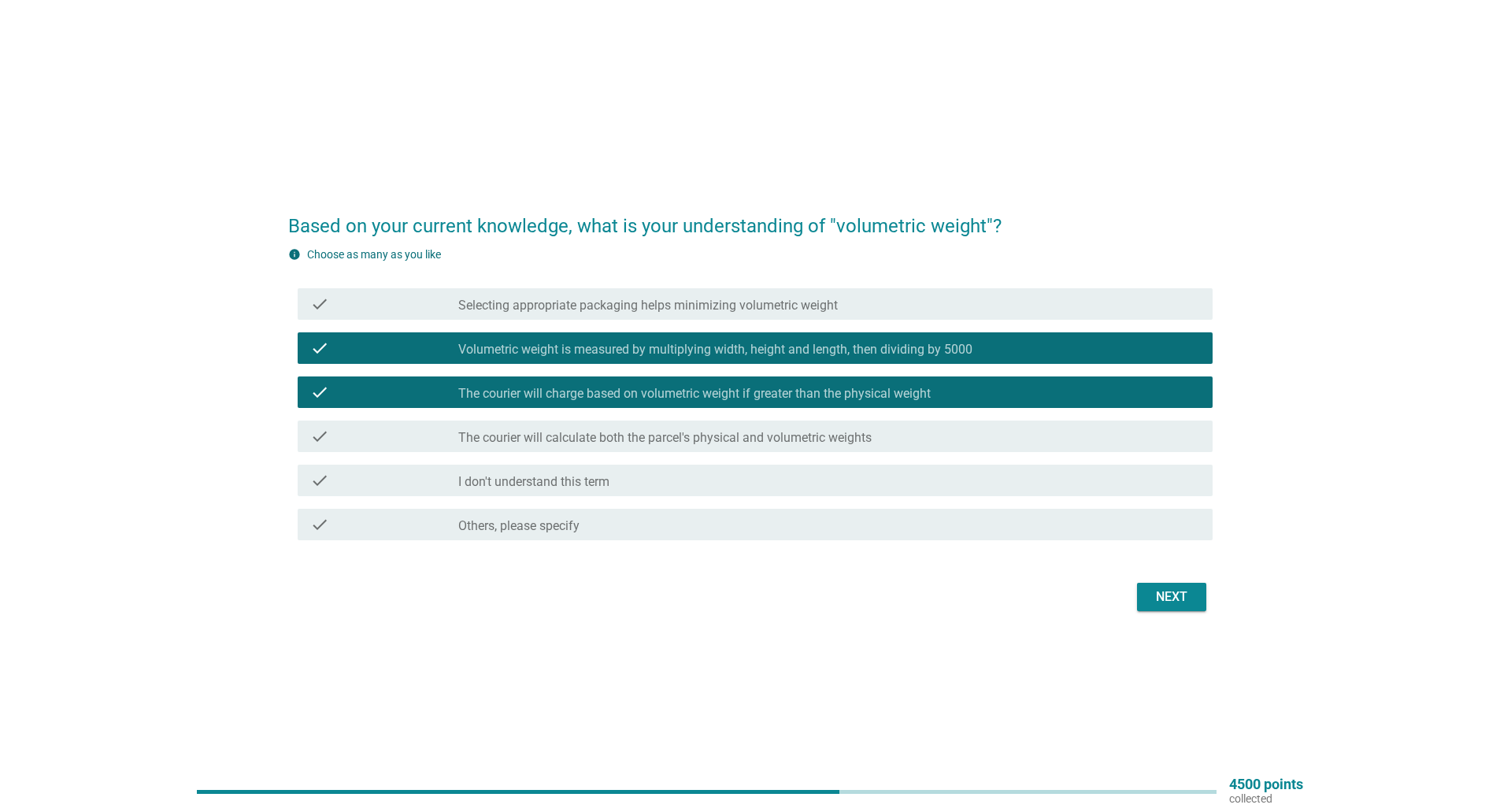
click at [1175, 588] on div "Next" at bounding box center [1171, 597] width 44 height 19
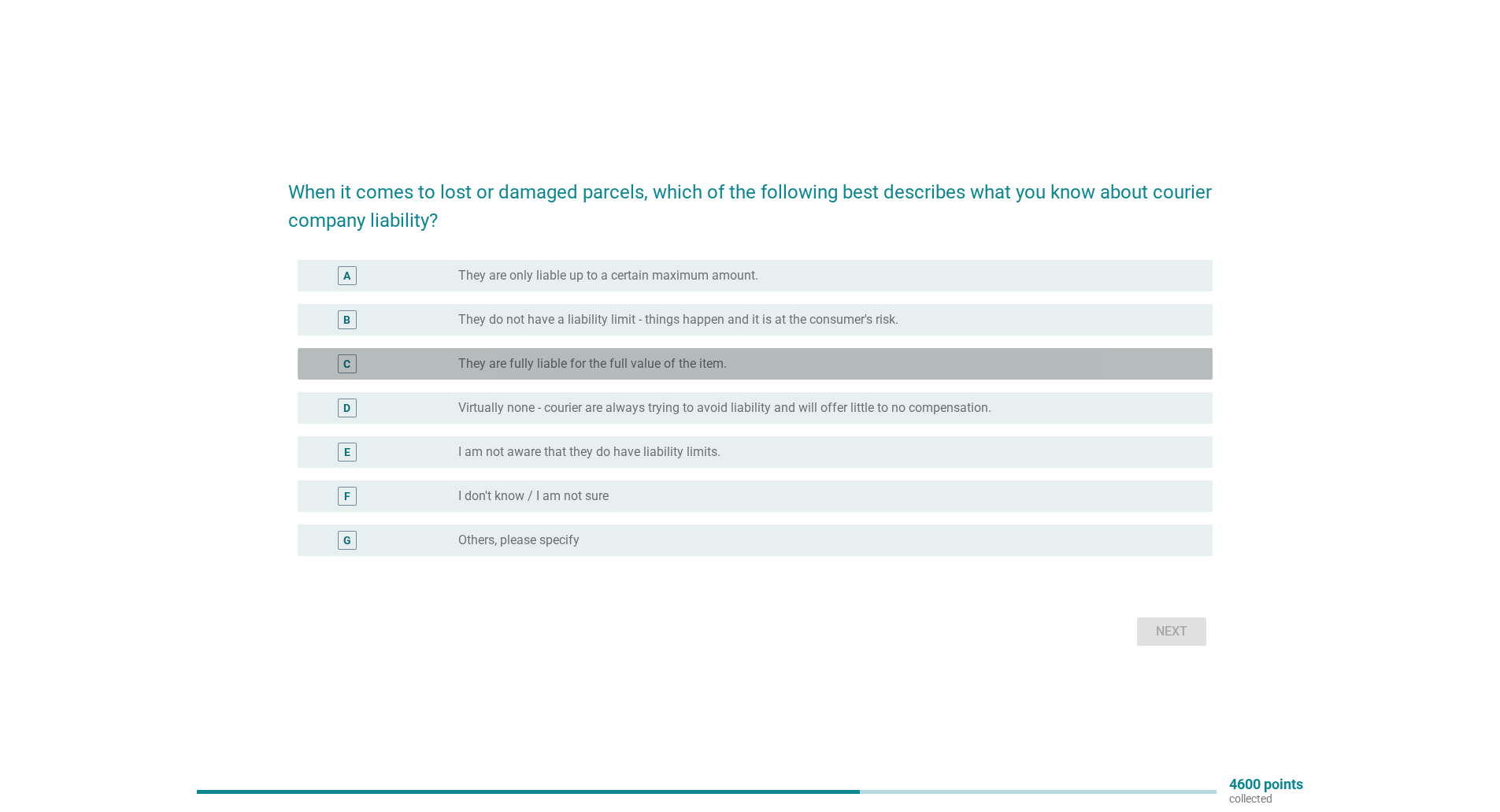
click at [690, 362] on label "They are fully liable for the full value of the item." at bounding box center [593, 364] width 268 height 16
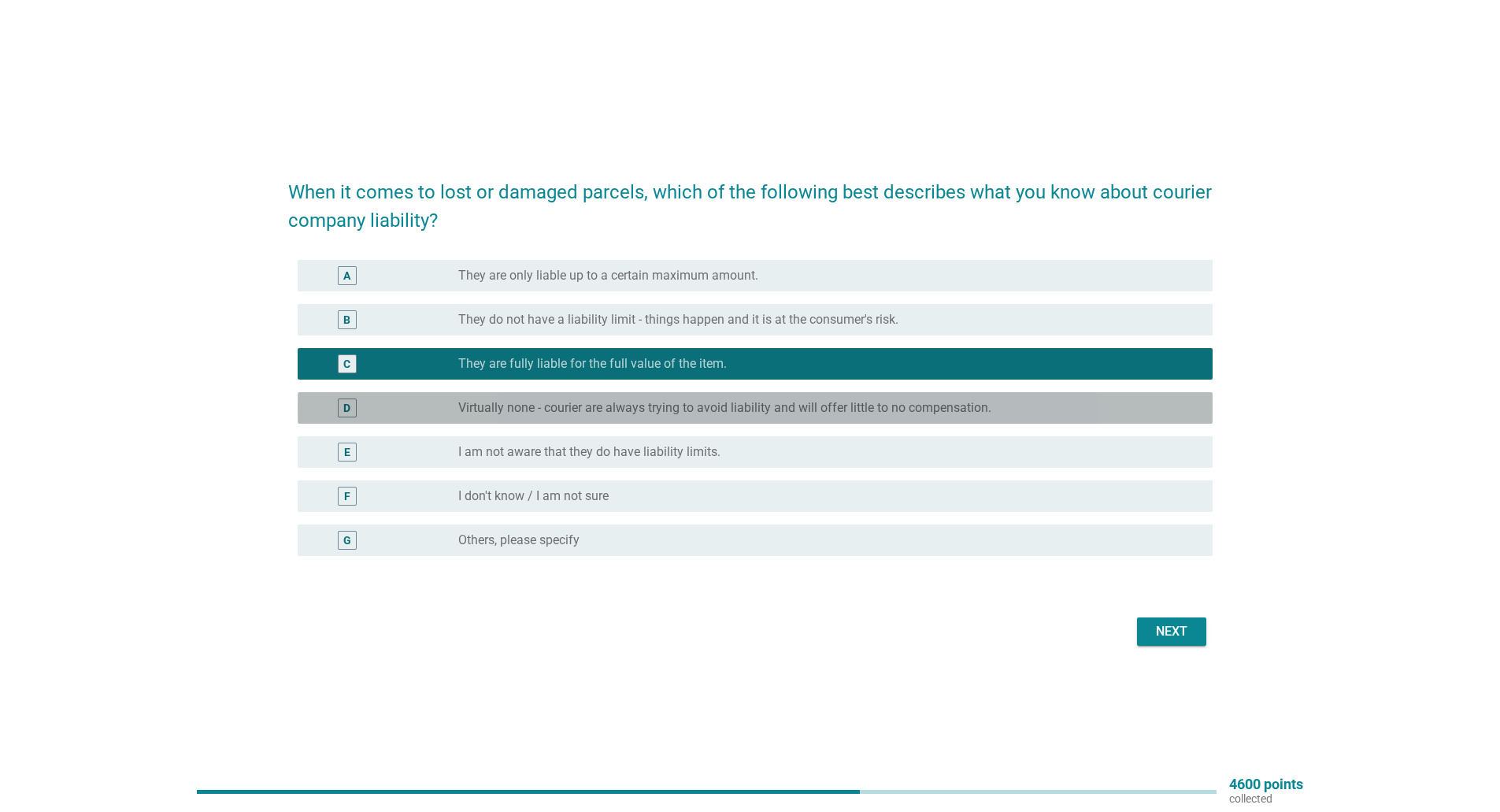
click at [680, 403] on label "Virtually none - courier are always trying to avoid liability and will offer li…" at bounding box center [725, 408] width 533 height 16
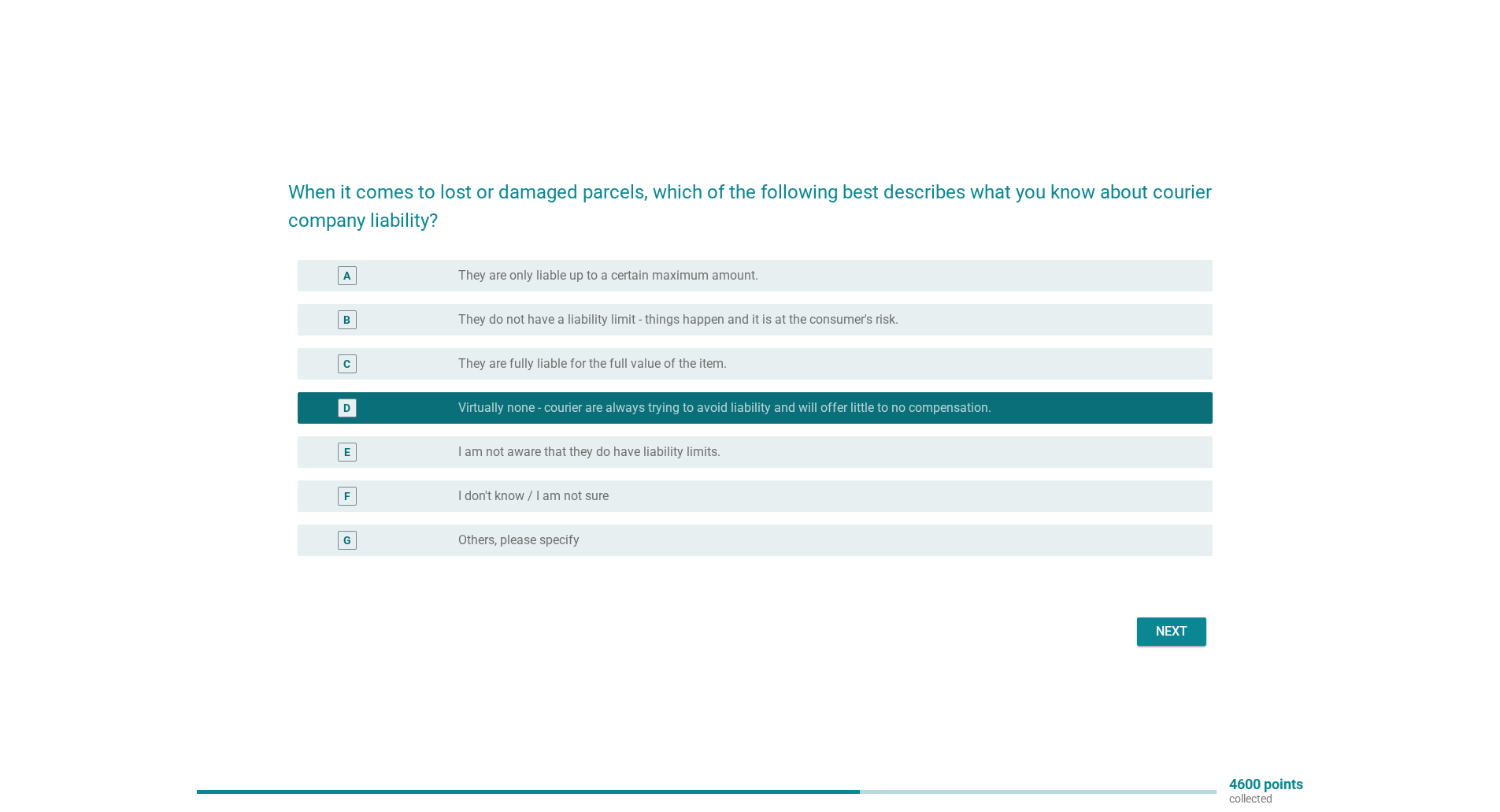
click at [692, 348] on div "C radio_button_unchecked They are fully liable for the full value of the item." at bounding box center [755, 364] width 915 height 32
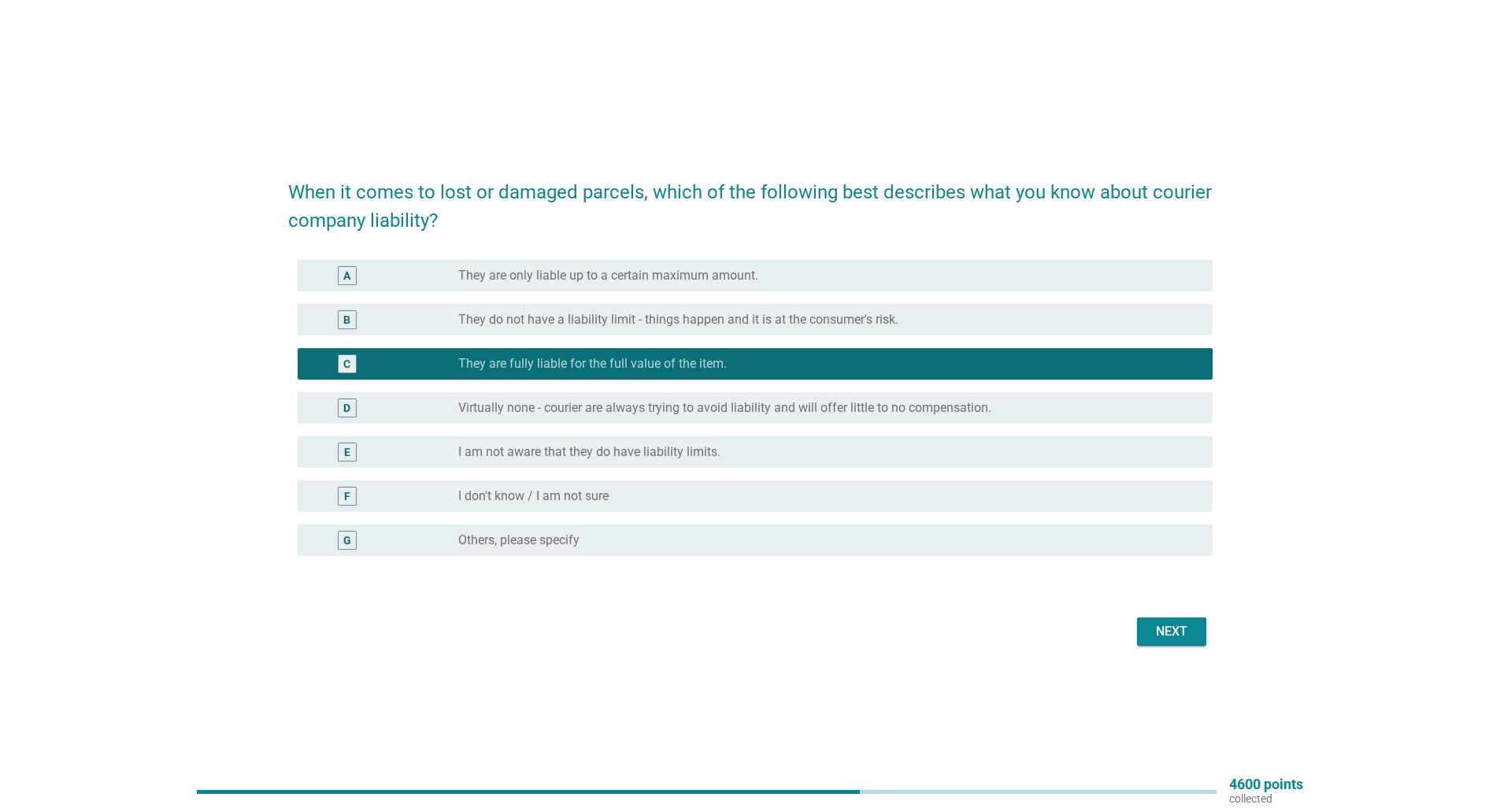
click at [686, 396] on div "D radio_button_unchecked Virtually none - courier are always trying to avoid li…" at bounding box center [755, 408] width 915 height 32
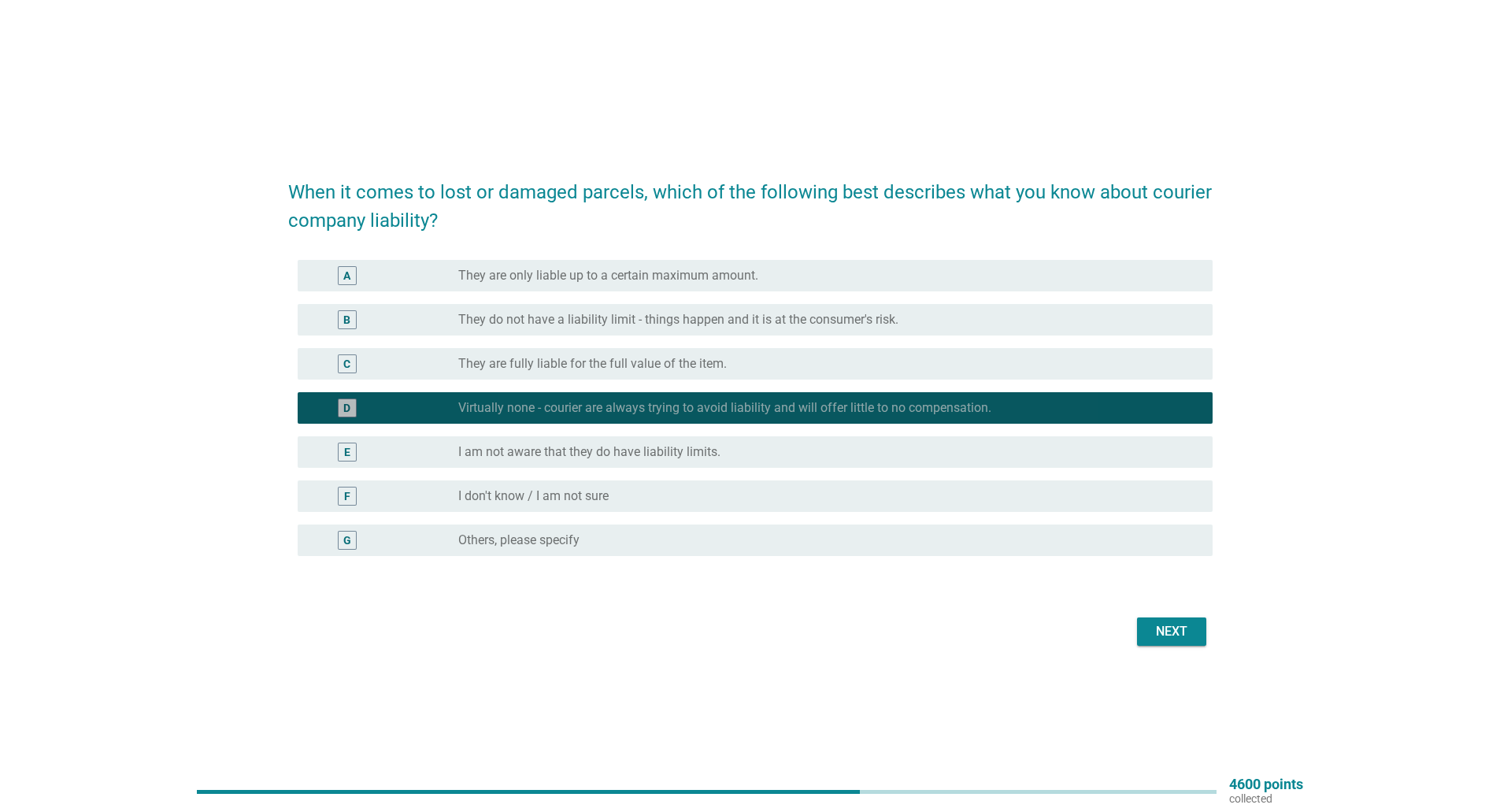
click at [667, 337] on div "B radio_button_unchecked They do not have a liability limit - things happen and…" at bounding box center [750, 320] width 924 height 44
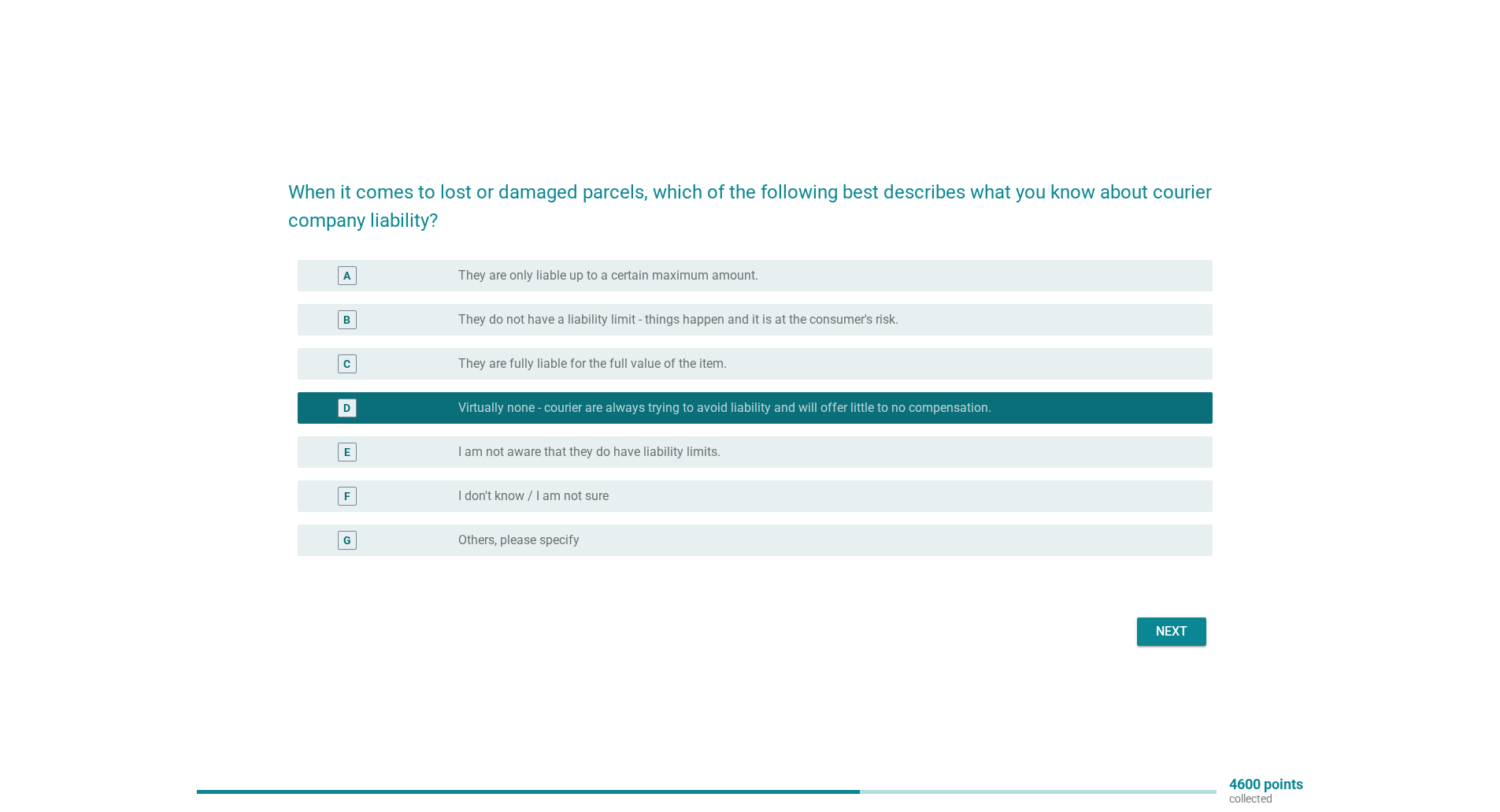
click at [676, 411] on label "Virtually none - courier are always trying to avoid liability and will offer li…" at bounding box center [725, 408] width 533 height 16
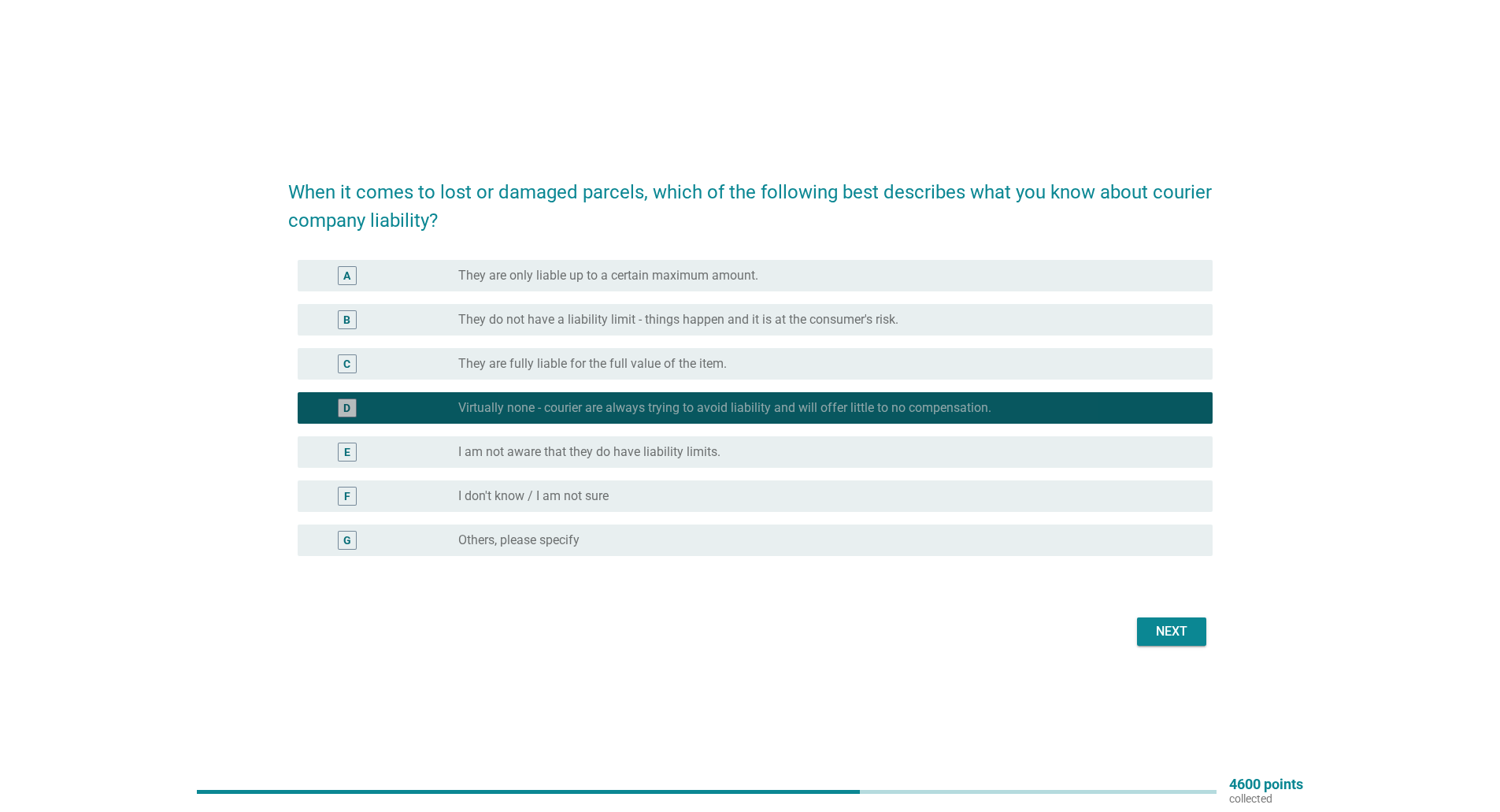
click at [660, 377] on div "C radio_button_unchecked They are fully liable for the full value of the item." at bounding box center [755, 364] width 915 height 32
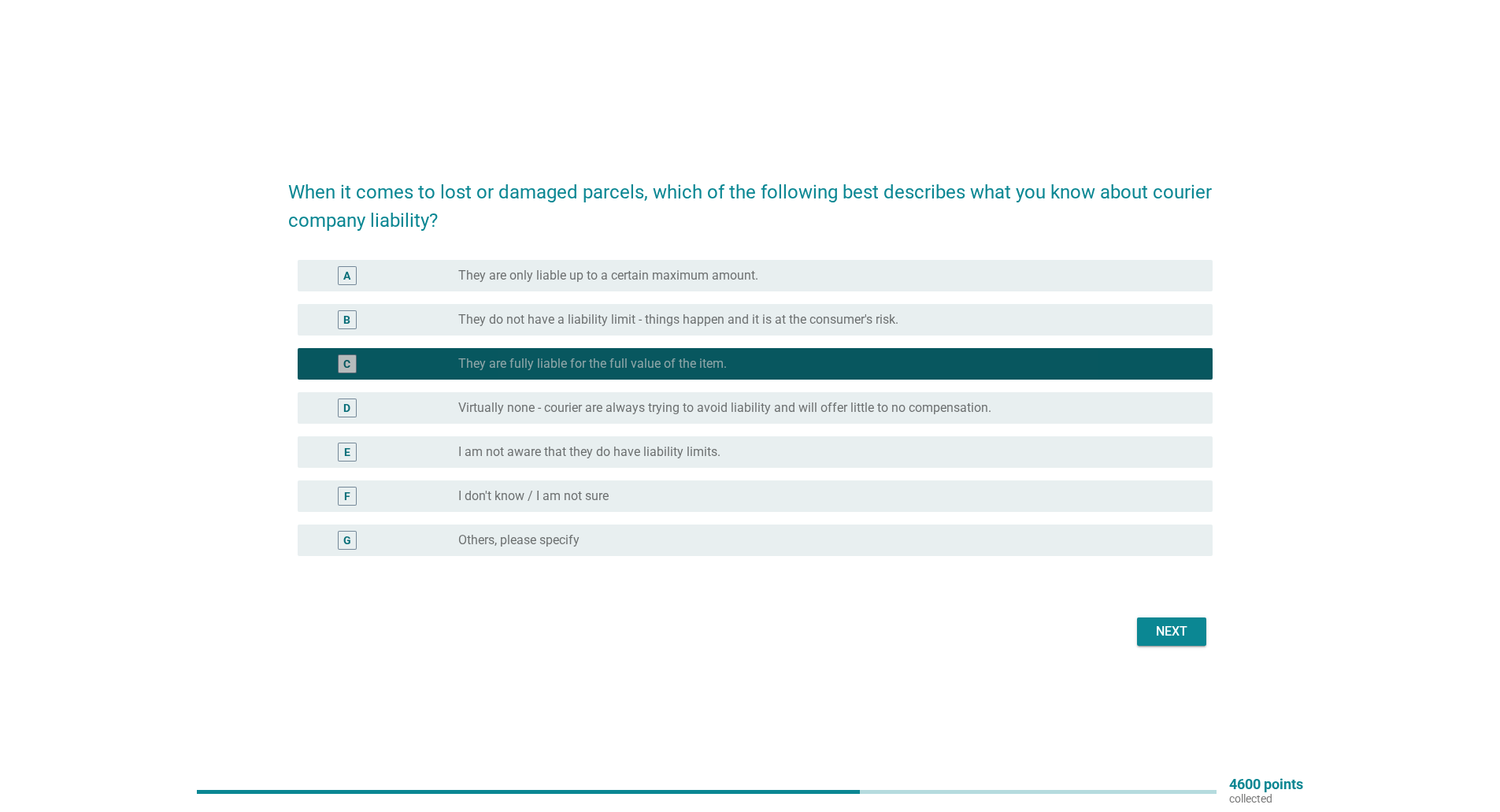
click at [657, 374] on div "C radio_button_checked They are fully liable for the full value of the item." at bounding box center [755, 364] width 915 height 32
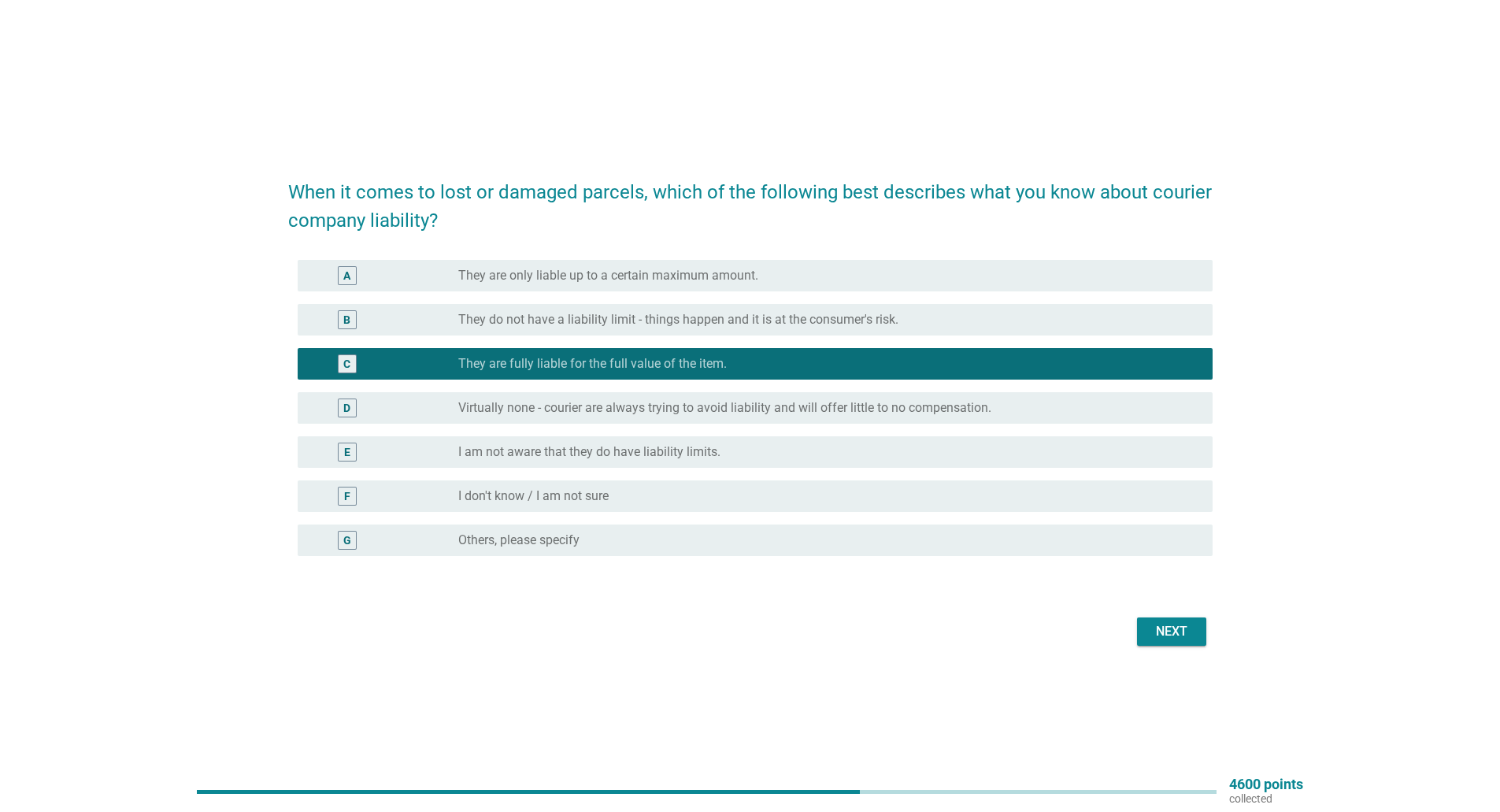
click at [665, 430] on div "E radio_button_unchecked I am not aware that they do have liability limits." at bounding box center [750, 452] width 924 height 44
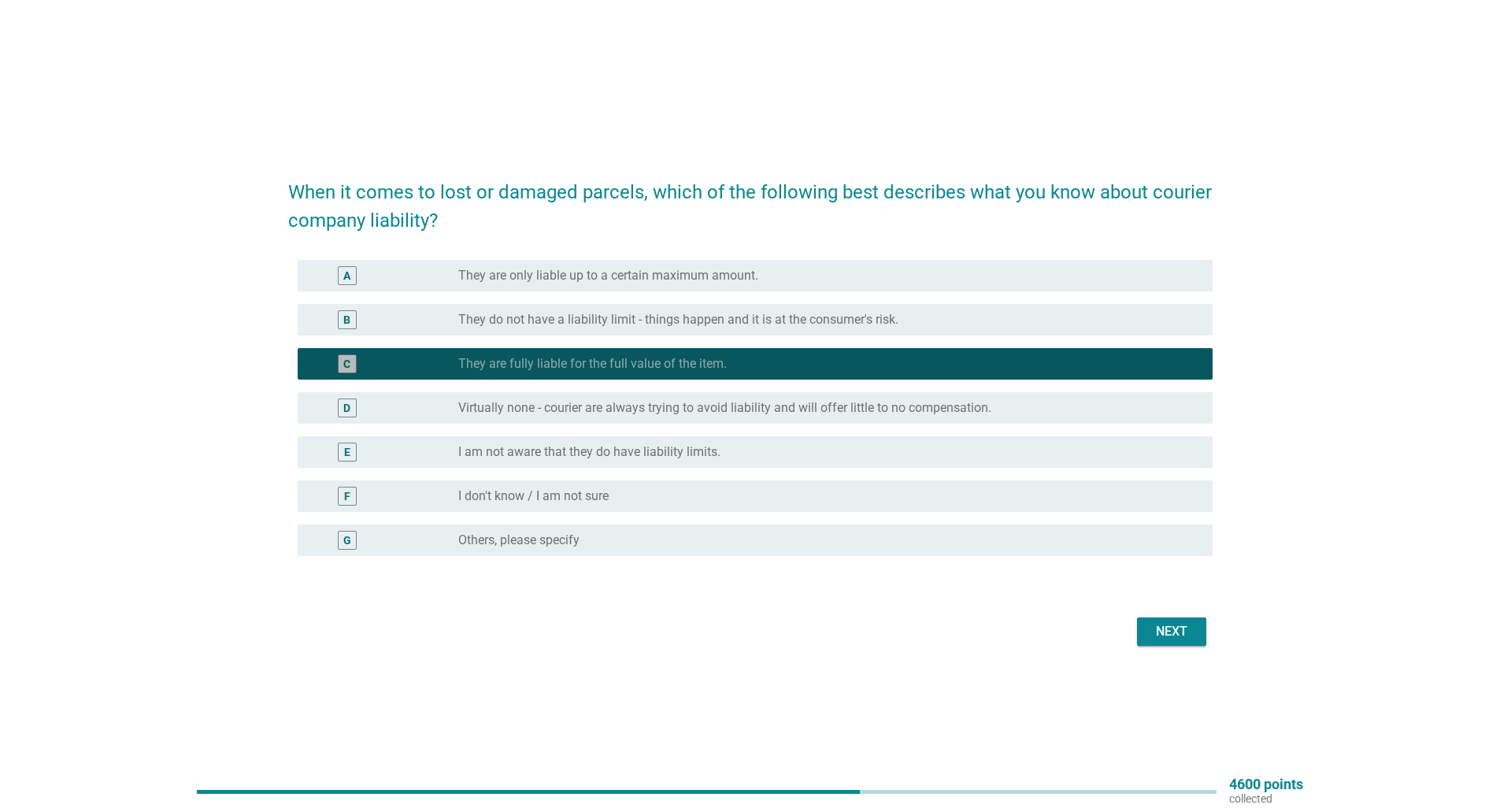
click at [636, 365] on label "They are fully liable for the full value of the item." at bounding box center [593, 364] width 268 height 16
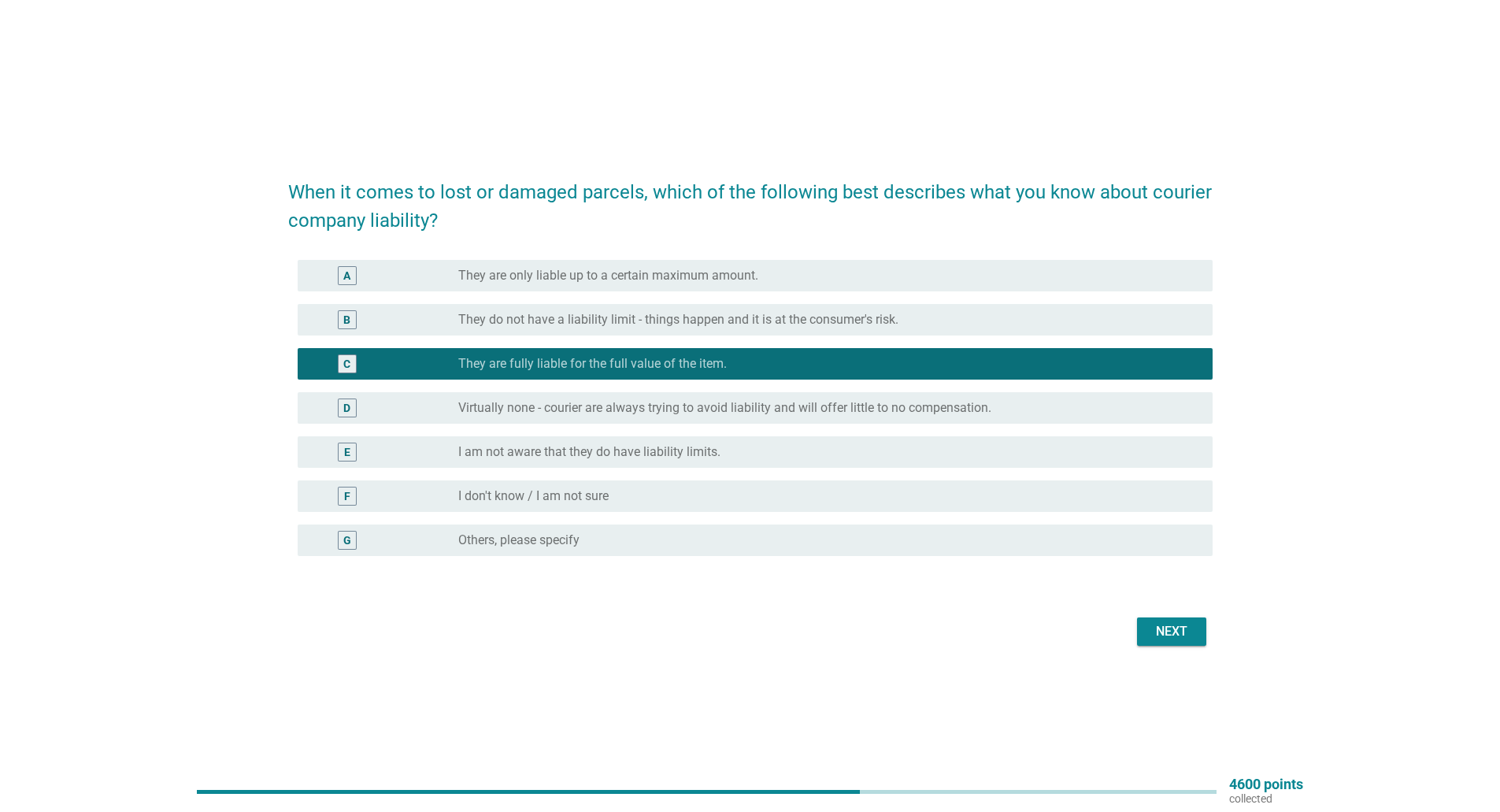
click at [634, 392] on div "D radio_button_unchecked Virtually none - courier are always trying to avoid li…" at bounding box center [755, 408] width 915 height 32
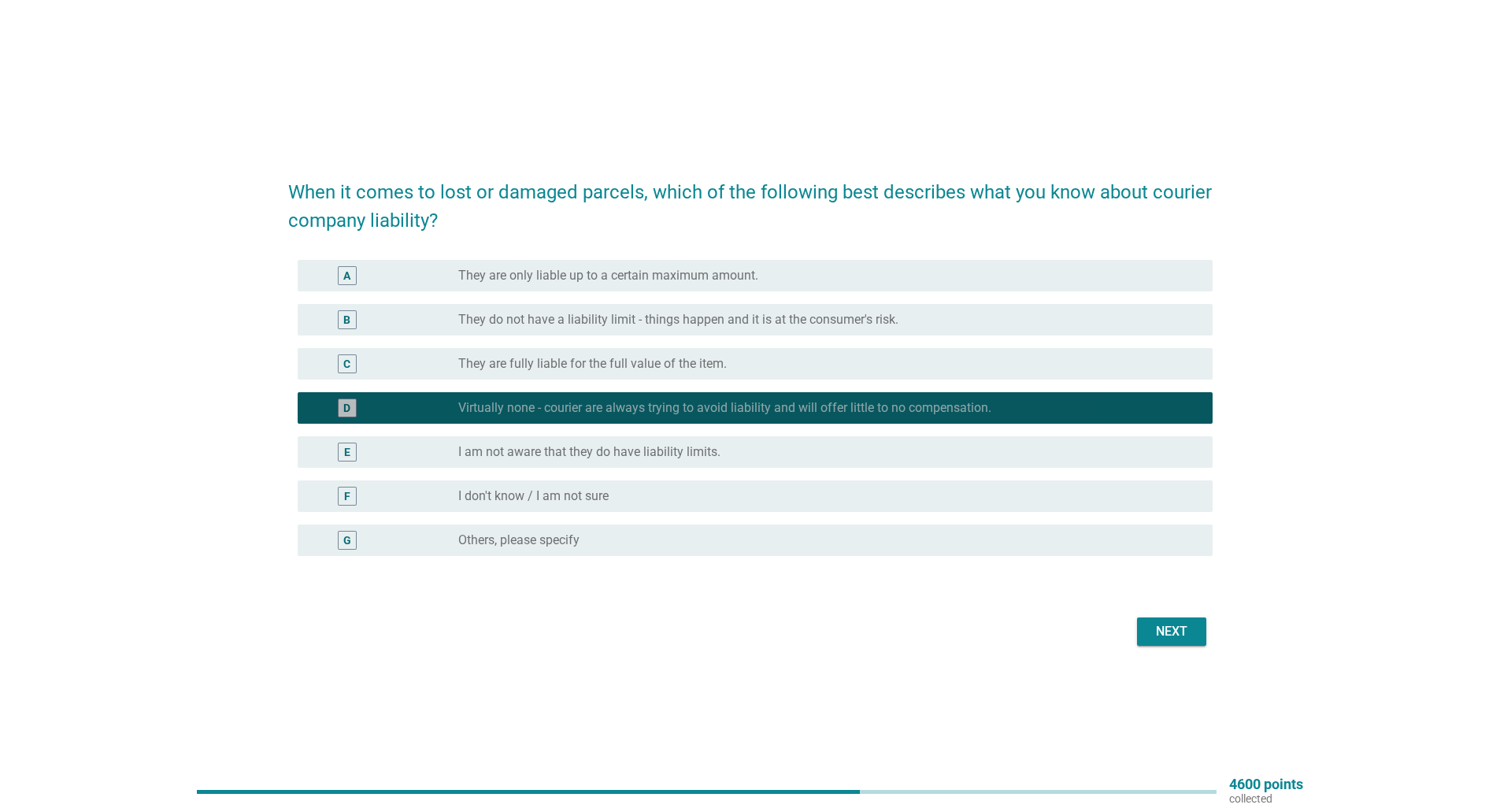
click at [633, 405] on label "Virtually none - courier are always trying to avoid liability and will offer li…" at bounding box center [725, 408] width 533 height 16
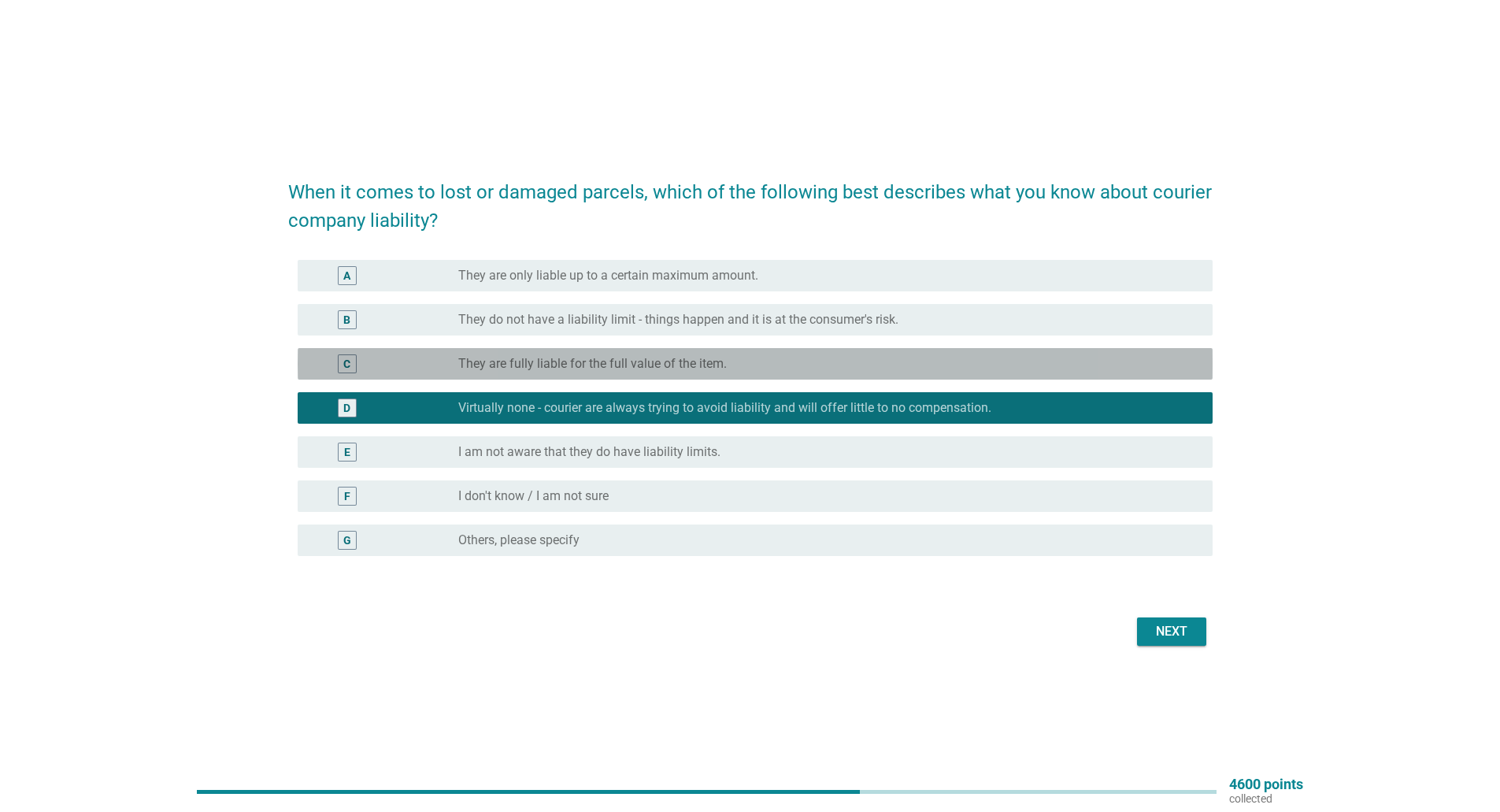
click at [625, 364] on label "They are fully liable for the full value of the item." at bounding box center [593, 364] width 268 height 16
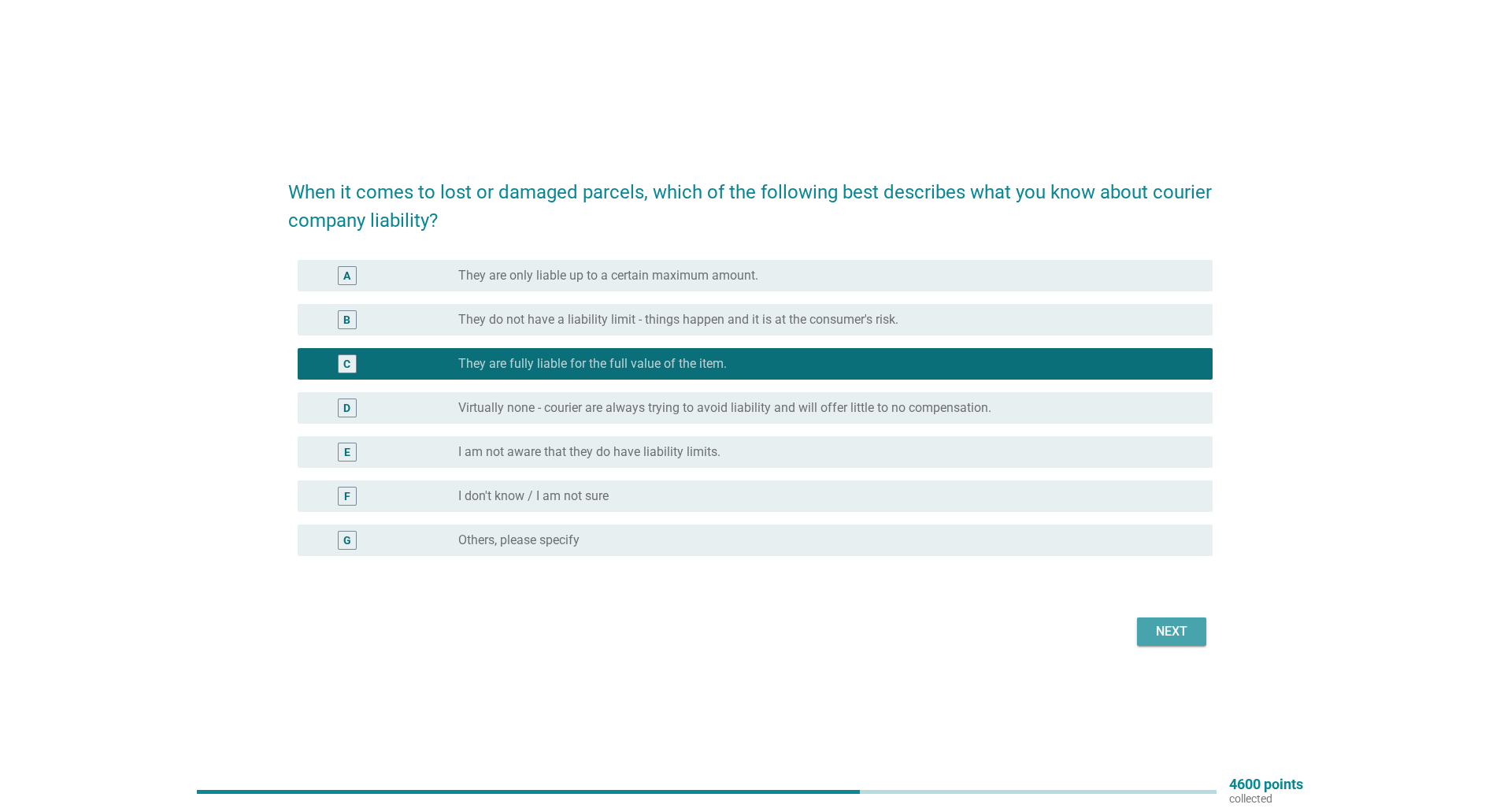
drag, startPoint x: 1182, startPoint y: 610, endPoint x: 1190, endPoint y: 625, distance: 17.0
click at [1190, 625] on div "Next" at bounding box center [1171, 631] width 44 height 19
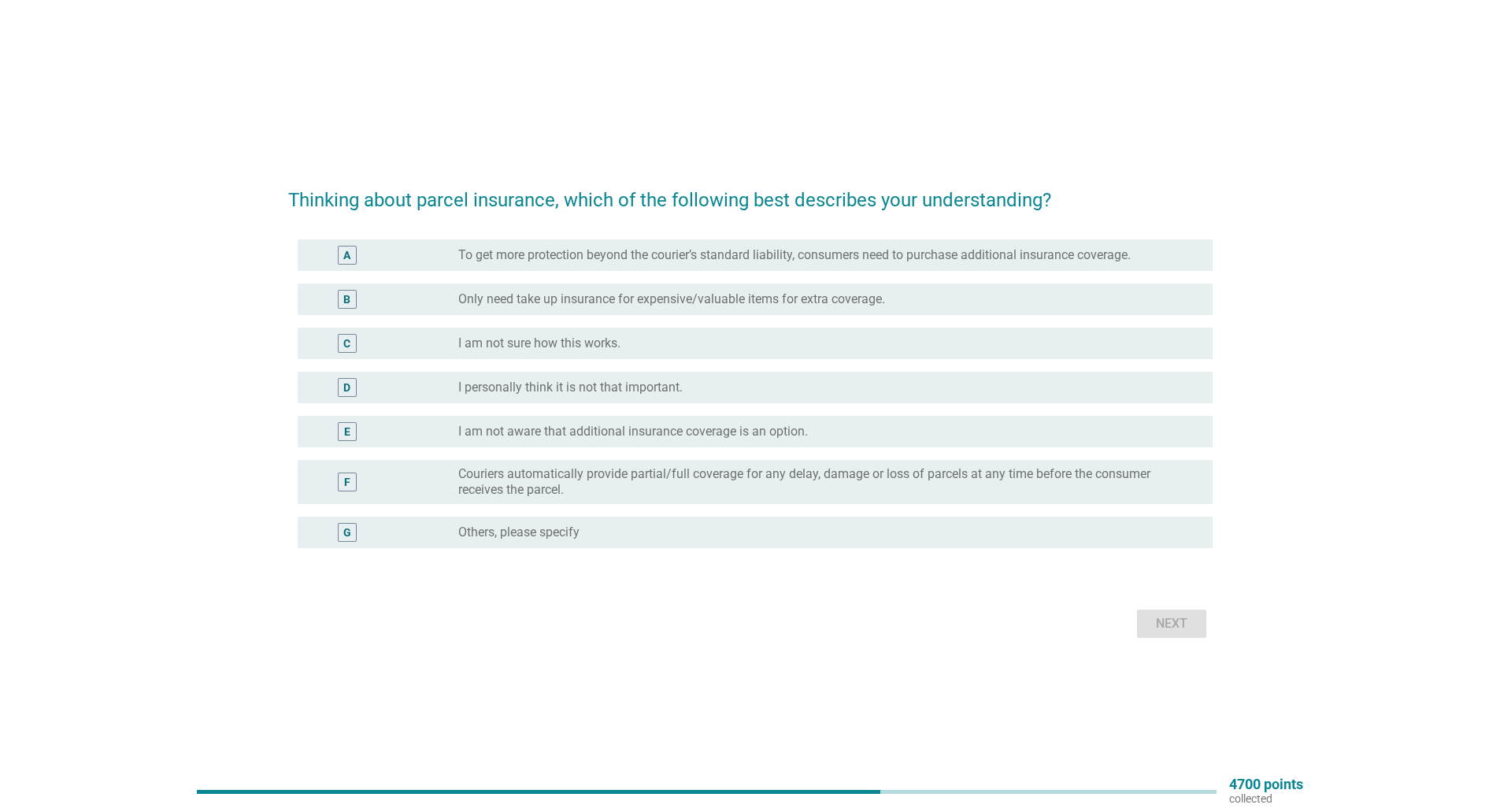
click at [699, 394] on div "radio_button_unchecked I personally think it is not that important." at bounding box center [823, 387] width 730 height 16
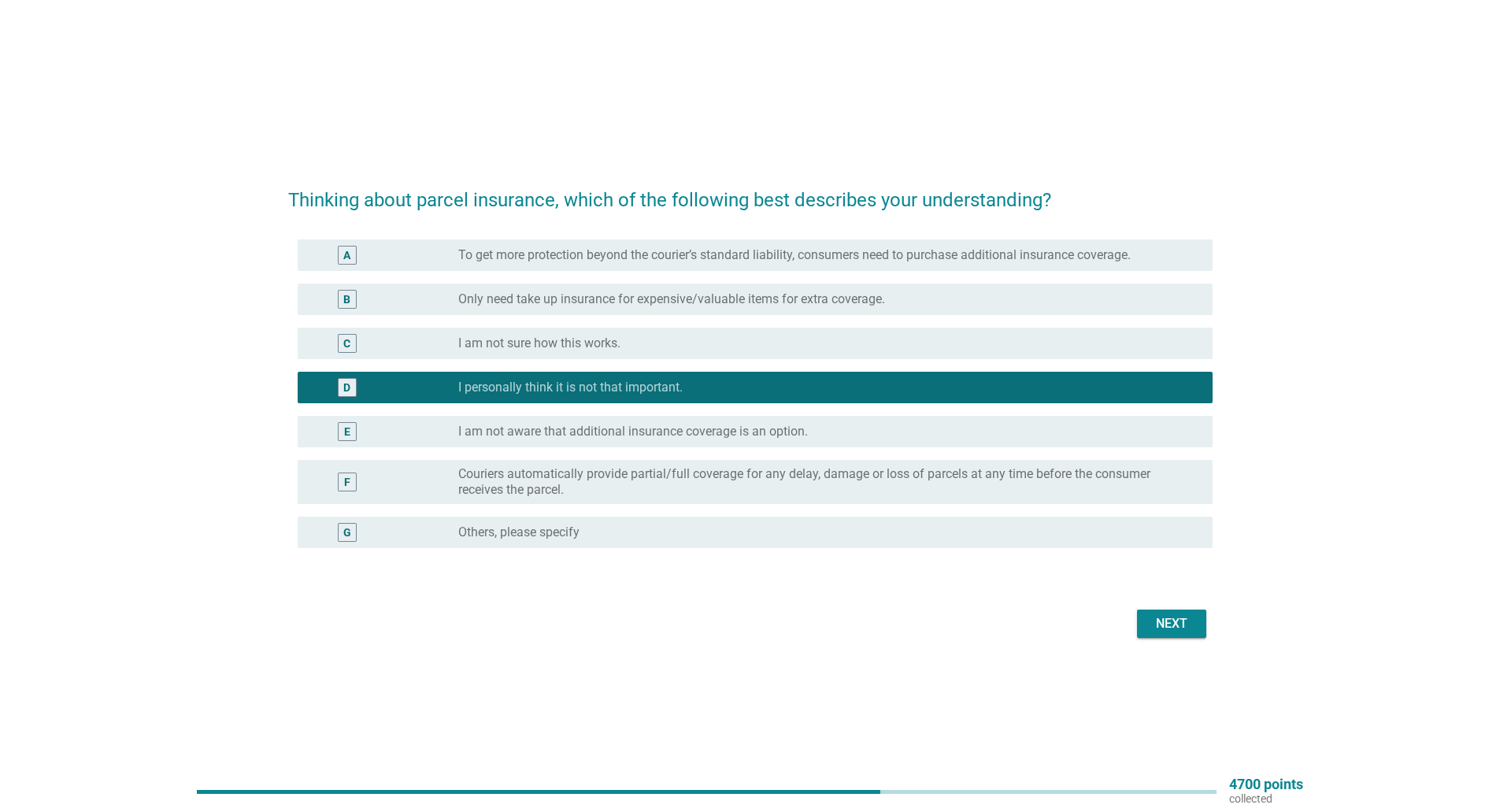
click at [1186, 641] on div "Next" at bounding box center [750, 623] width 924 height 38
click at [1180, 625] on div "Next" at bounding box center [1171, 623] width 44 height 19
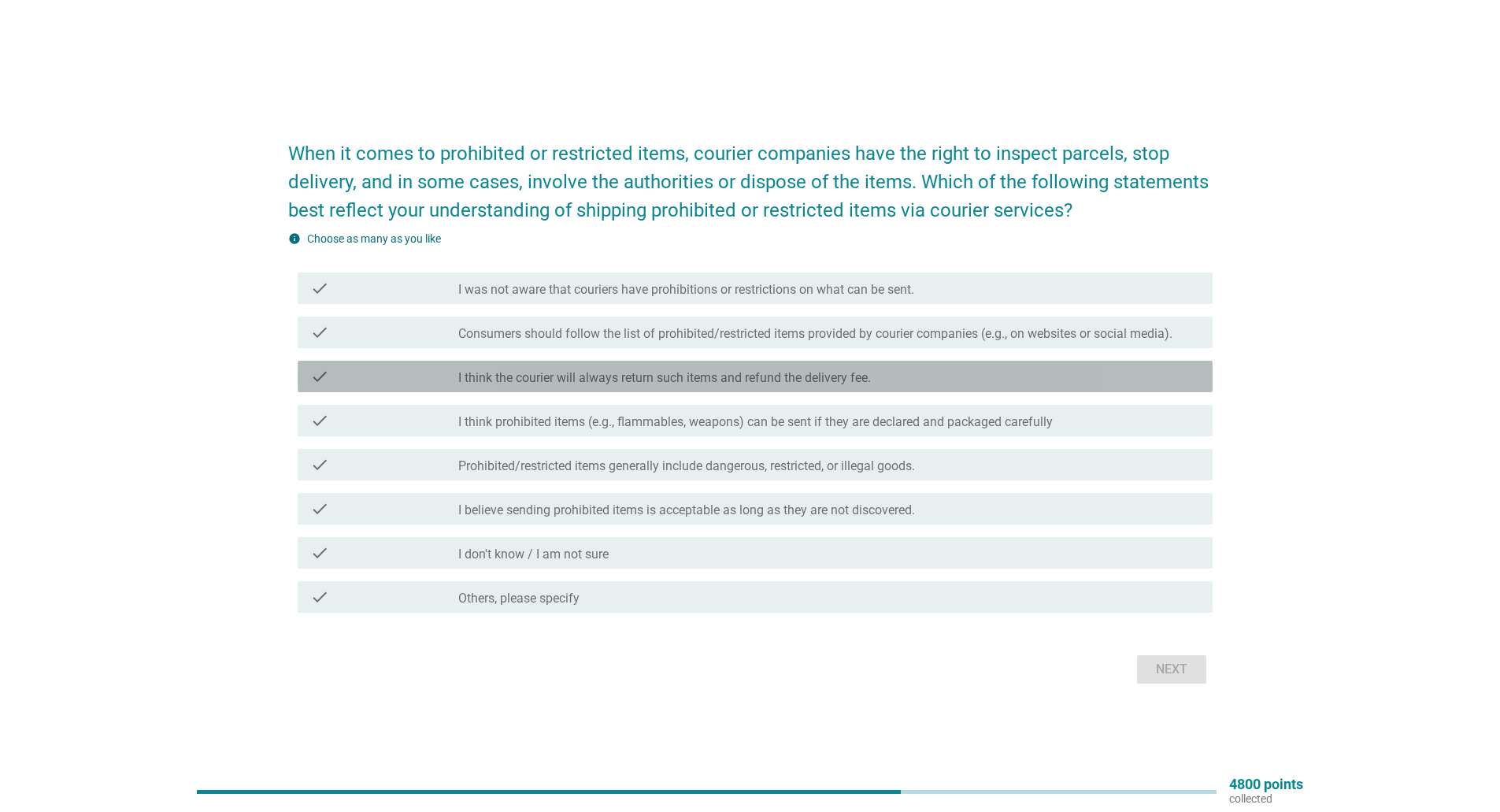
click at [590, 385] on label "I think the courier will always return such items and refund the delivery fee." at bounding box center [665, 378] width 413 height 16
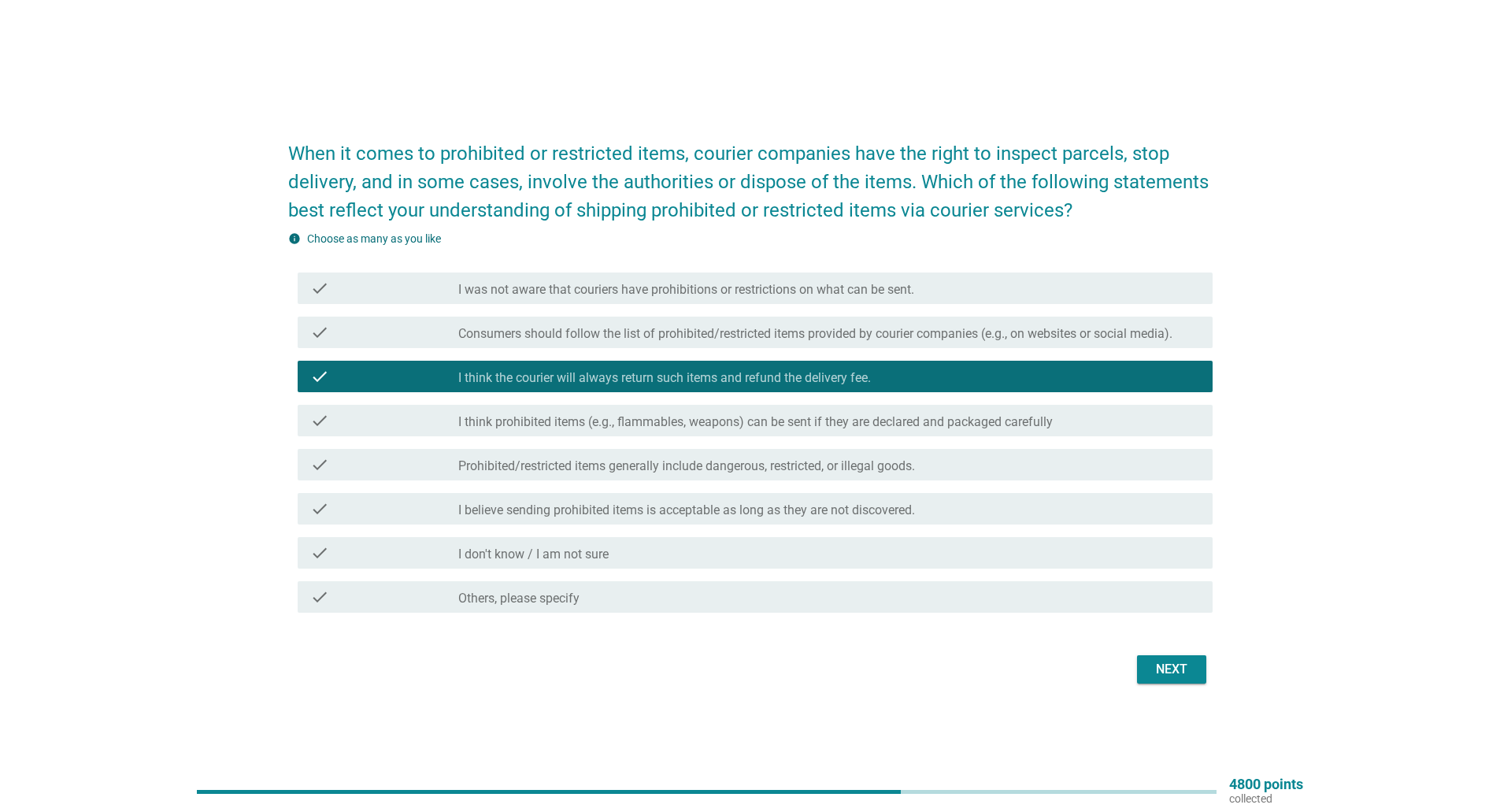
click at [1185, 675] on div "Next" at bounding box center [1171, 669] width 44 height 19
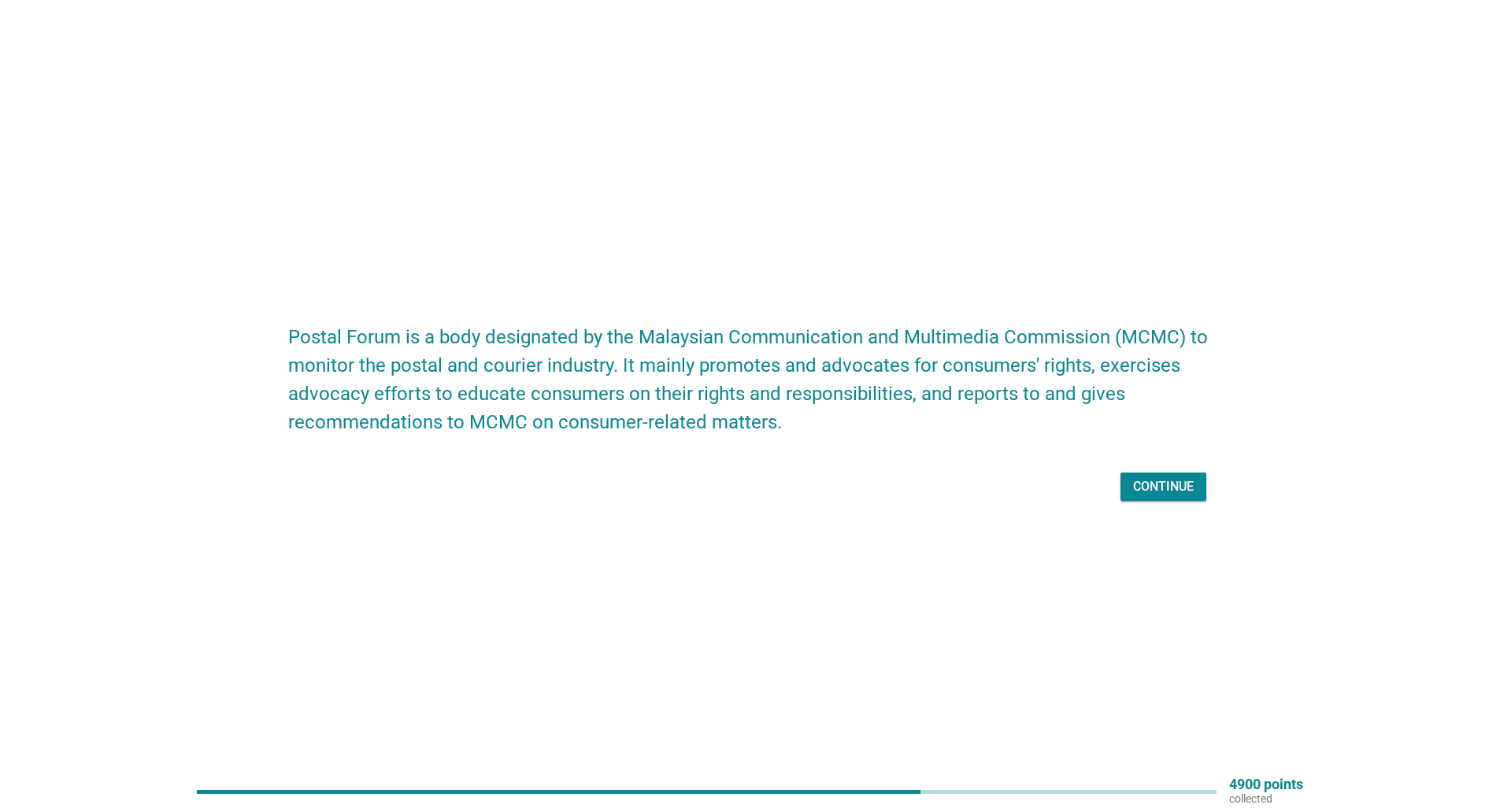
click at [1160, 479] on div "Continue" at bounding box center [1162, 486] width 61 height 19
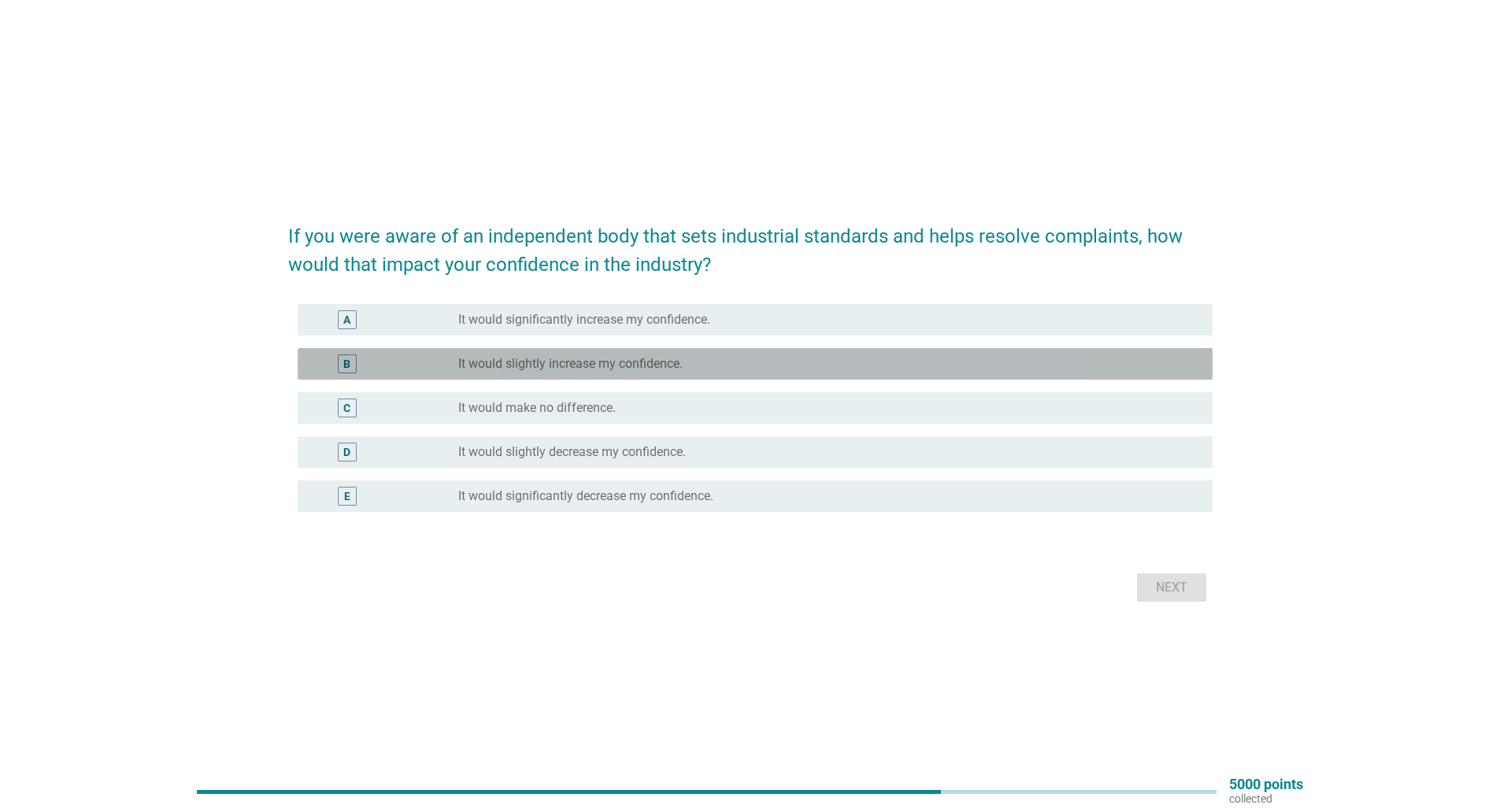
click at [589, 362] on label "It would slightly increase my confidence." at bounding box center [571, 364] width 224 height 16
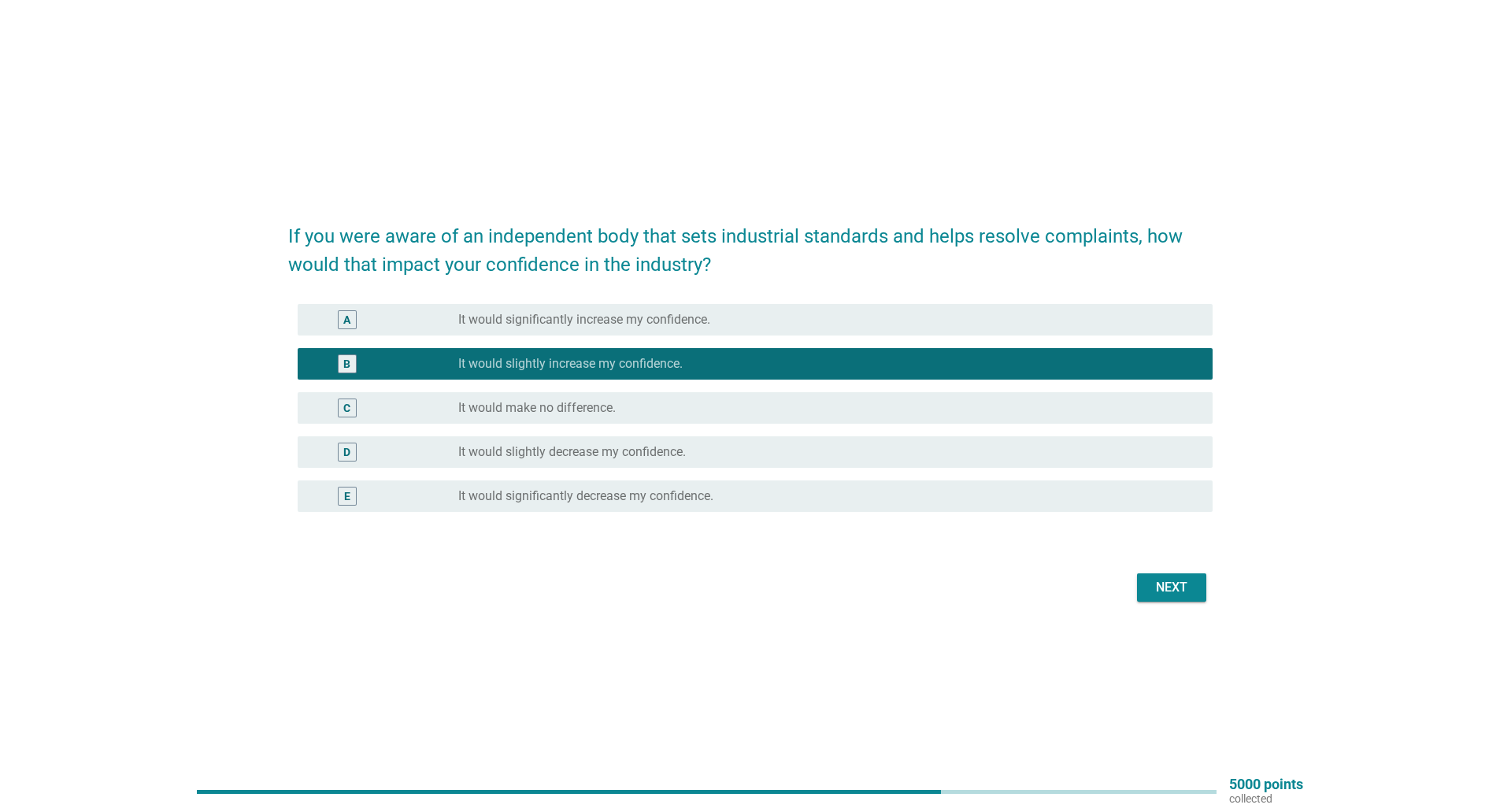
click at [774, 493] on div "radio_button_unchecked It would significantly decrease my confidence." at bounding box center [823, 496] width 730 height 16
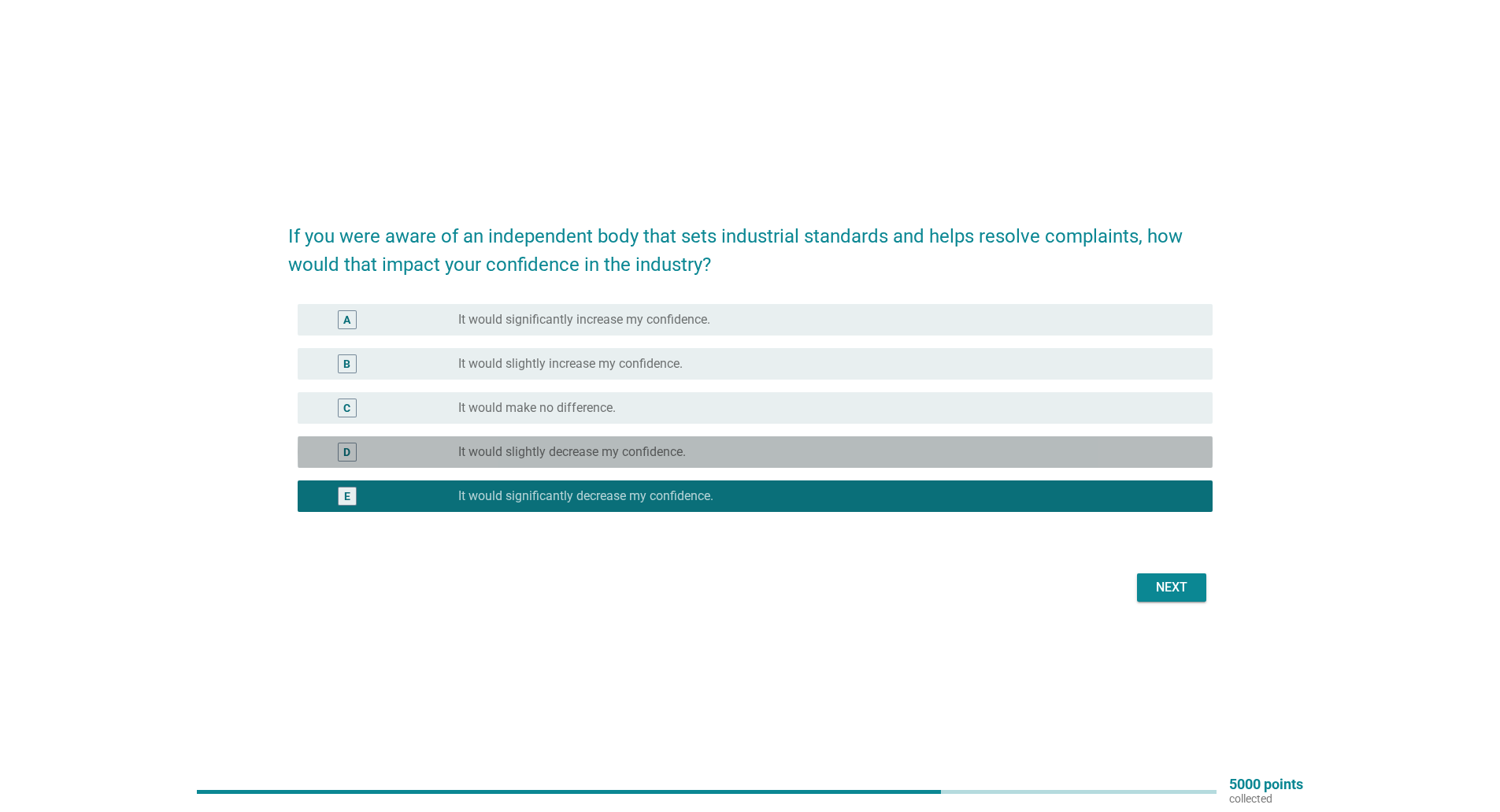
click at [737, 446] on div "radio_button_unchecked It would slightly decrease my confidence." at bounding box center [823, 452] width 730 height 16
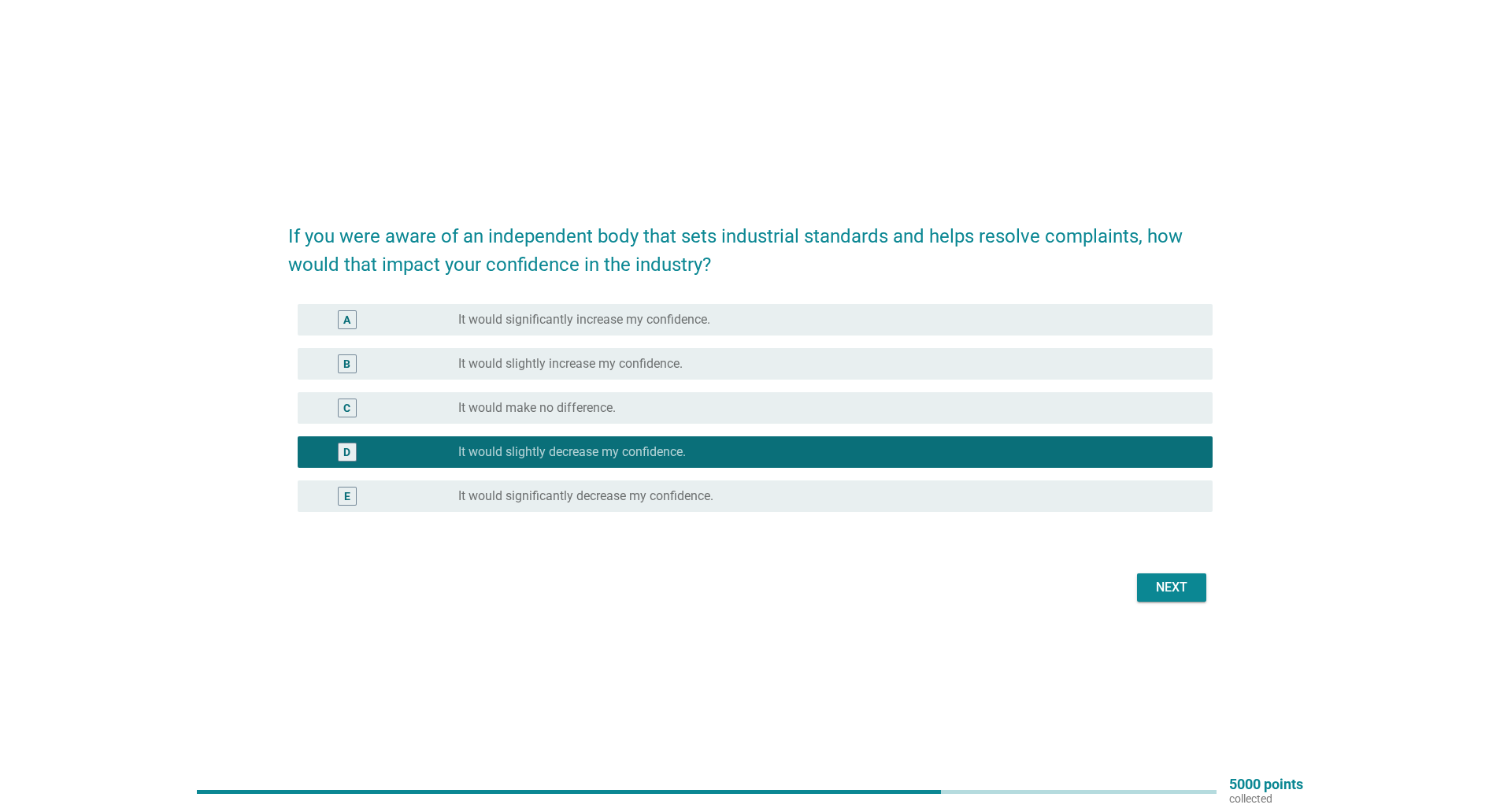
click at [710, 402] on div "radio_button_unchecked It would make no difference." at bounding box center [823, 408] width 730 height 16
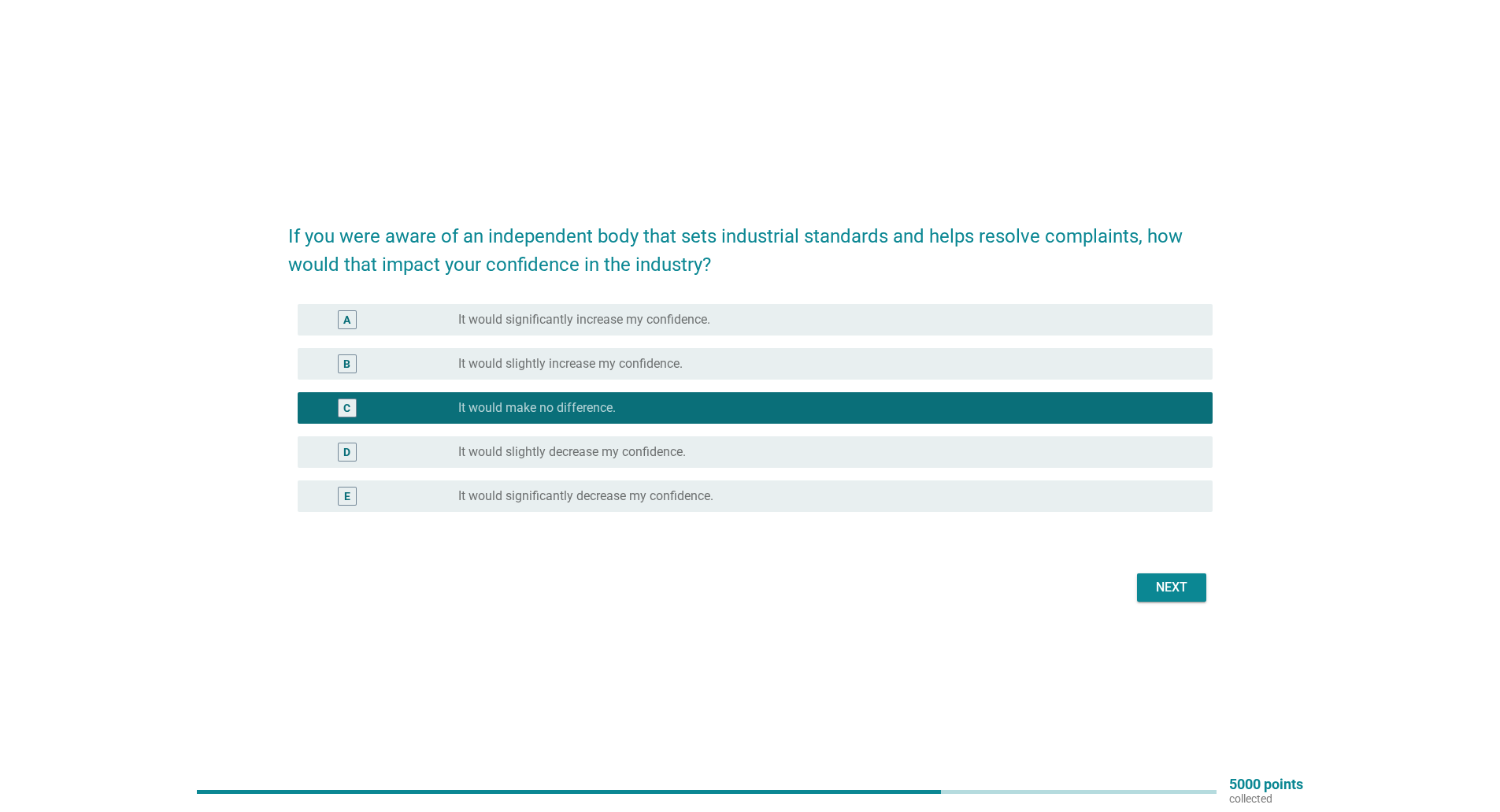
click at [698, 312] on label "It would significantly increase my confidence." at bounding box center [585, 320] width 252 height 16
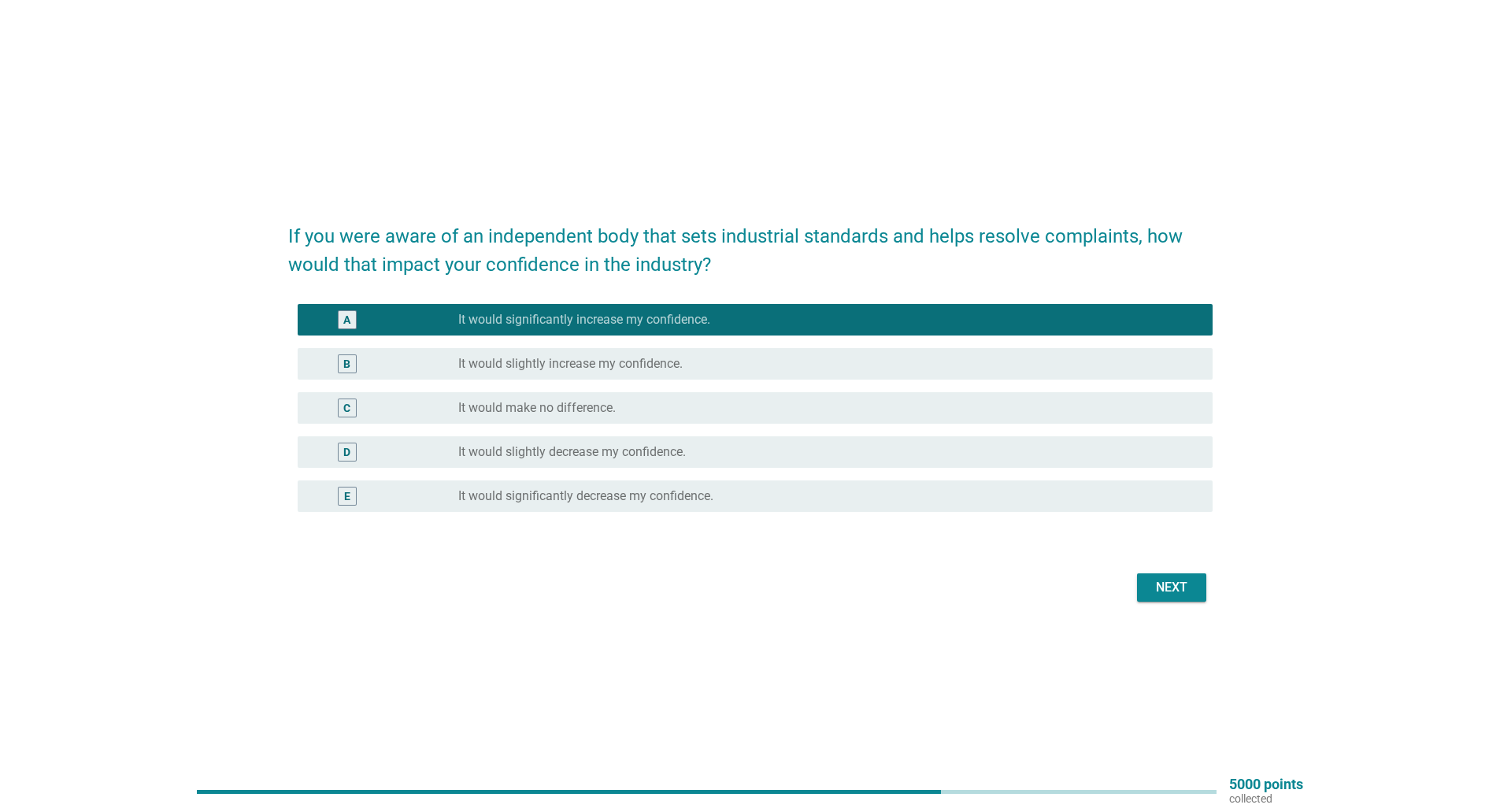
click at [1153, 591] on div "Next" at bounding box center [1171, 587] width 44 height 19
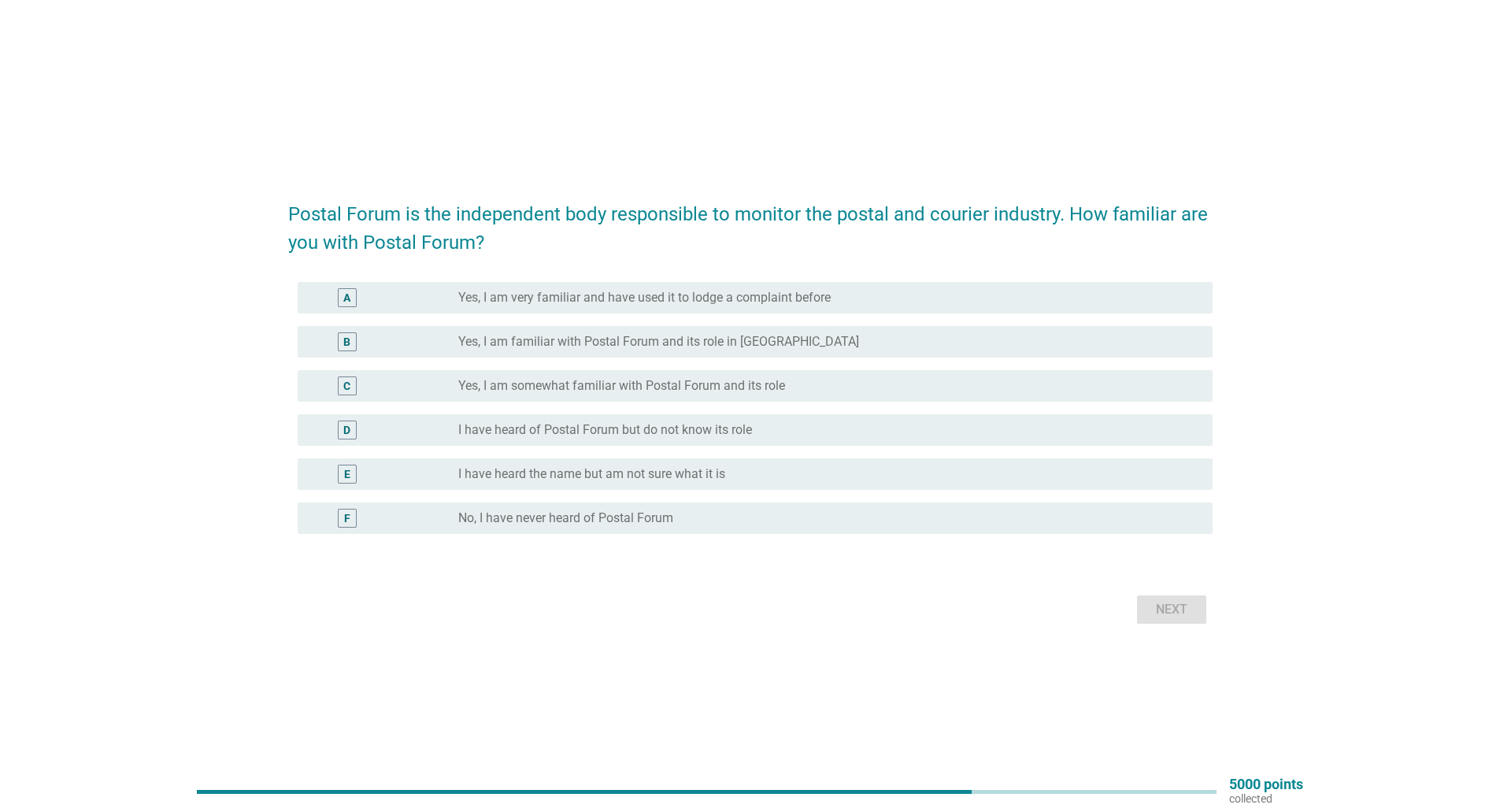
click at [700, 320] on div "B radio_button_unchecked Yes, I am familiar with Postal Forum and its role in […" at bounding box center [750, 341] width 924 height 44
click at [699, 295] on label "Yes, I am very familiar and have used it to lodge a complaint before" at bounding box center [644, 298] width 372 height 16
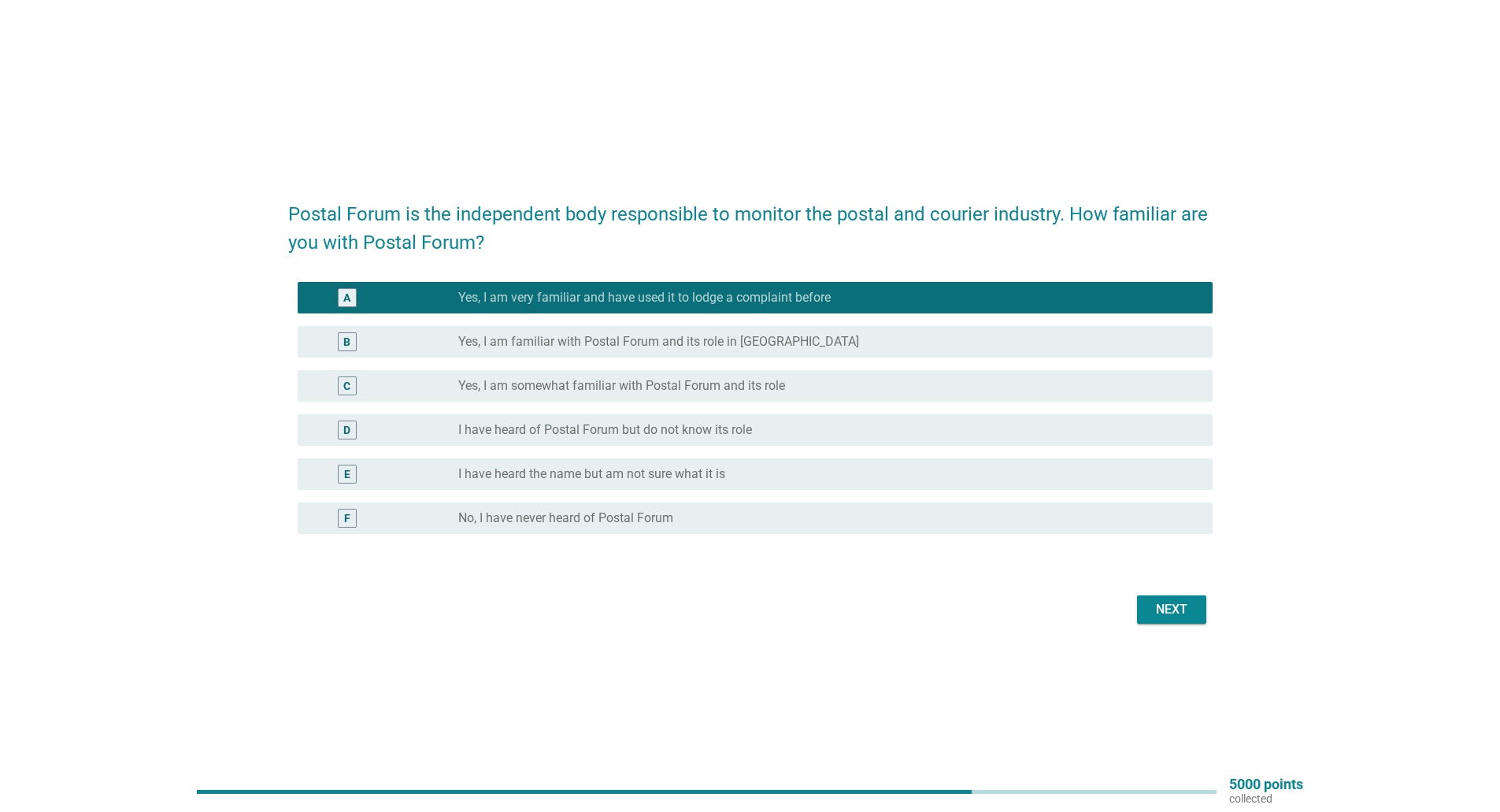
click at [593, 326] on div "B radio_button_unchecked Yes, I am familiar with Postal Forum and its role in […" at bounding box center [755, 341] width 915 height 32
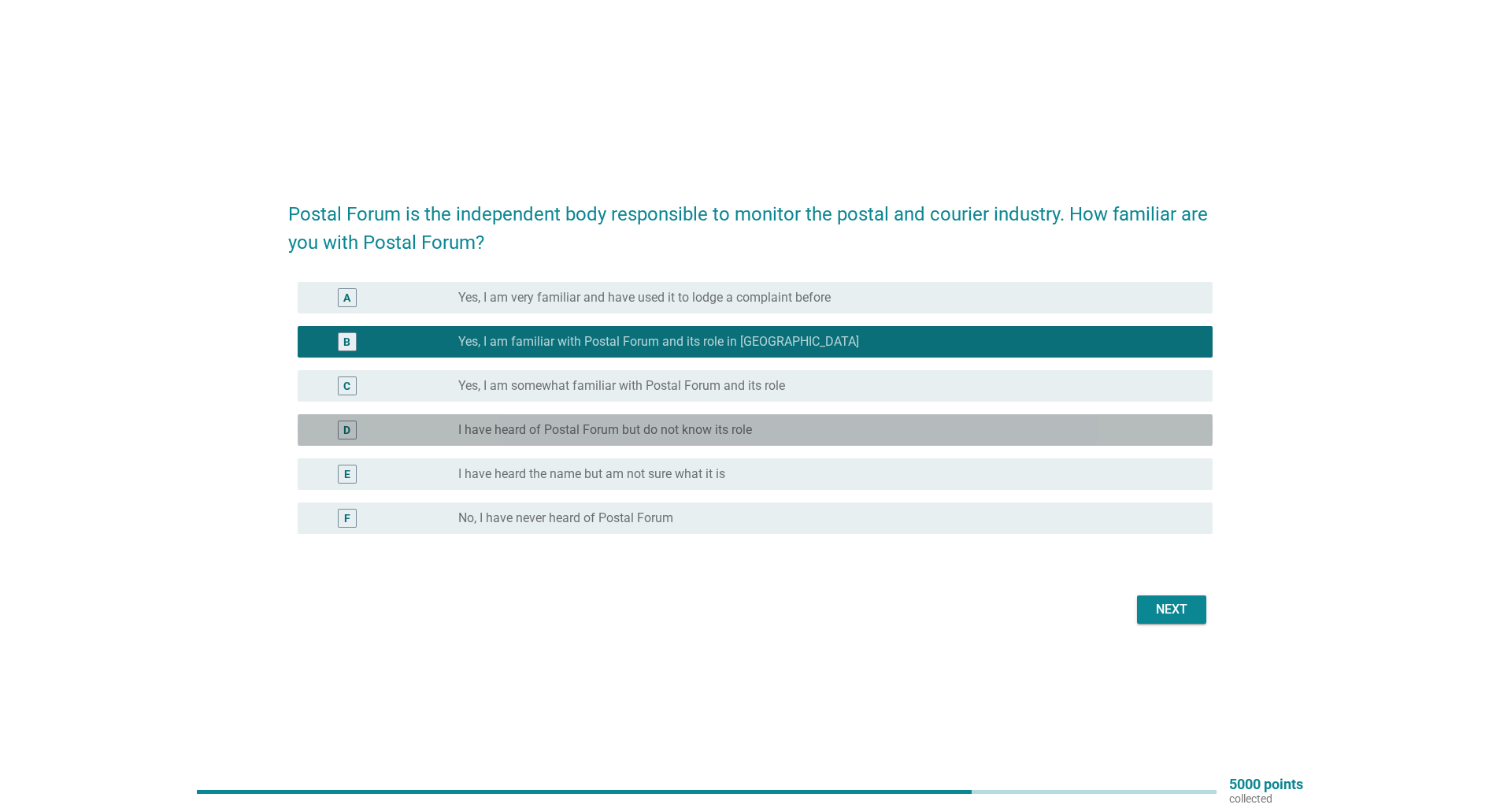
click at [615, 429] on label "I have heard of Postal Forum but do not know its role" at bounding box center [606, 430] width 294 height 16
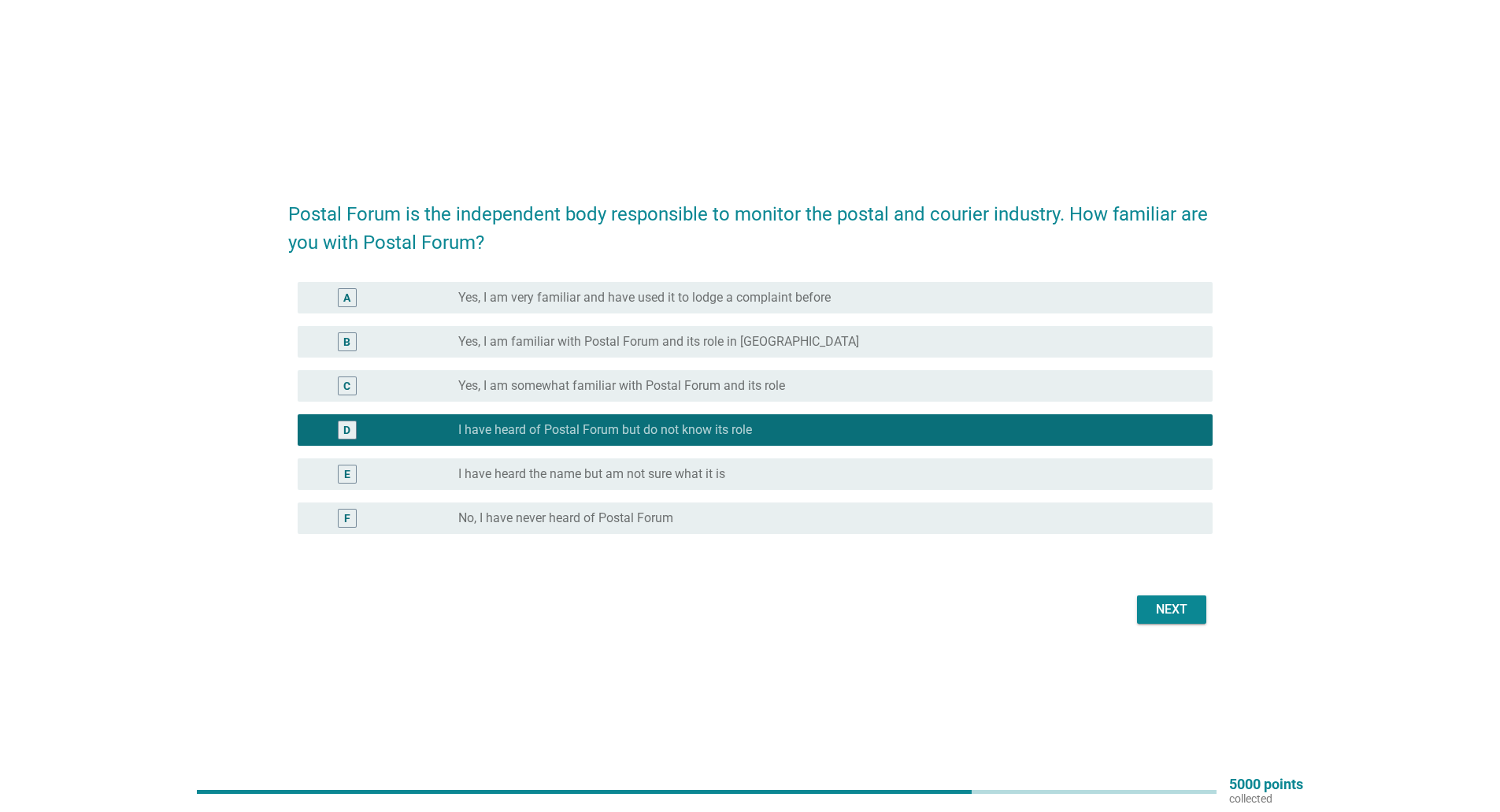
click at [618, 474] on label "I have heard the name but am not sure what it is" at bounding box center [592, 474] width 267 height 16
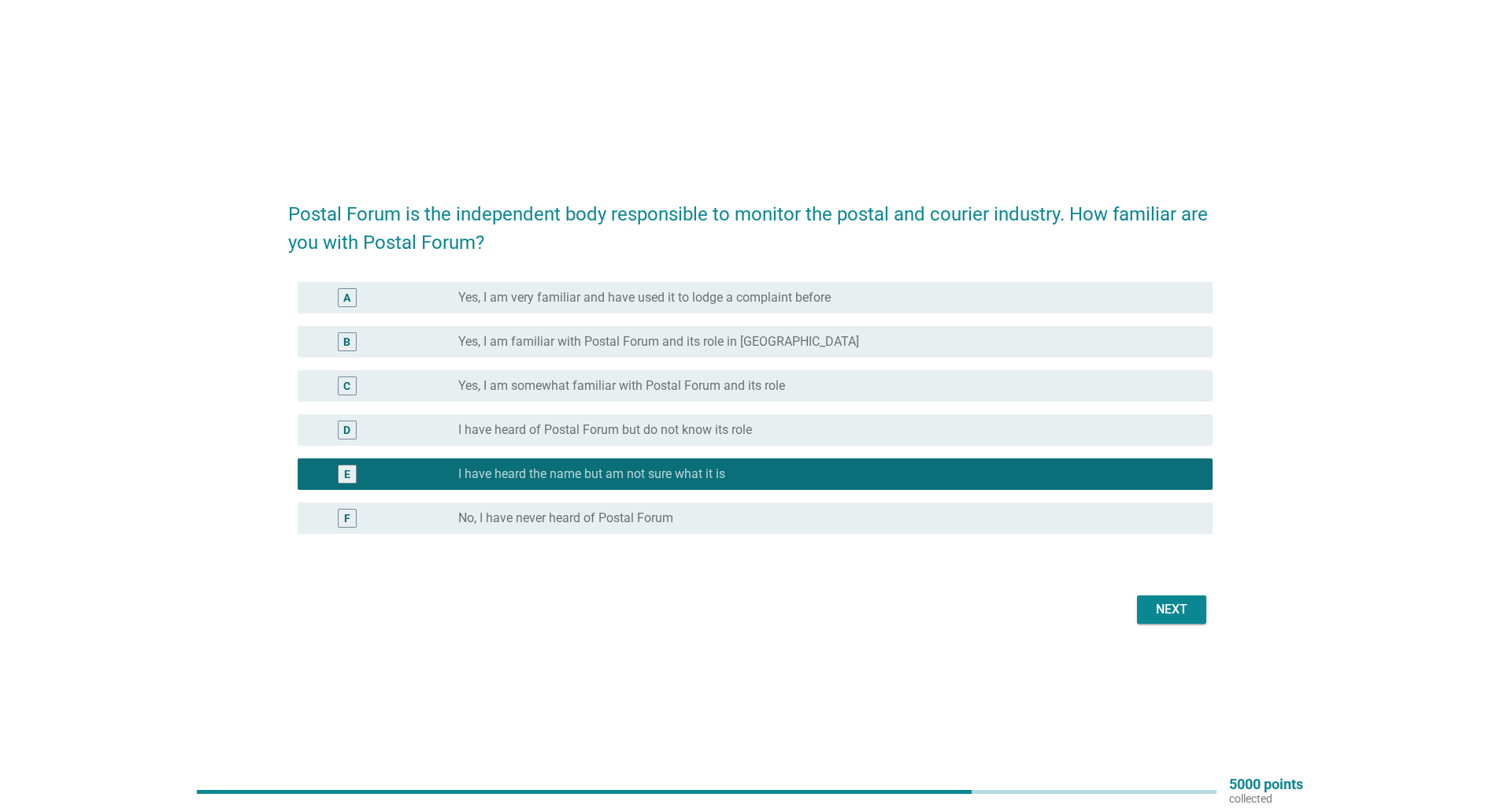
click at [1141, 599] on button "Next" at bounding box center [1171, 609] width 69 height 29
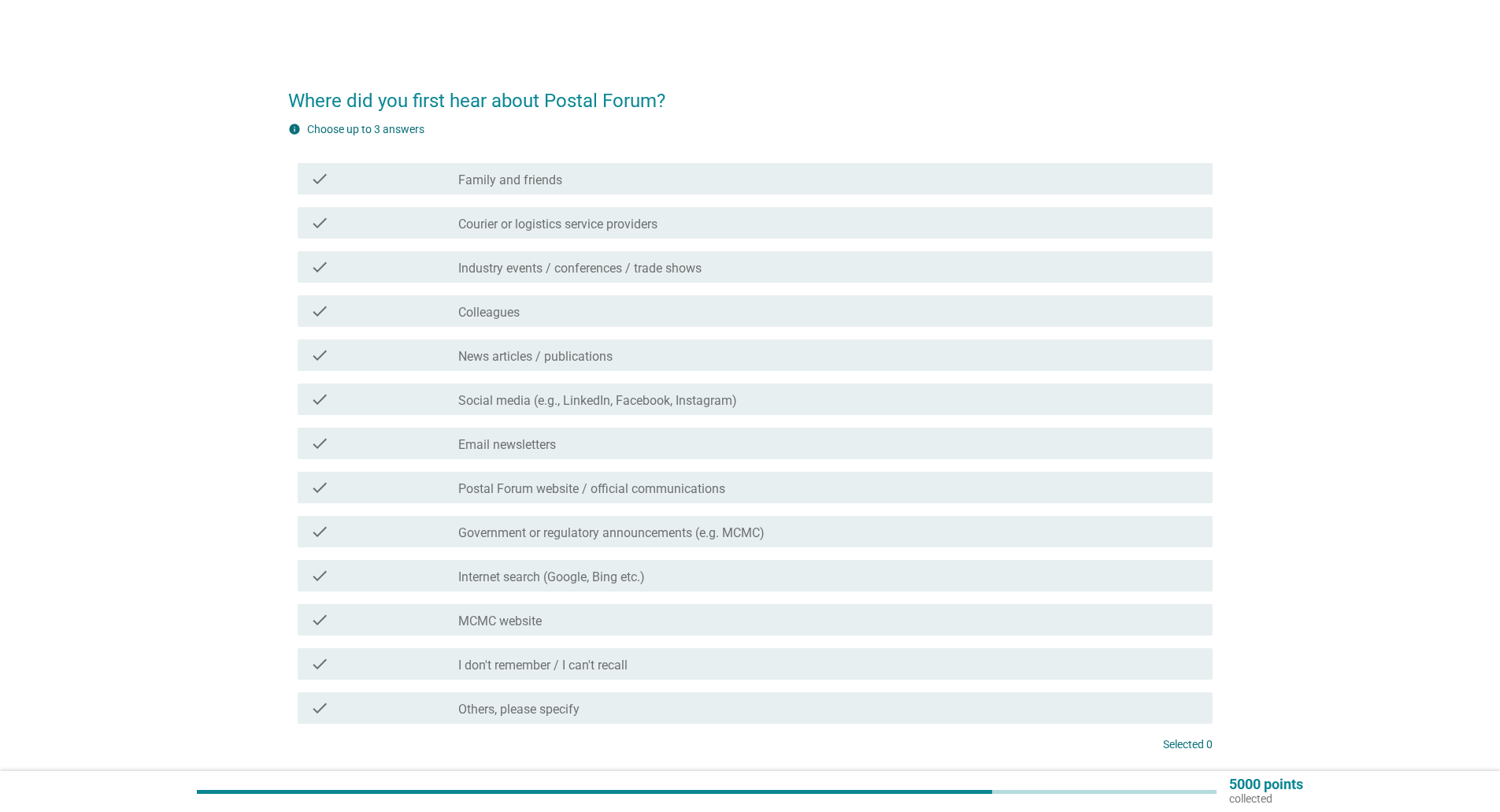
click at [645, 659] on div "check_box_outline_blank I don't remember / I can't recall" at bounding box center [829, 663] width 742 height 19
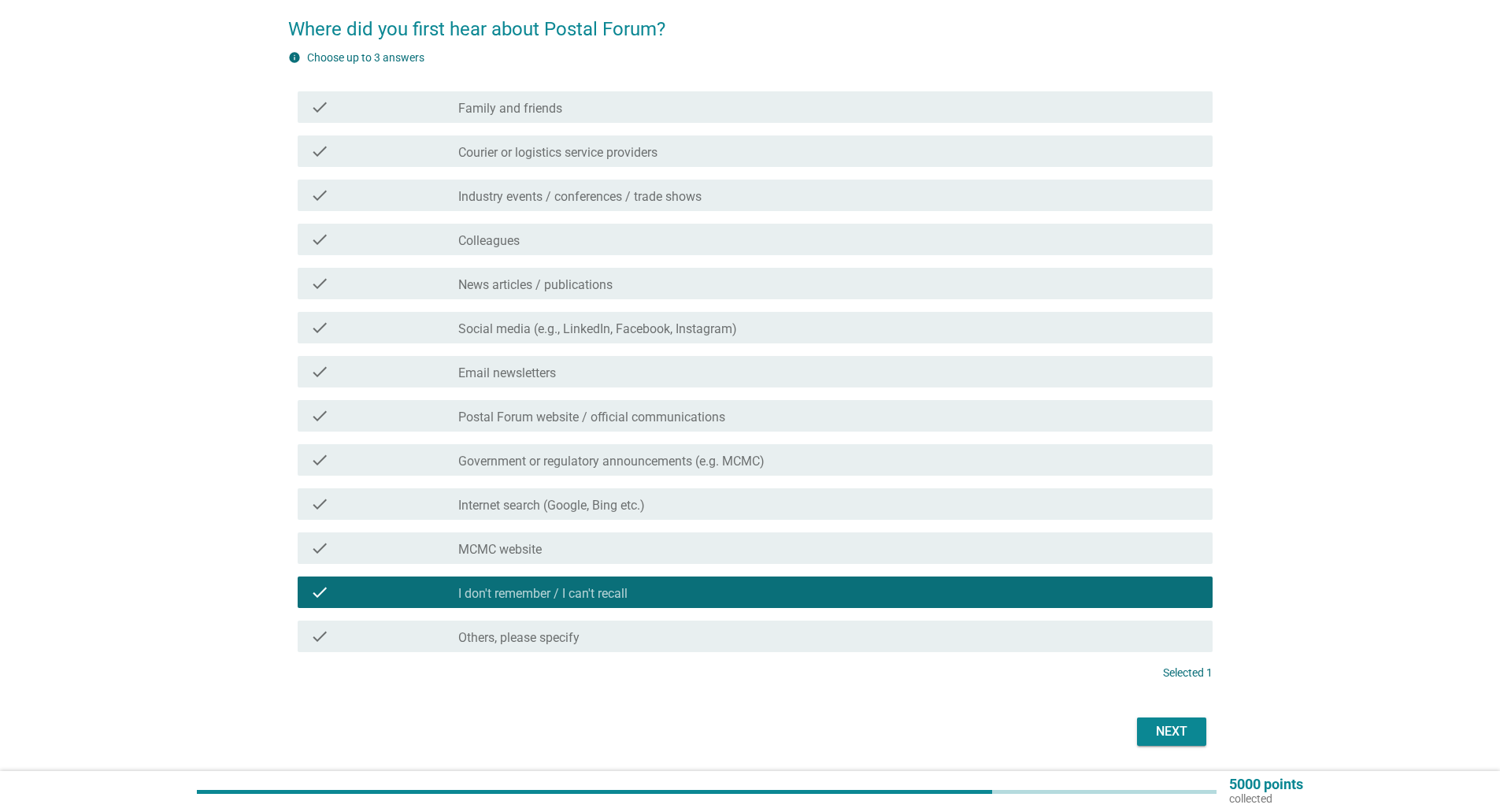
scroll to position [122, 0]
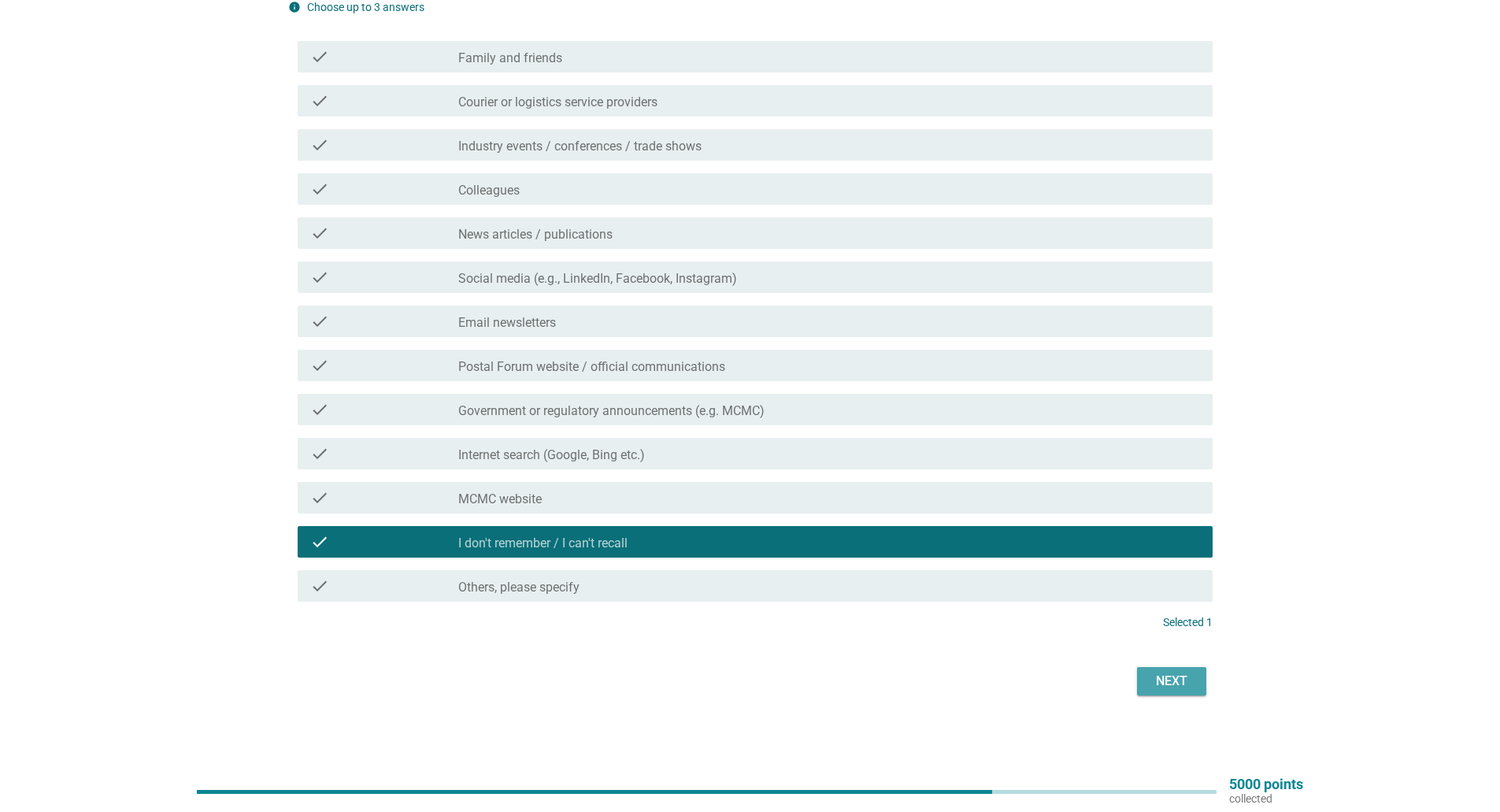
click at [1169, 676] on div "Next" at bounding box center [1171, 681] width 44 height 19
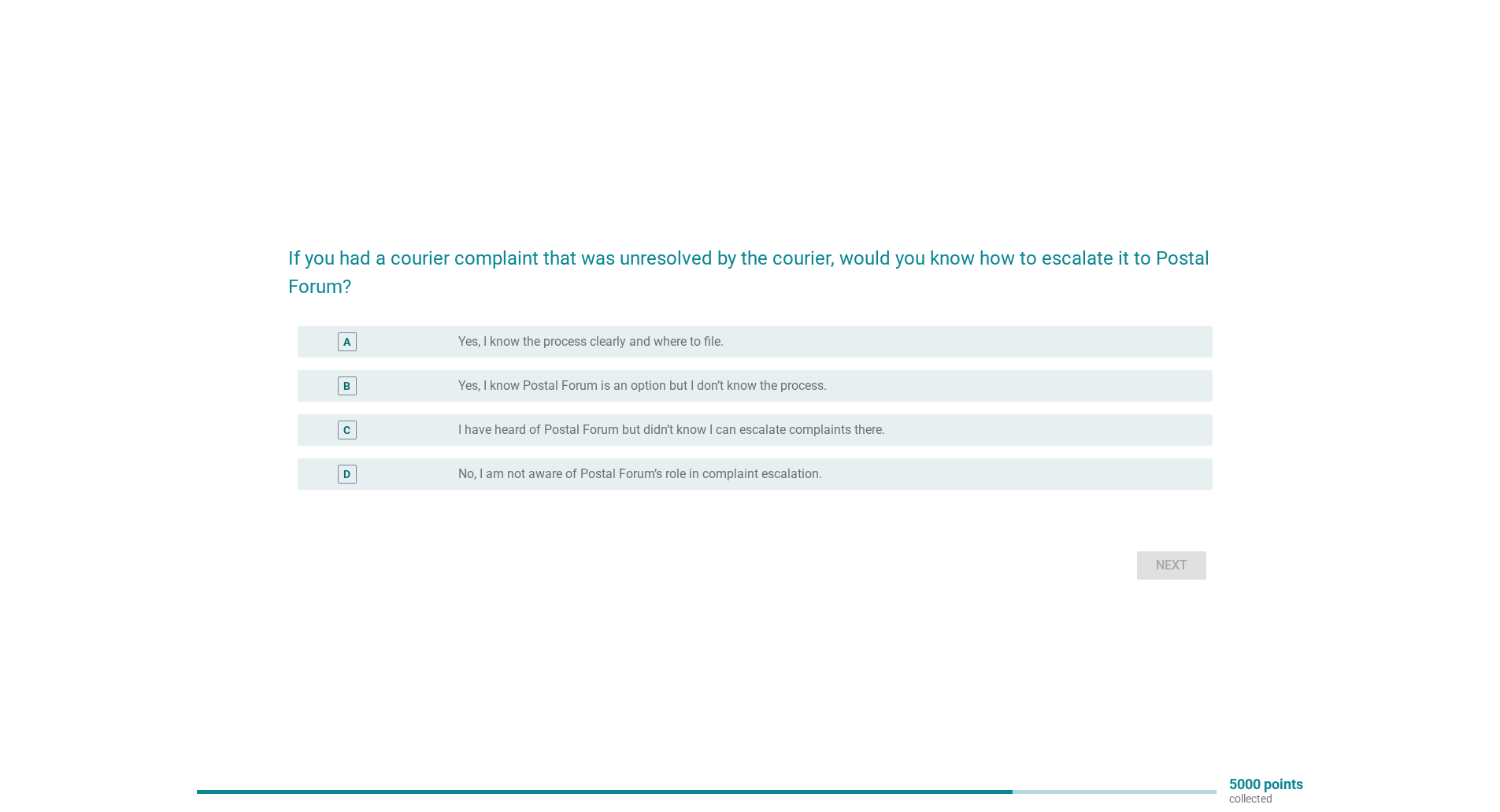
click at [614, 379] on label "Yes, I know Postal Forum is an option but I don’t know the process." at bounding box center [642, 386] width 368 height 16
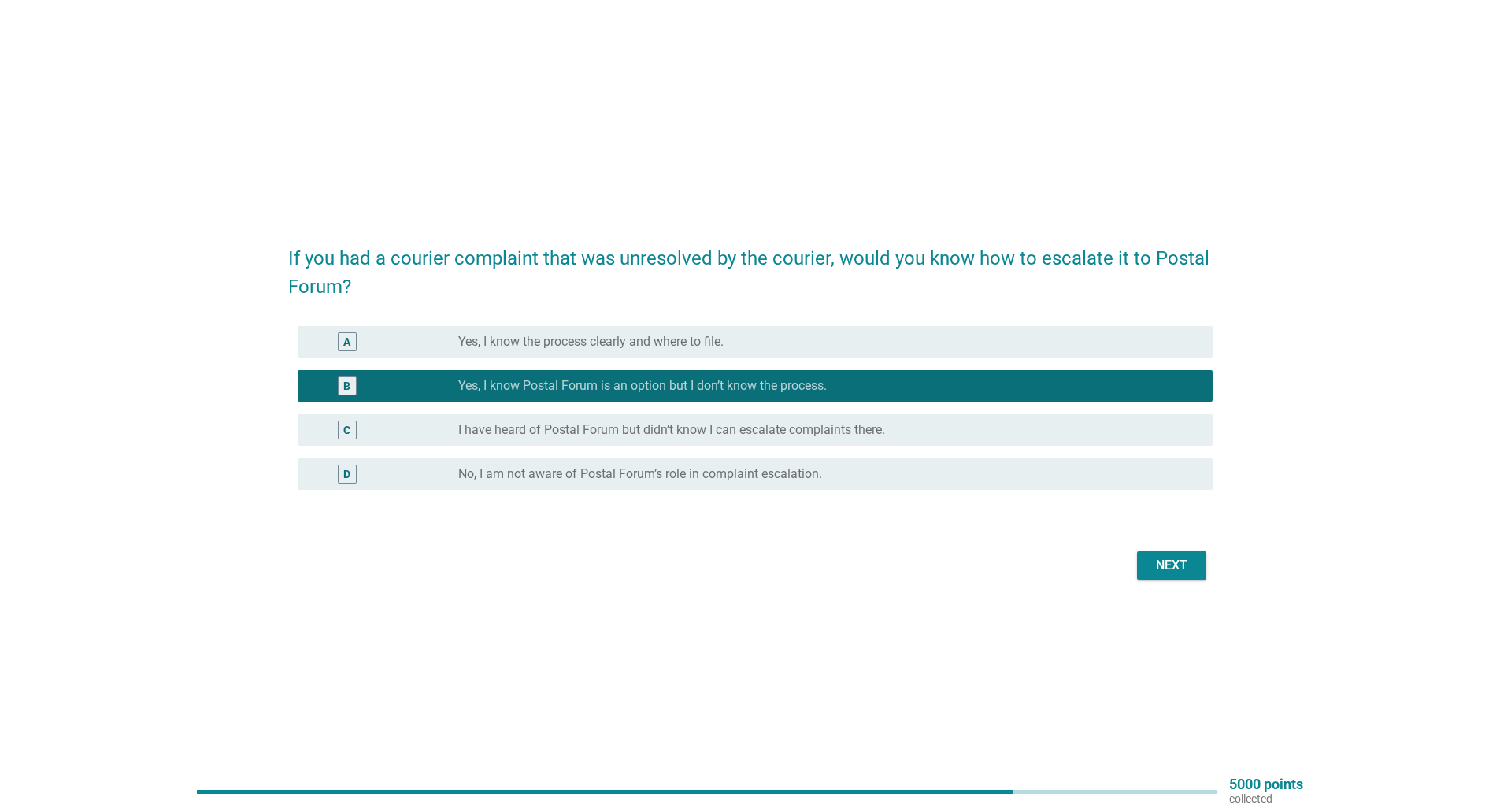
click at [612, 437] on label "I have heard of Postal Forum but didn’t know I can escalate complaints there." at bounding box center [672, 430] width 427 height 16
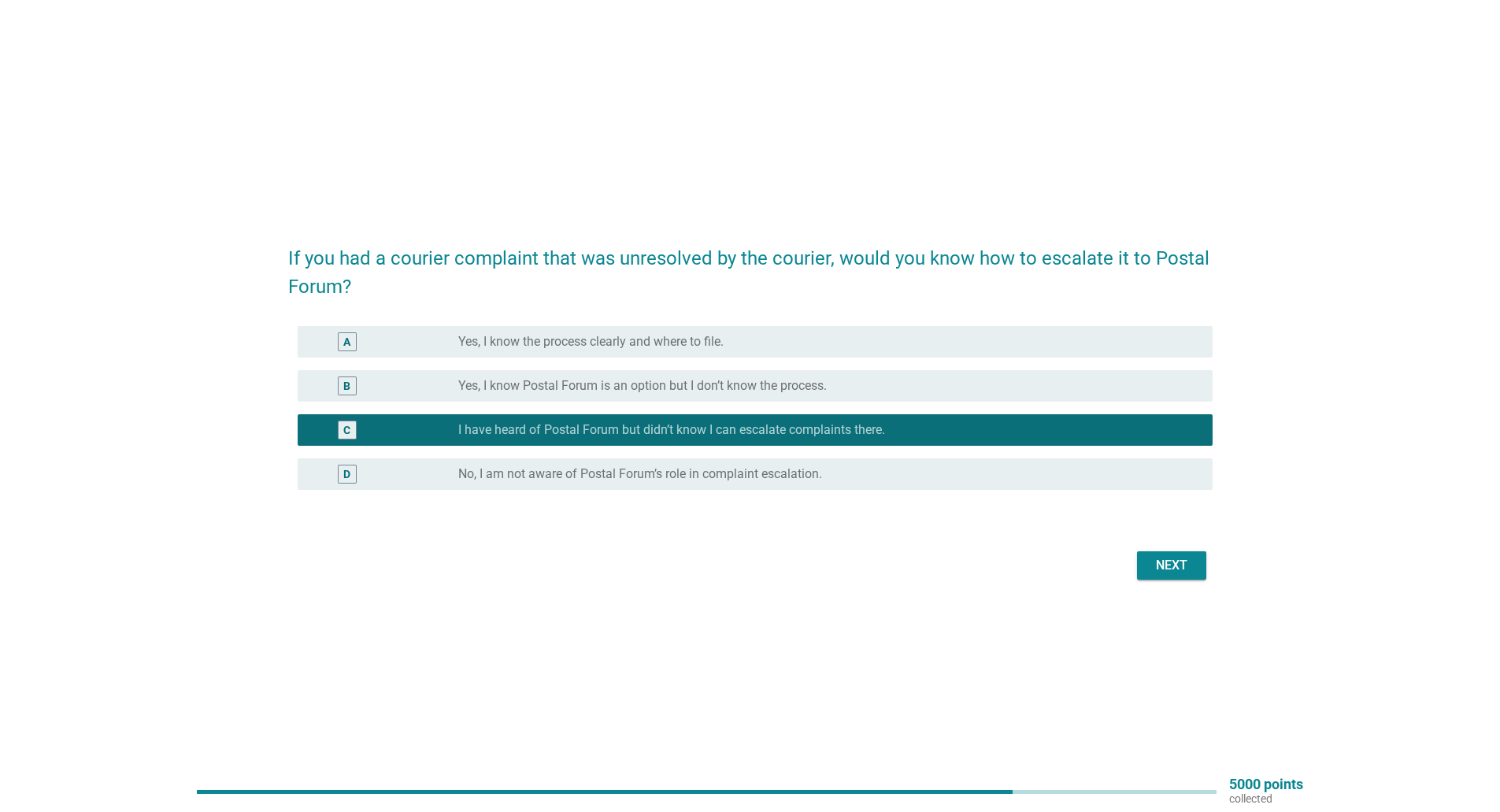
click at [633, 393] on label "Yes, I know Postal Forum is an option but I don’t know the process." at bounding box center [642, 386] width 368 height 16
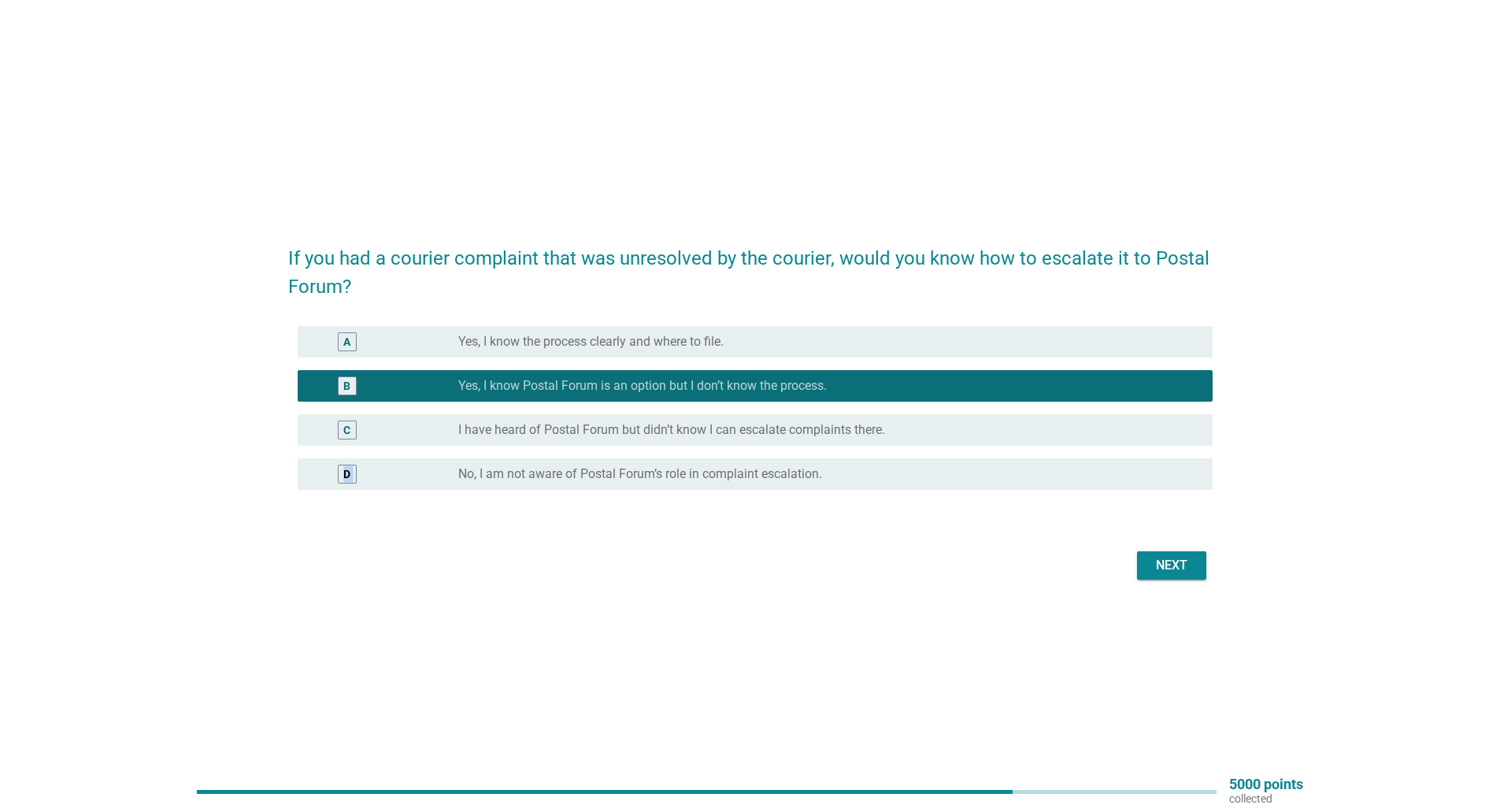
click at [630, 452] on div "A radio_button_unchecked Yes, I know the process clearly and where to file. B r…" at bounding box center [750, 408] width 924 height 177
click at [634, 519] on form "If you had a courier complaint that was unresolved by the courier, would you kn…" at bounding box center [750, 406] width 924 height 356
click at [660, 478] on label "No, I am not aware of Postal Forum’s role in complaint escalation." at bounding box center [640, 474] width 363 height 16
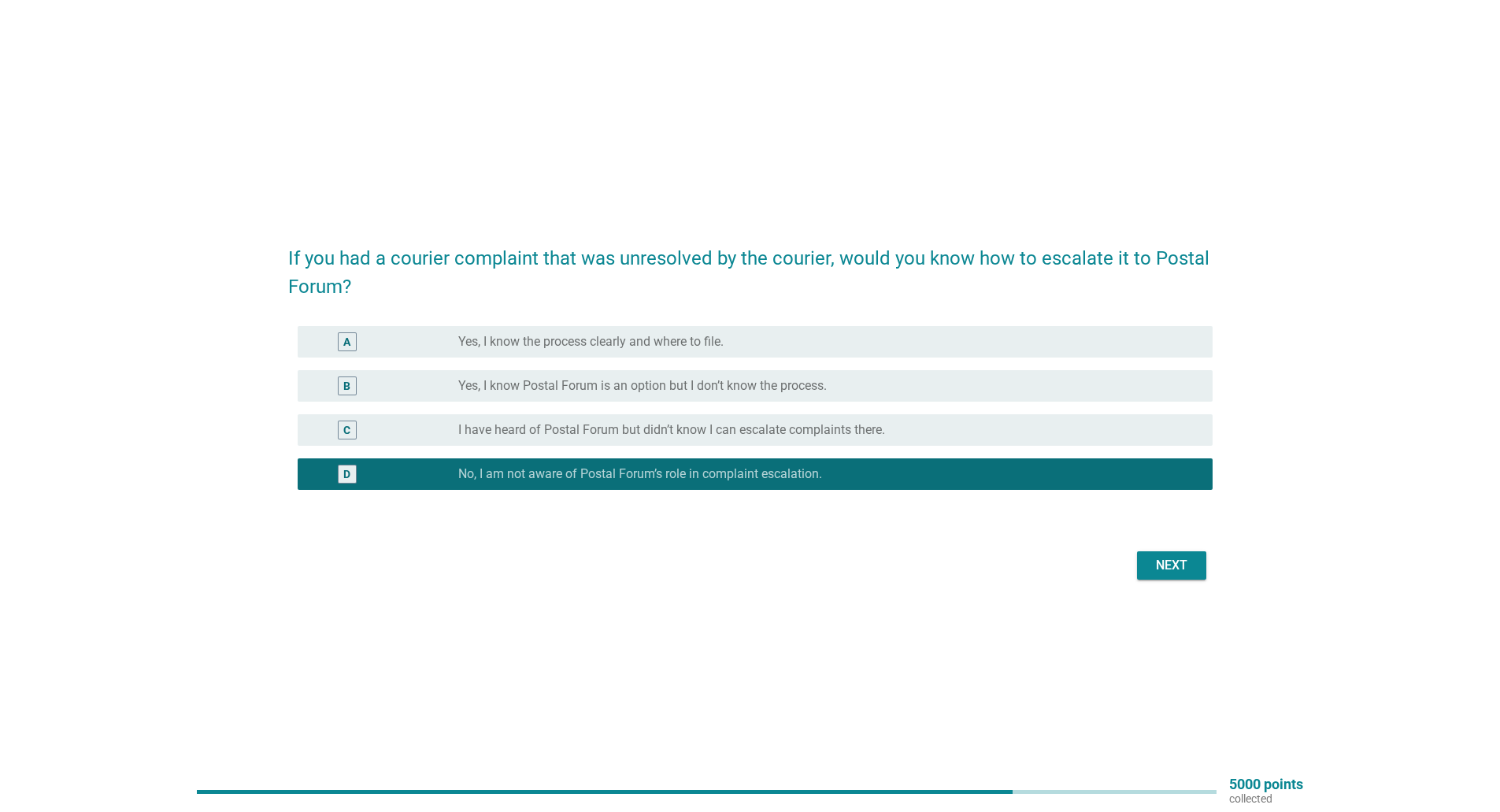
click at [1158, 572] on div "Next" at bounding box center [1171, 565] width 44 height 19
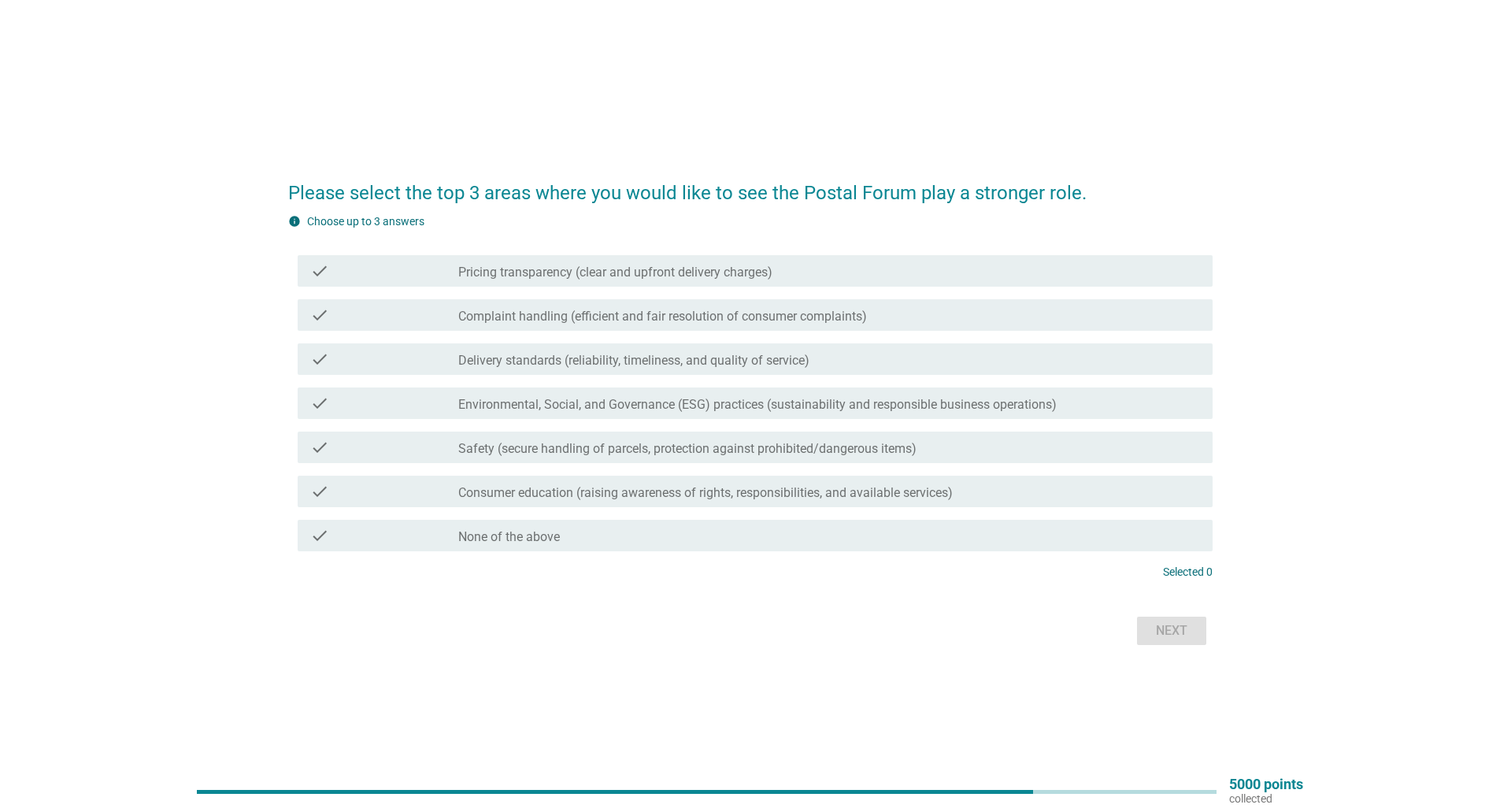
click at [579, 313] on label "Complaint handling (efficient and fair resolution of consumer complaints)" at bounding box center [663, 317] width 409 height 16
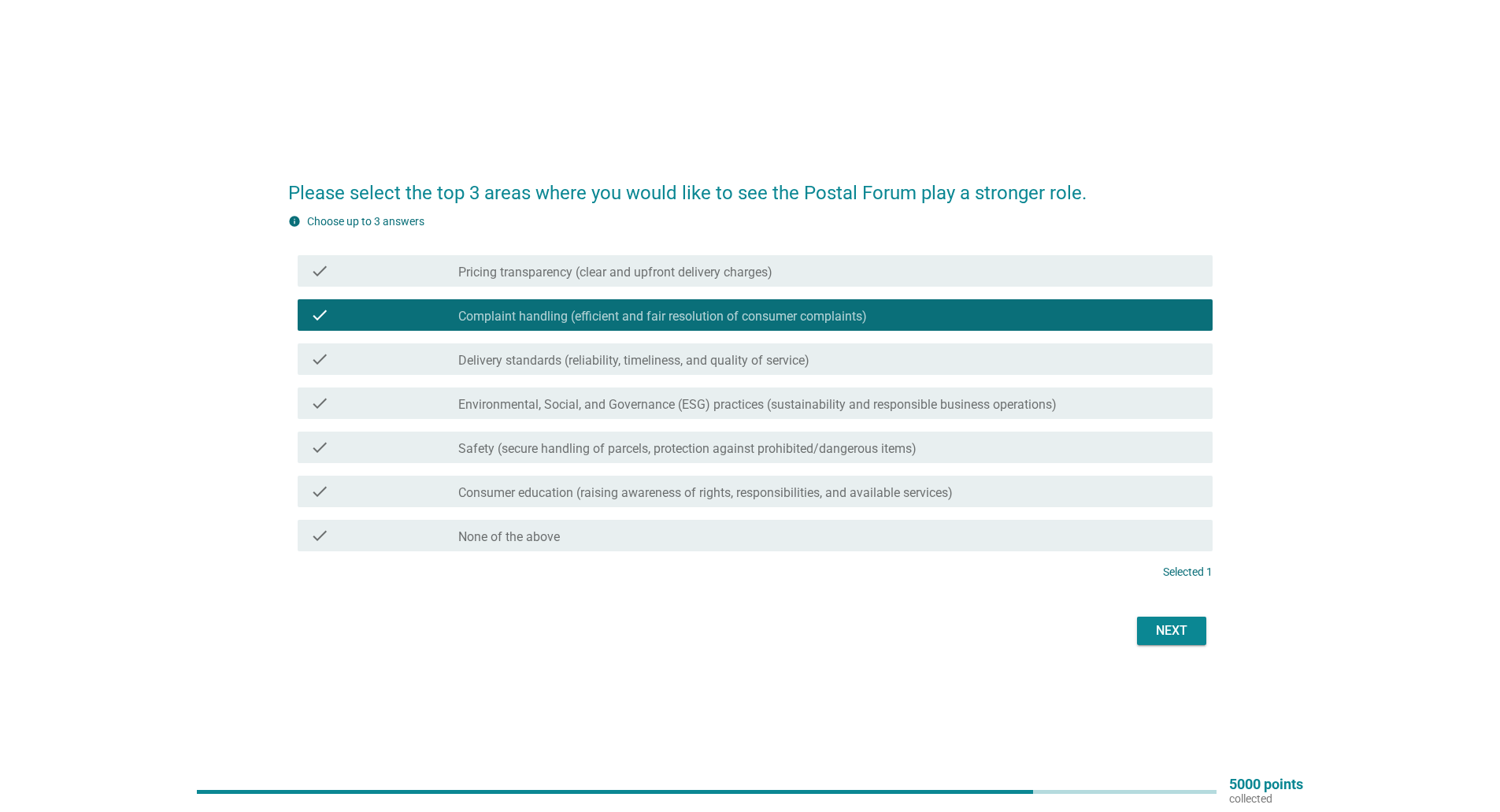
click at [1201, 633] on button "Next" at bounding box center [1171, 630] width 69 height 29
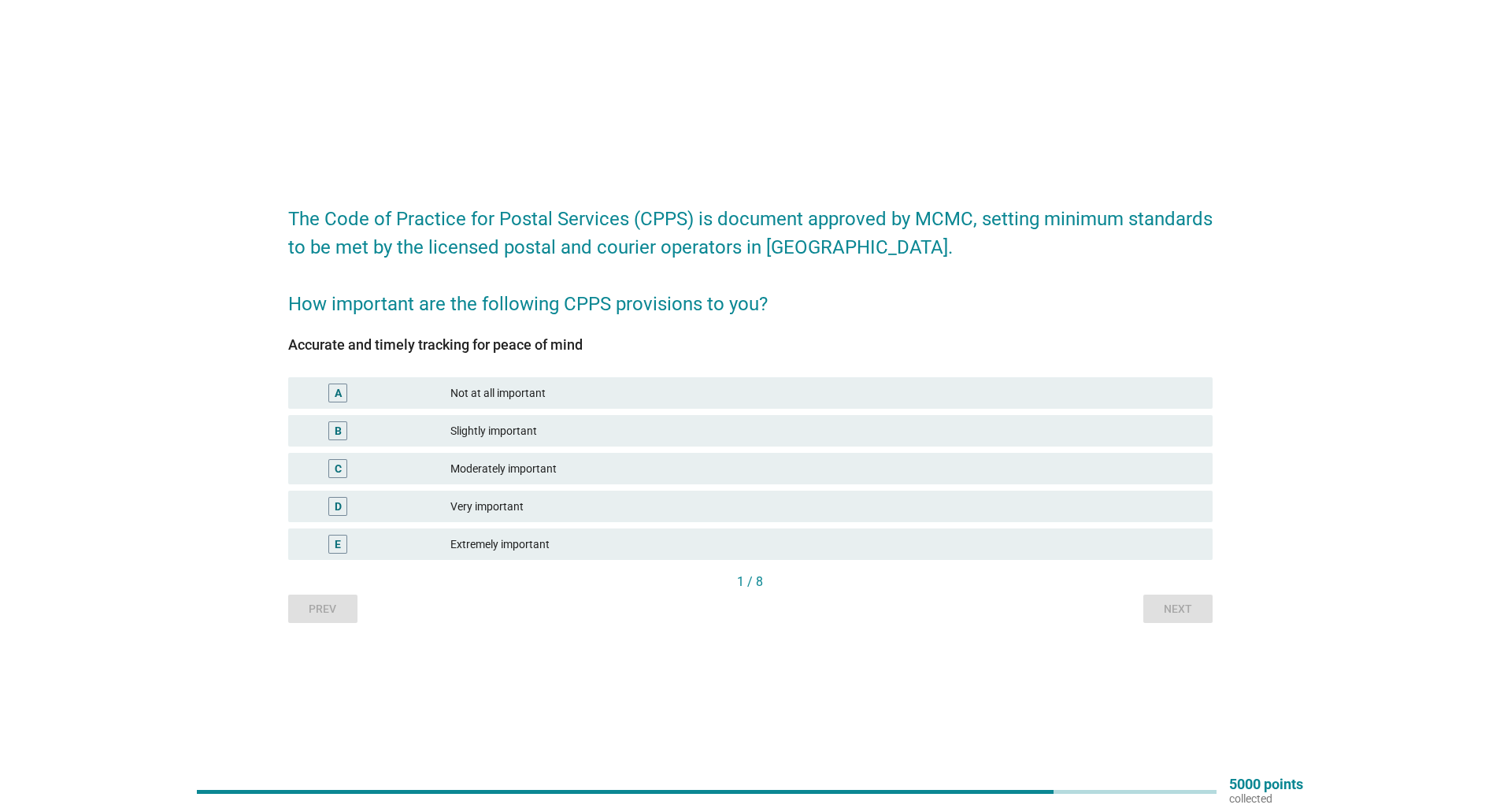
click at [585, 547] on div "Extremely important" at bounding box center [825, 544] width 750 height 19
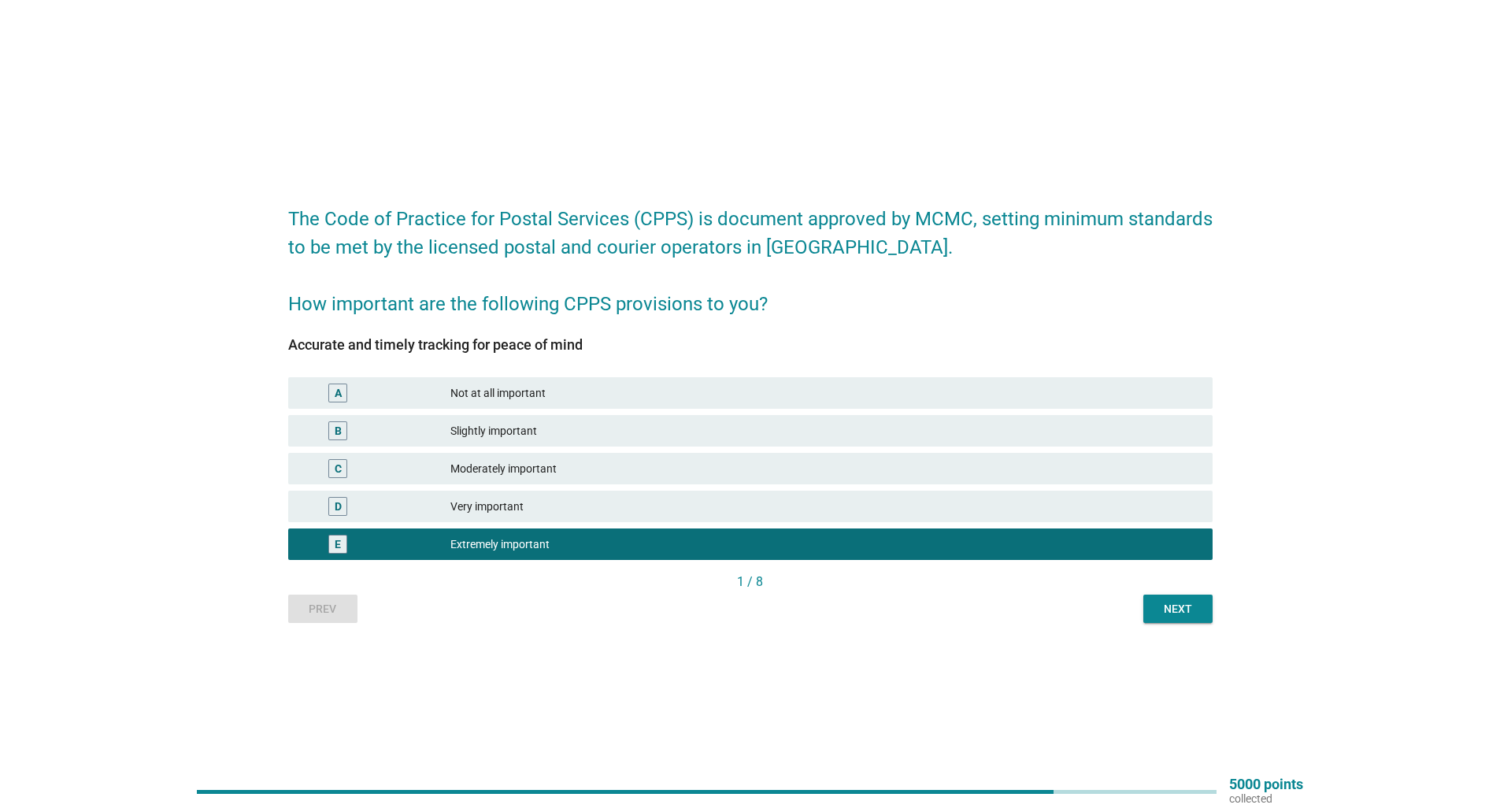
click at [1174, 616] on div "Next" at bounding box center [1177, 609] width 44 height 17
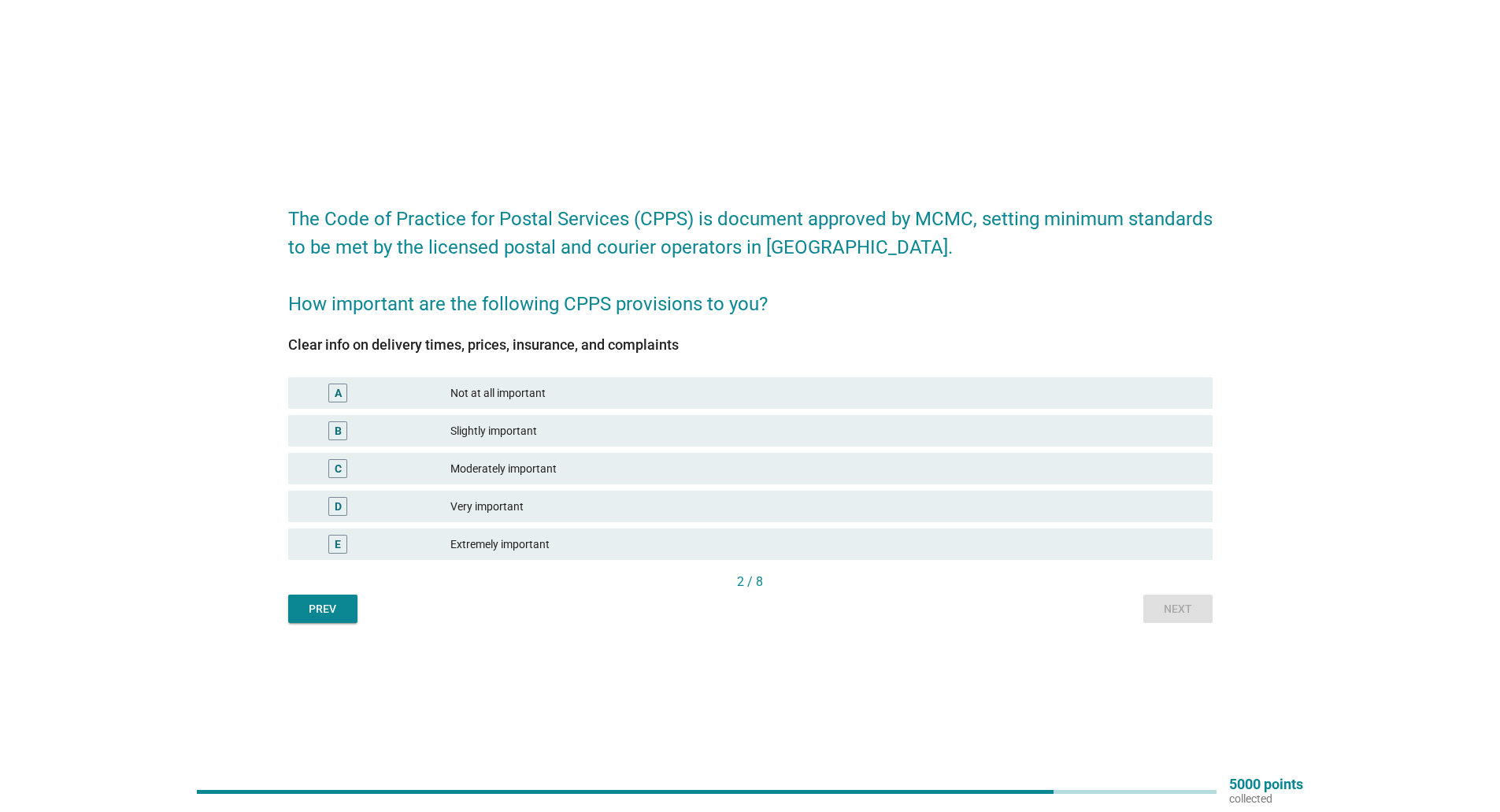
click at [575, 554] on div "E Extremely important" at bounding box center [750, 544] width 924 height 32
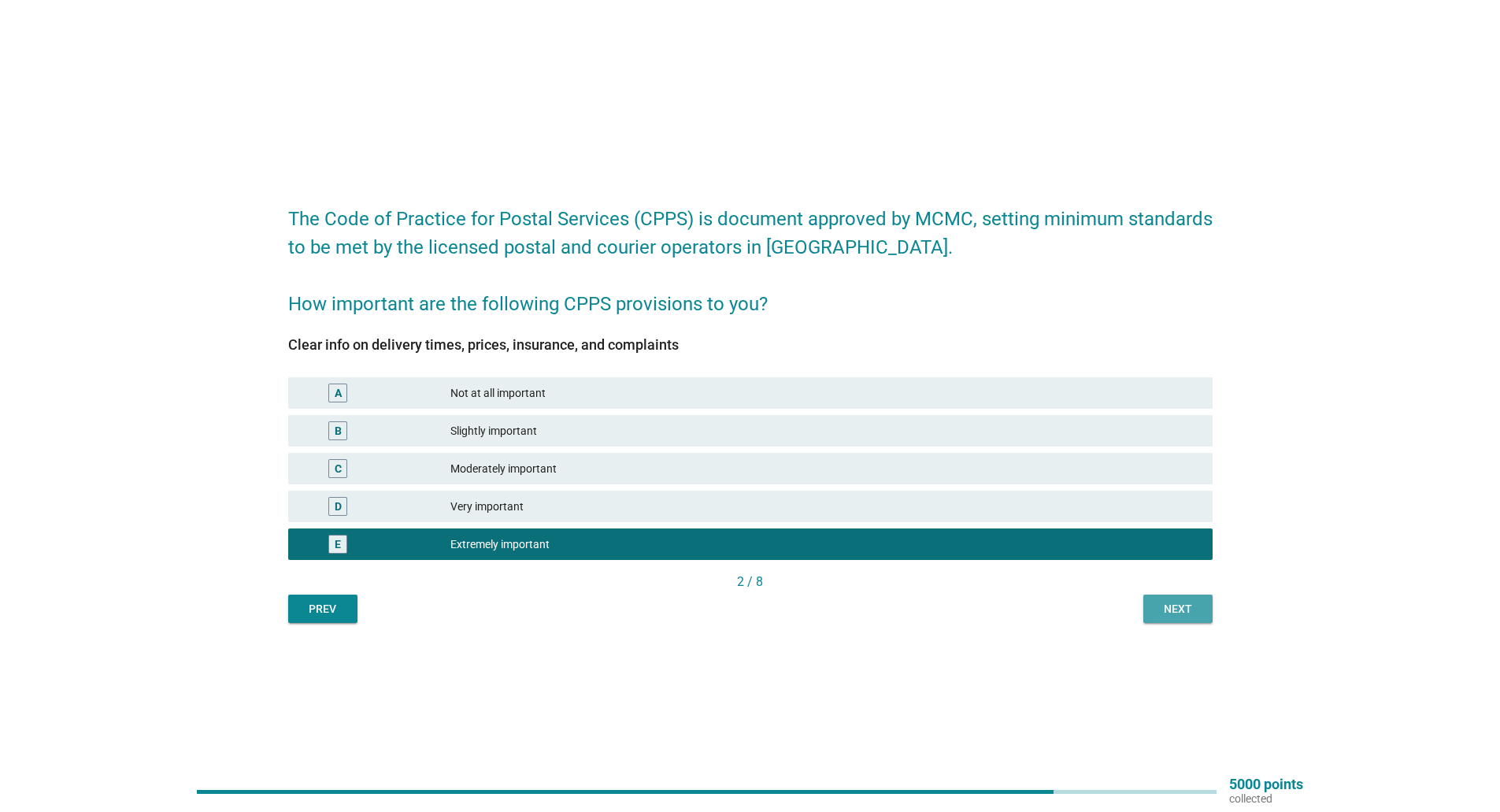
click at [1190, 611] on div "Next" at bounding box center [1177, 609] width 44 height 17
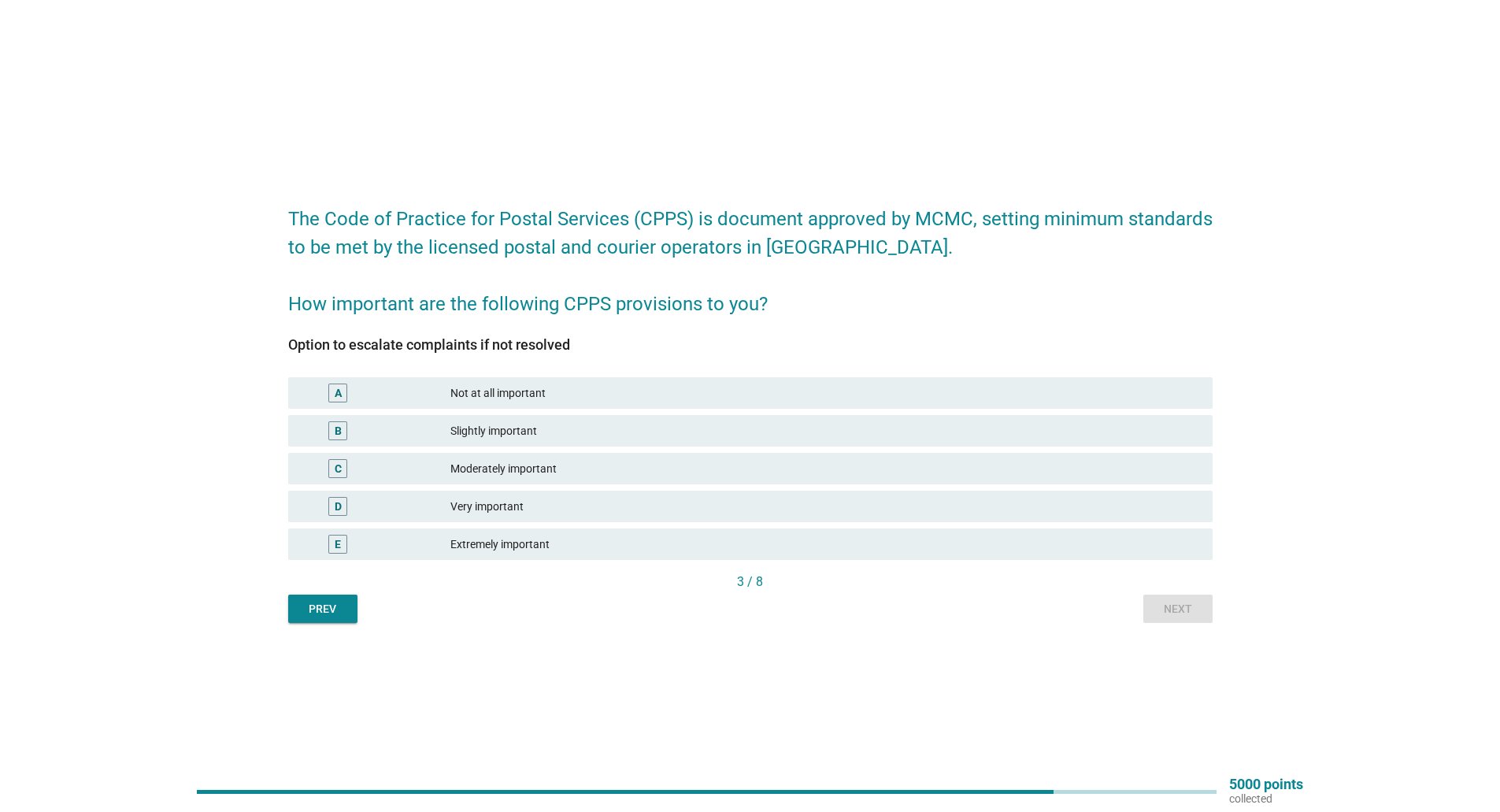
click at [576, 546] on div "Extremely important" at bounding box center [825, 544] width 750 height 19
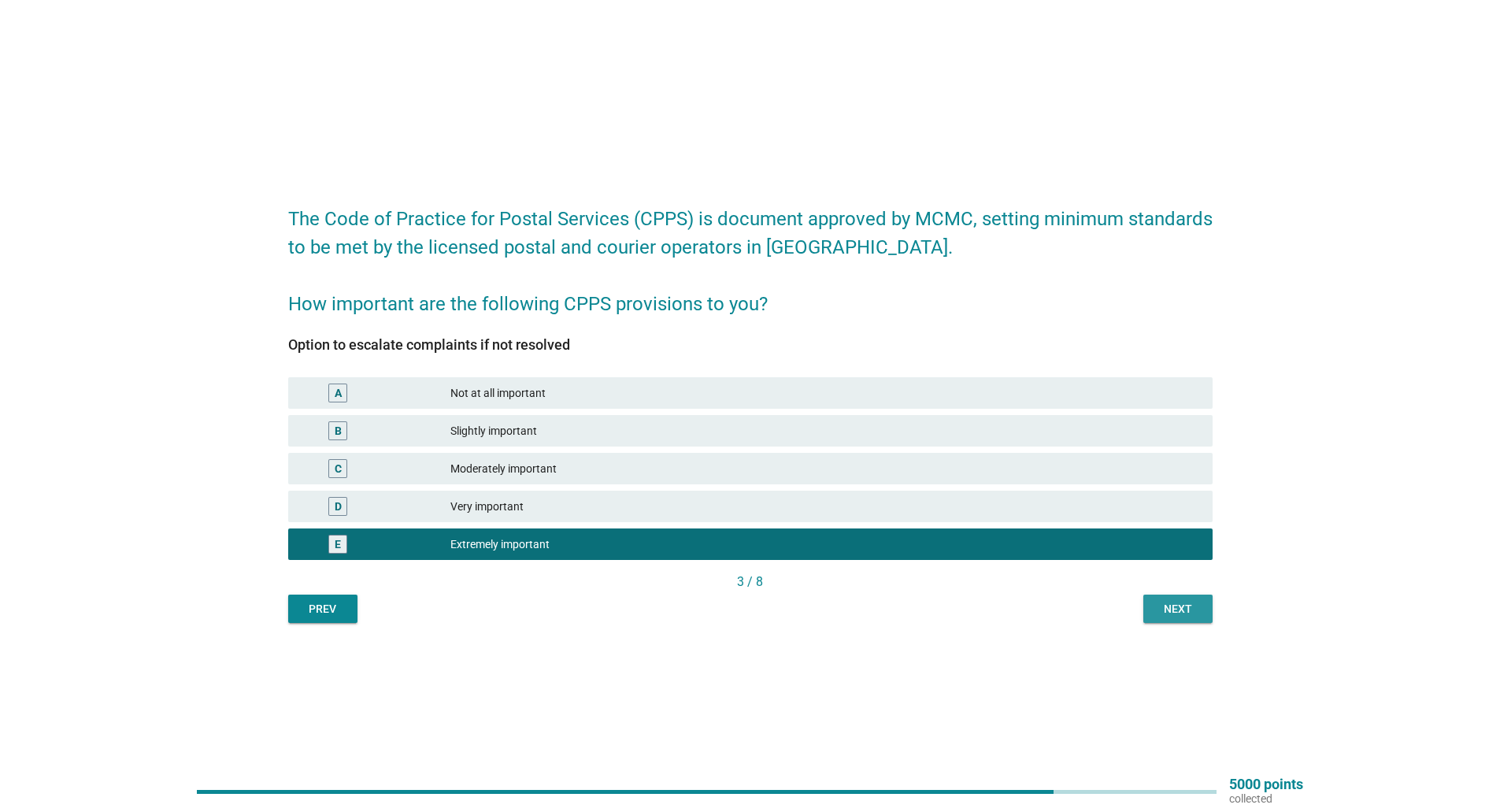
click at [1159, 600] on button "Next" at bounding box center [1178, 609] width 69 height 29
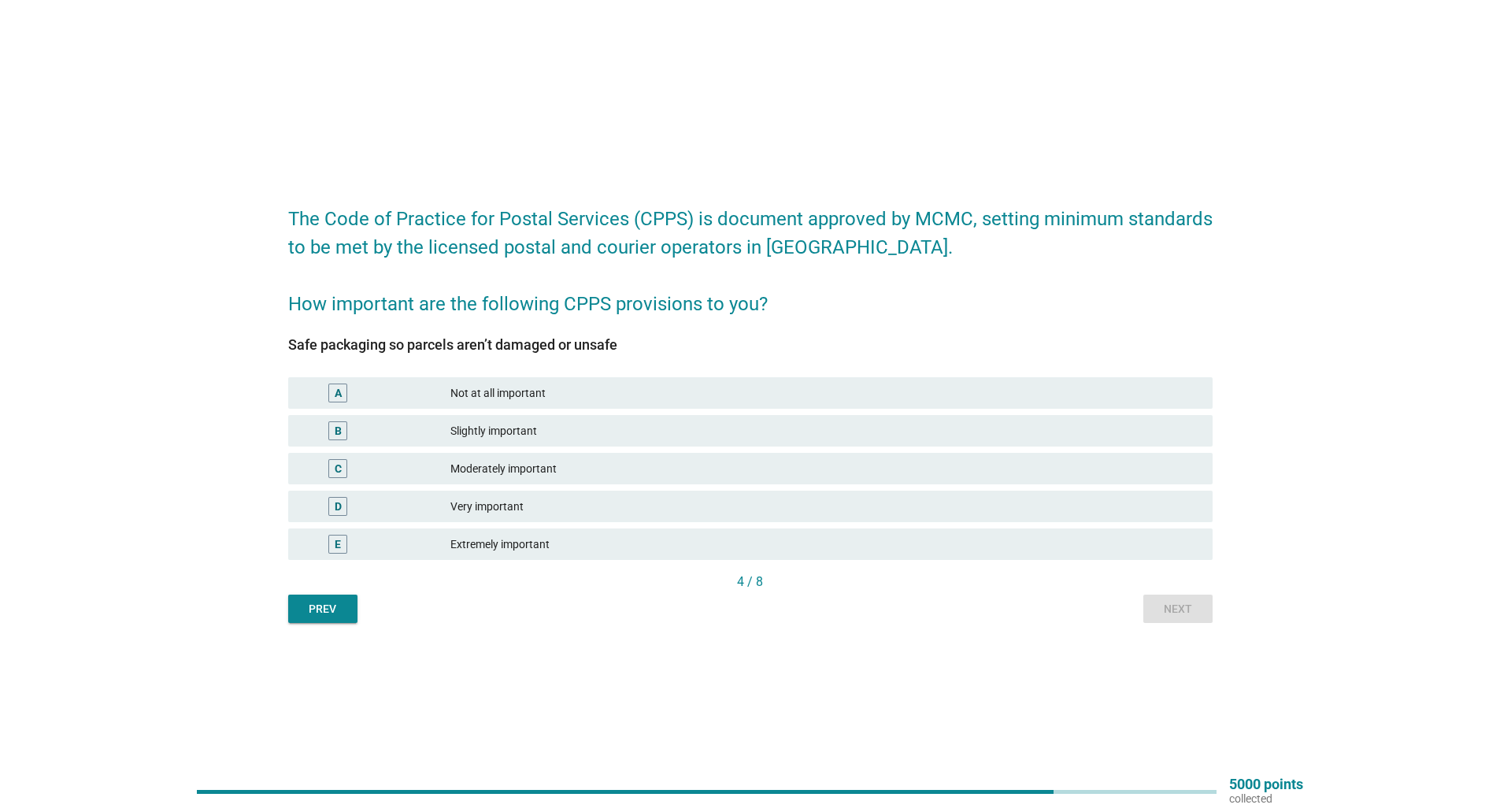
click at [589, 544] on div "Extremely important" at bounding box center [825, 544] width 750 height 19
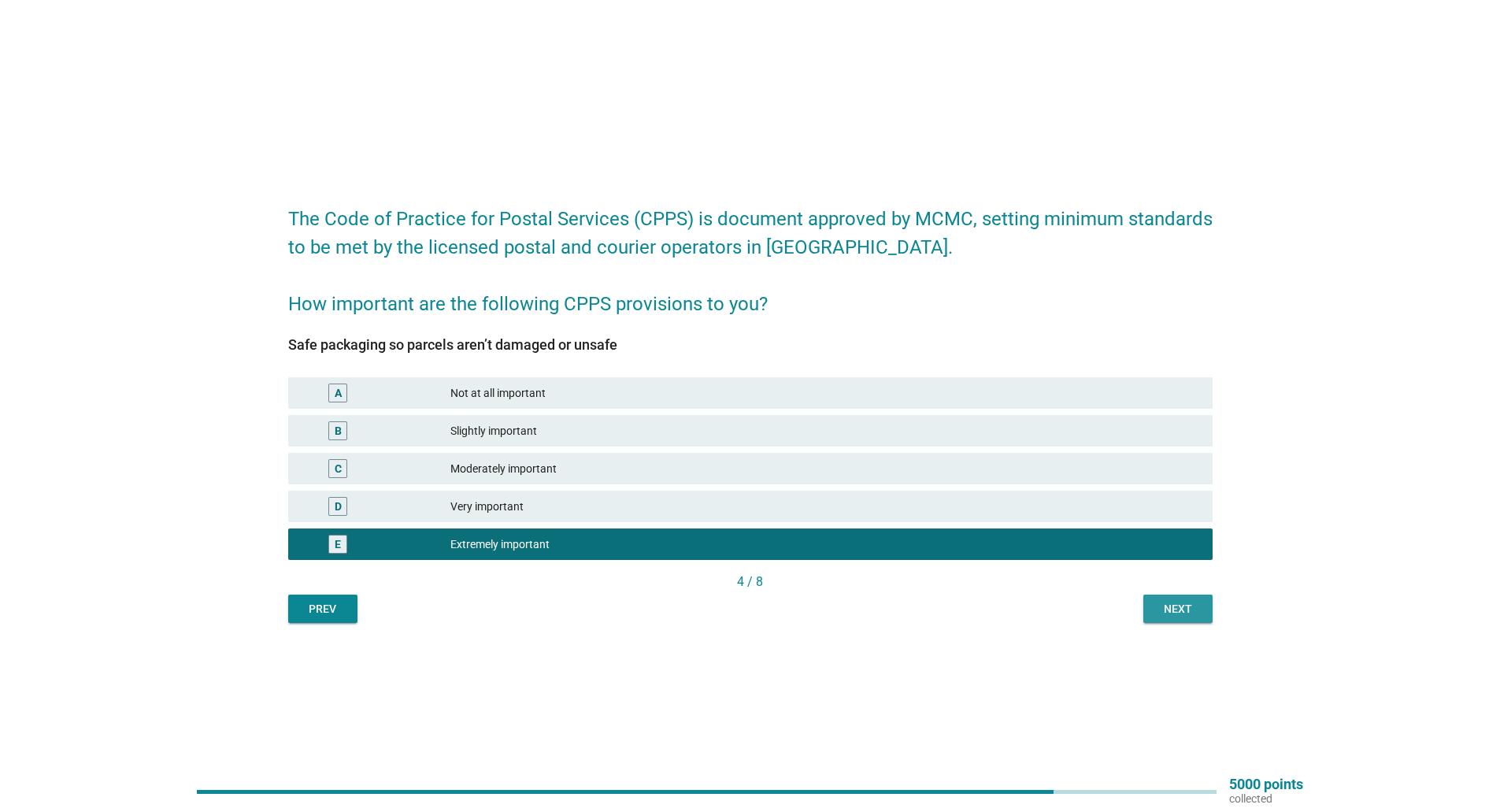
click at [1181, 614] on div "Next" at bounding box center [1177, 609] width 44 height 17
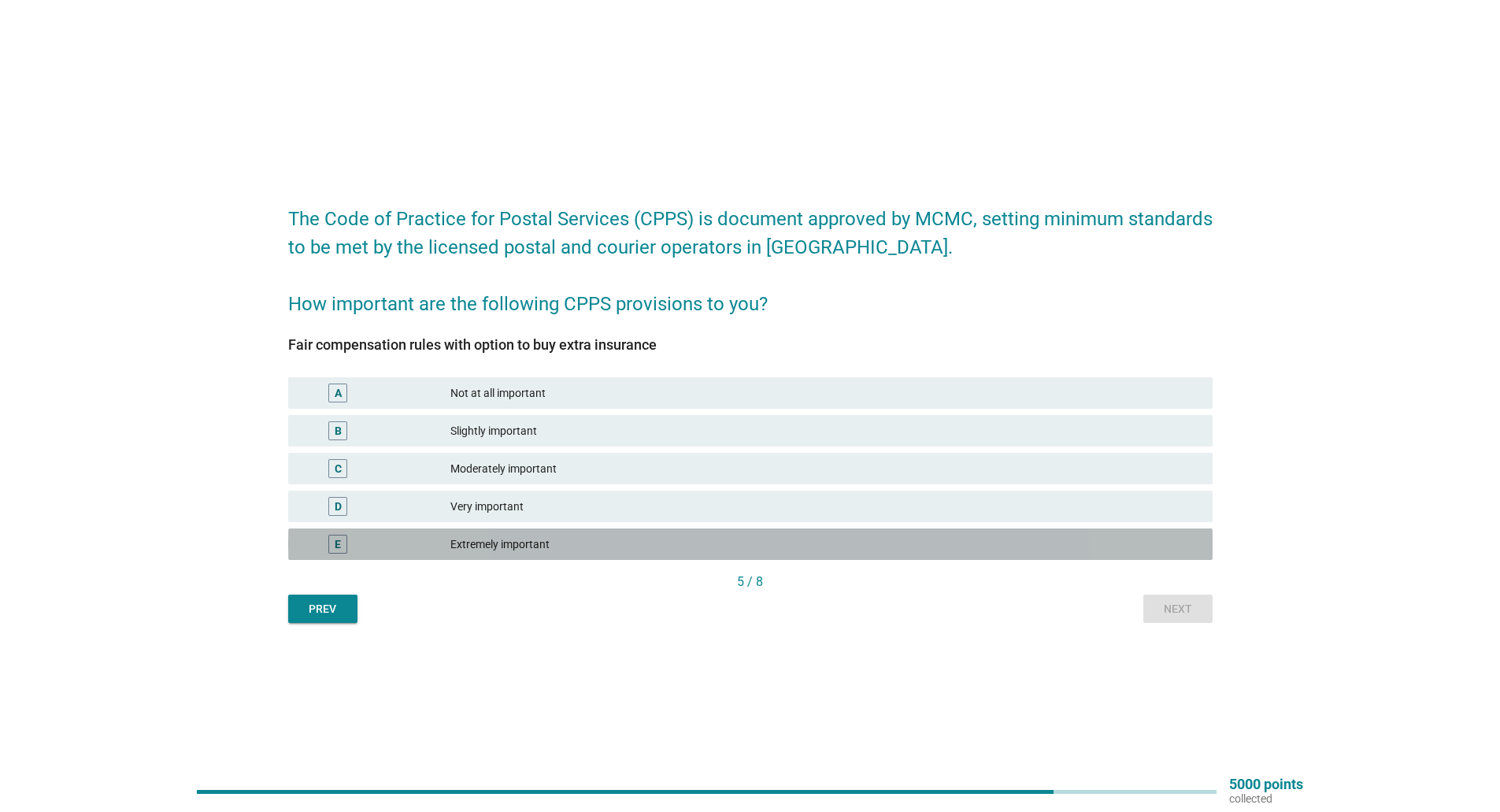
click at [508, 528] on div "E Extremely important" at bounding box center [750, 544] width 924 height 32
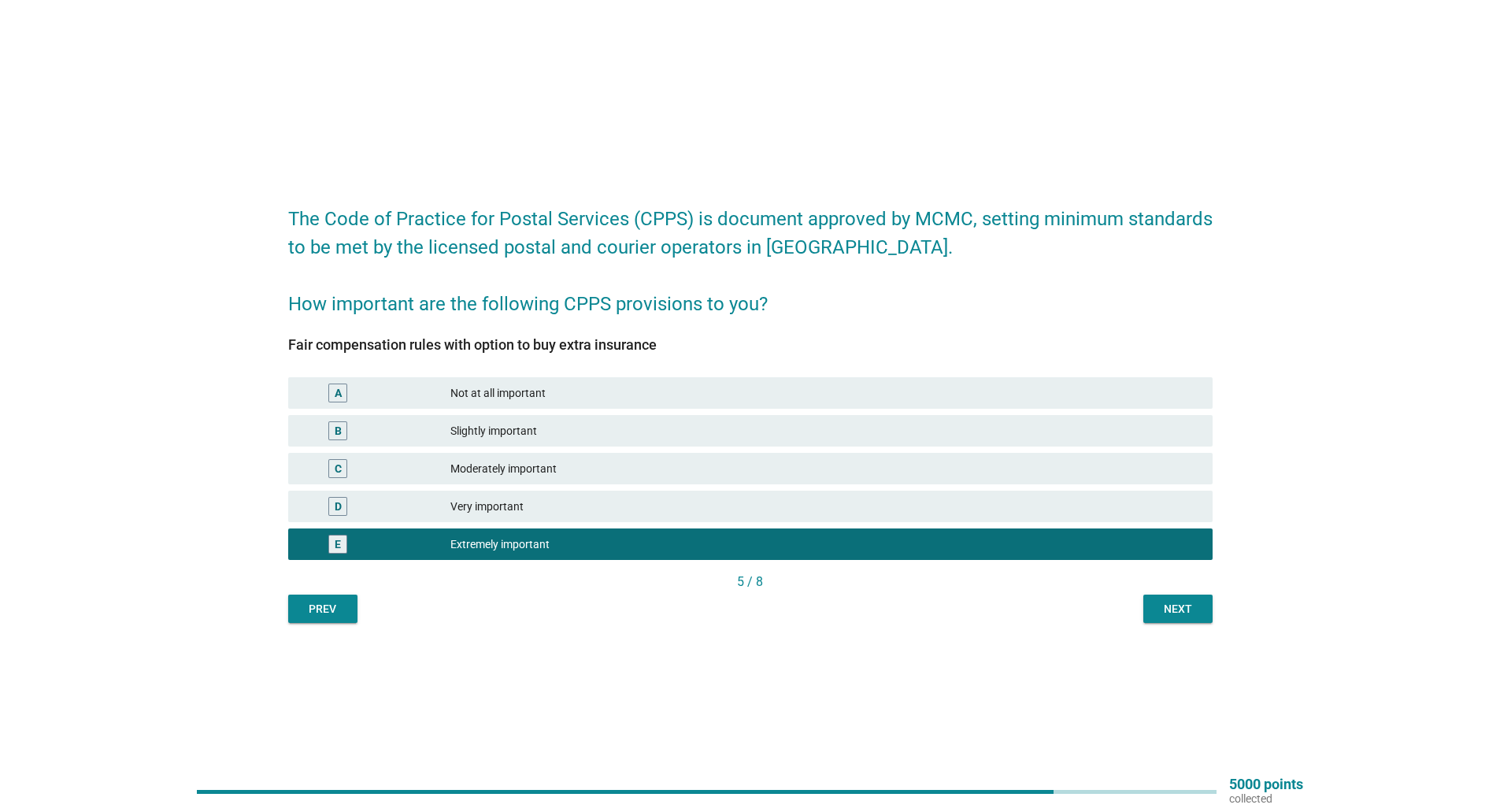
click at [1174, 609] on div "Next" at bounding box center [1177, 609] width 44 height 17
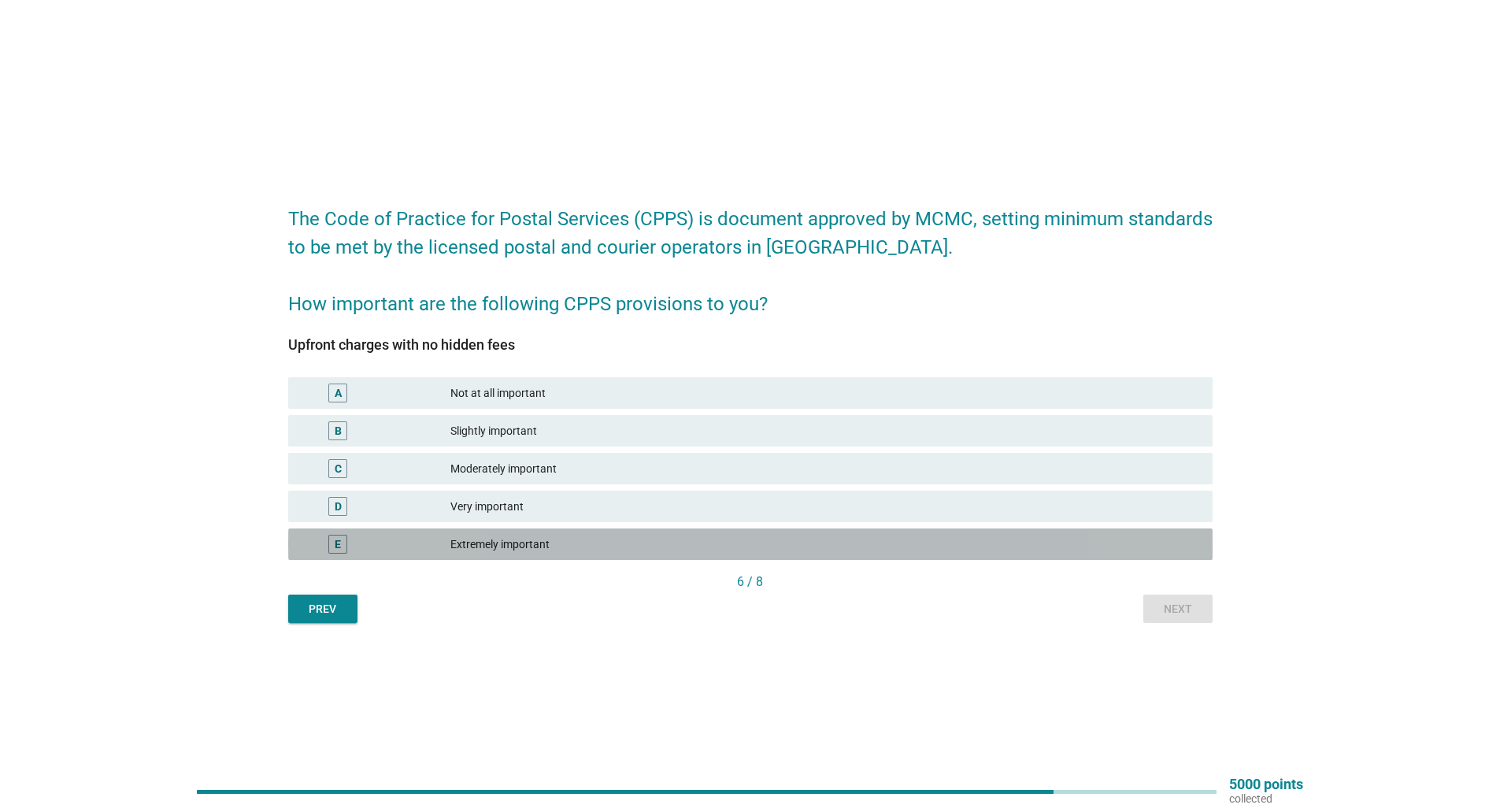
click at [573, 539] on div "Extremely important" at bounding box center [825, 544] width 750 height 19
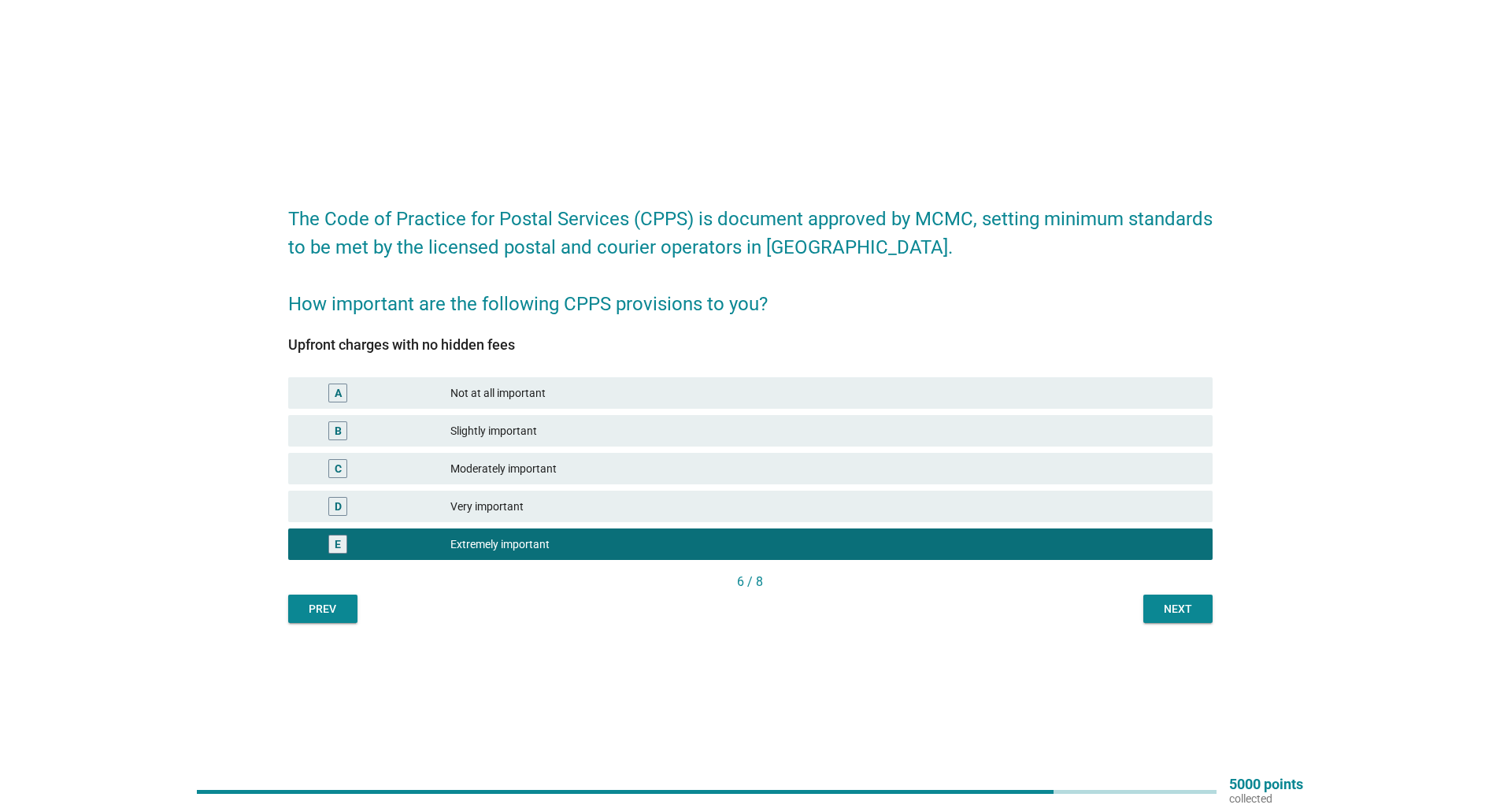
click at [1186, 612] on div "Next" at bounding box center [1177, 609] width 44 height 17
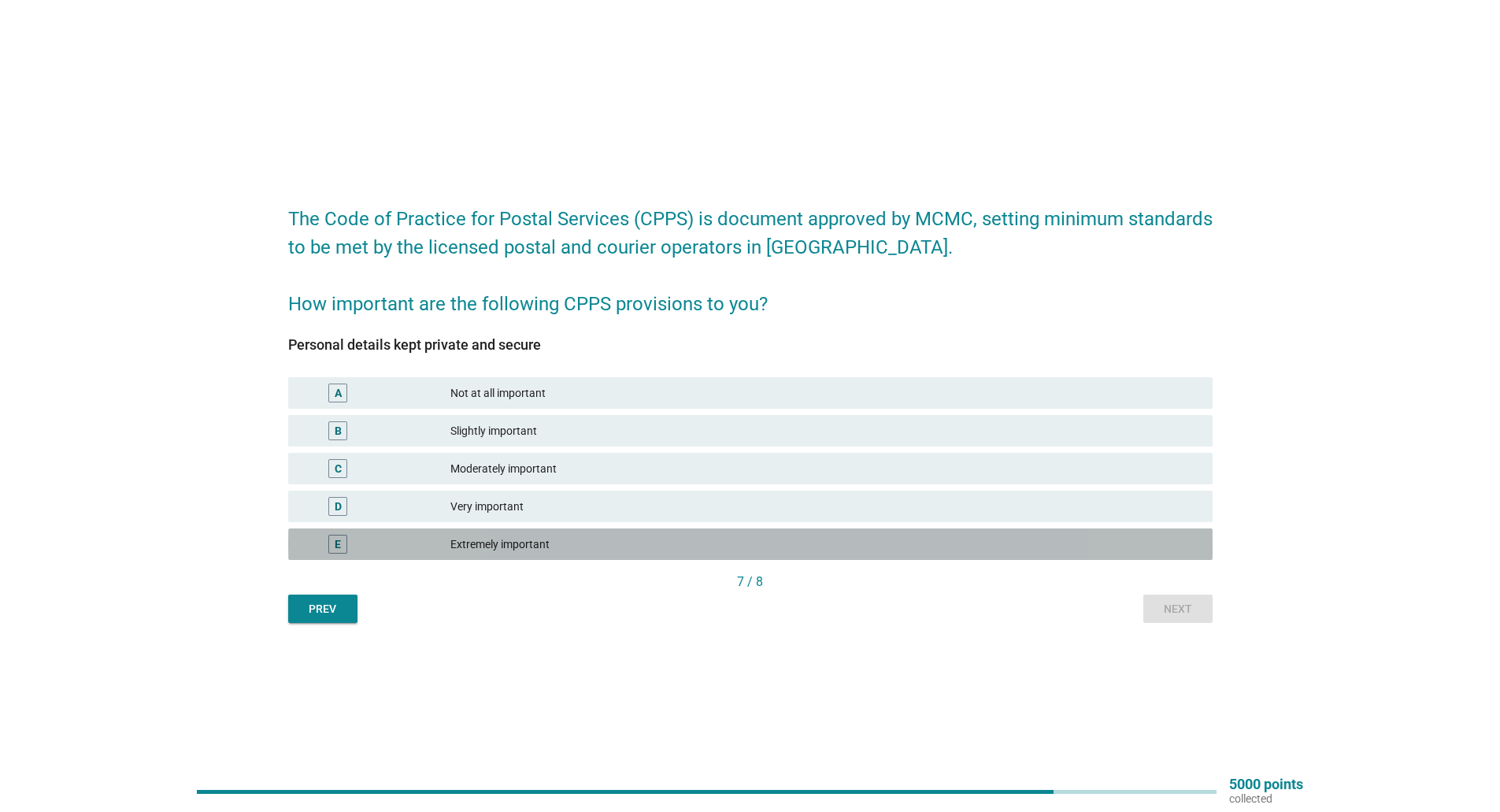
click at [567, 537] on div "Extremely important" at bounding box center [825, 544] width 750 height 19
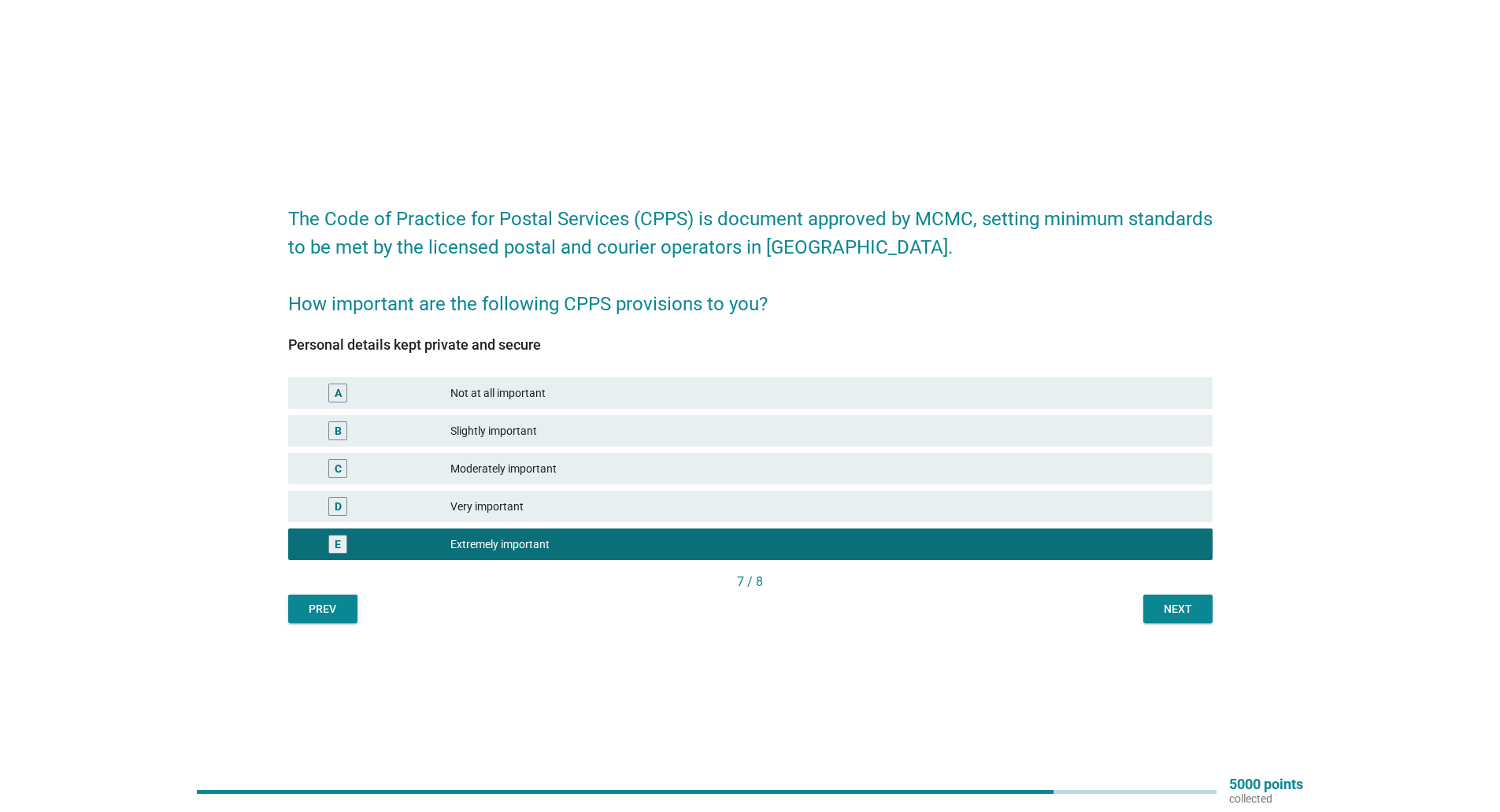
click at [1182, 604] on div "Next" at bounding box center [1177, 609] width 44 height 17
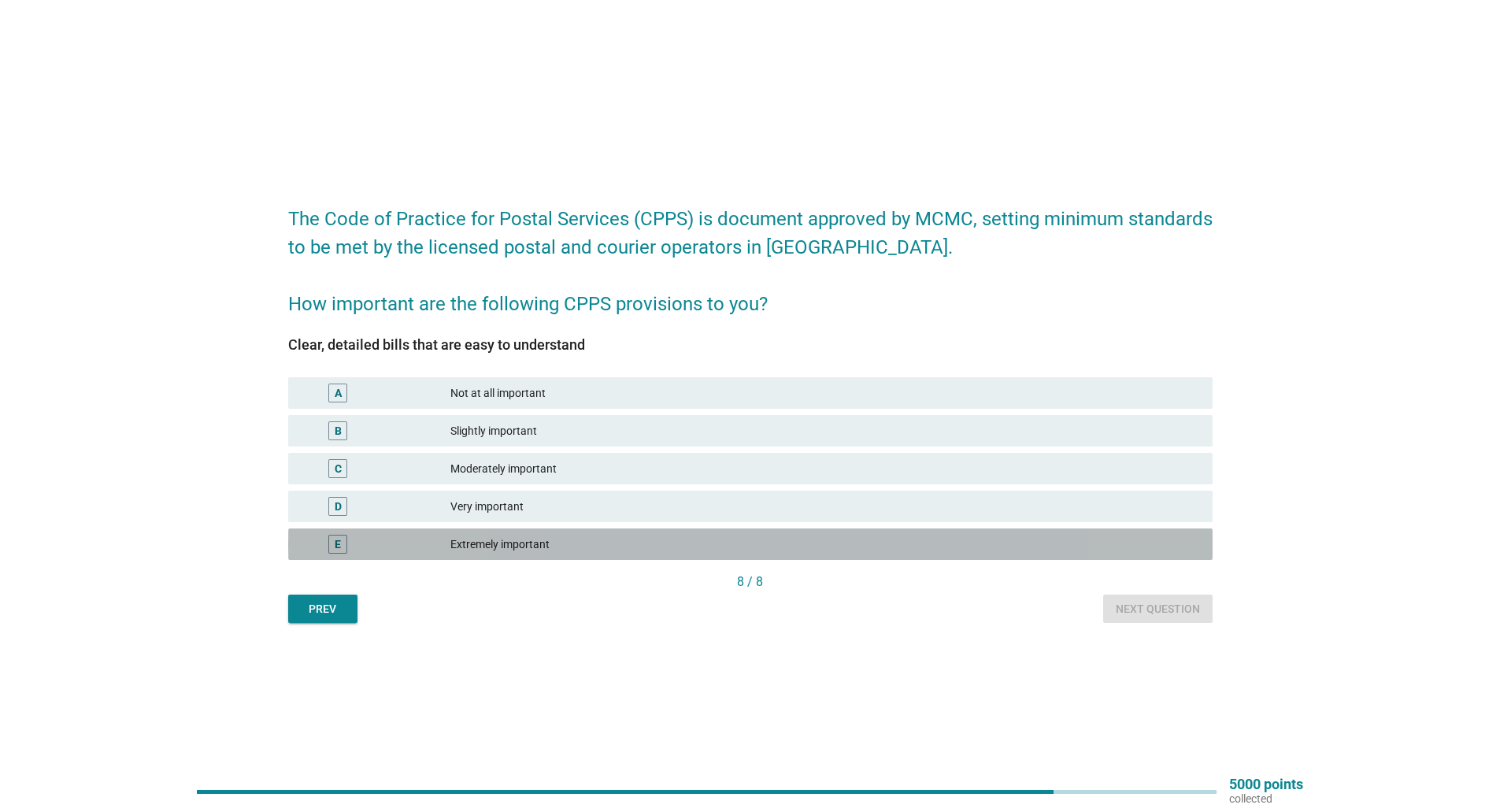
click at [690, 539] on div "Extremely important" at bounding box center [825, 544] width 750 height 19
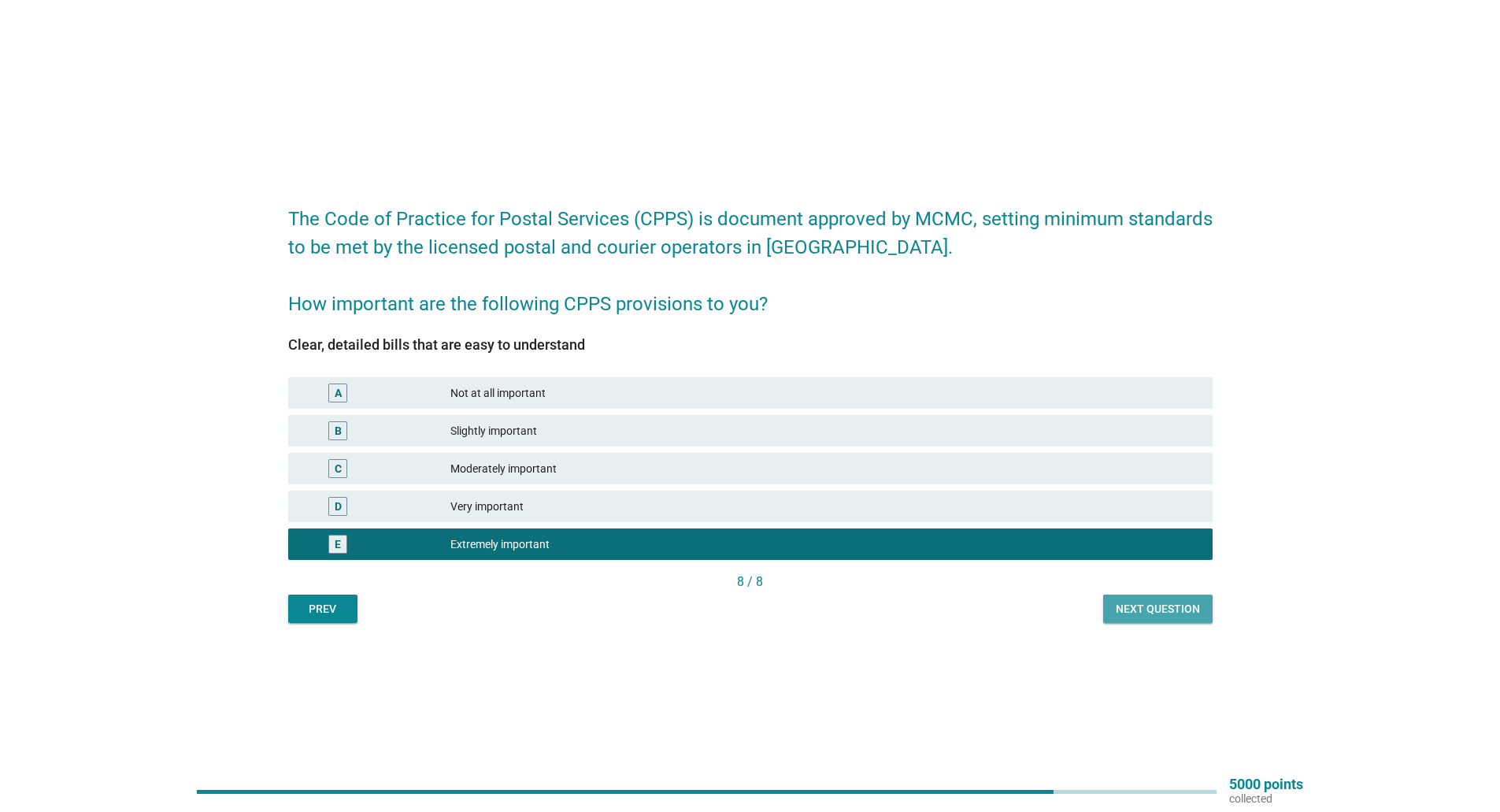
click at [1135, 613] on div "Next question" at bounding box center [1158, 609] width 84 height 17
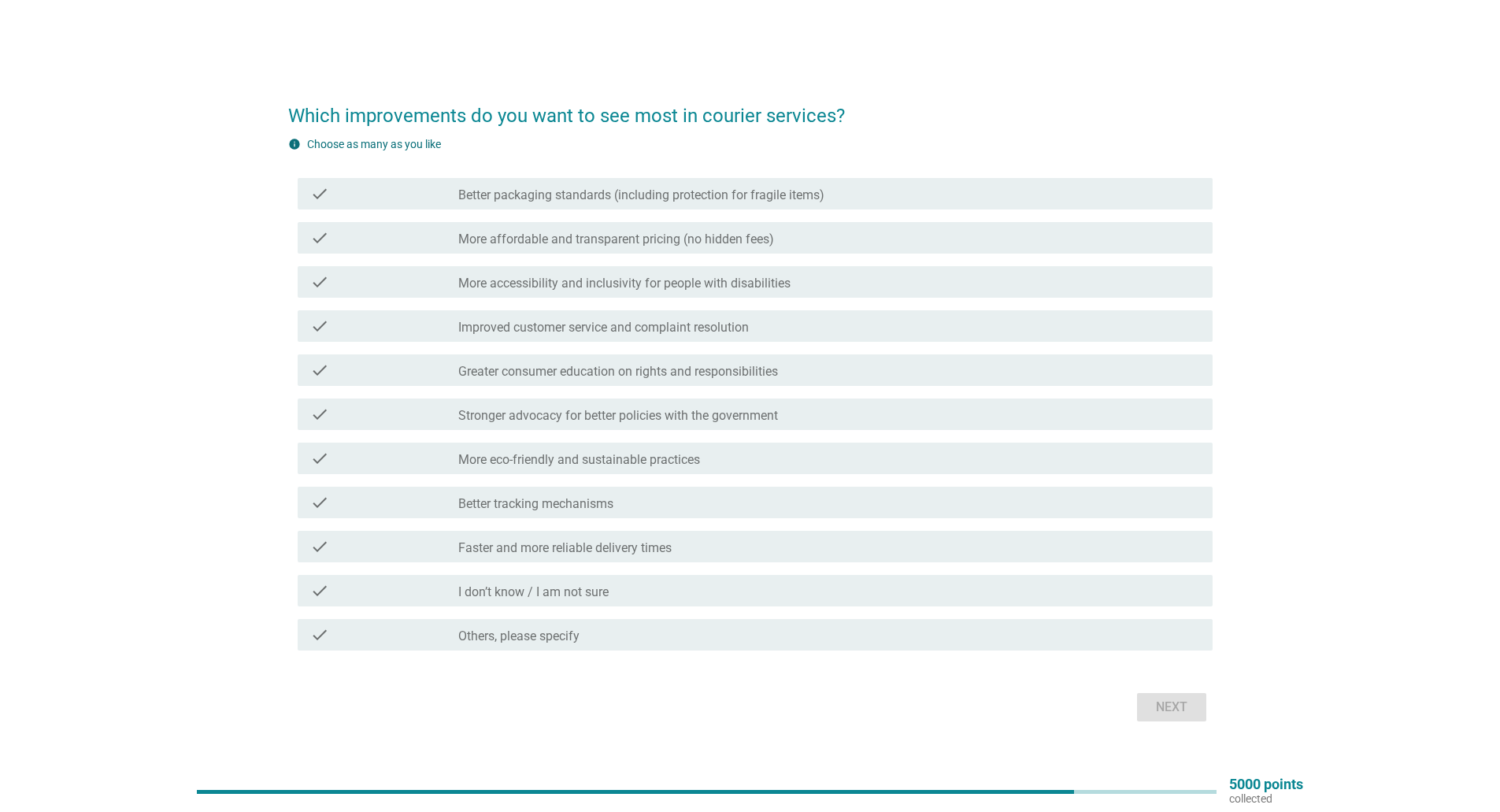
click at [641, 372] on label "Greater consumer education on rights and responsibilities" at bounding box center [618, 371] width 320 height 16
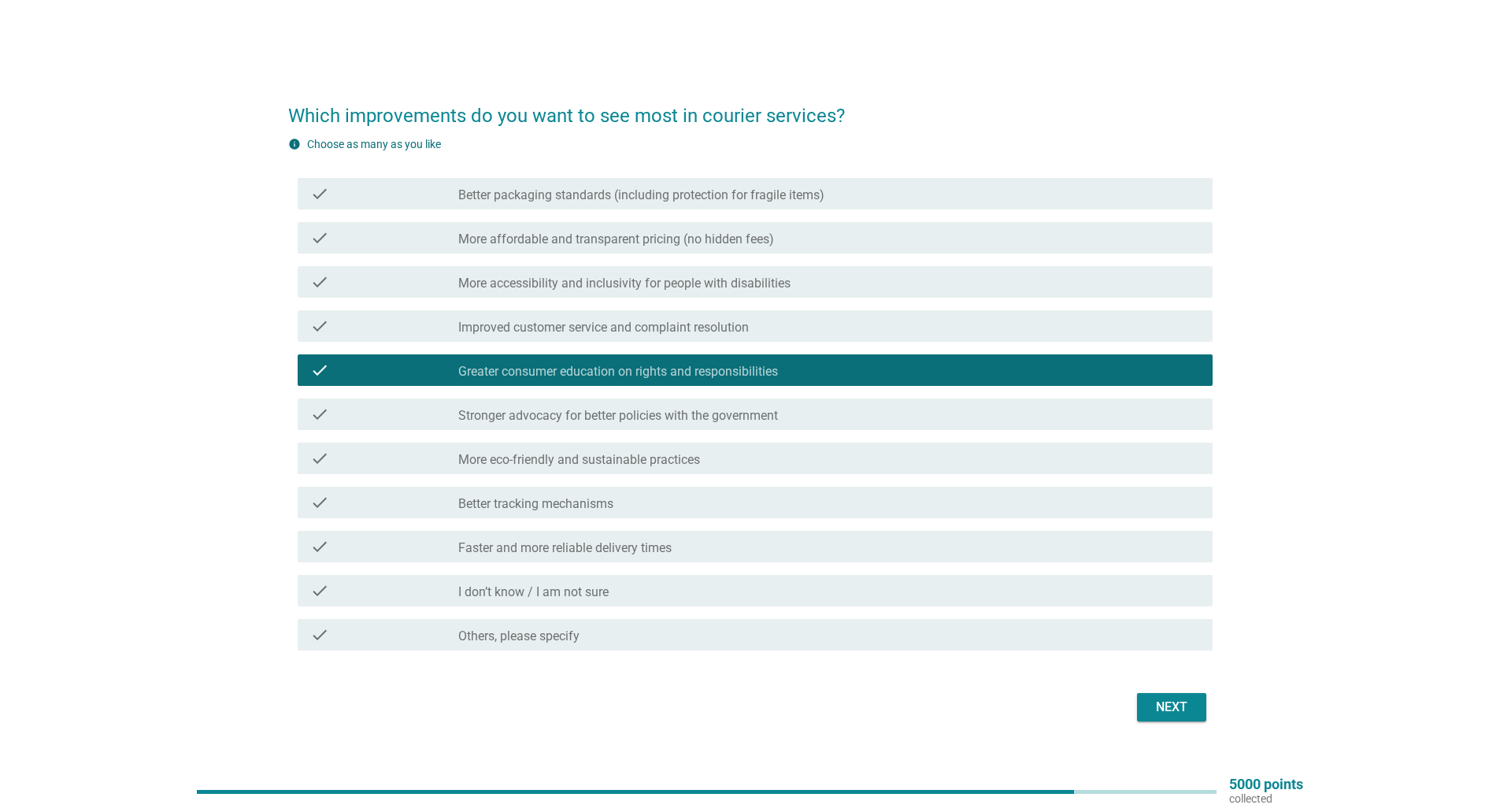
click at [641, 372] on label "Greater consumer education on rights and responsibilities" at bounding box center [618, 371] width 320 height 16
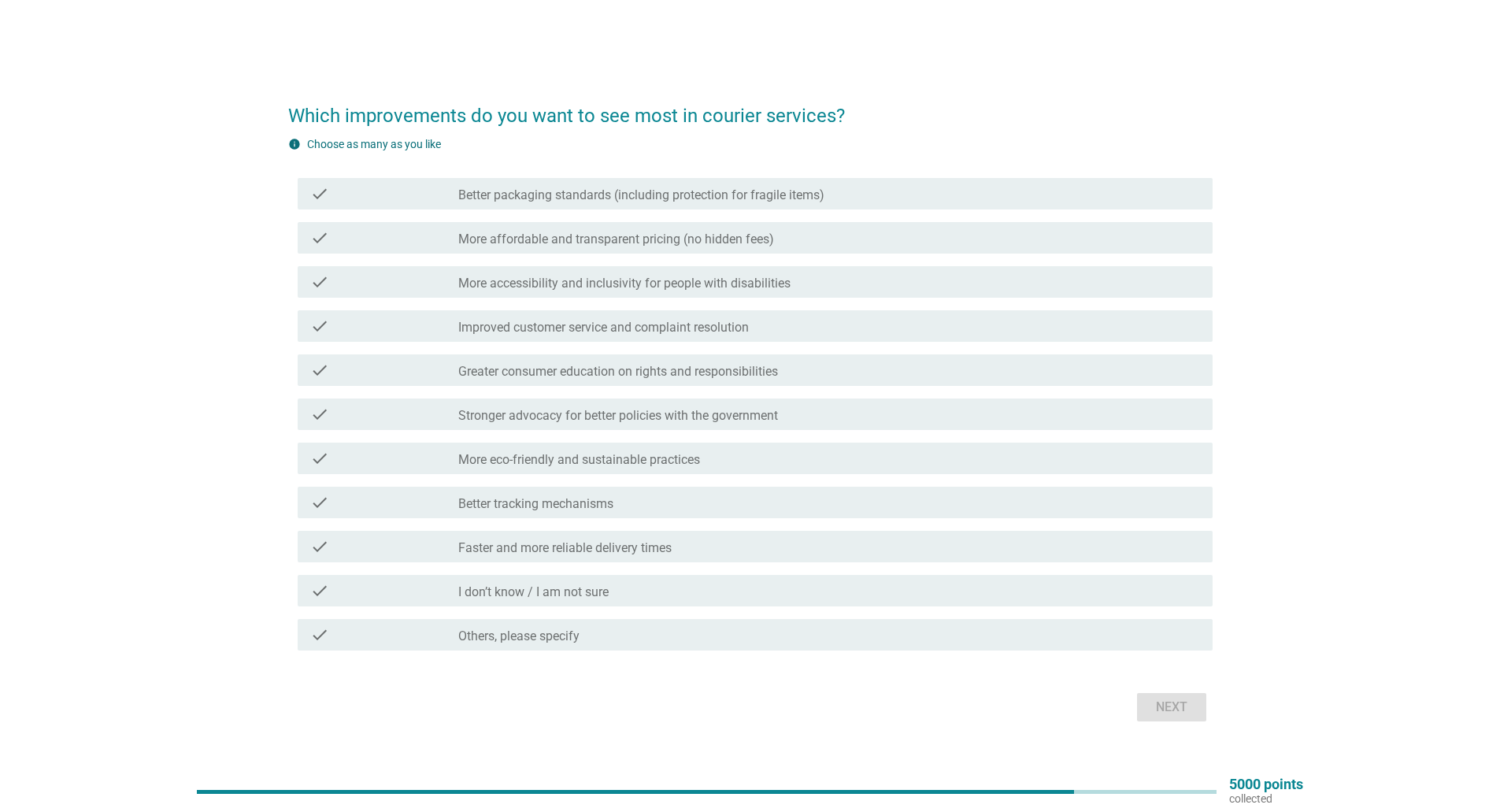
click at [678, 277] on label "More accessibility and inclusivity for people with disabilities" at bounding box center [624, 284] width 333 height 16
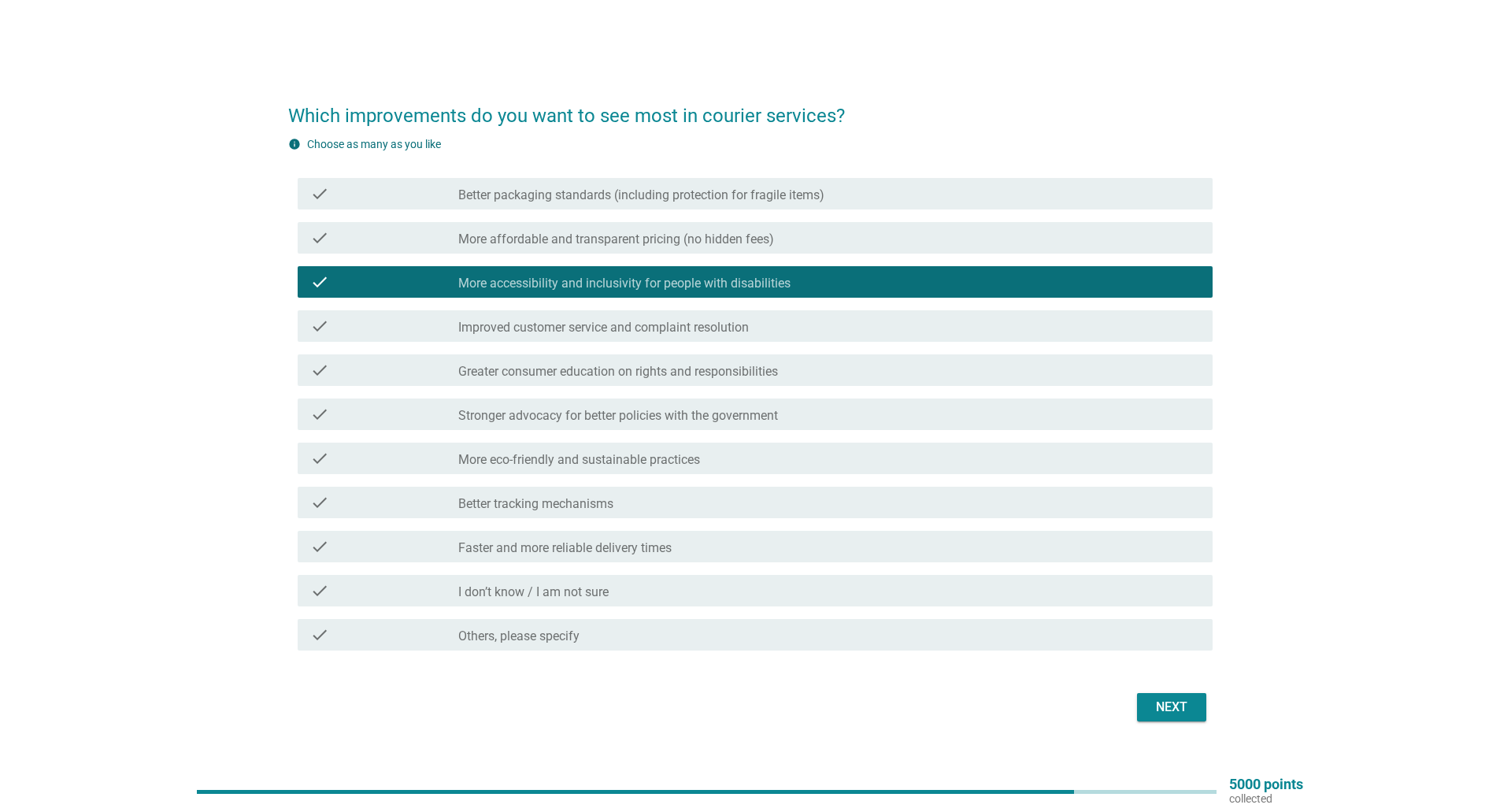
click at [698, 275] on div "check_box More accessibility and inclusivity for people with disabilities" at bounding box center [829, 281] width 742 height 19
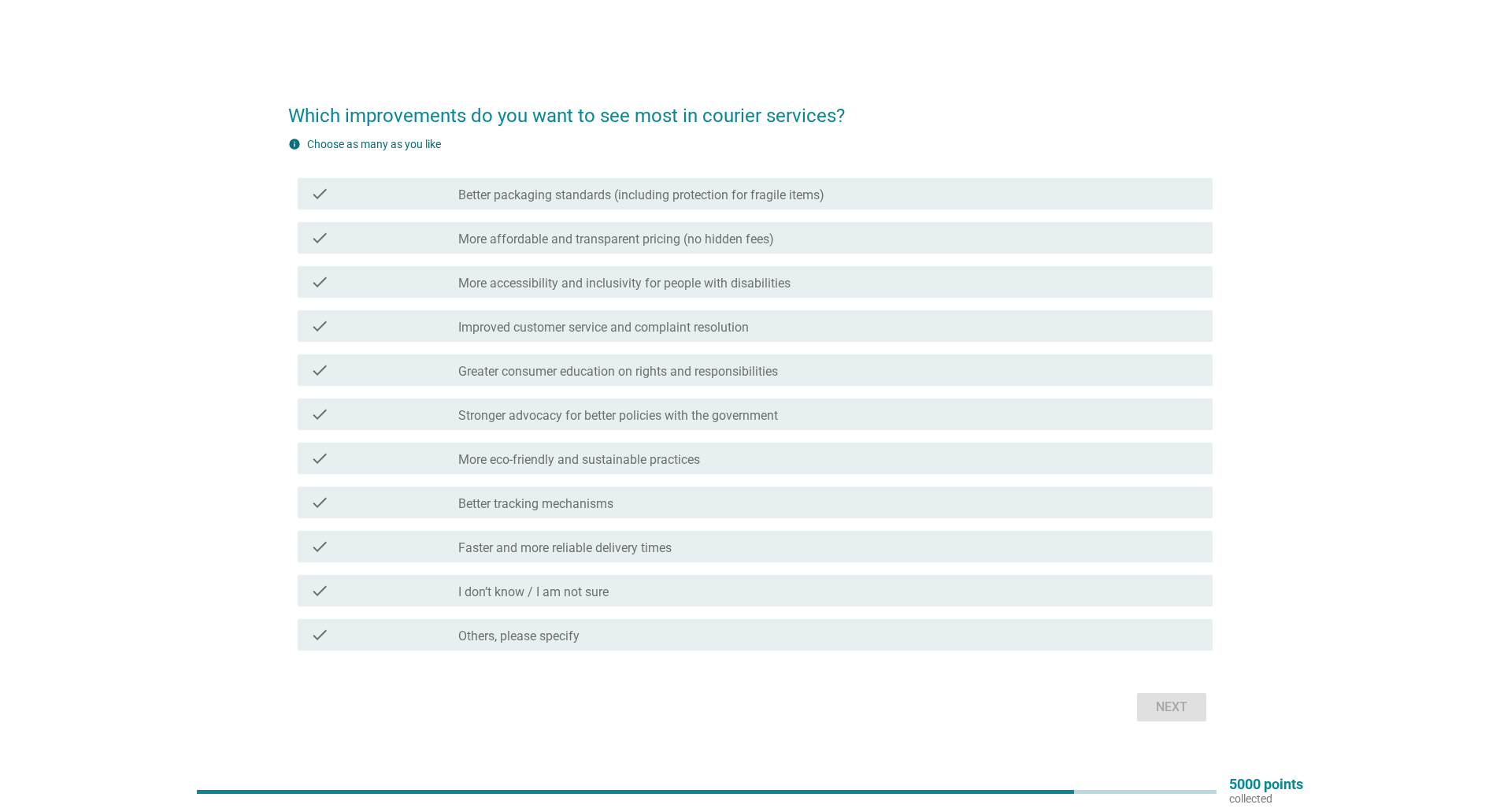
click at [628, 283] on label "More accessibility and inclusivity for people with disabilities" at bounding box center [624, 284] width 333 height 16
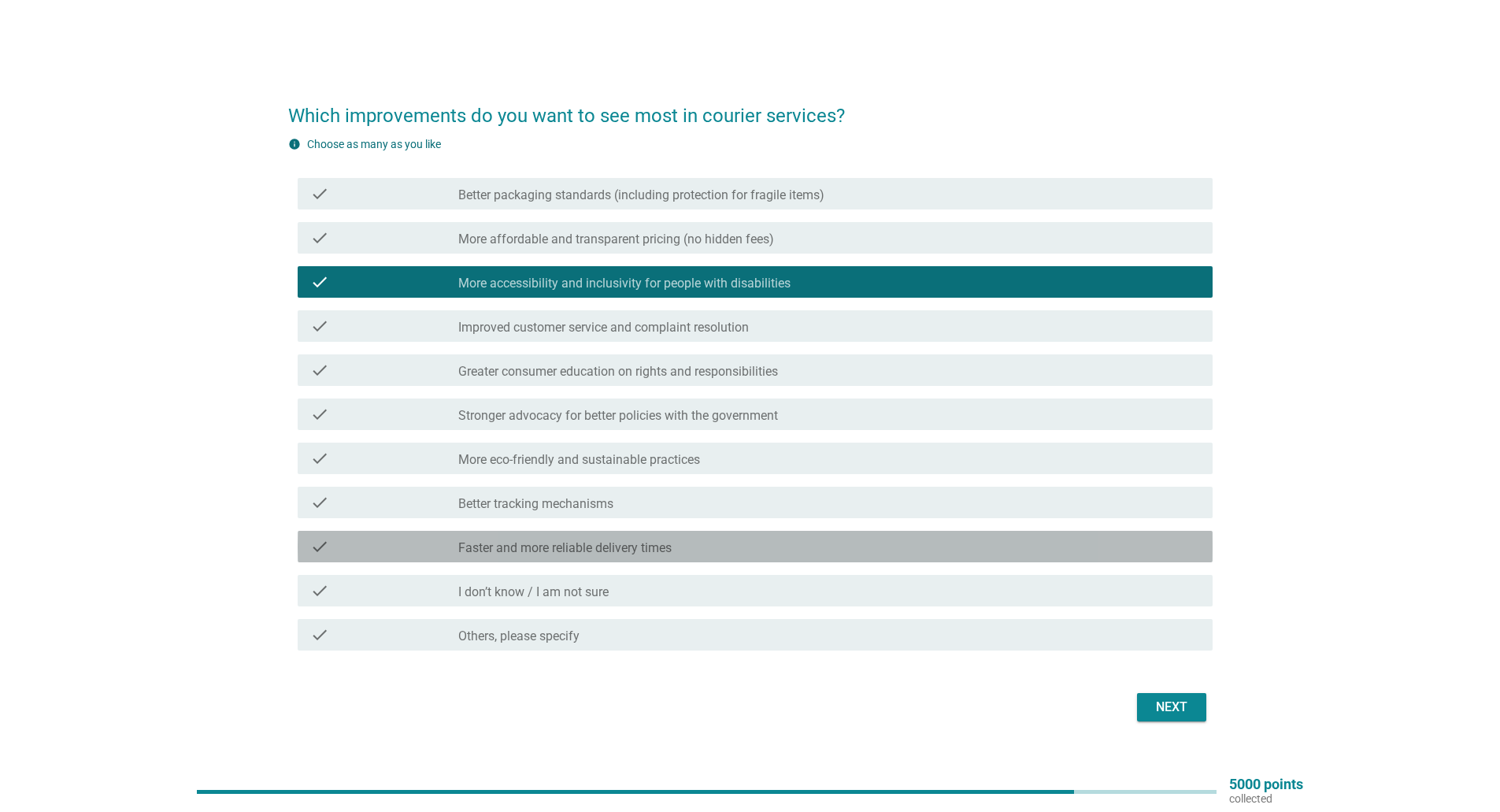
click at [618, 540] on label "Faster and more reliable delivery times" at bounding box center [565, 548] width 213 height 16
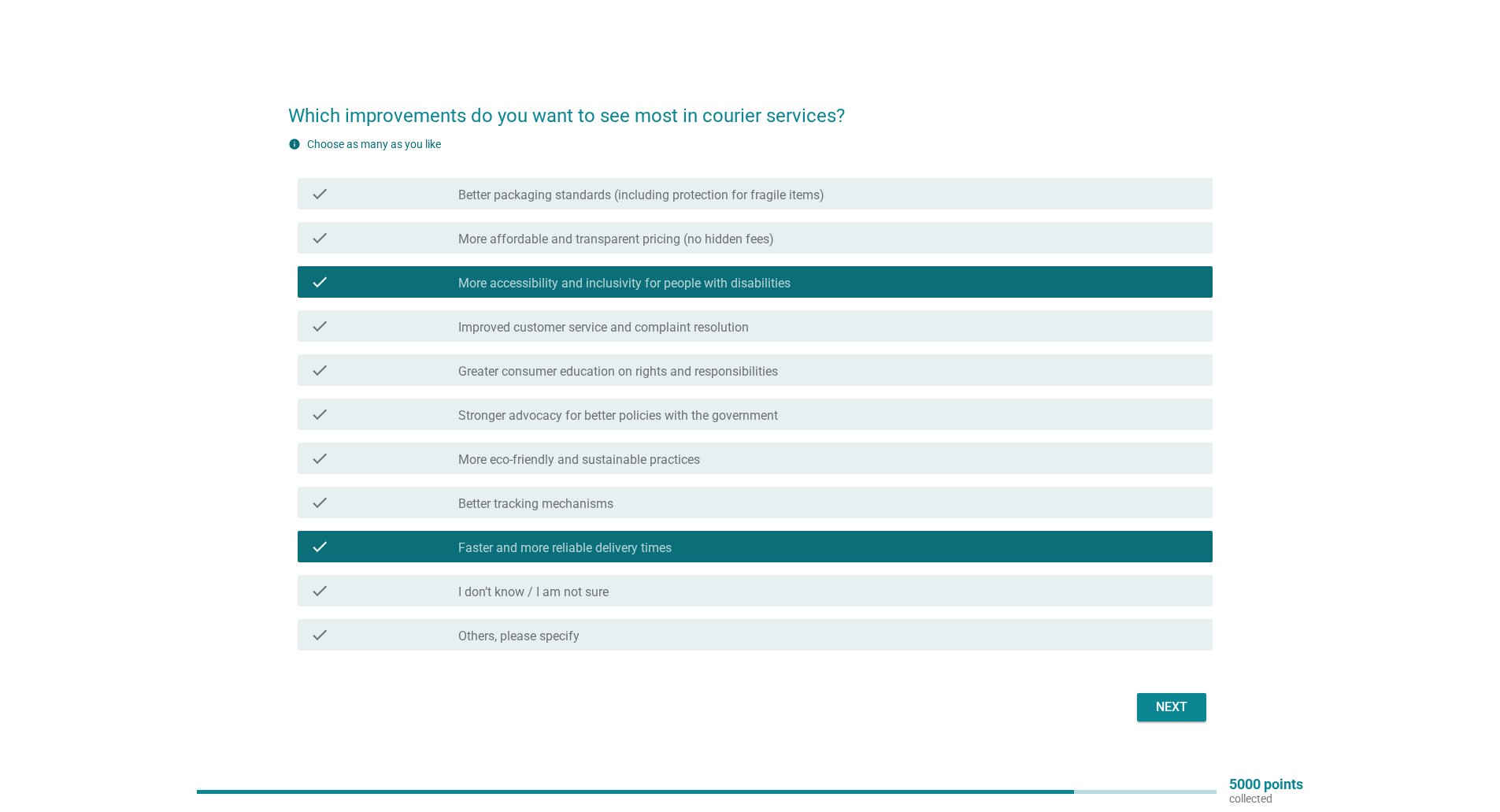
click at [747, 244] on label "More affordable and transparent pricing (no hidden fees)" at bounding box center [616, 239] width 316 height 16
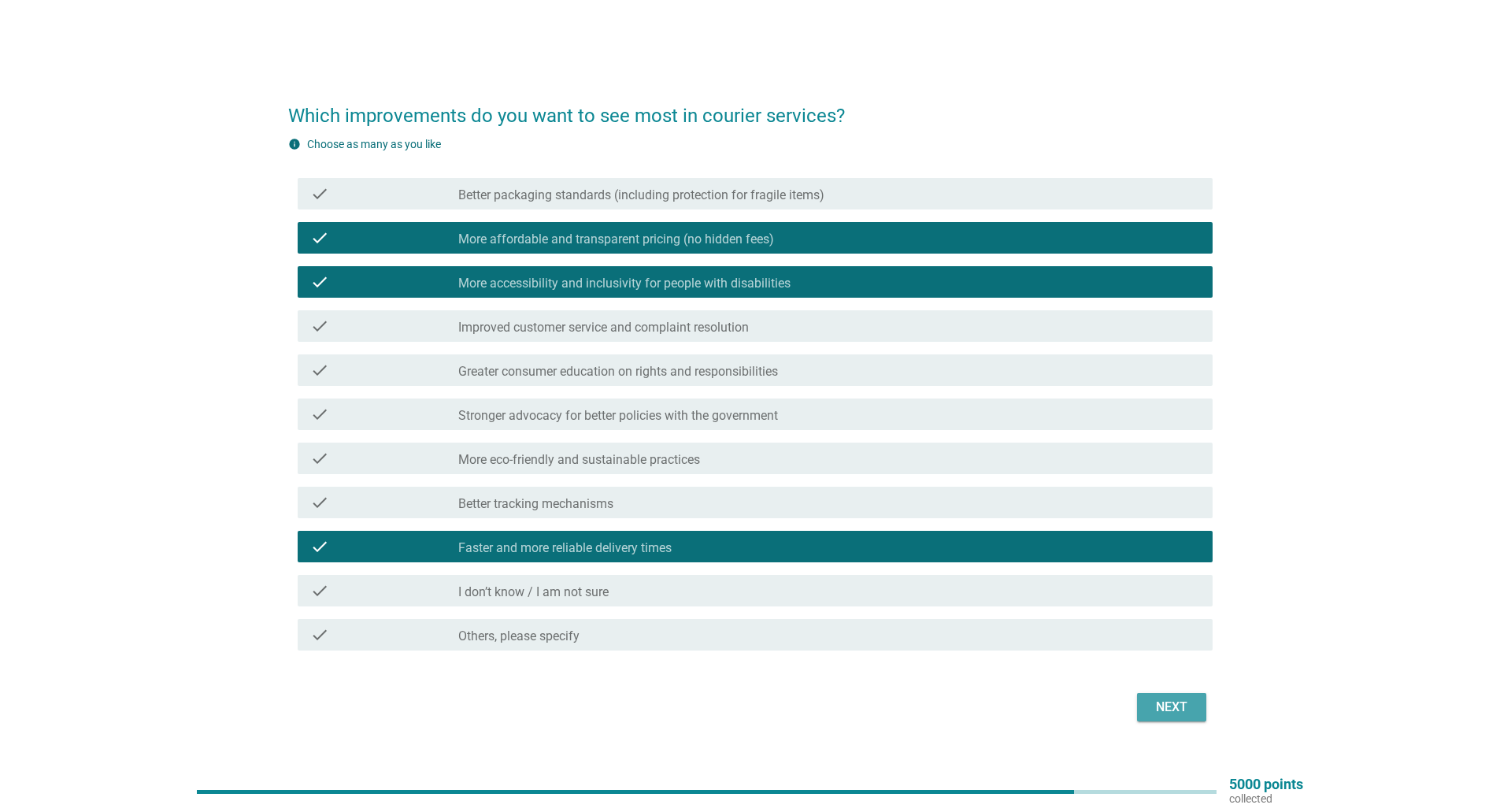
click at [1178, 715] on div "Next" at bounding box center [1171, 707] width 44 height 19
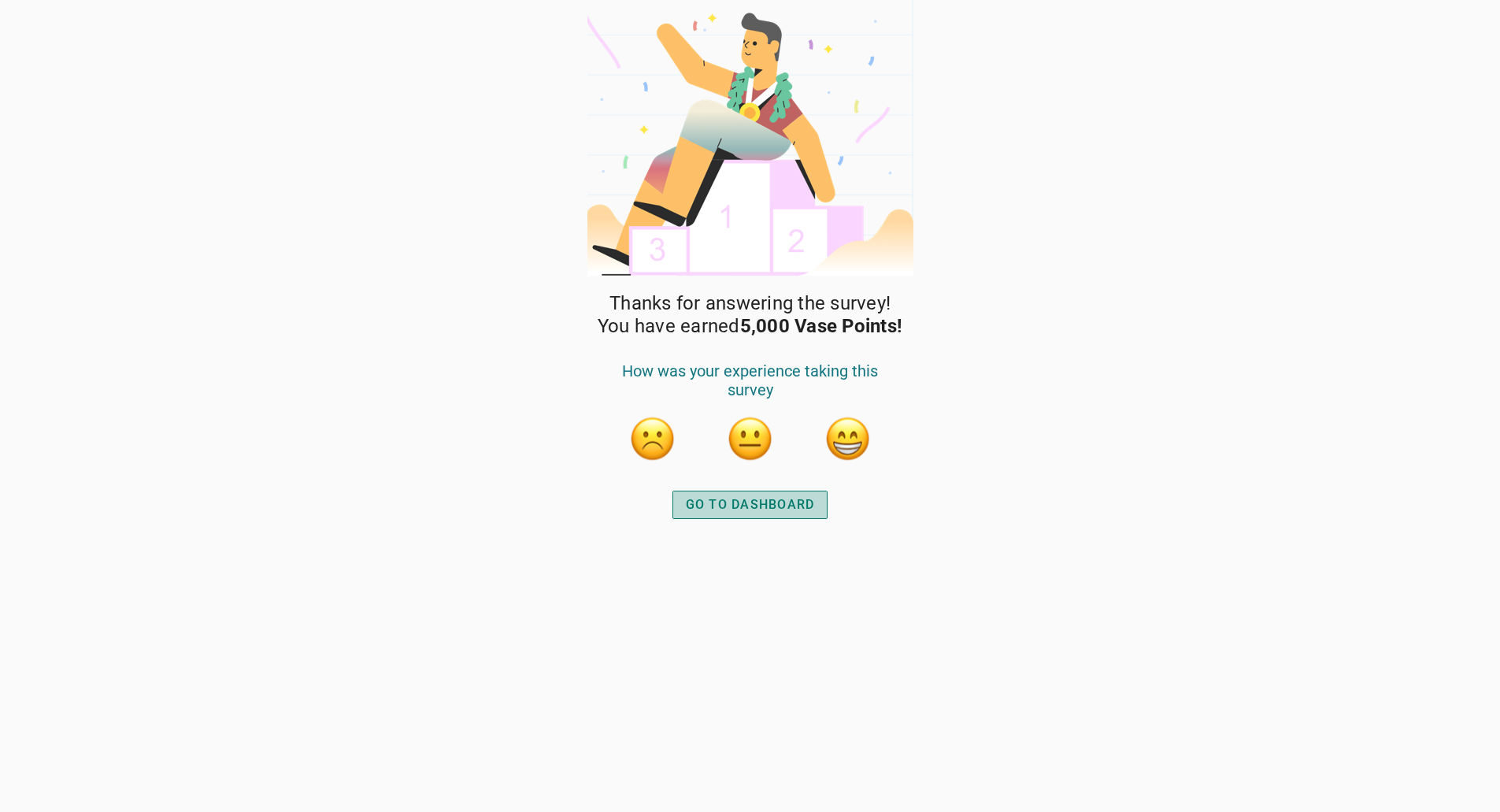
click at [808, 504] on div "GO TO DASHBOARD" at bounding box center [750, 504] width 129 height 19
click at [774, 512] on div "GO TO DASHBOARD" at bounding box center [750, 504] width 129 height 19
